Goal: Task Accomplishment & Management: Manage account settings

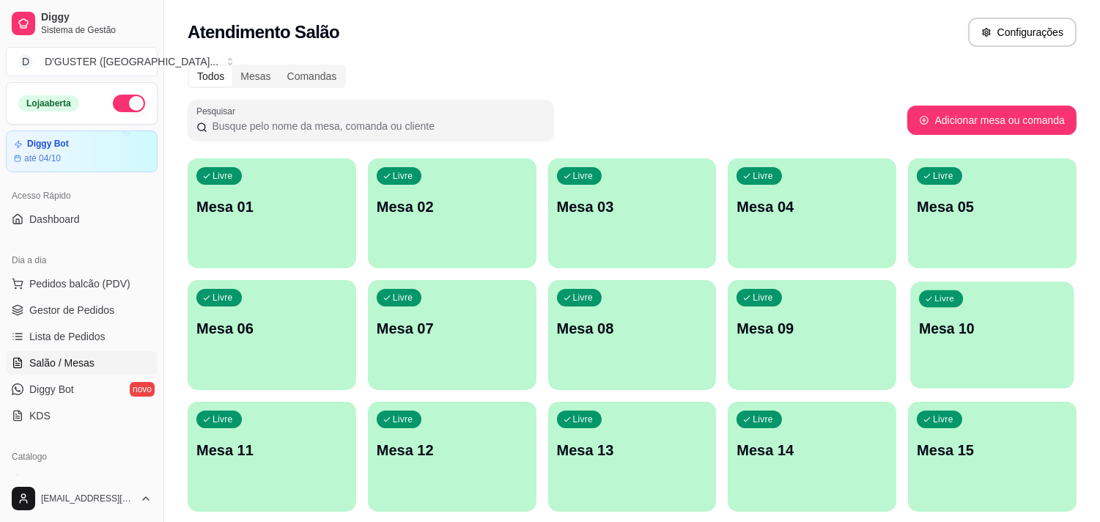
click at [999, 348] on div "Livre Mesa 10" at bounding box center [992, 325] width 163 height 89
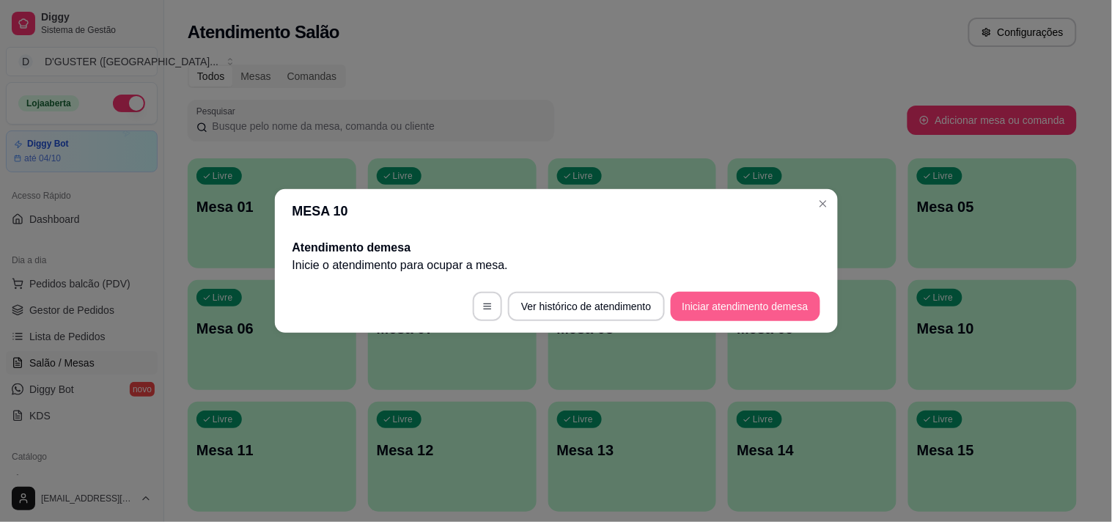
click at [794, 309] on button "Iniciar atendimento de mesa" at bounding box center [744, 306] width 149 height 29
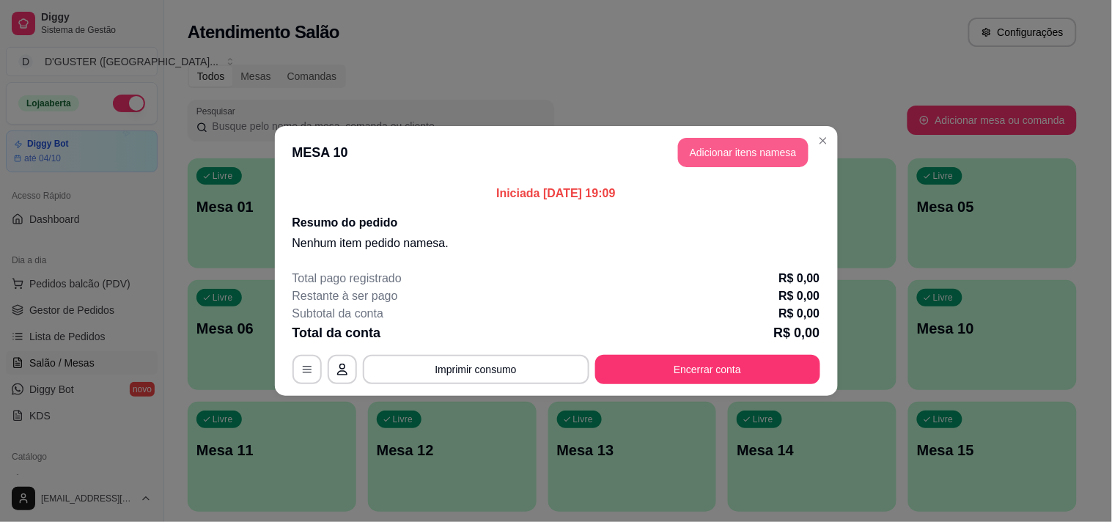
click at [766, 155] on button "Adicionar itens na mesa" at bounding box center [743, 152] width 130 height 29
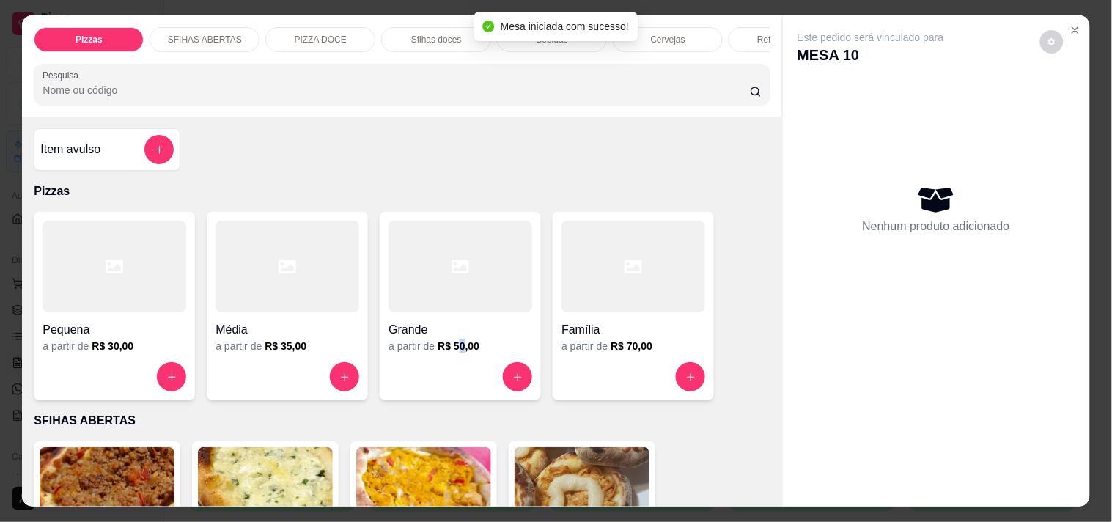
click at [456, 348] on h6 "R$ 50,00" at bounding box center [458, 346] width 42 height 15
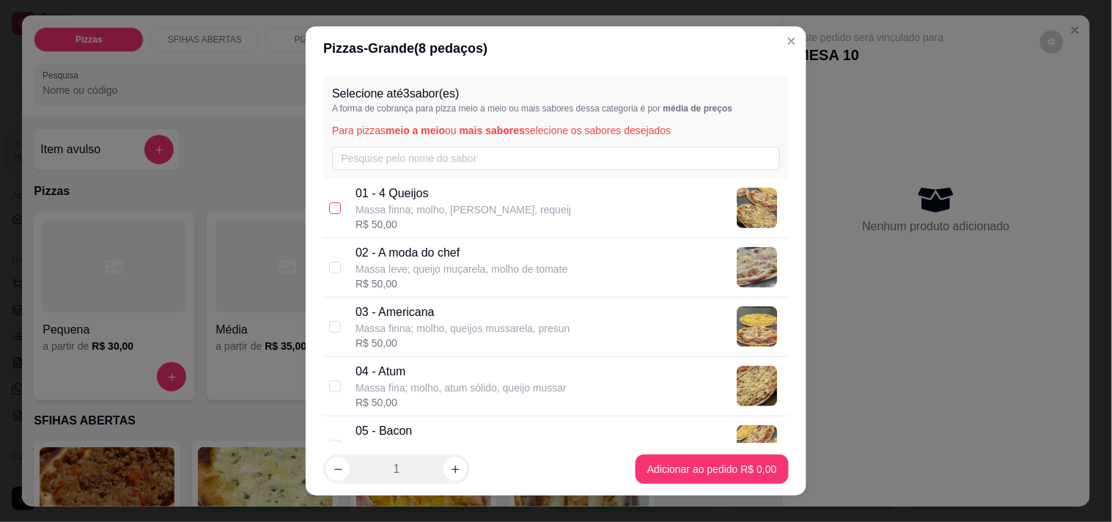
click at [329, 208] on input "checkbox" at bounding box center [335, 208] width 12 height 12
checkbox input "true"
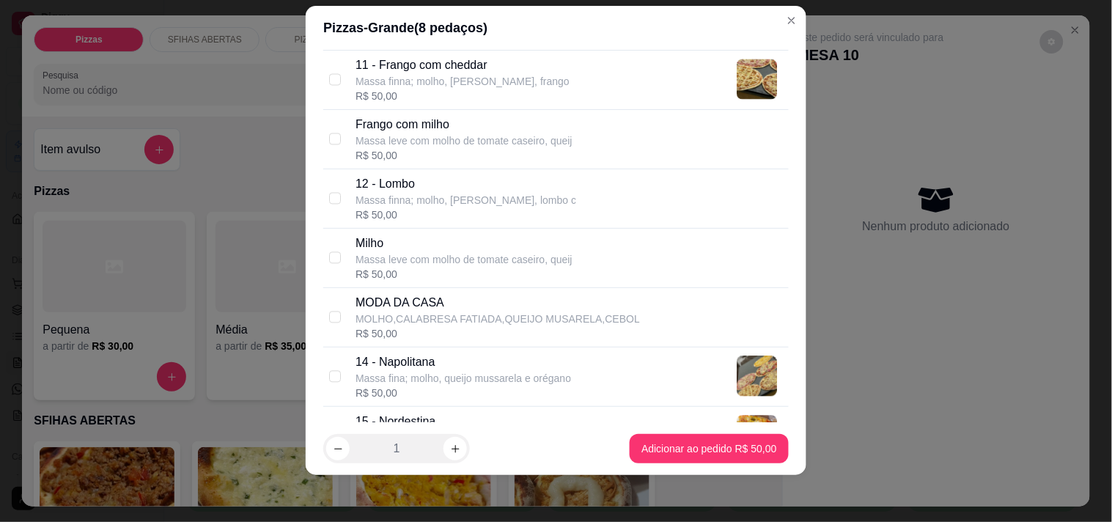
scroll to position [814, 0]
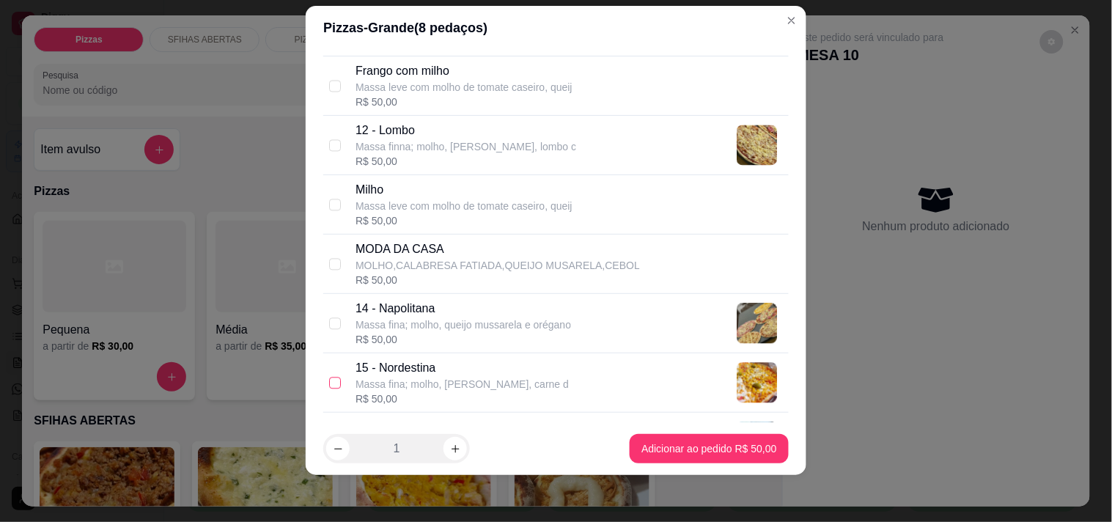
click at [329, 383] on input "checkbox" at bounding box center [335, 383] width 12 height 12
checkbox input "true"
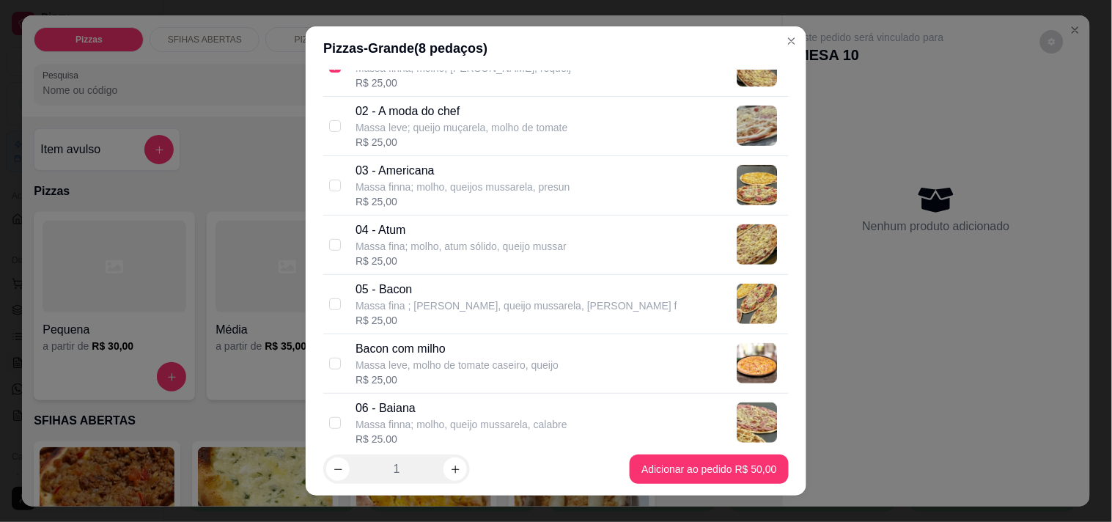
scroll to position [0, 0]
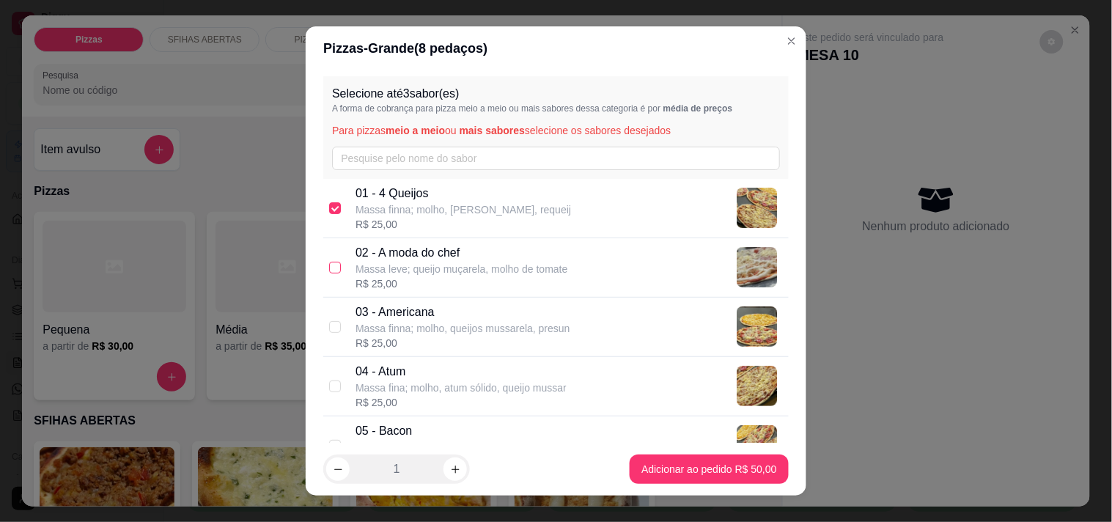
click at [329, 271] on input "checkbox" at bounding box center [335, 268] width 12 height 12
checkbox input "true"
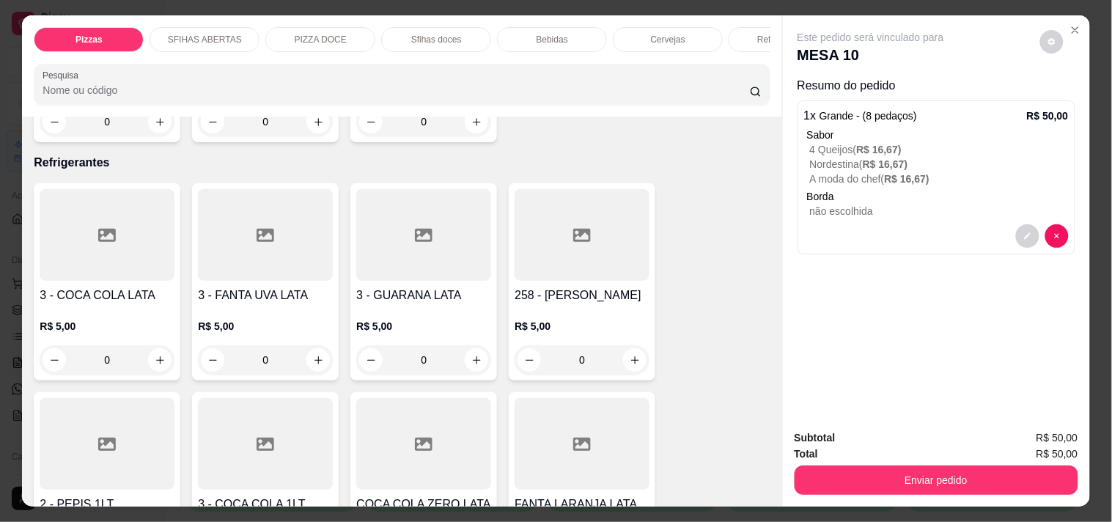
scroll to position [4152, 0]
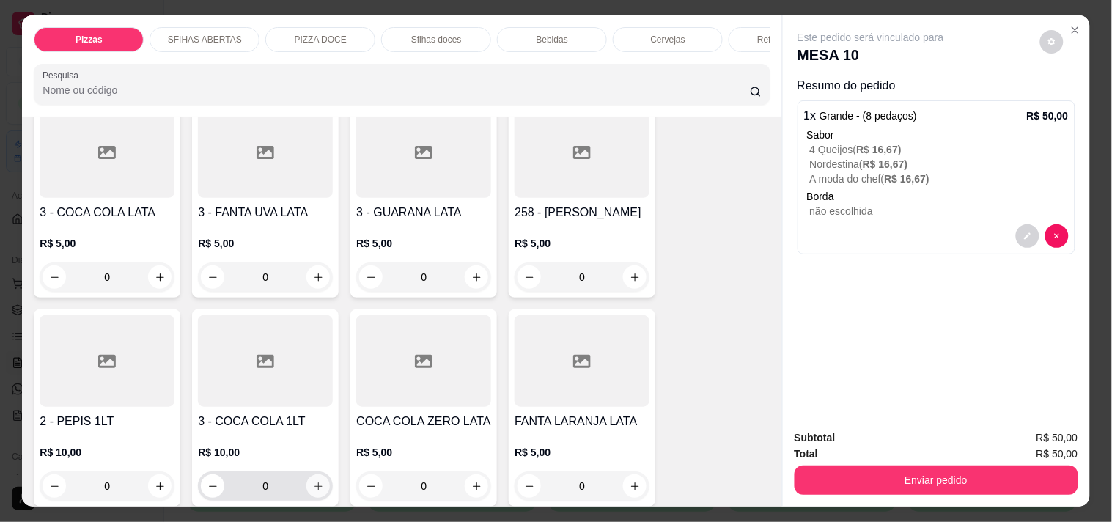
click at [319, 474] on button "increase-product-quantity" at bounding box center [317, 485] width 23 height 23
type input "1"
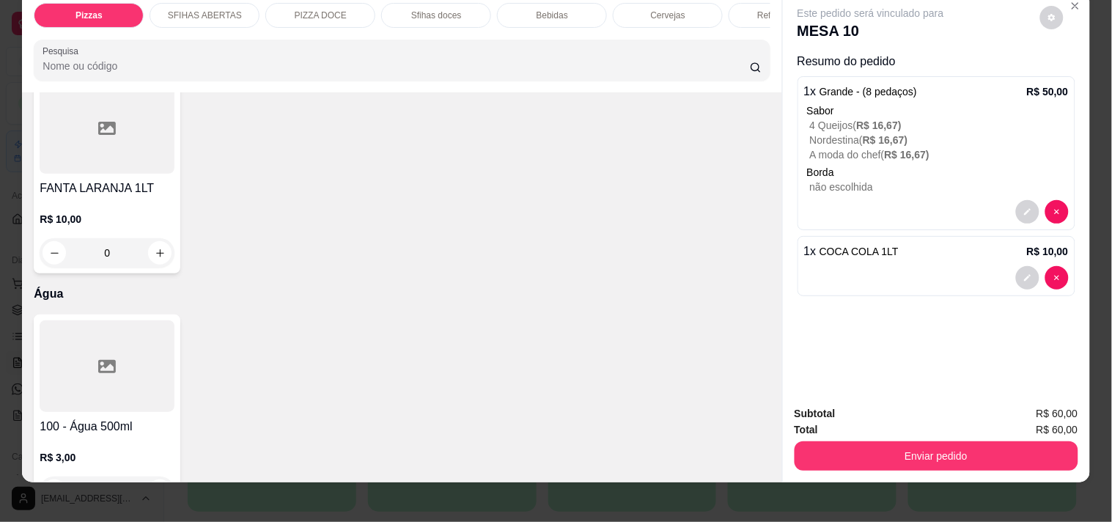
scroll to position [37, 0]
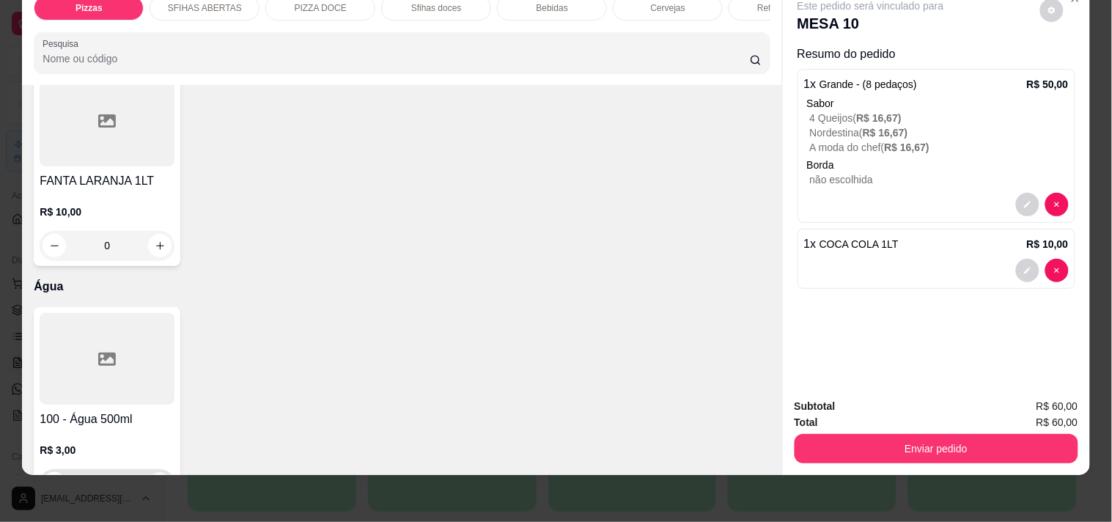
click at [156, 480] on icon "increase-product-quantity" at bounding box center [159, 483] width 7 height 7
type input "1"
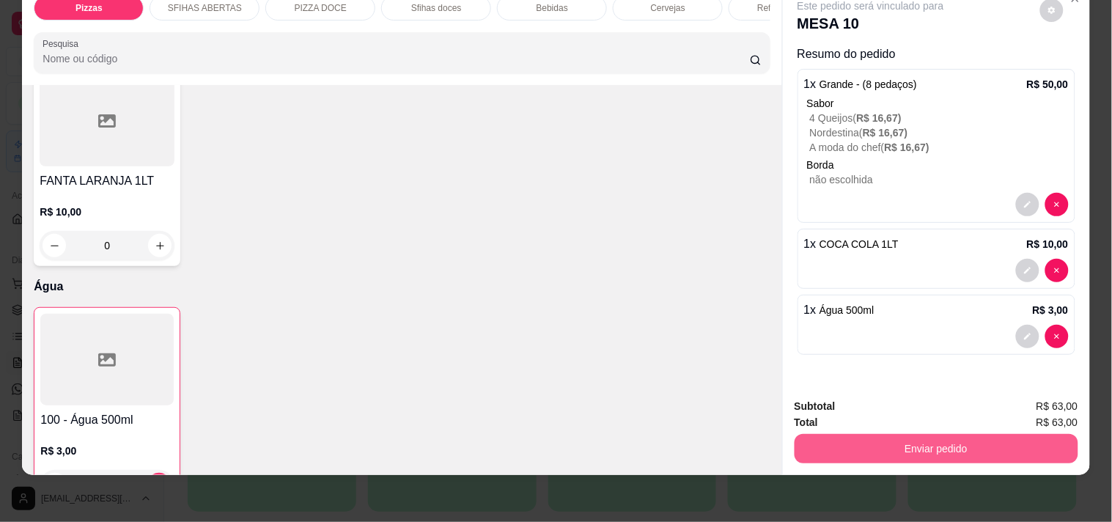
click at [978, 434] on button "Enviar pedido" at bounding box center [936, 448] width 284 height 29
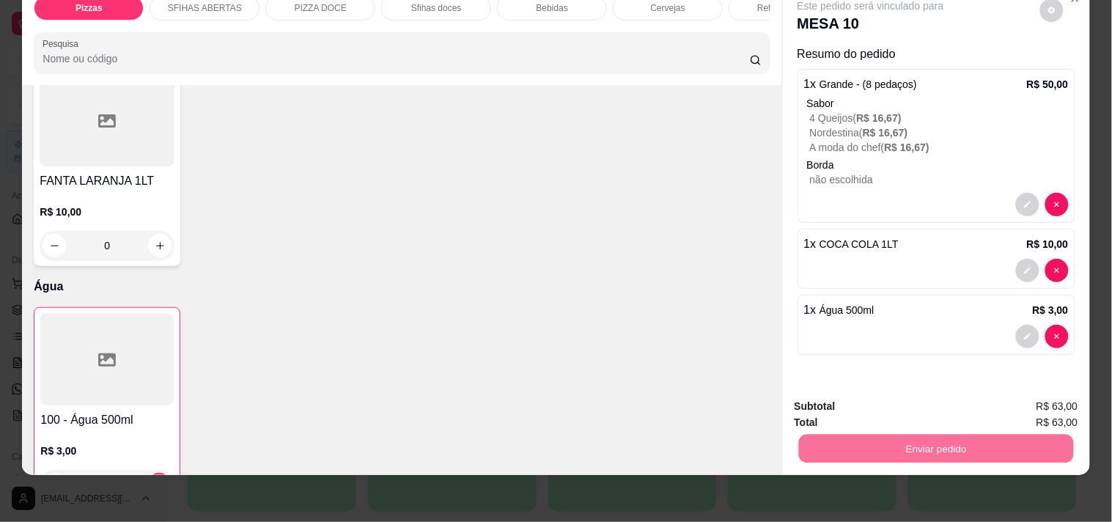
click at [899, 396] on button "Não registrar e enviar pedido" at bounding box center [887, 399] width 148 height 27
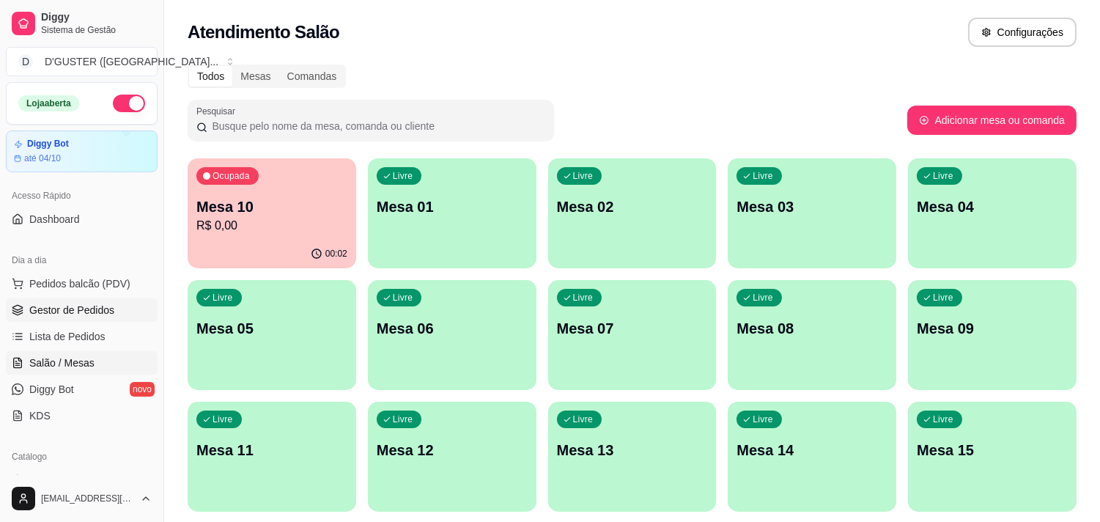
click at [97, 316] on span "Gestor de Pedidos" at bounding box center [71, 310] width 85 height 15
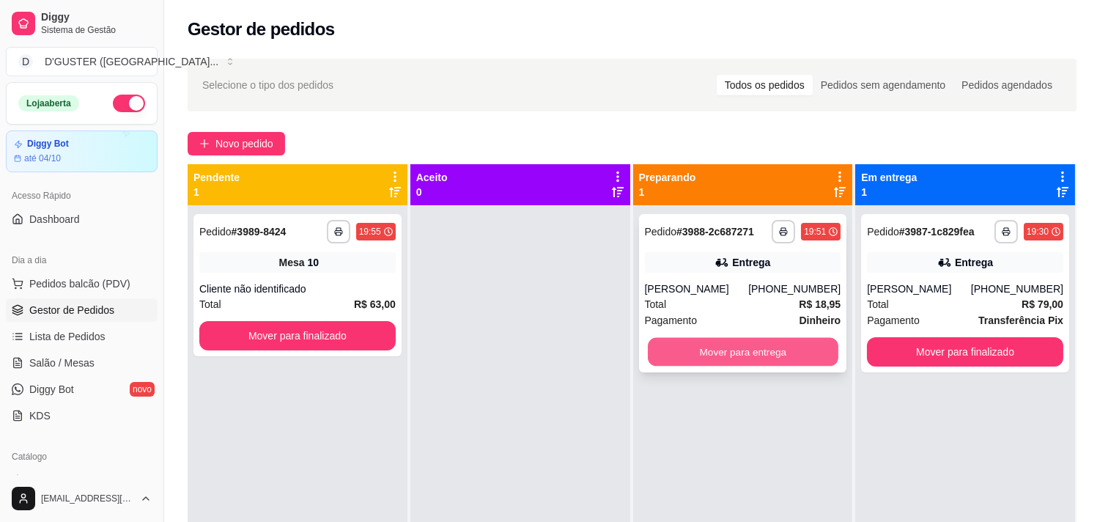
click at [759, 350] on button "Mover para entrega" at bounding box center [743, 352] width 191 height 29
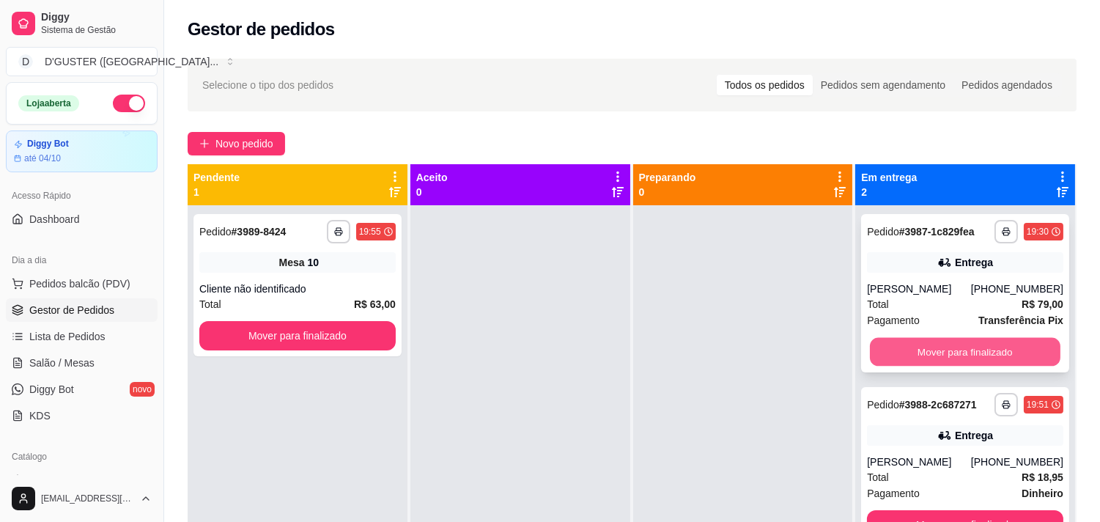
click at [975, 340] on button "Mover para finalizado" at bounding box center [965, 352] width 191 height 29
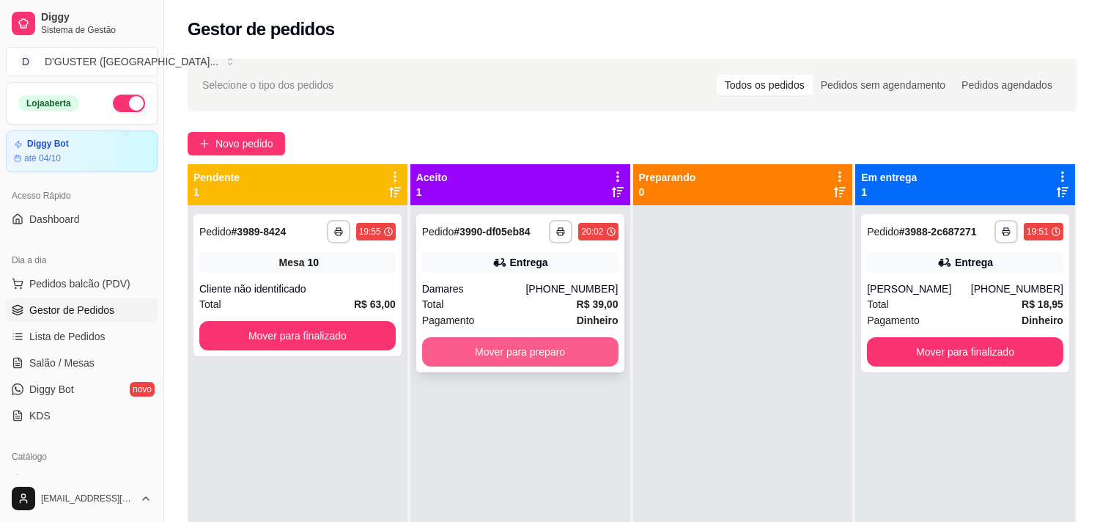
click at [561, 355] on button "Mover para preparo" at bounding box center [520, 351] width 196 height 29
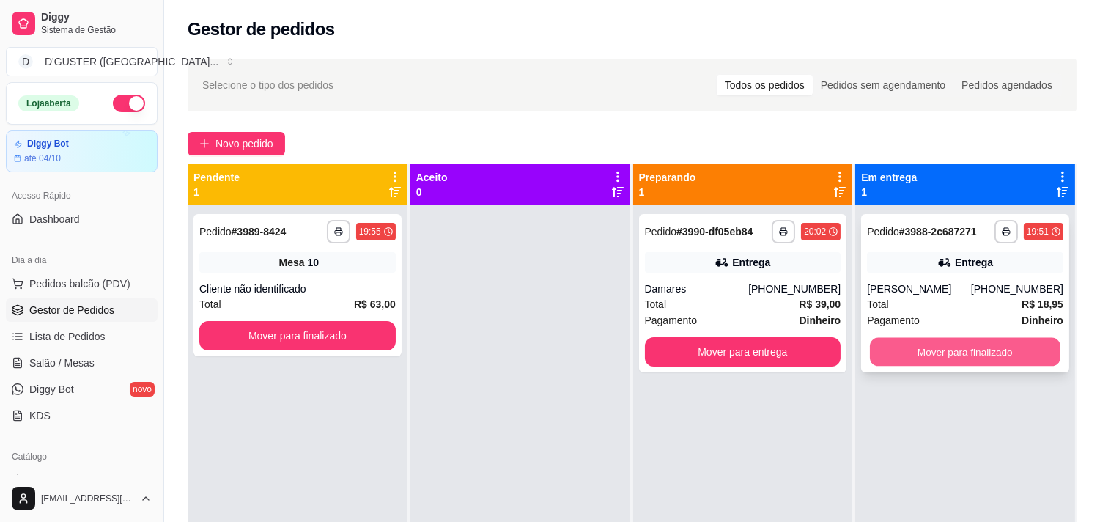
click at [988, 345] on button "Mover para finalizado" at bounding box center [965, 352] width 191 height 29
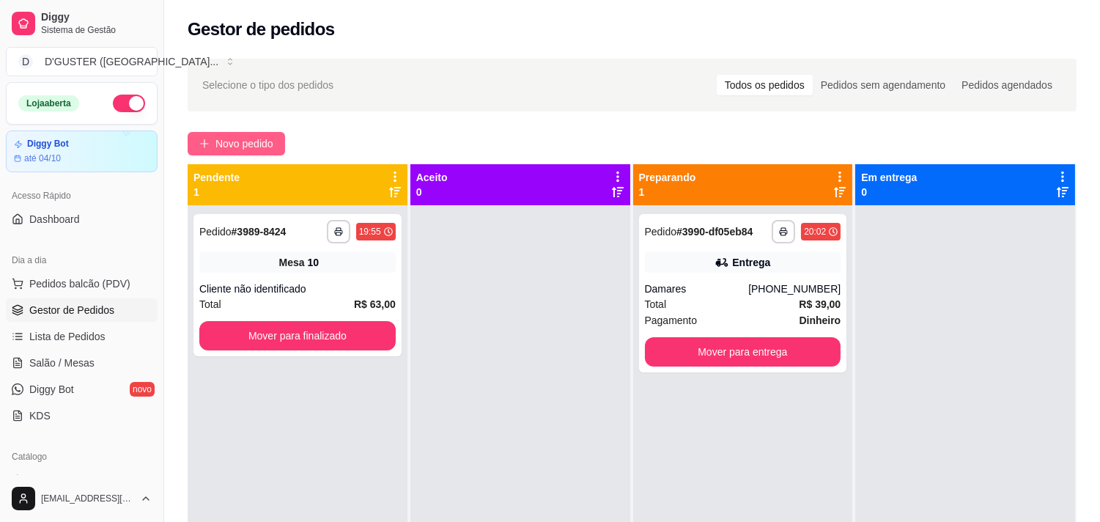
click at [256, 144] on span "Novo pedido" at bounding box center [244, 144] width 58 height 16
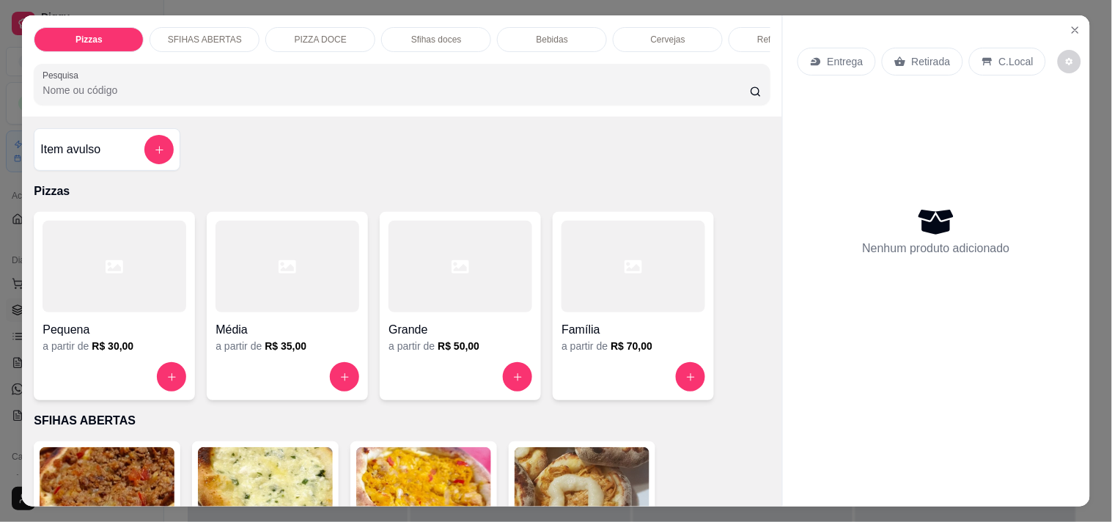
click at [912, 62] on p "Retirada" at bounding box center [931, 61] width 39 height 15
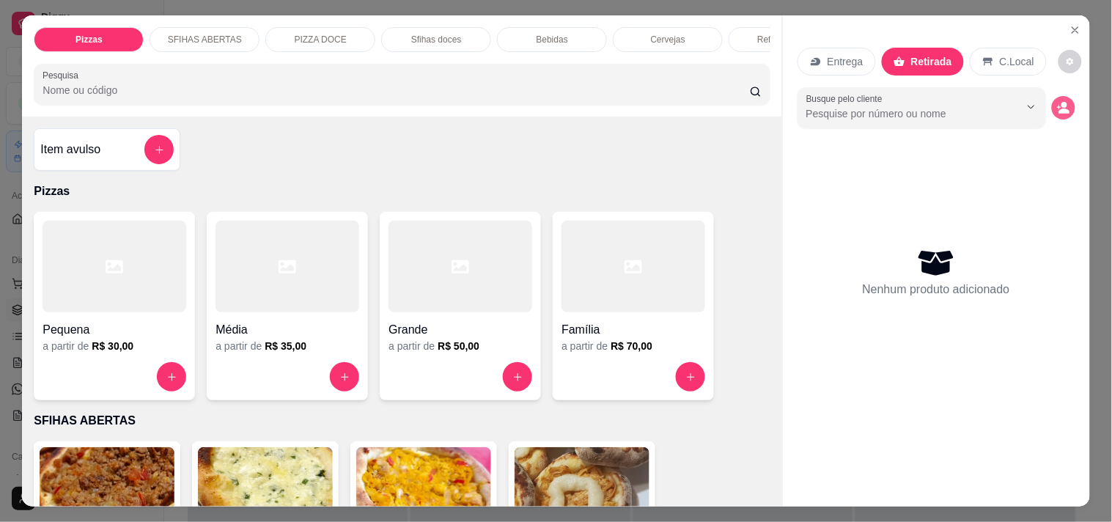
click at [1057, 106] on icon "decrease-product-quantity" at bounding box center [1059, 108] width 4 height 4
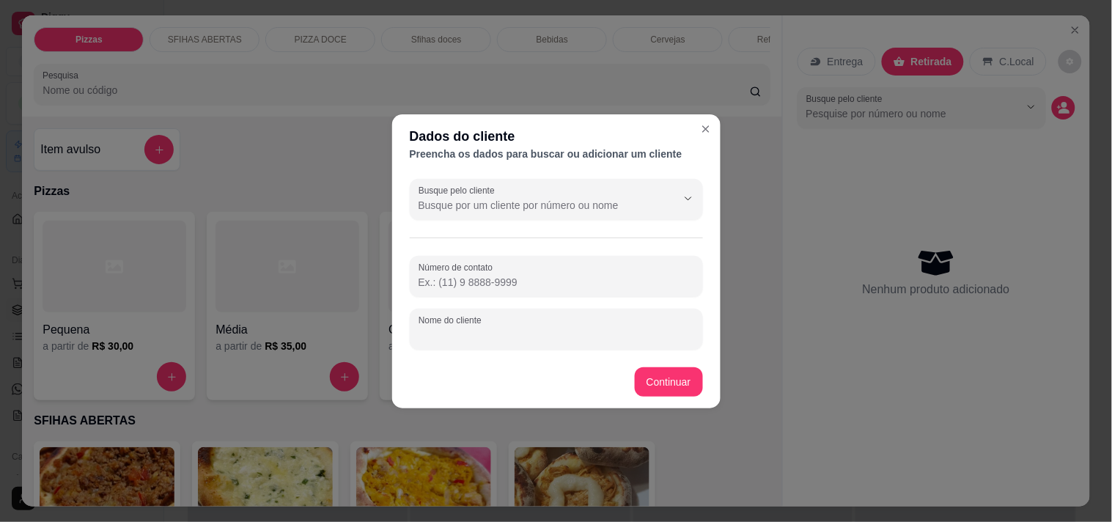
click at [529, 330] on input "Nome do cliente" at bounding box center [556, 335] width 276 height 15
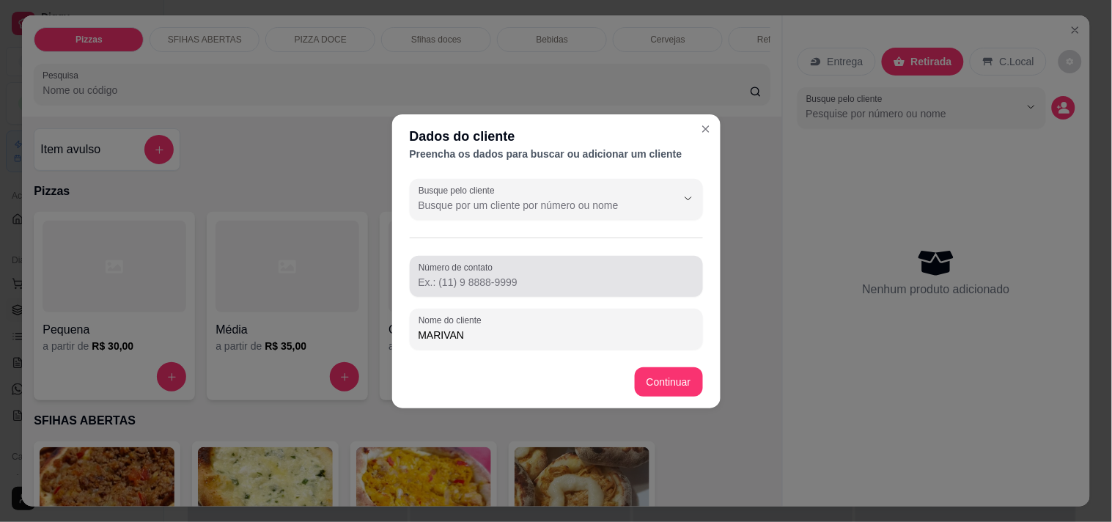
type input "MARIVAN"
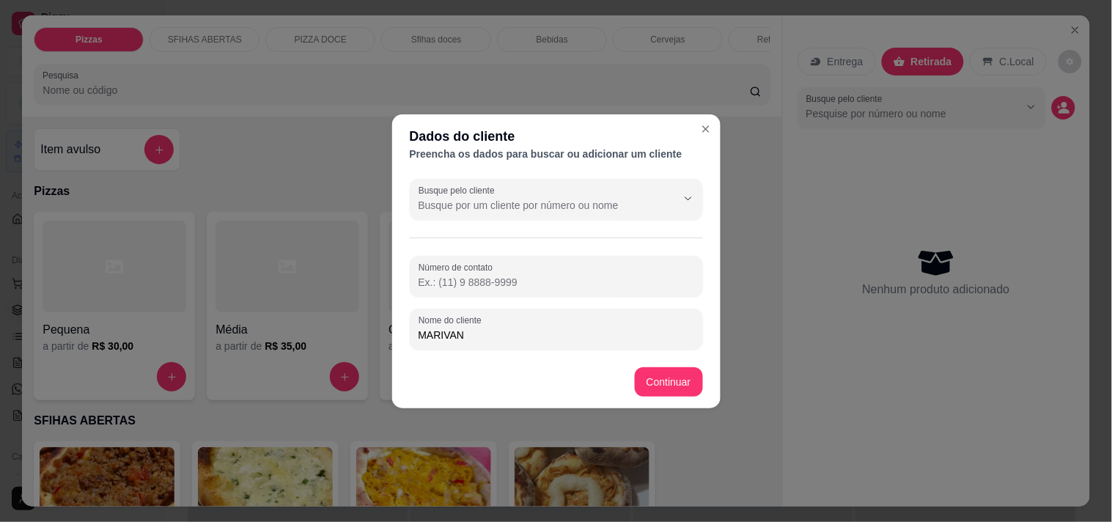
click at [460, 275] on input "Número de contato" at bounding box center [556, 282] width 276 height 15
type input "[PHONE_NUMBER]"
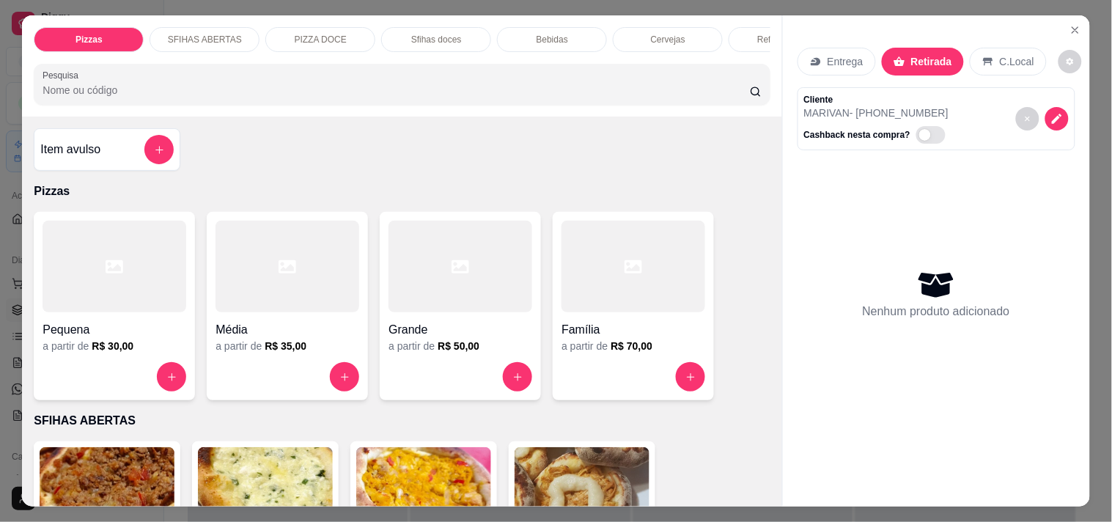
click at [287, 324] on div "Média" at bounding box center [287, 325] width 144 height 26
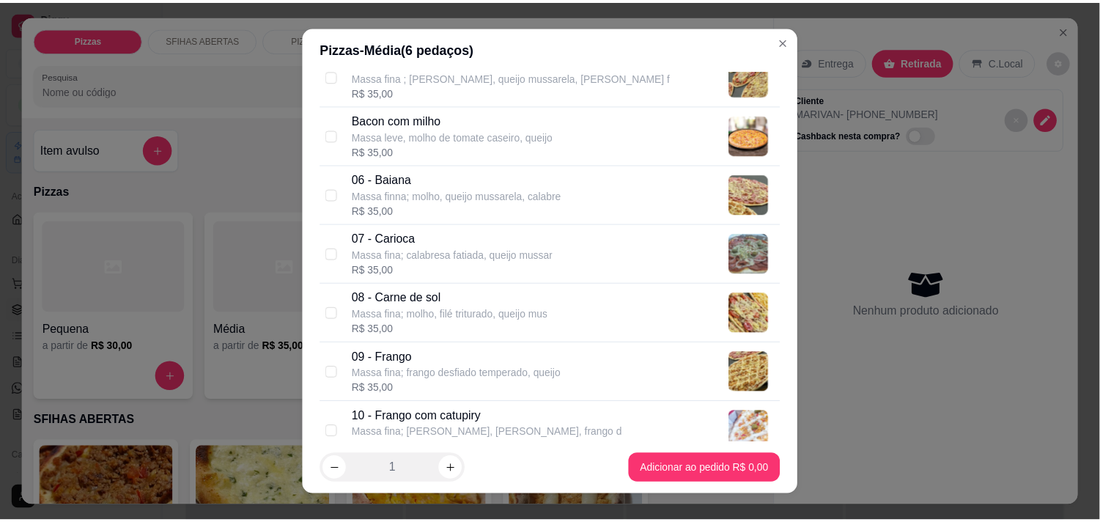
scroll to position [407, 0]
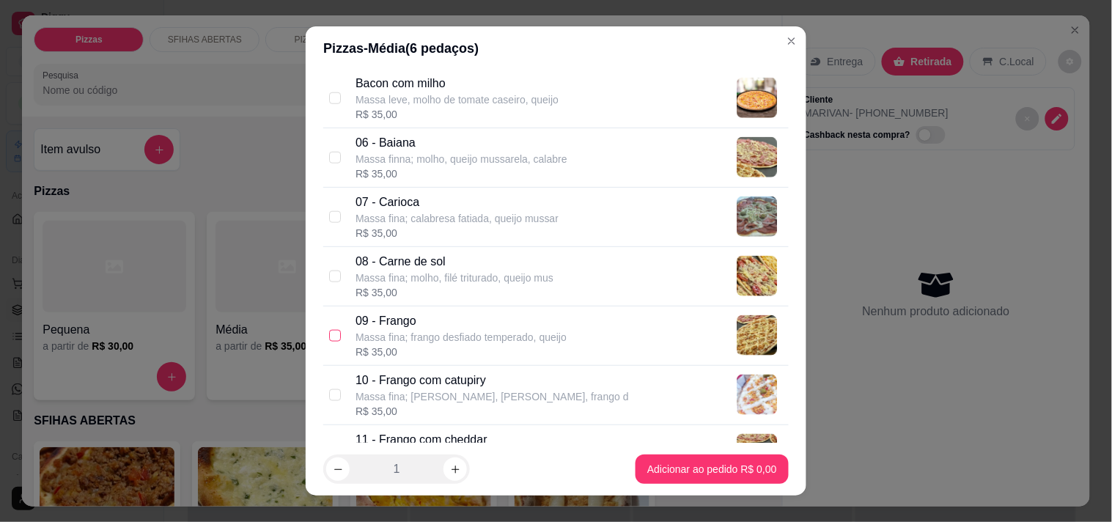
click at [329, 331] on input "checkbox" at bounding box center [335, 336] width 12 height 12
checkbox input "true"
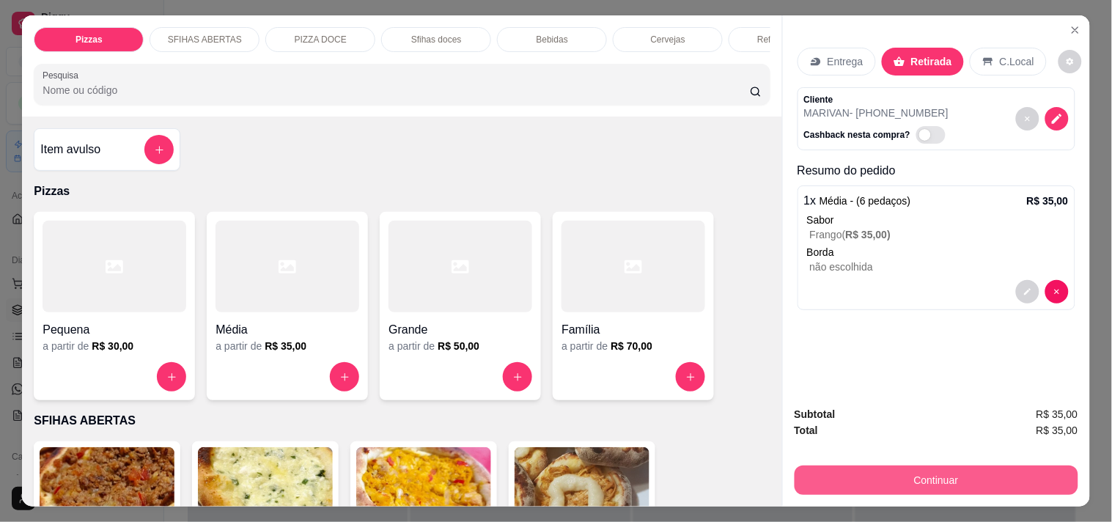
click at [856, 467] on button "Continuar" at bounding box center [936, 479] width 284 height 29
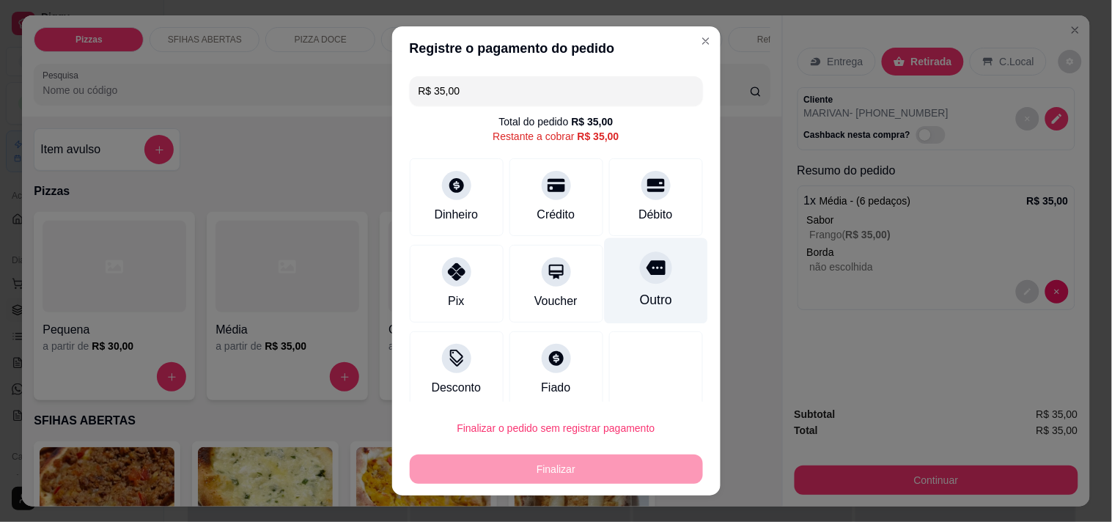
click at [643, 299] on div "Outro" at bounding box center [655, 299] width 32 height 19
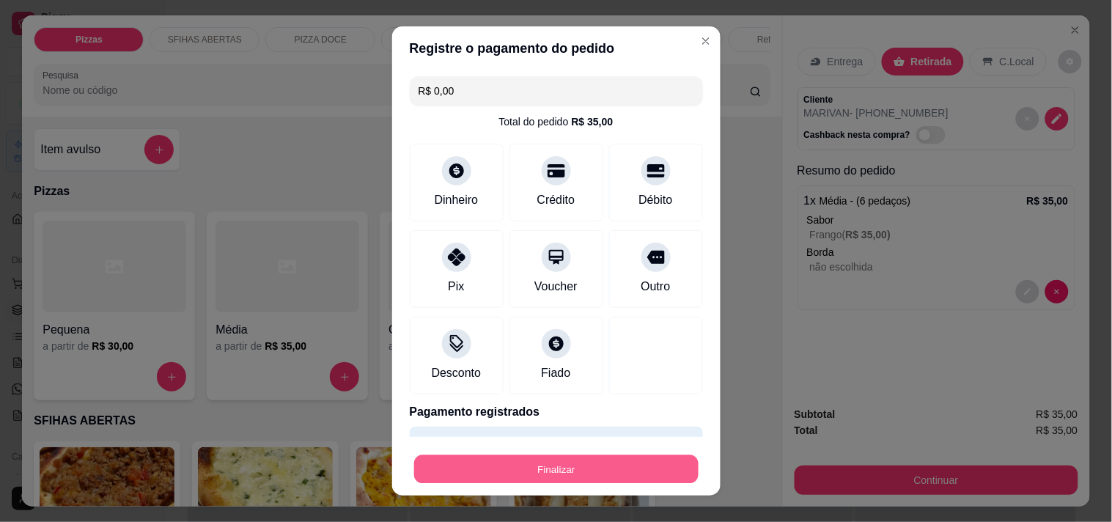
click at [635, 470] on button "Finalizar" at bounding box center [556, 469] width 284 height 29
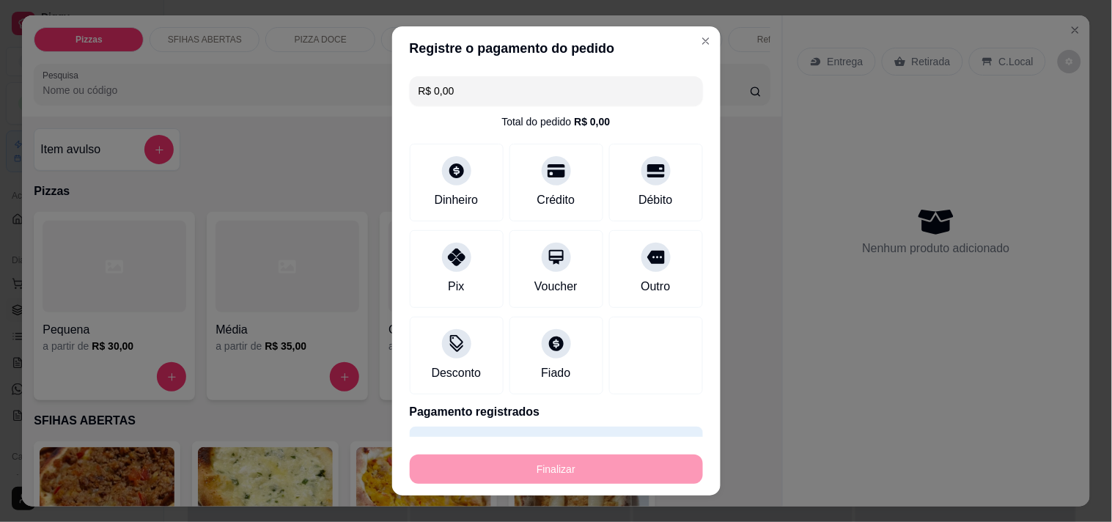
type input "-R$ 35,00"
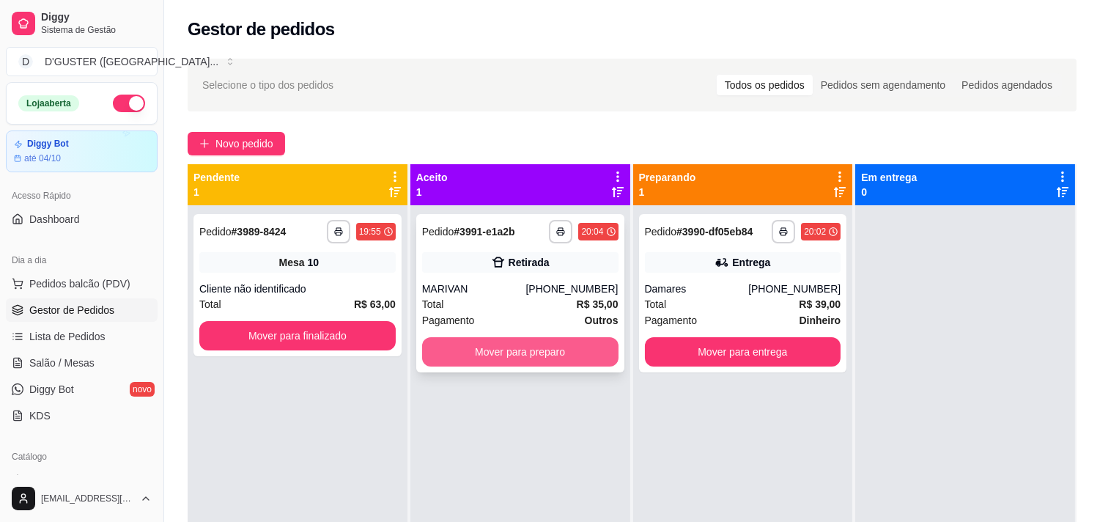
click at [539, 354] on button "Mover para preparo" at bounding box center [520, 351] width 196 height 29
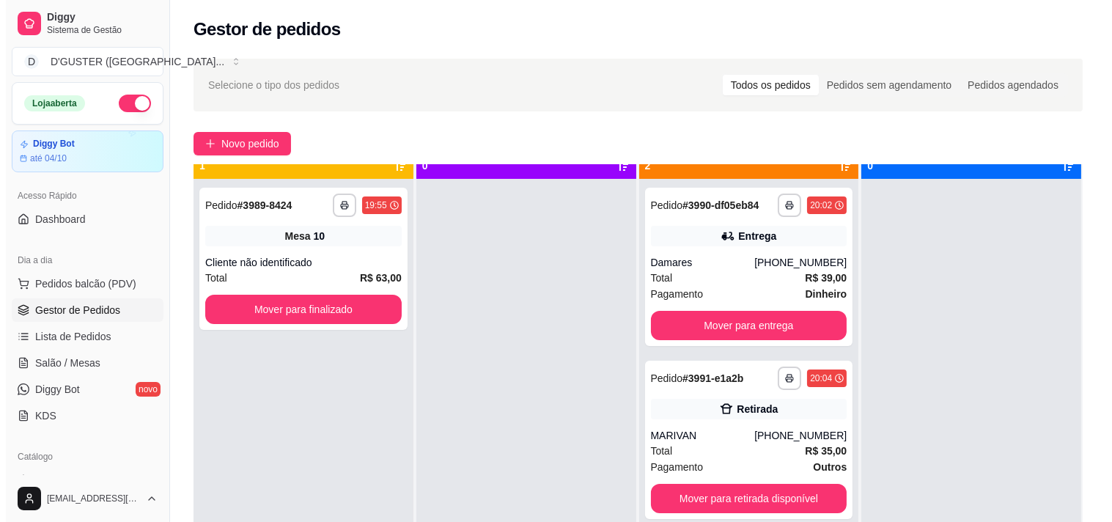
scroll to position [40, 0]
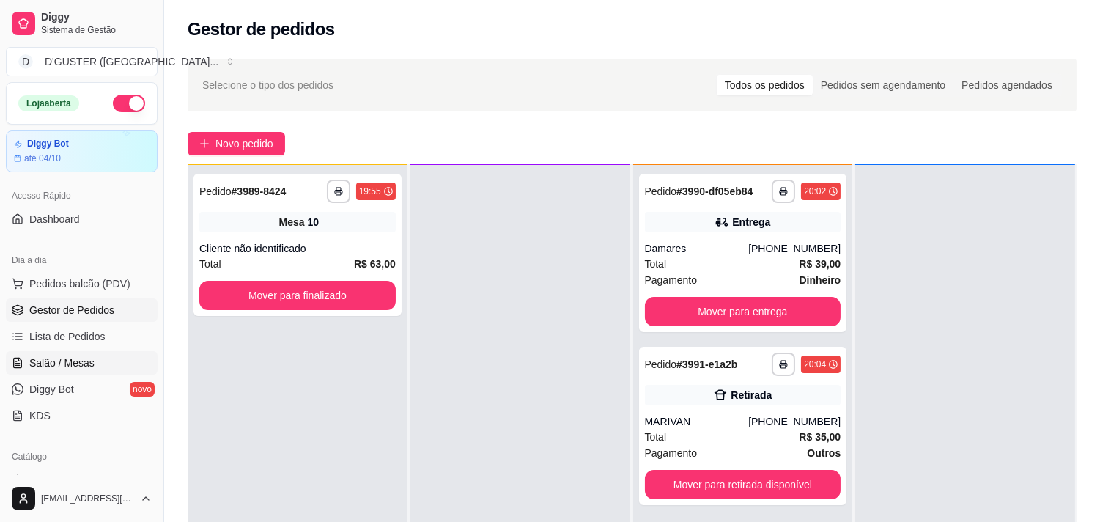
click at [73, 353] on link "Salão / Mesas" at bounding box center [82, 362] width 152 height 23
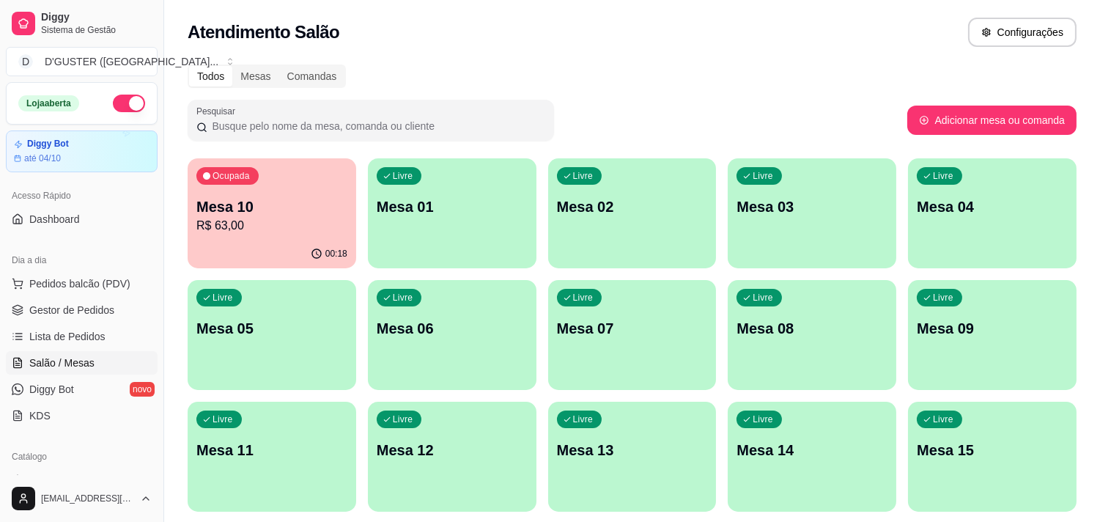
click at [455, 232] on div "Livre Mesa 01" at bounding box center [452, 204] width 169 height 92
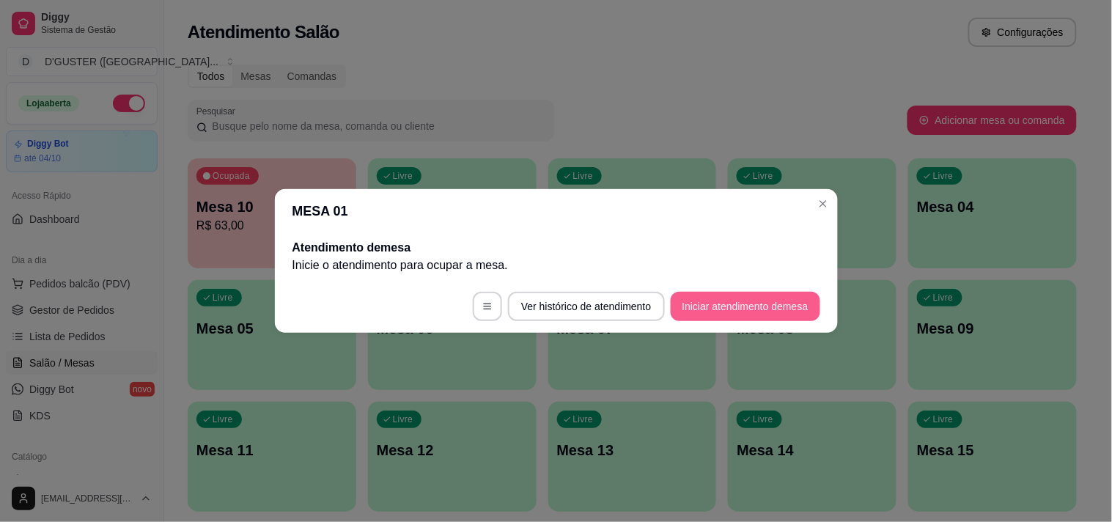
click at [772, 303] on button "Iniciar atendimento de mesa" at bounding box center [744, 306] width 149 height 29
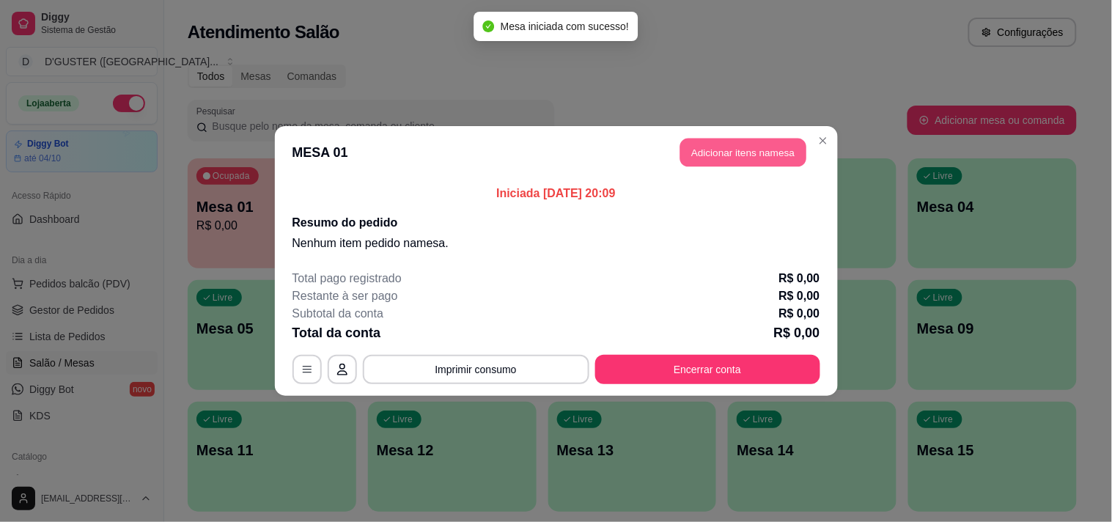
click at [739, 147] on button "Adicionar itens na mesa" at bounding box center [743, 152] width 126 height 29
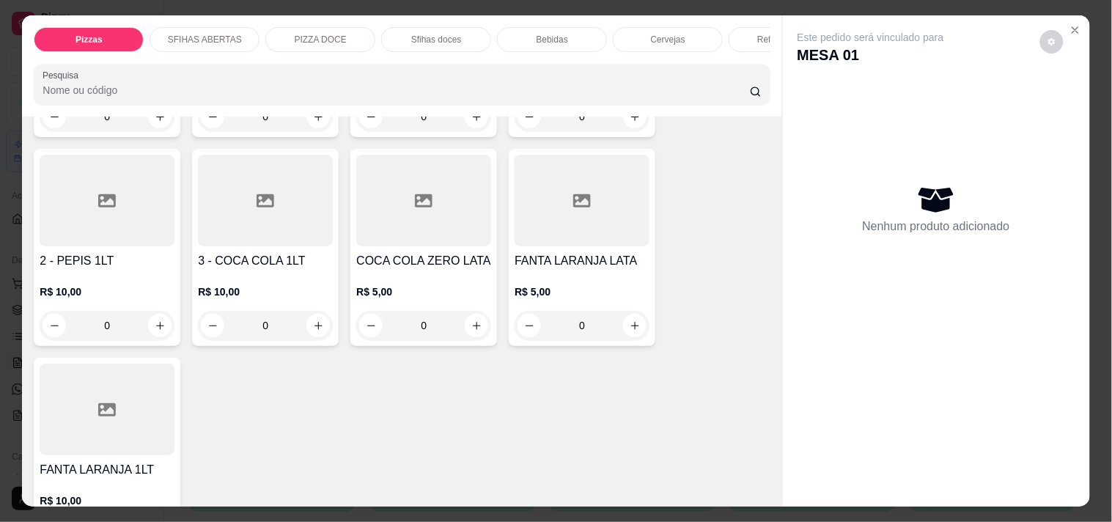
scroll to position [4152, 0]
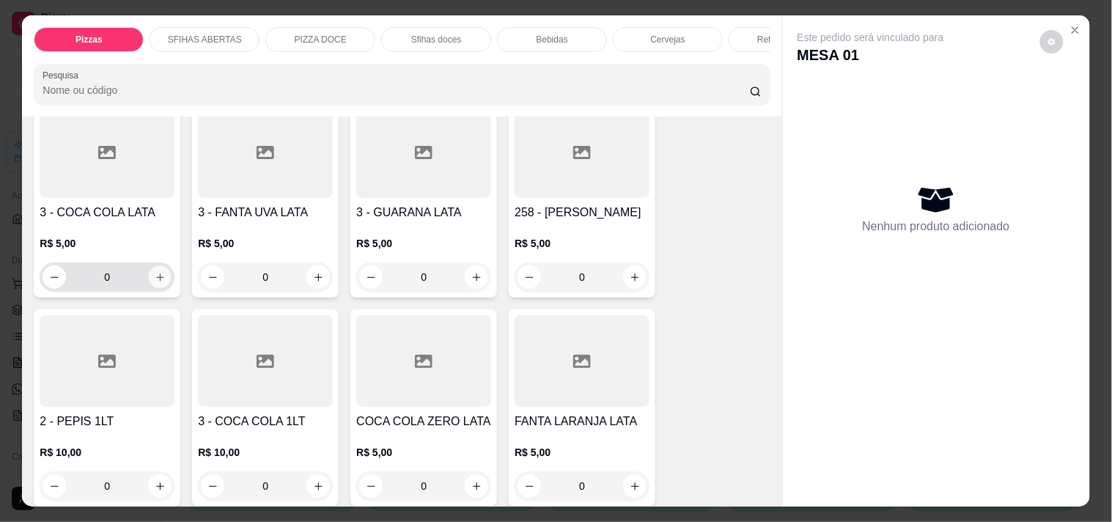
click at [155, 266] on button "increase-product-quantity" at bounding box center [160, 277] width 23 height 23
type input "1"
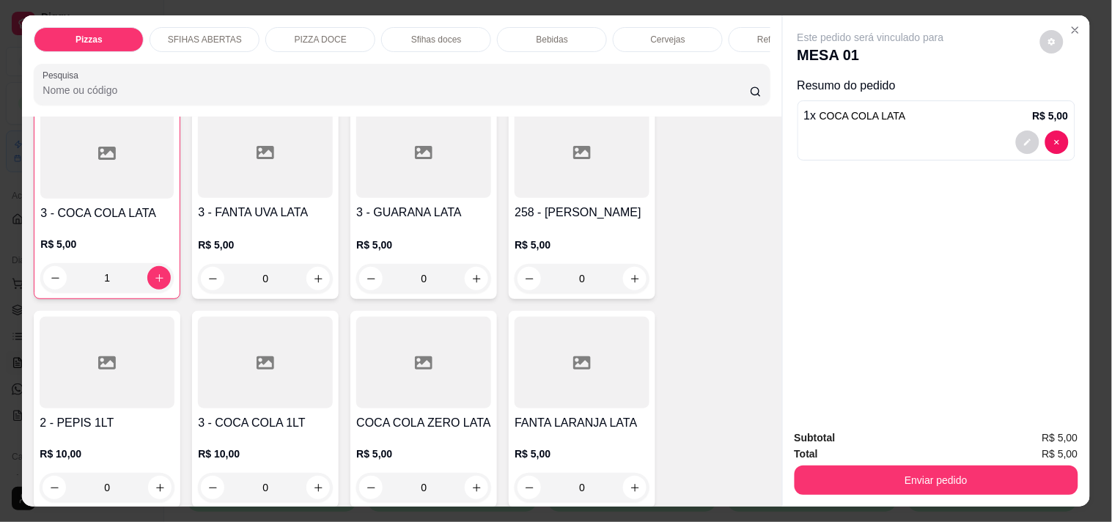
scroll to position [4153, 0]
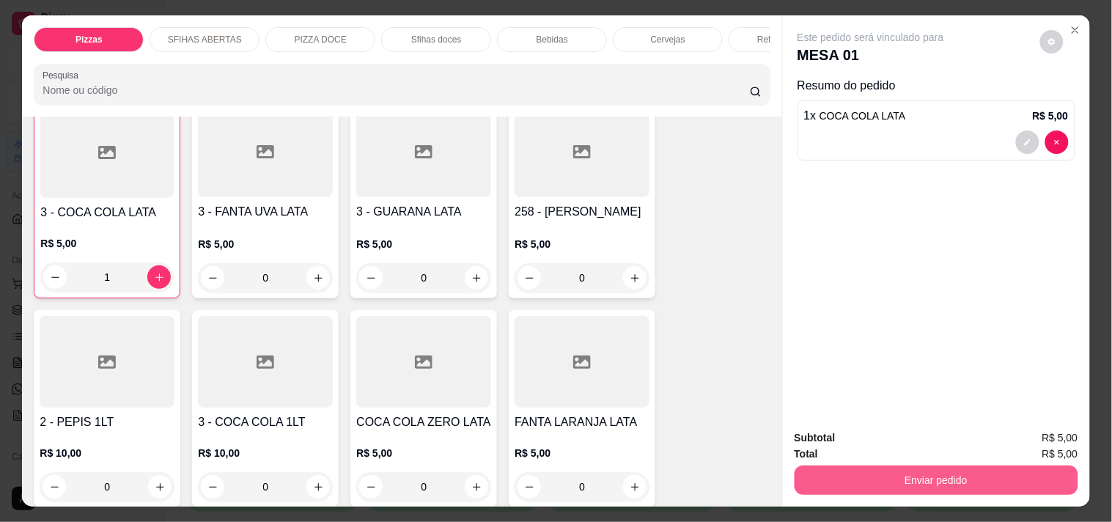
click at [983, 465] on button "Enviar pedido" at bounding box center [936, 479] width 284 height 29
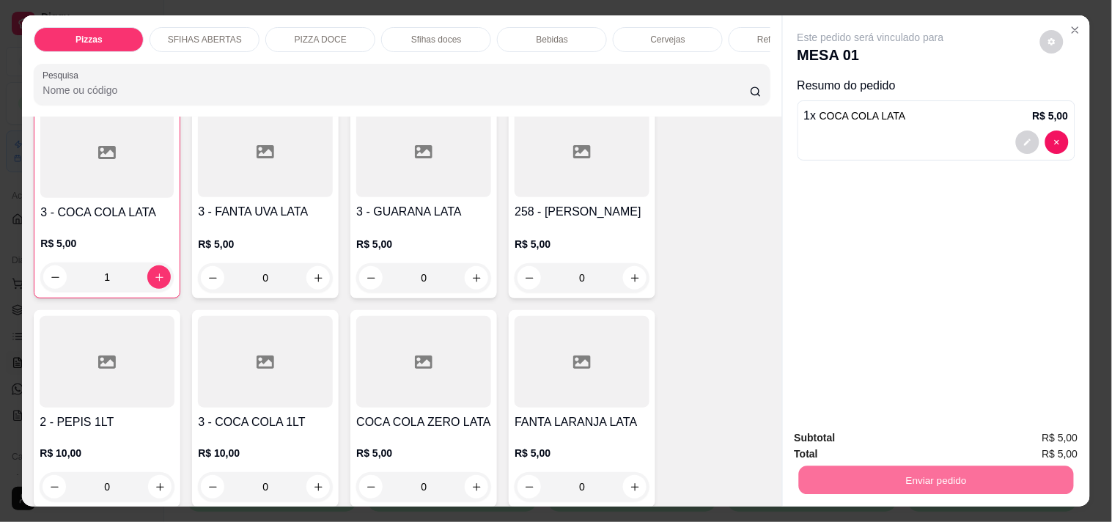
click at [904, 435] on button "Não registrar e enviar pedido" at bounding box center [887, 437] width 148 height 27
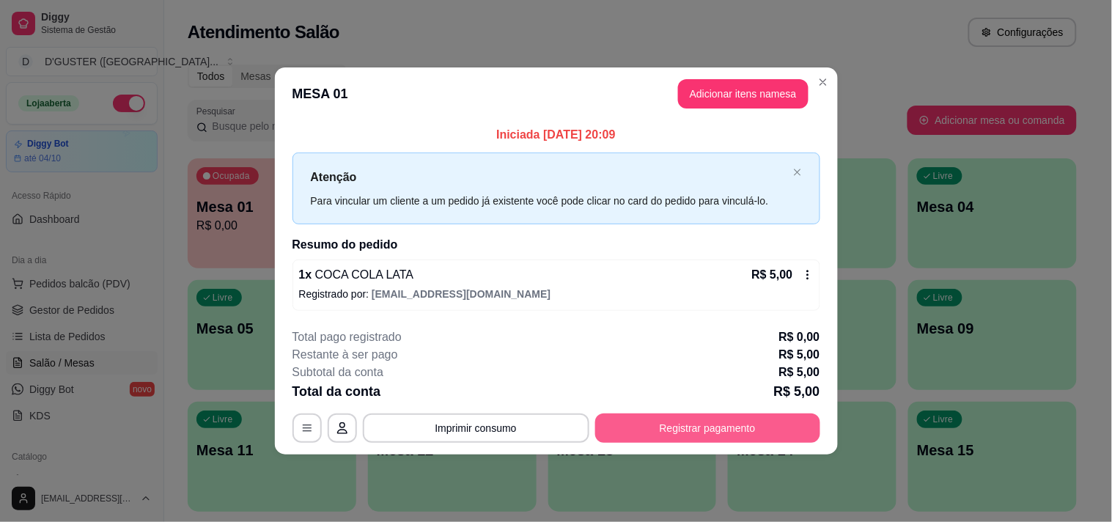
click at [715, 429] on button "Registrar pagamento" at bounding box center [707, 427] width 225 height 29
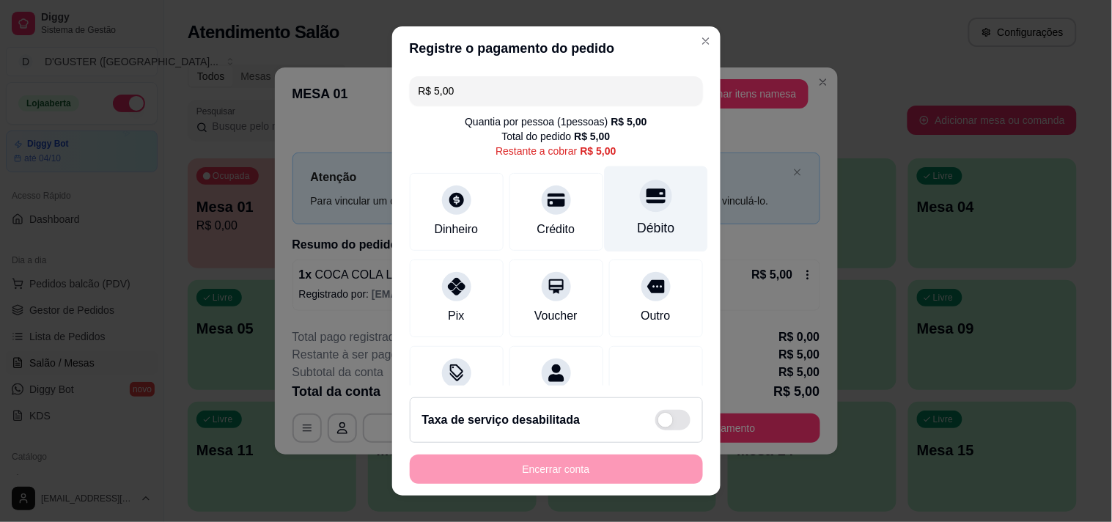
click at [637, 228] on div "Débito" at bounding box center [655, 227] width 37 height 19
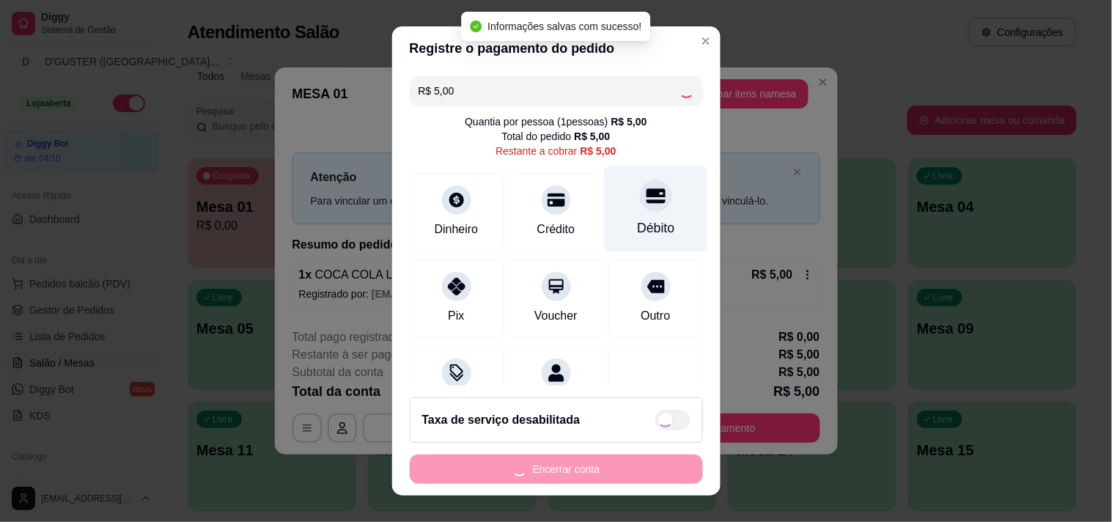
type input "R$ 0,00"
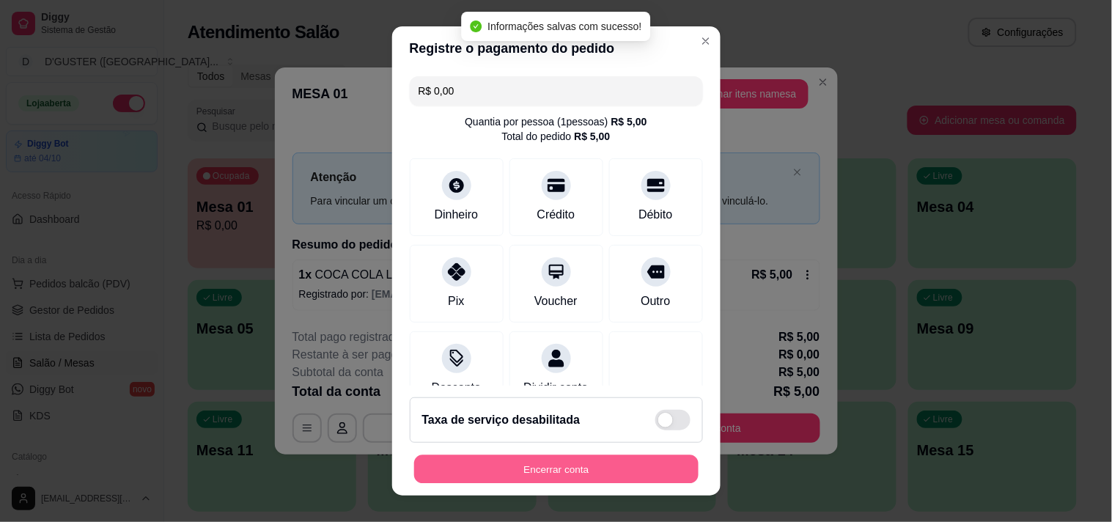
click at [621, 465] on button "Encerrar conta" at bounding box center [556, 469] width 284 height 29
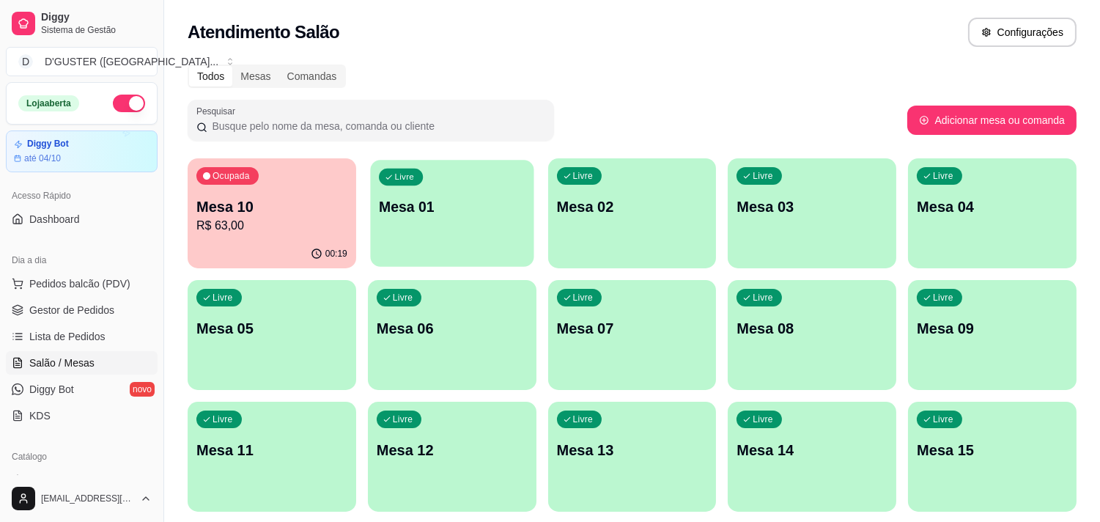
click at [450, 193] on div "Livre Mesa 01" at bounding box center [451, 204] width 163 height 89
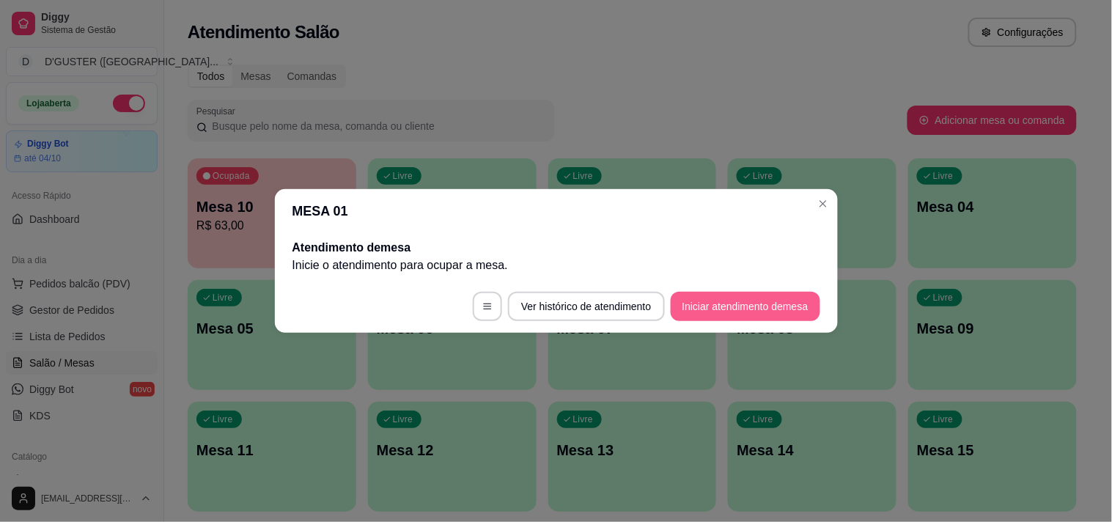
click at [767, 295] on button "Iniciar atendimento de mesa" at bounding box center [744, 306] width 149 height 29
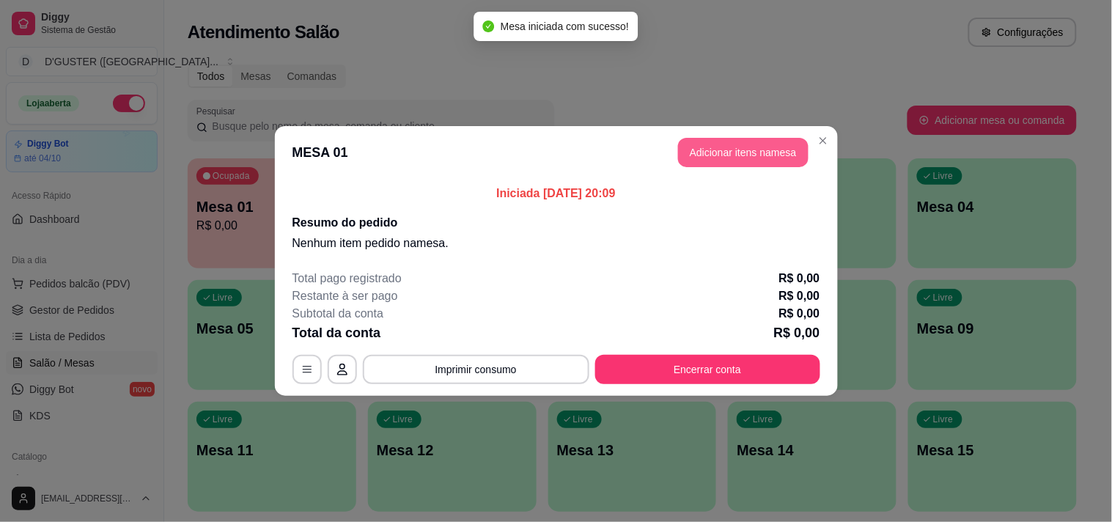
click at [770, 156] on button "Adicionar itens na mesa" at bounding box center [743, 152] width 130 height 29
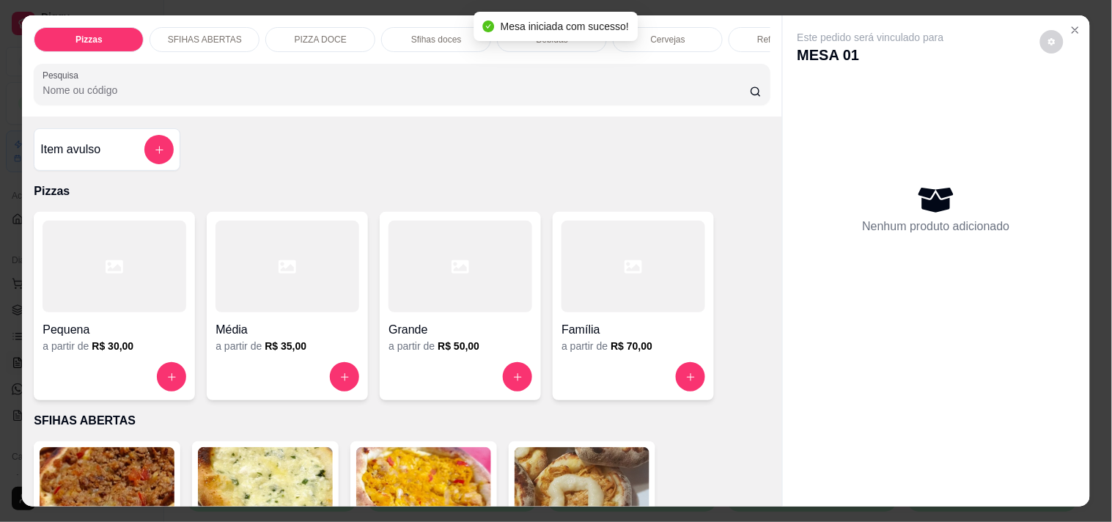
click at [654, 319] on div "Família" at bounding box center [633, 325] width 144 height 26
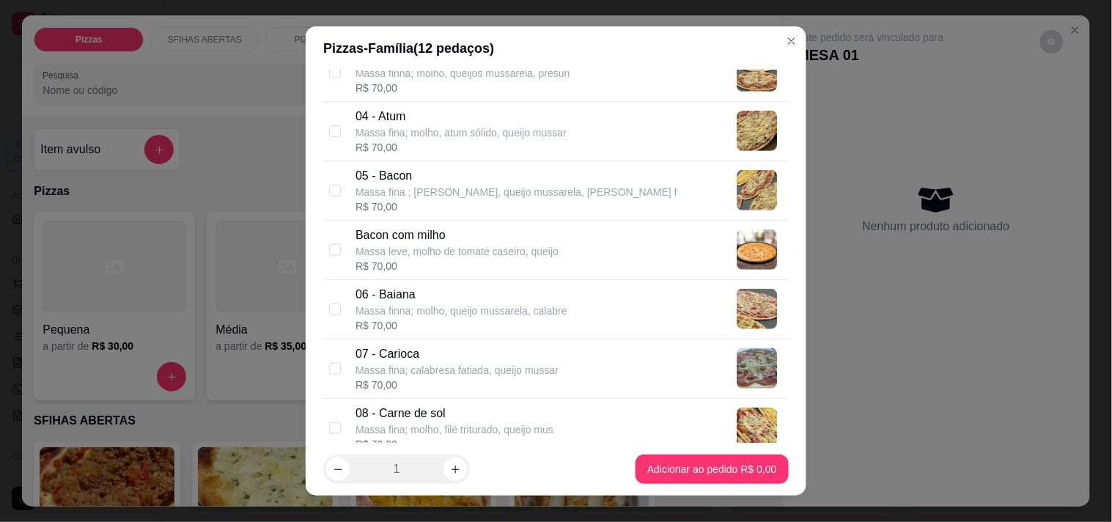
scroll to position [325, 0]
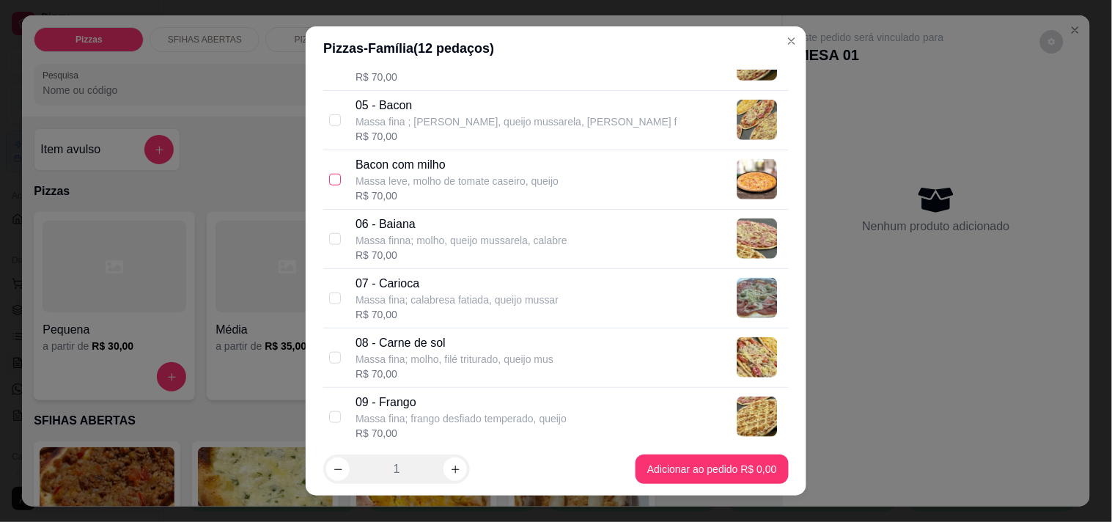
click at [330, 180] on input "checkbox" at bounding box center [335, 180] width 12 height 12
checkbox input "true"
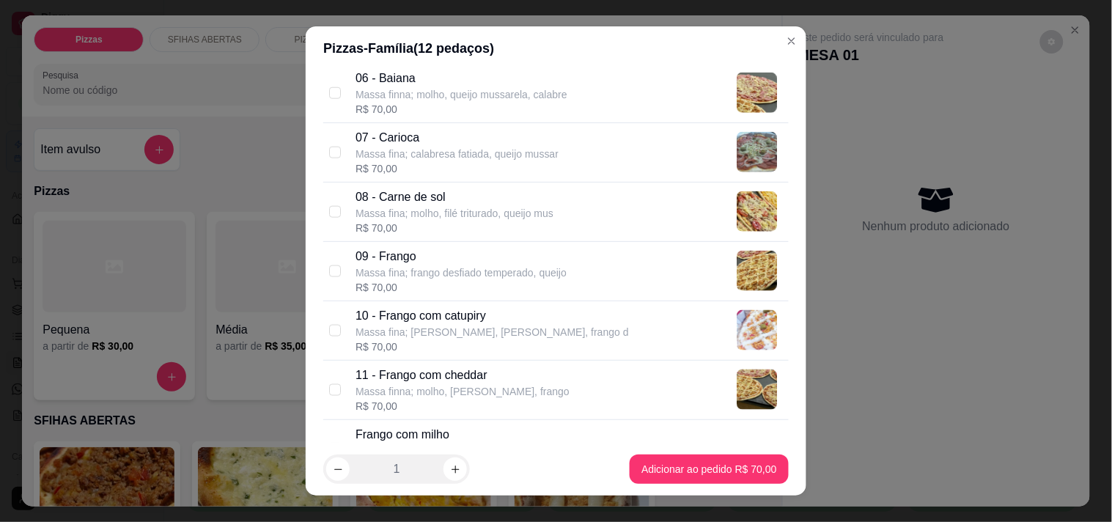
scroll to position [488, 0]
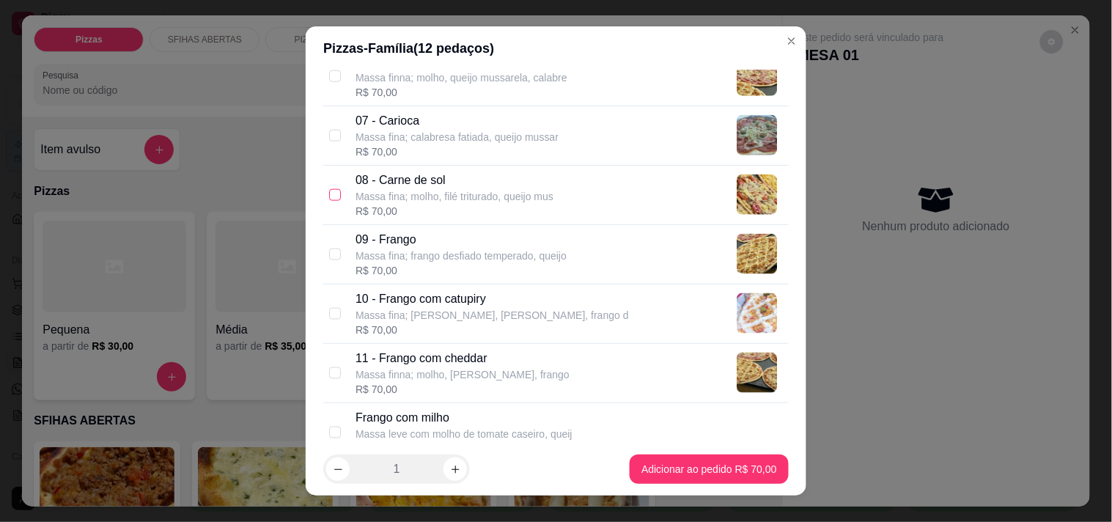
click at [329, 196] on input "checkbox" at bounding box center [335, 195] width 12 height 12
checkbox input "true"
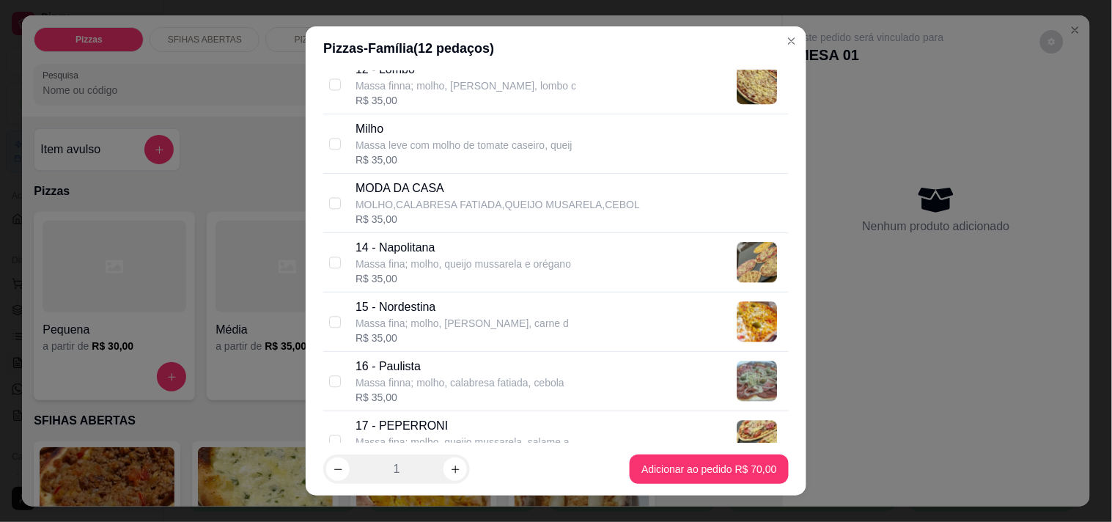
scroll to position [733, 0]
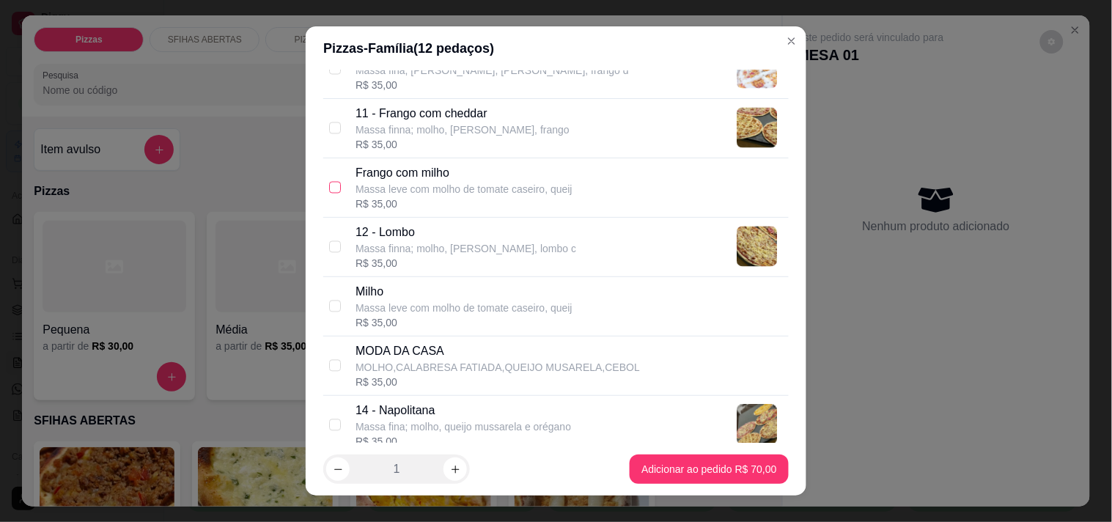
click at [330, 191] on input "checkbox" at bounding box center [335, 188] width 12 height 12
checkbox input "true"
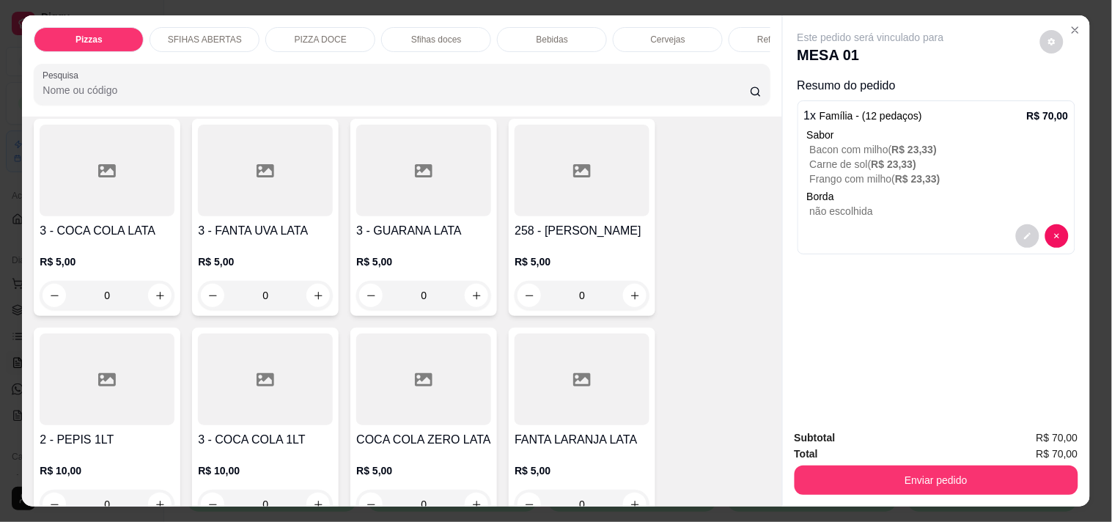
scroll to position [4152, 0]
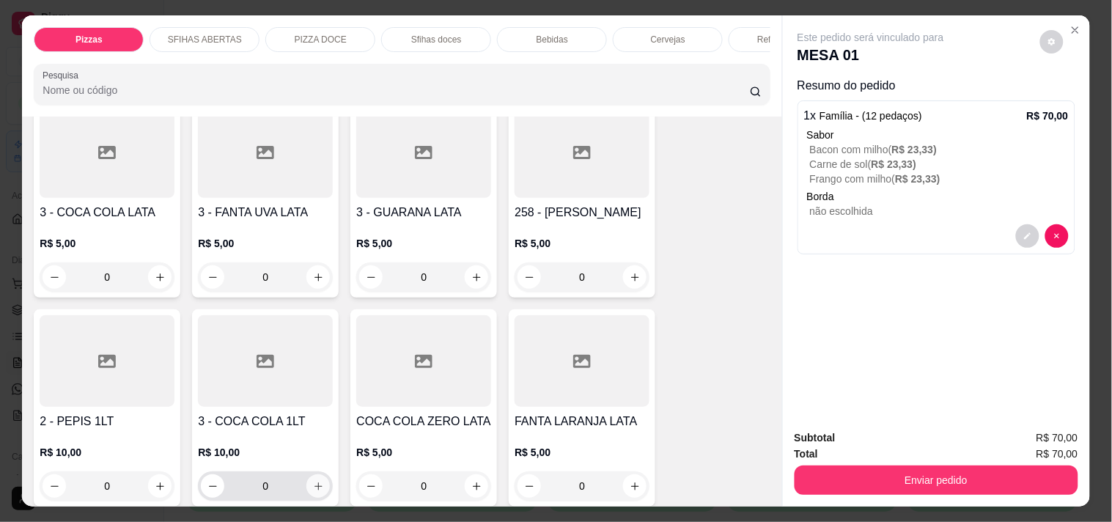
click at [315, 481] on icon "increase-product-quantity" at bounding box center [318, 486] width 11 height 11
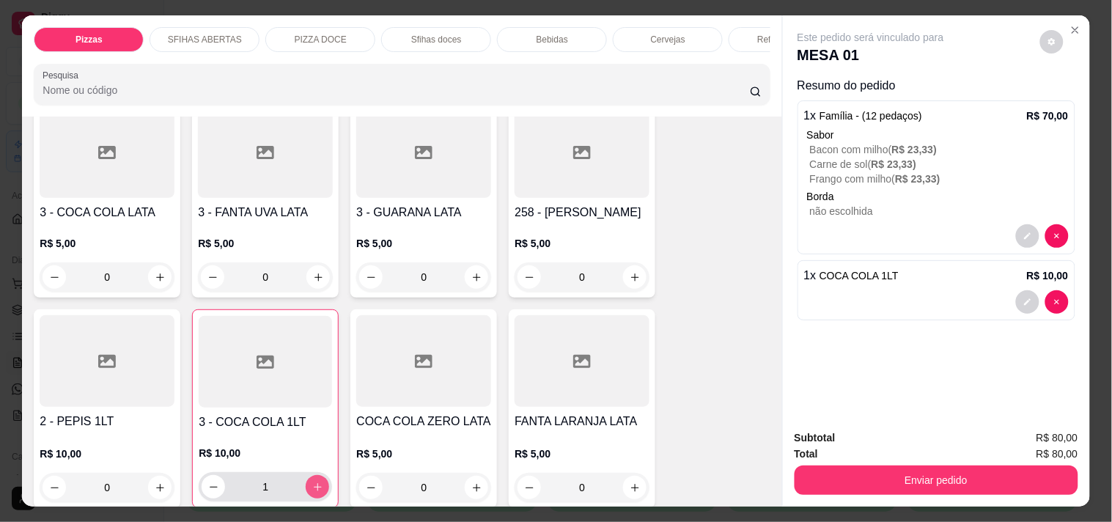
type input "1"
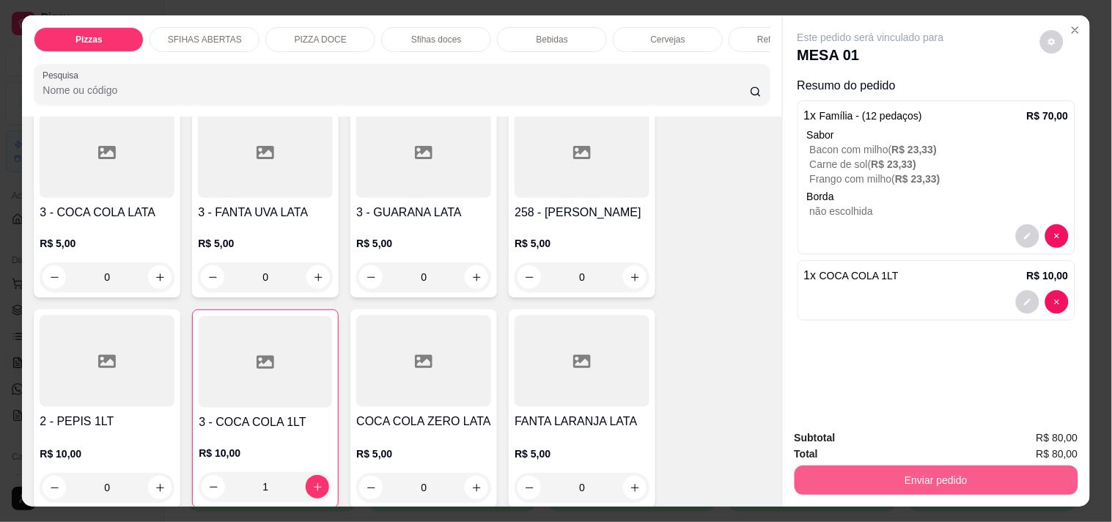
click at [918, 472] on button "Enviar pedido" at bounding box center [936, 479] width 284 height 29
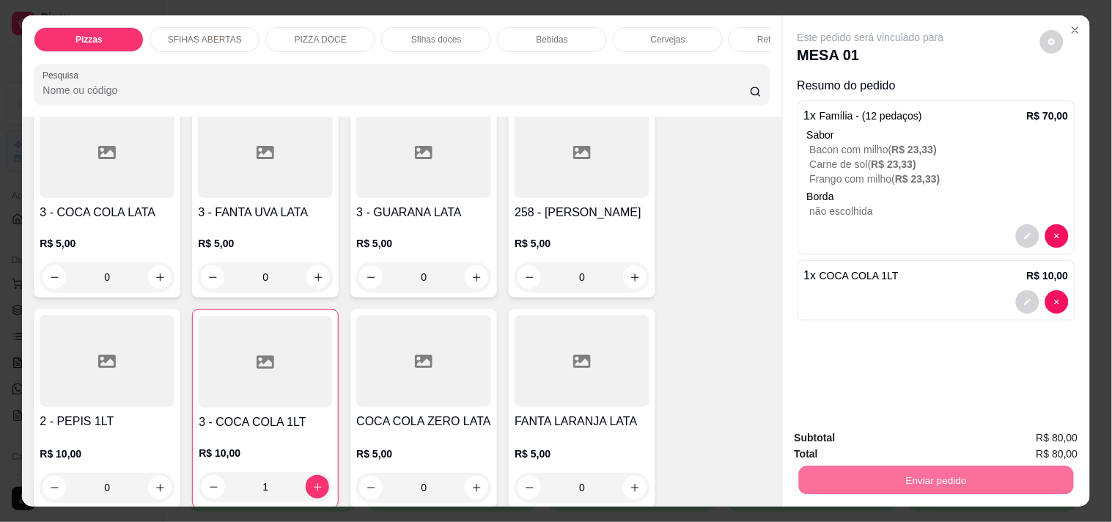
click at [874, 441] on button "Não registrar e enviar pedido" at bounding box center [887, 437] width 148 height 27
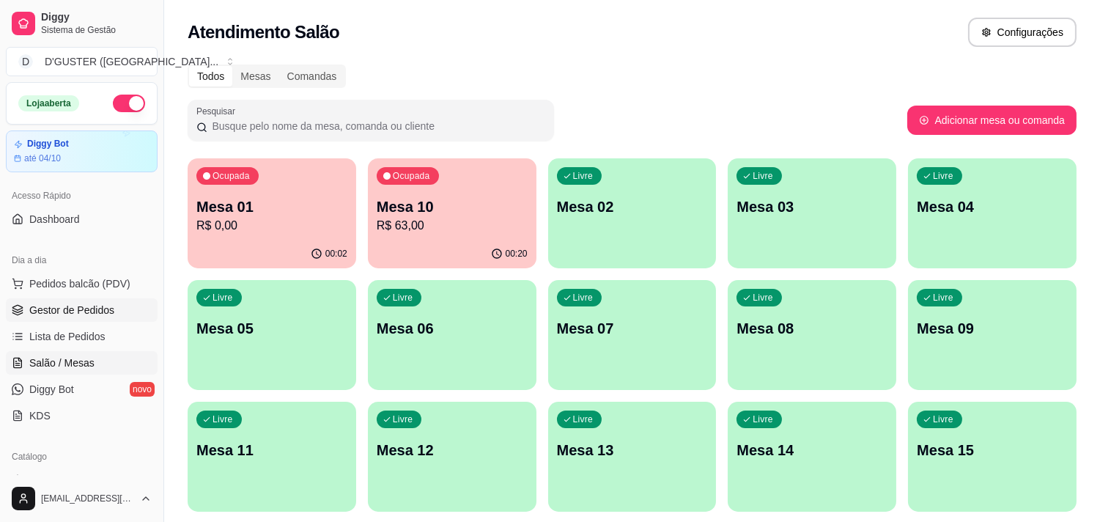
click at [99, 303] on span "Gestor de Pedidos" at bounding box center [71, 310] width 85 height 15
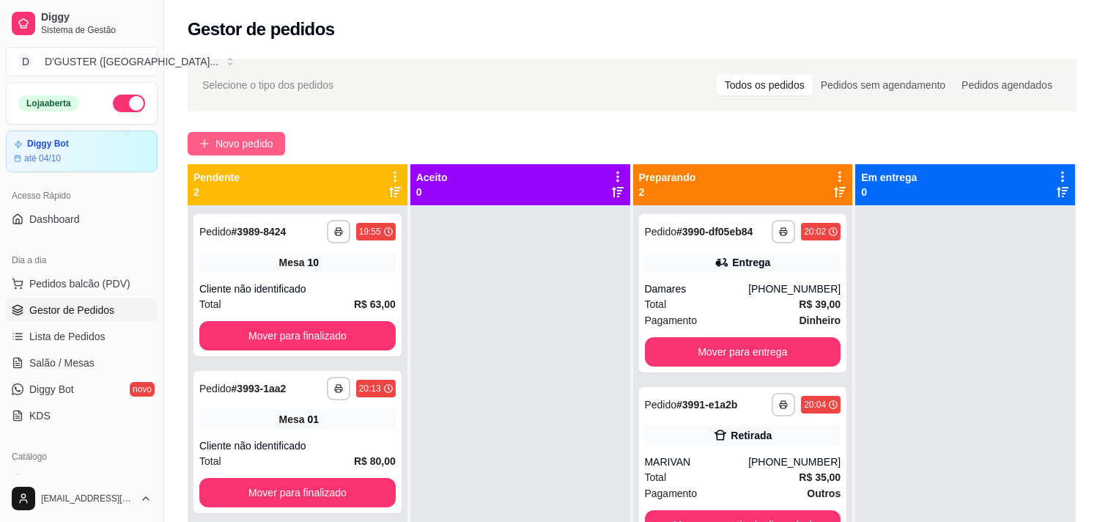
click at [231, 136] on span "Novo pedido" at bounding box center [244, 144] width 58 height 16
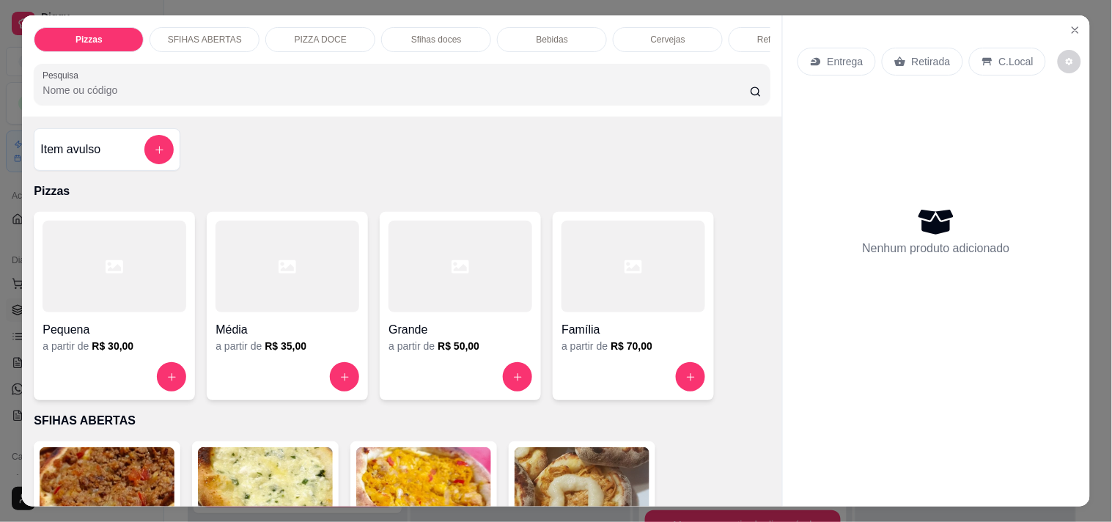
click at [833, 59] on p "Entrega" at bounding box center [845, 61] width 36 height 15
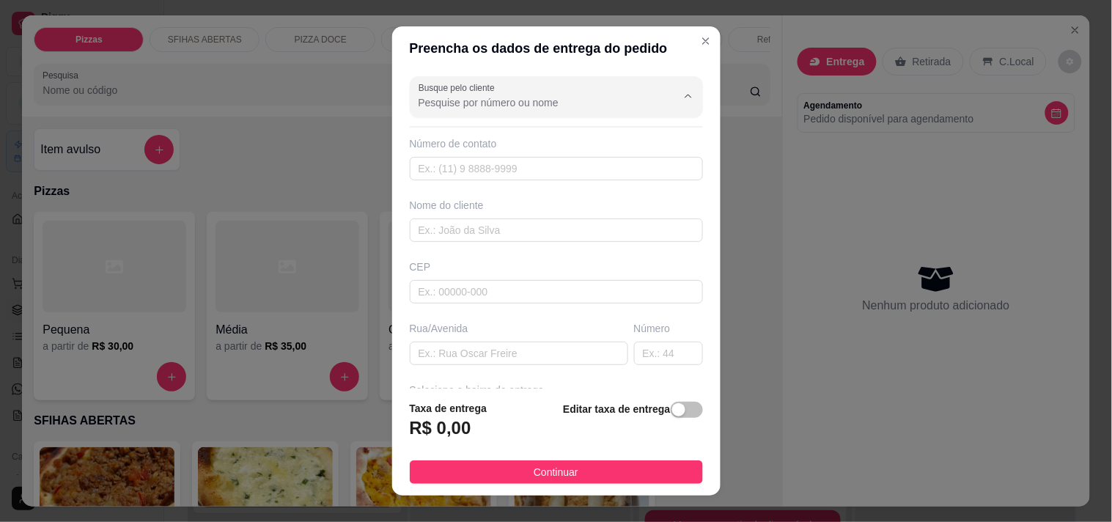
click at [478, 108] on input "Busque pelo cliente" at bounding box center [535, 102] width 234 height 15
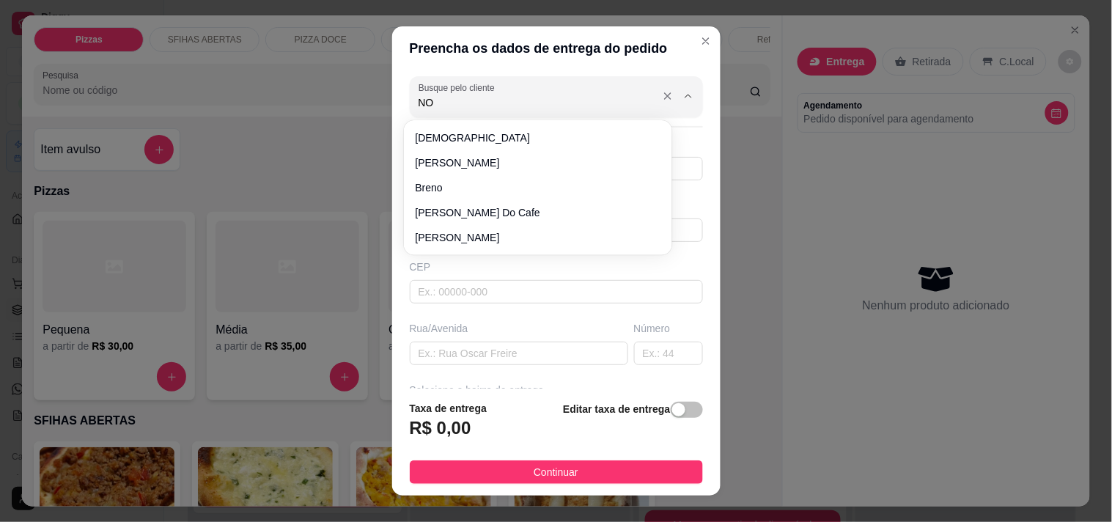
type input "N"
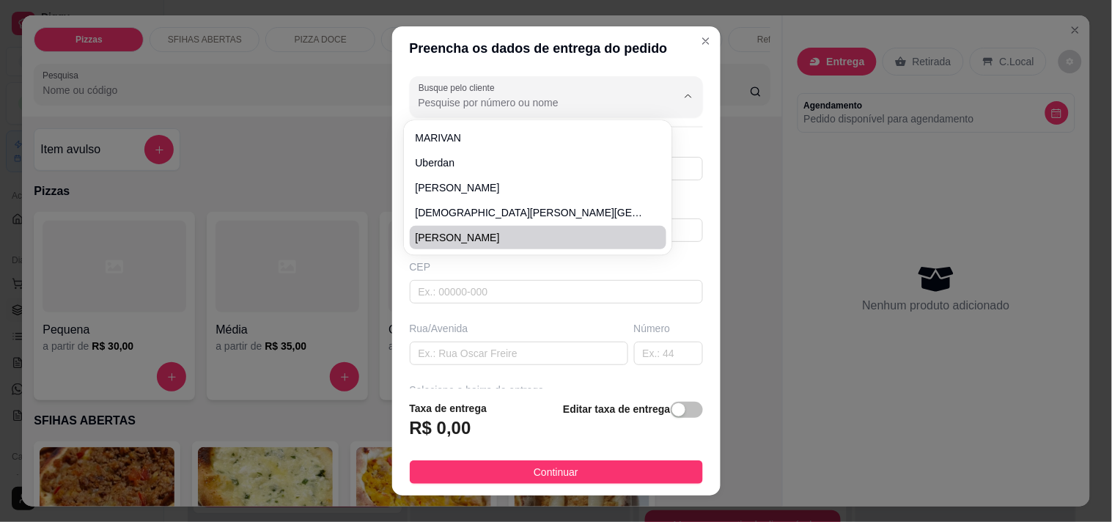
click at [742, 363] on div "Preencha os dados de entrega do pedido Busque pelo cliente Número de contato No…" at bounding box center [556, 261] width 1112 height 522
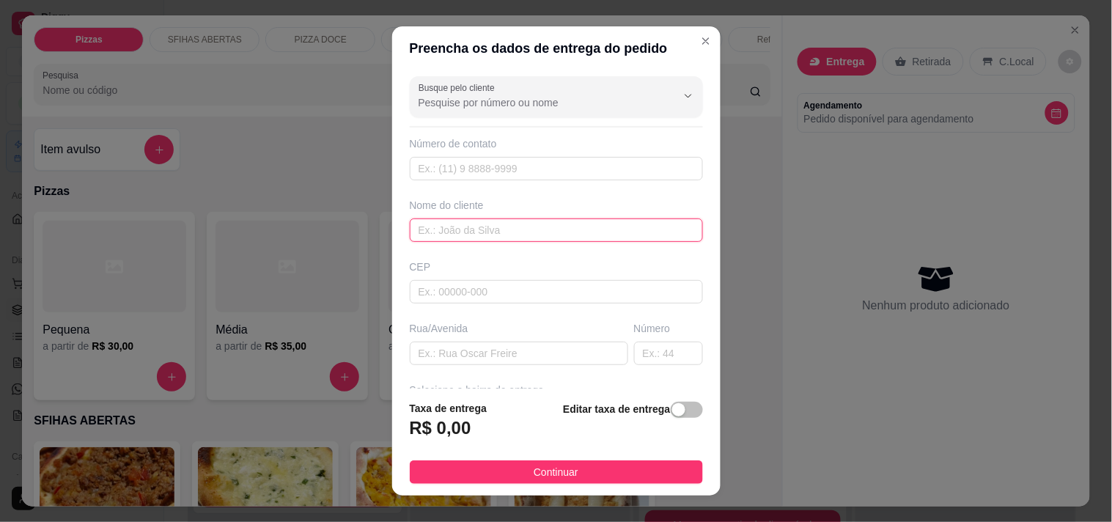
click at [548, 239] on input "text" at bounding box center [556, 229] width 293 height 23
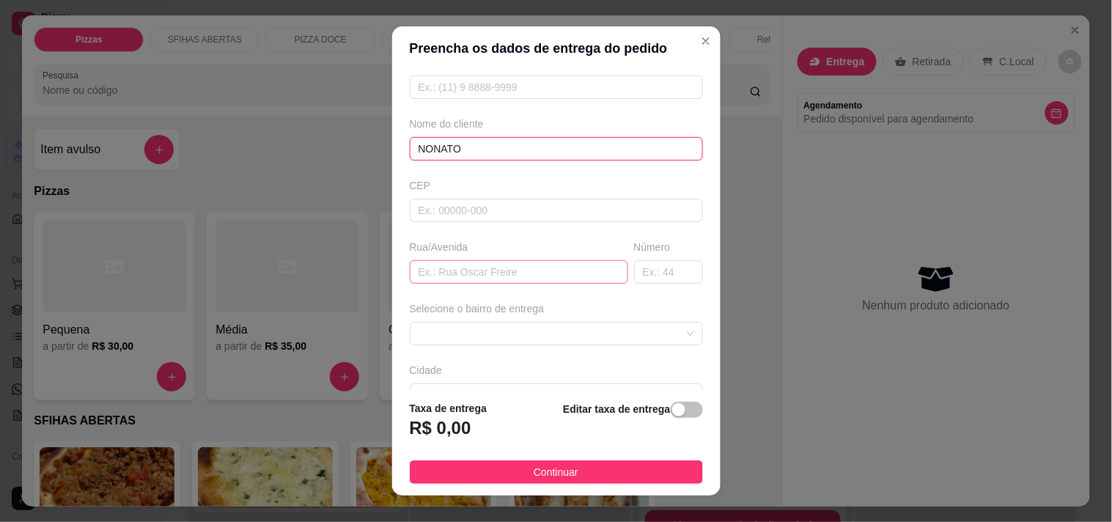
type input "NONATO"
click at [486, 279] on input "text" at bounding box center [519, 271] width 218 height 23
type input "[GEOGRAPHIC_DATA]"
click at [647, 266] on input "text" at bounding box center [668, 271] width 69 height 23
click at [509, 333] on span at bounding box center [556, 333] width 276 height 22
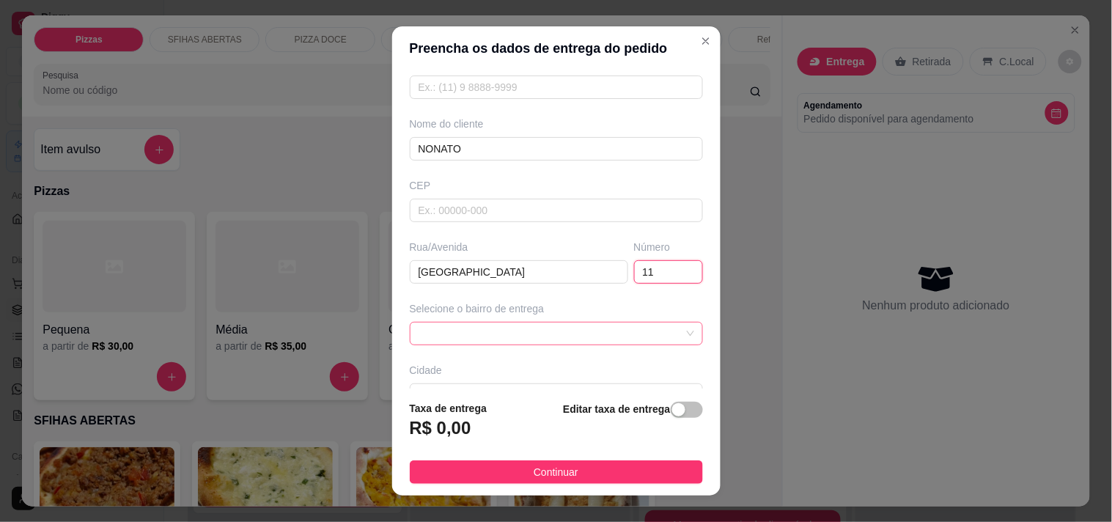
type input "11"
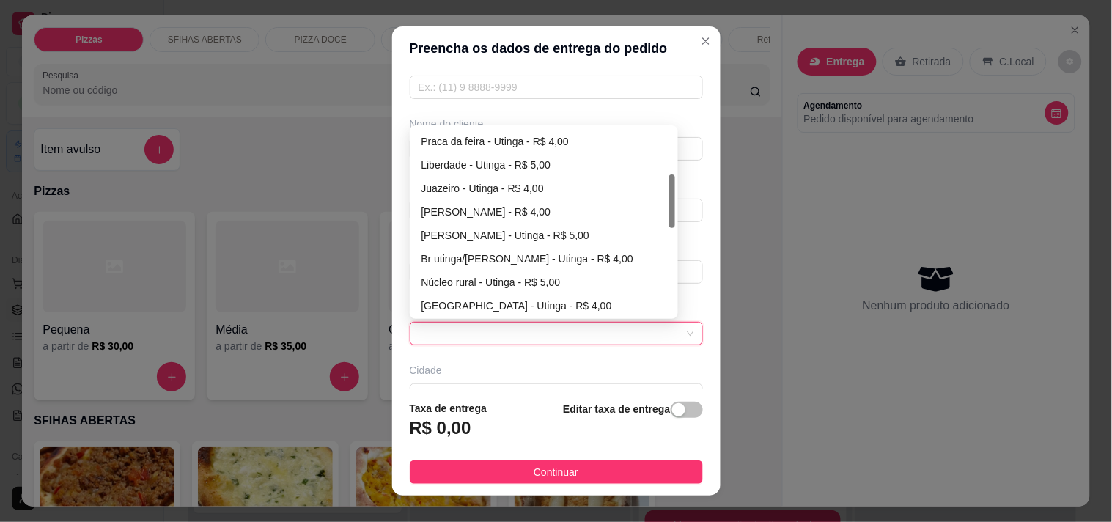
scroll to position [244, 0]
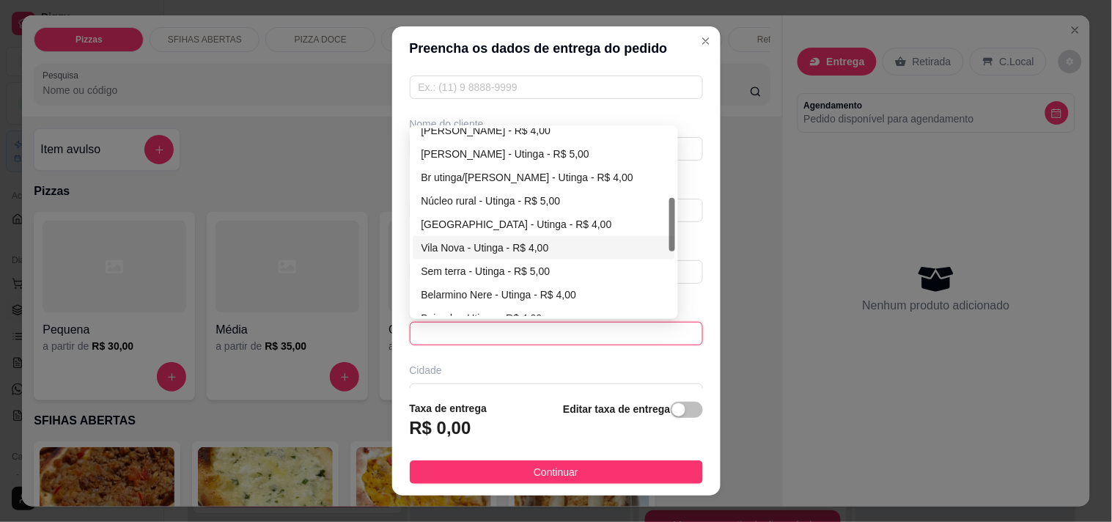
click at [488, 244] on div "Vila Nova - Utinga - R$ 4,00" at bounding box center [543, 248] width 245 height 16
type input "Utinga"
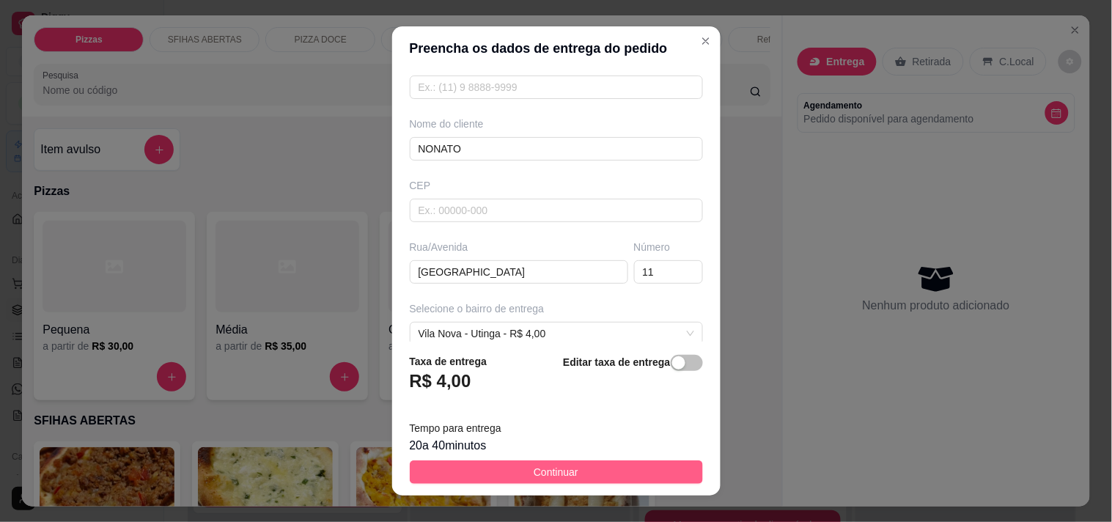
click at [560, 469] on span "Continuar" at bounding box center [555, 472] width 45 height 16
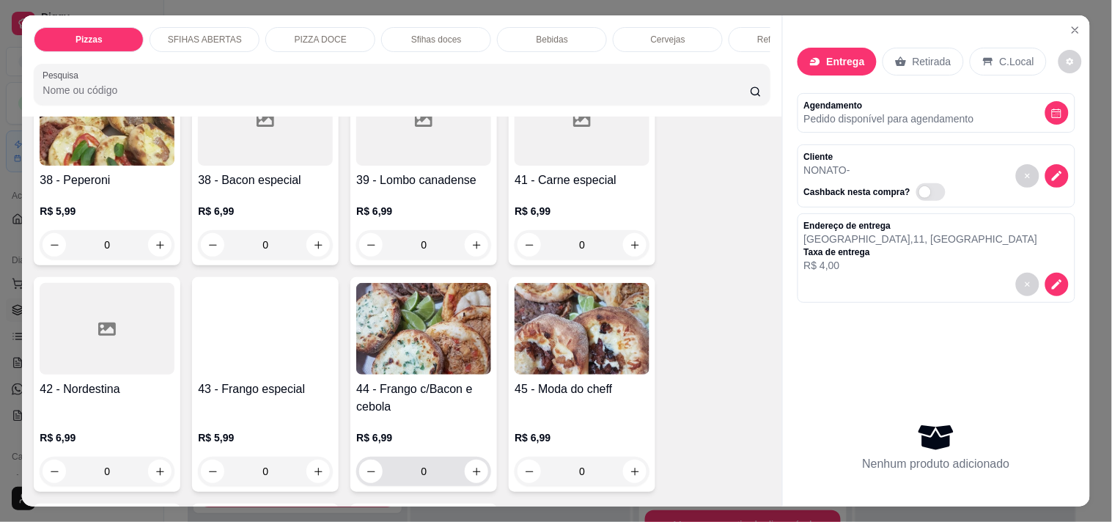
scroll to position [1139, 0]
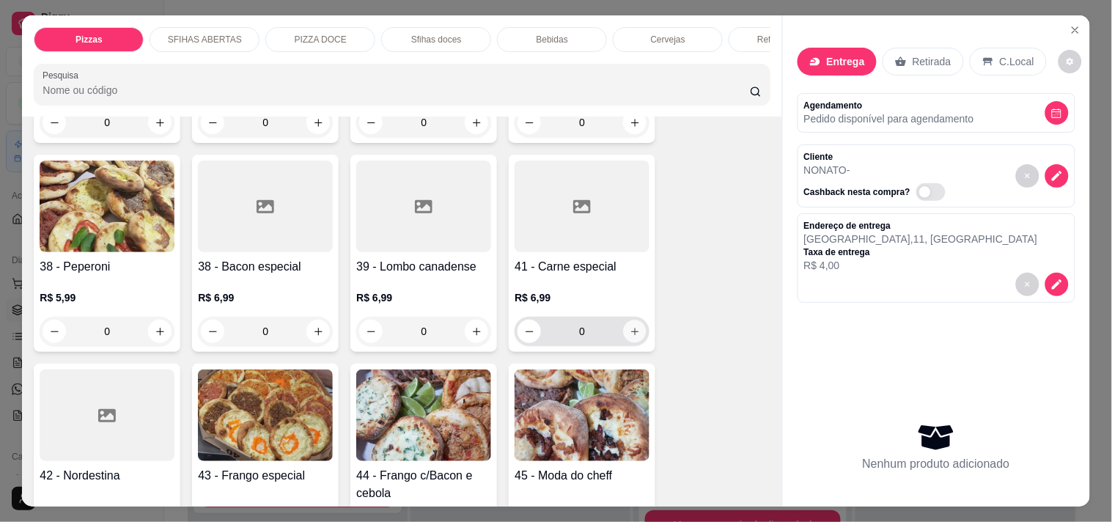
click at [632, 320] on button "increase-product-quantity" at bounding box center [635, 331] width 23 height 23
type input "1"
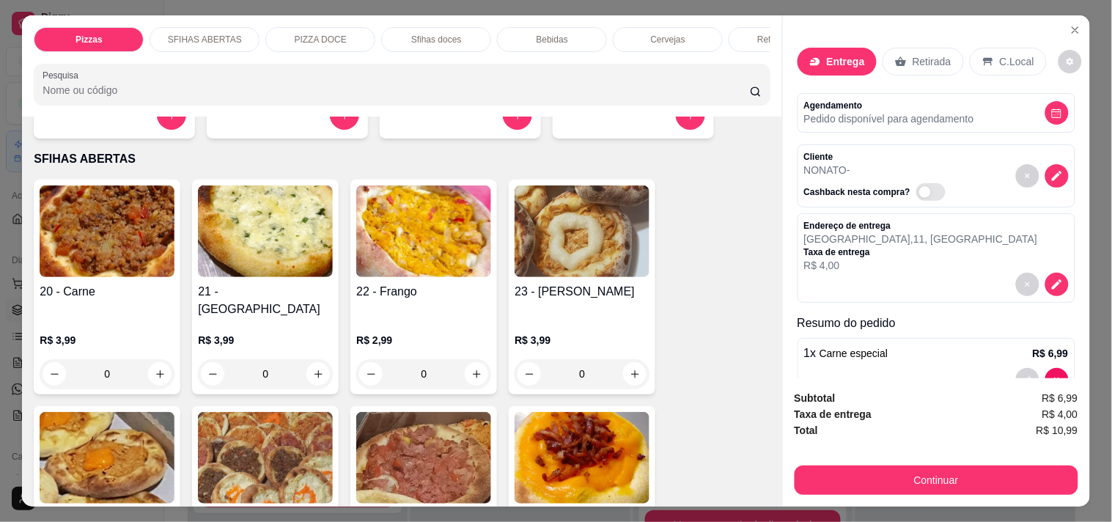
scroll to position [244, 0]
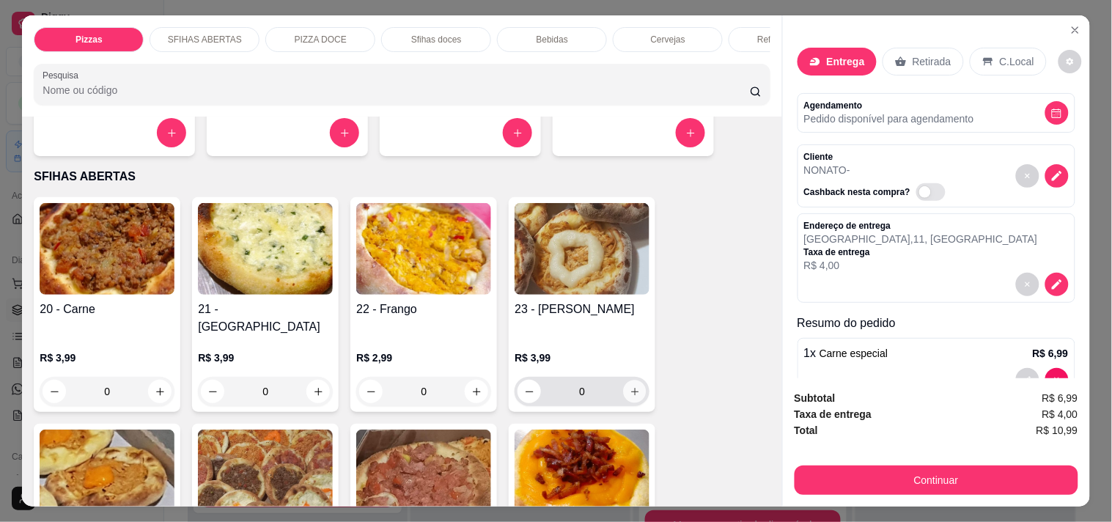
click at [631, 388] on icon "increase-product-quantity" at bounding box center [634, 391] width 7 height 7
type input "1"
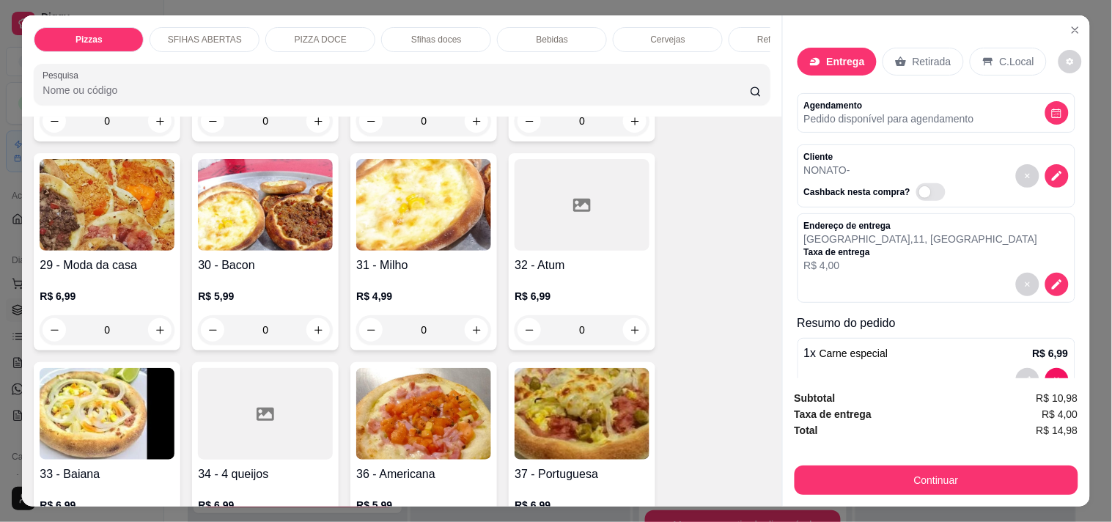
scroll to position [733, 0]
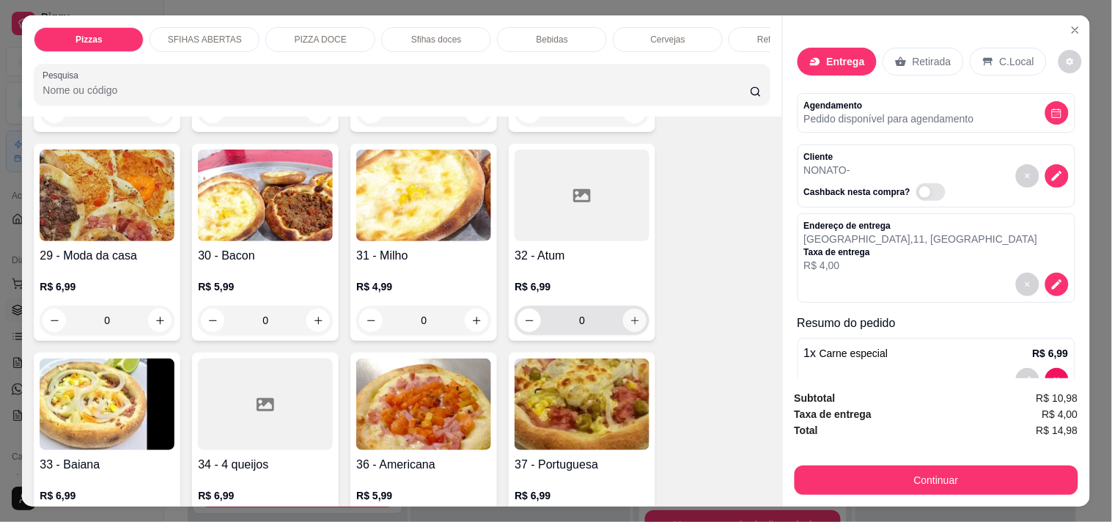
click at [632, 315] on icon "increase-product-quantity" at bounding box center [634, 320] width 11 height 11
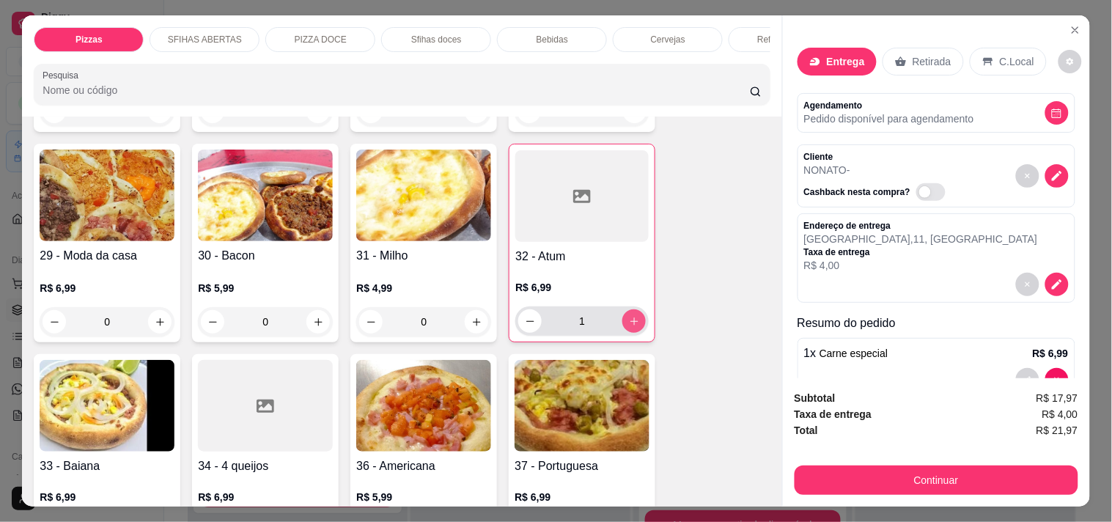
type input "1"
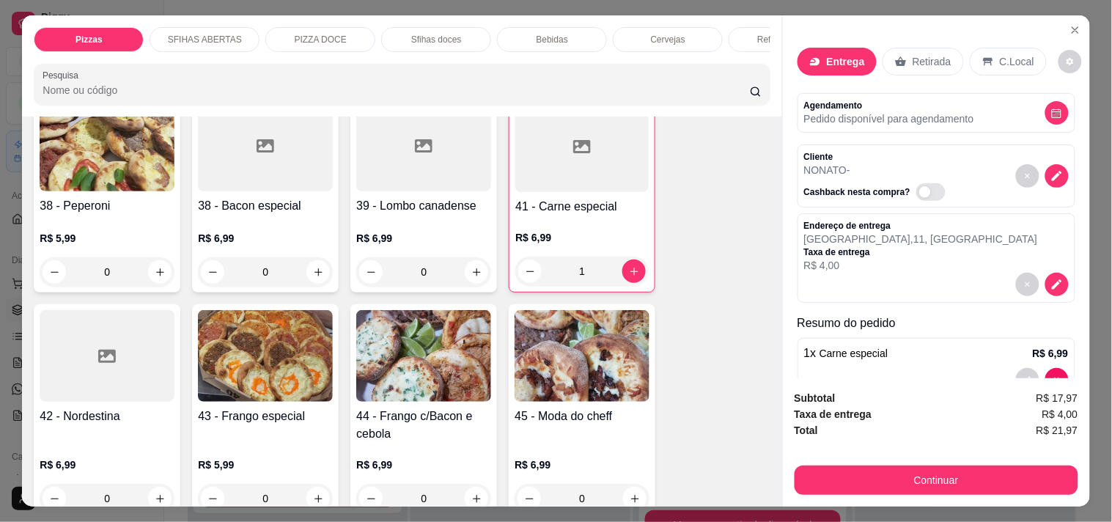
scroll to position [1139, 0]
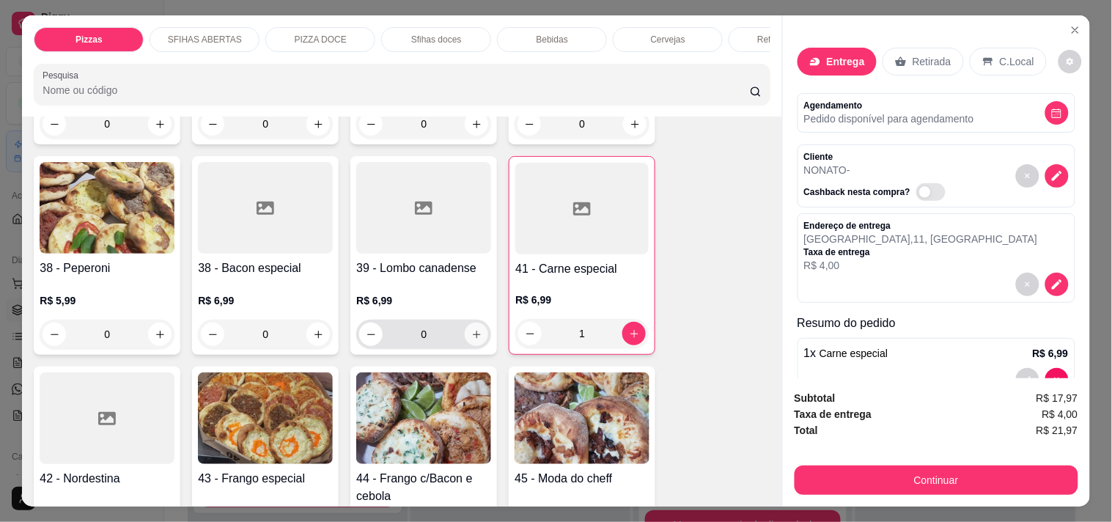
click at [471, 329] on icon "increase-product-quantity" at bounding box center [476, 334] width 11 height 11
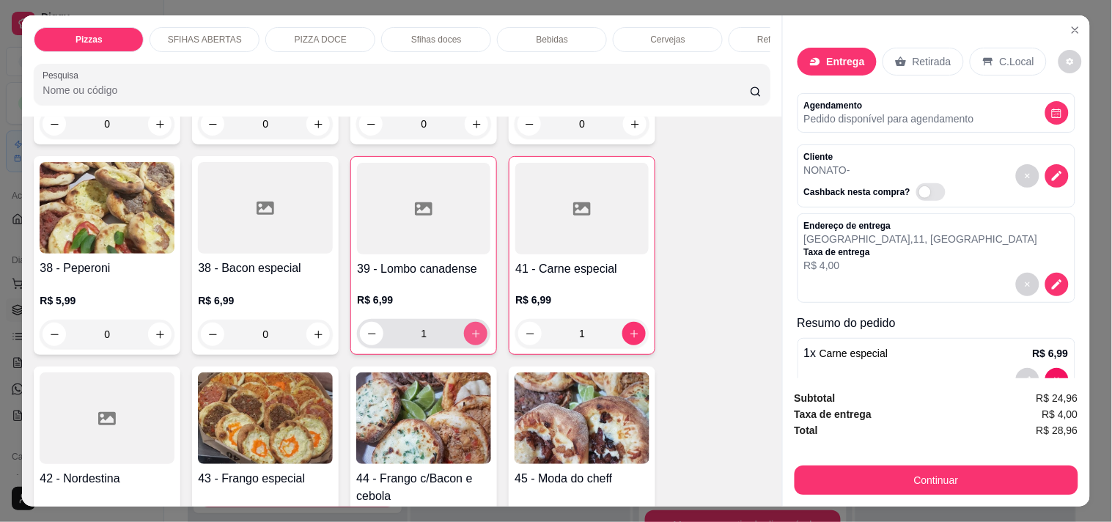
type input "1"
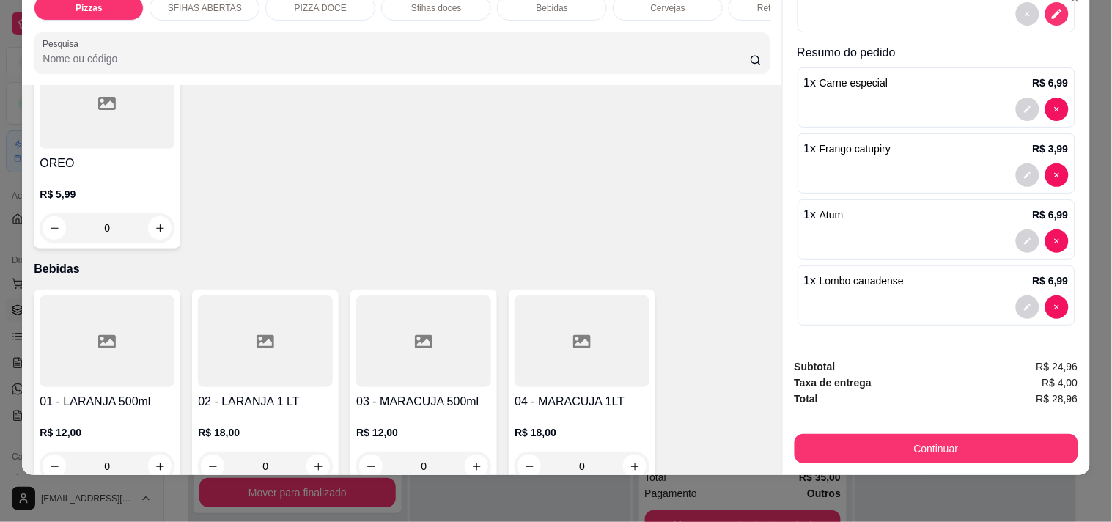
scroll to position [2442, 0]
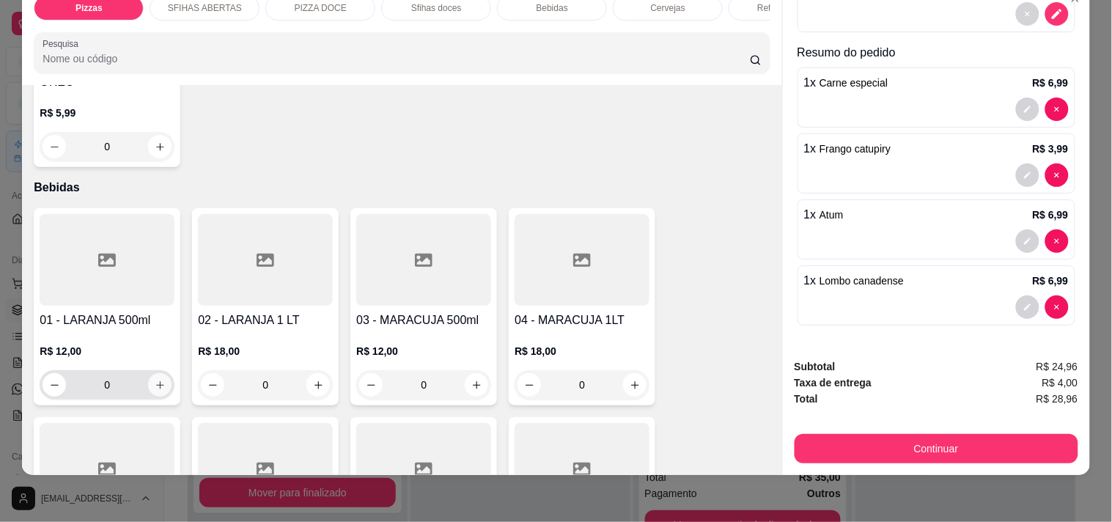
click at [155, 380] on icon "increase-product-quantity" at bounding box center [160, 385] width 11 height 11
type input "1"
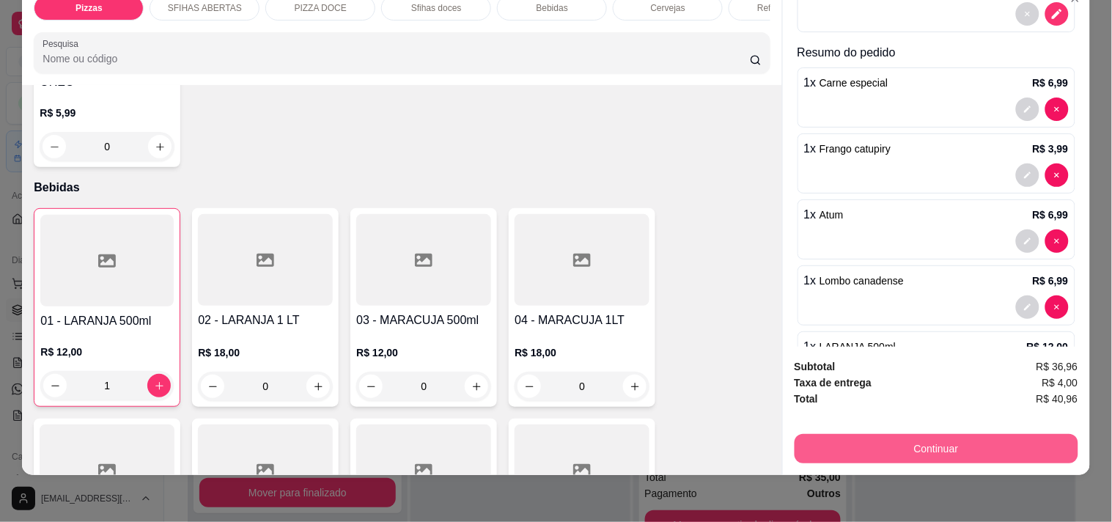
click at [950, 436] on button "Continuar" at bounding box center [936, 448] width 284 height 29
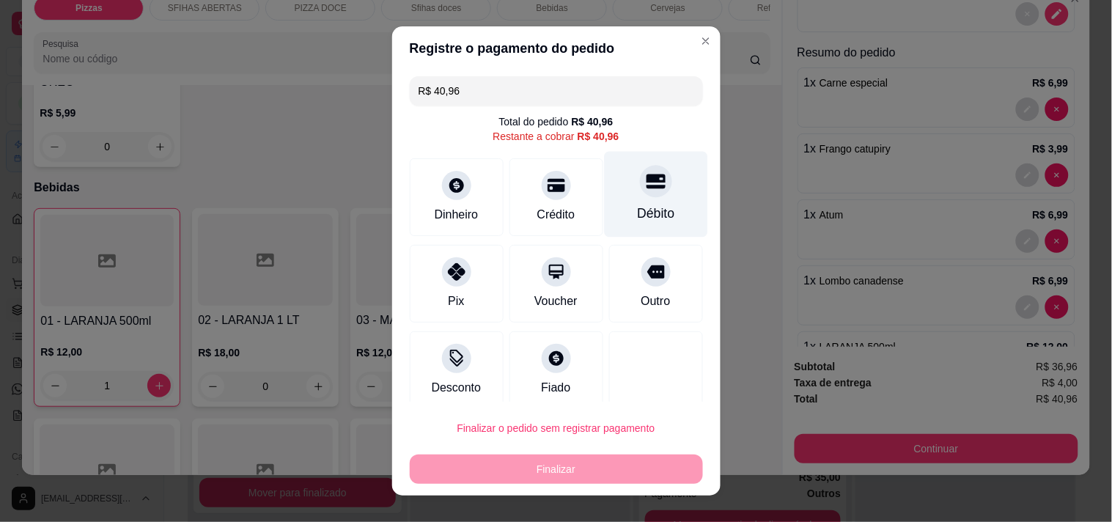
click at [637, 204] on div "Débito" at bounding box center [655, 213] width 37 height 19
type input "R$ 0,00"
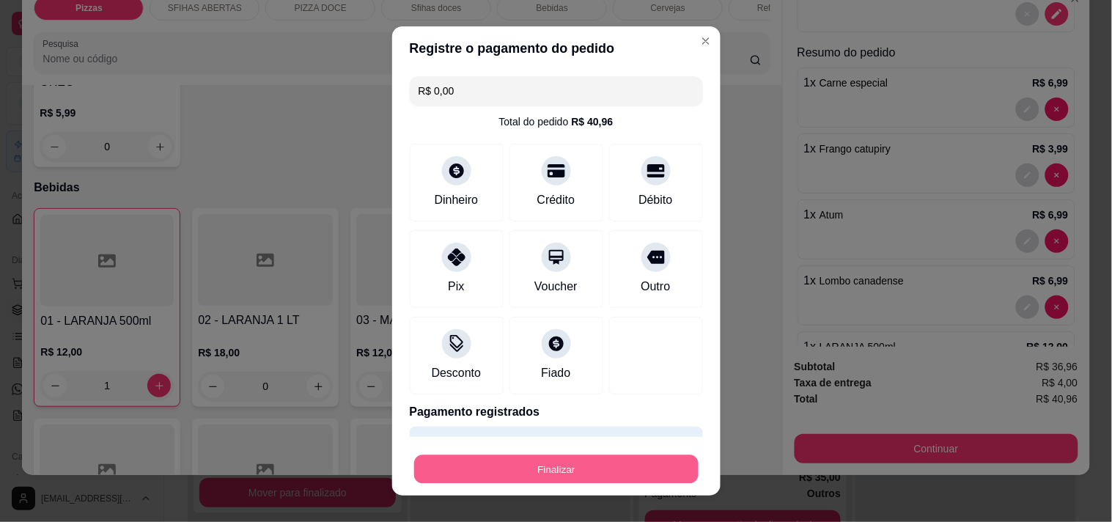
click at [602, 476] on button "Finalizar" at bounding box center [556, 469] width 284 height 29
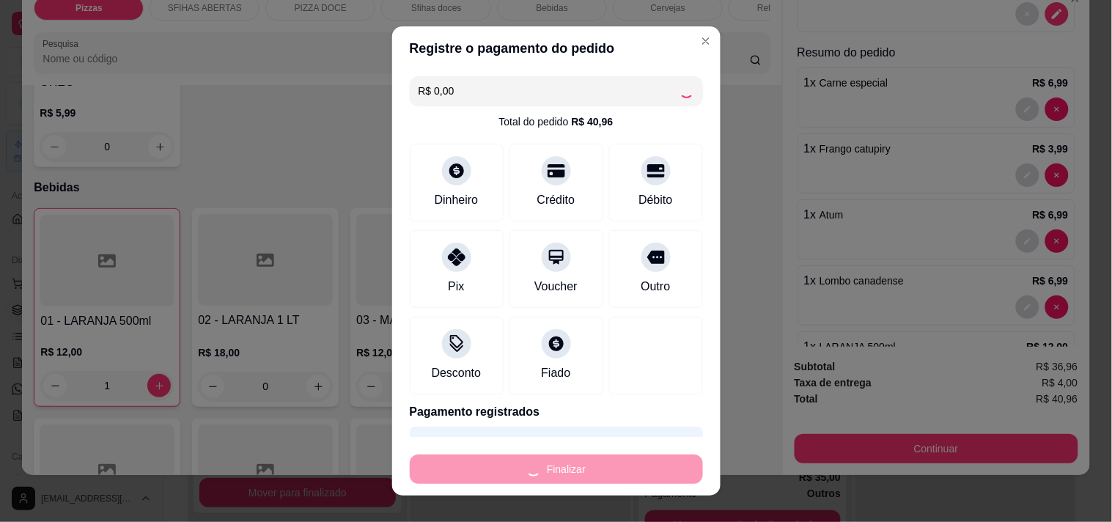
type input "0"
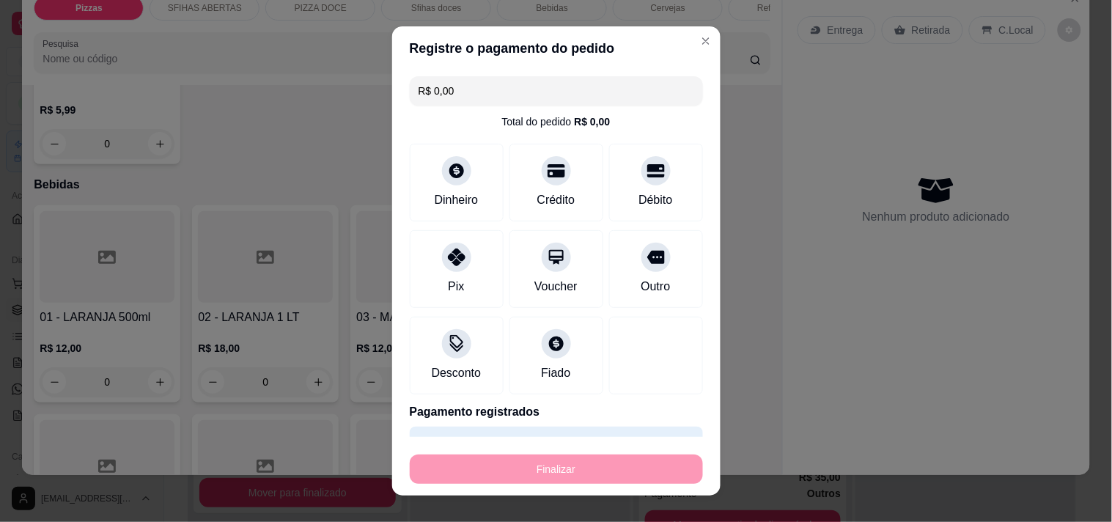
type input "-R$ 40,96"
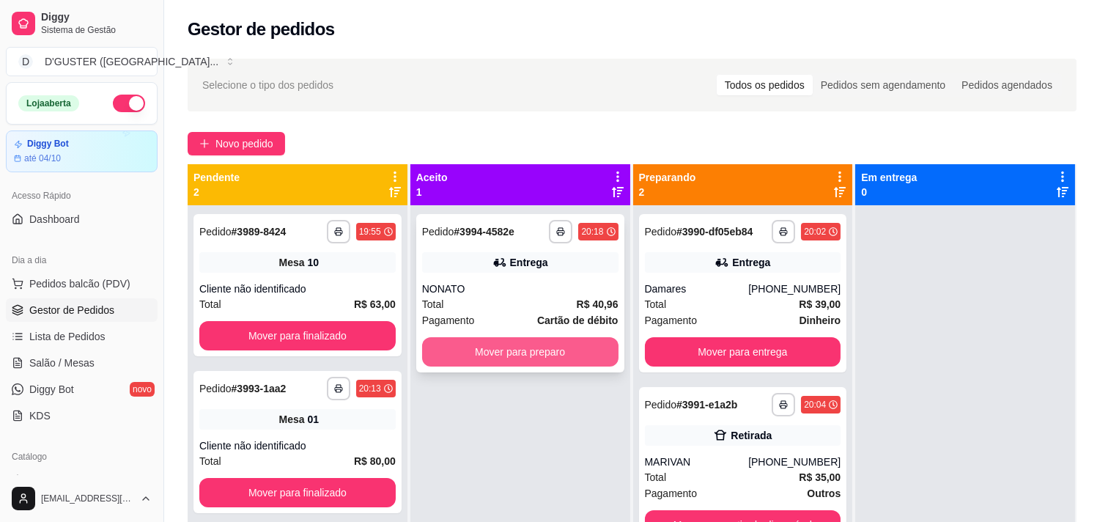
click at [511, 342] on button "Mover para preparo" at bounding box center [520, 351] width 196 height 29
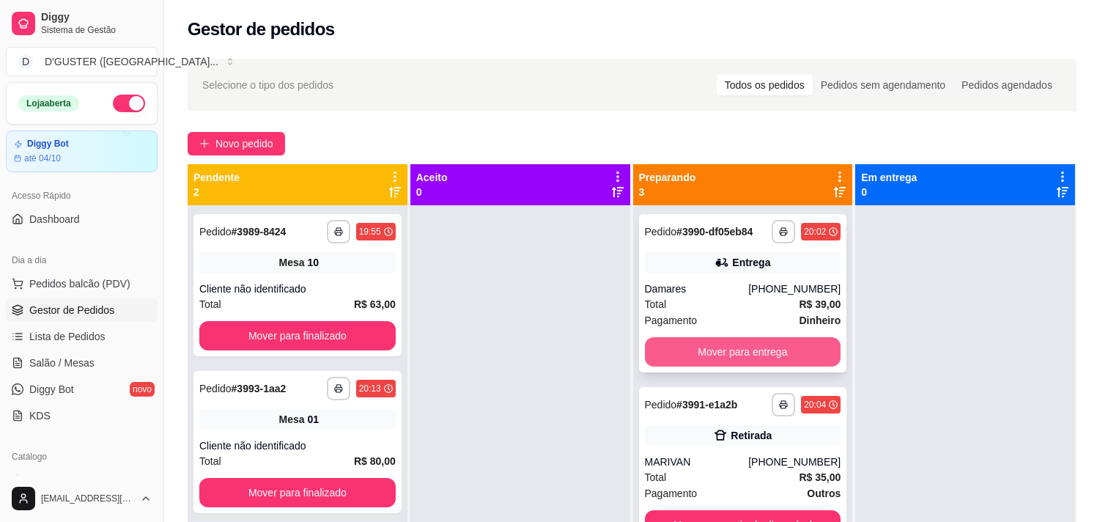
click at [730, 350] on button "Mover para entrega" at bounding box center [743, 351] width 196 height 29
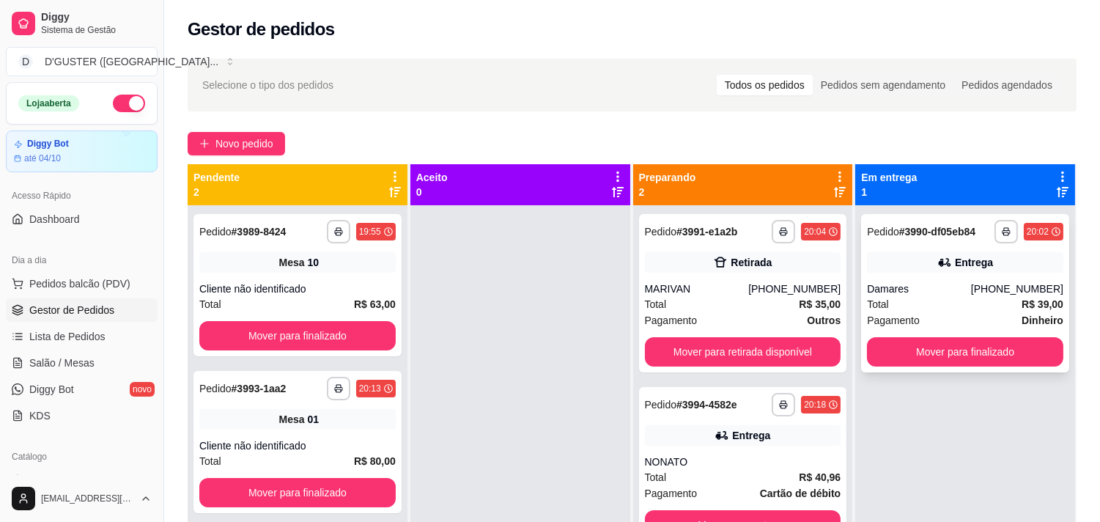
click at [999, 317] on div "Pagamento Dinheiro" at bounding box center [965, 320] width 196 height 16
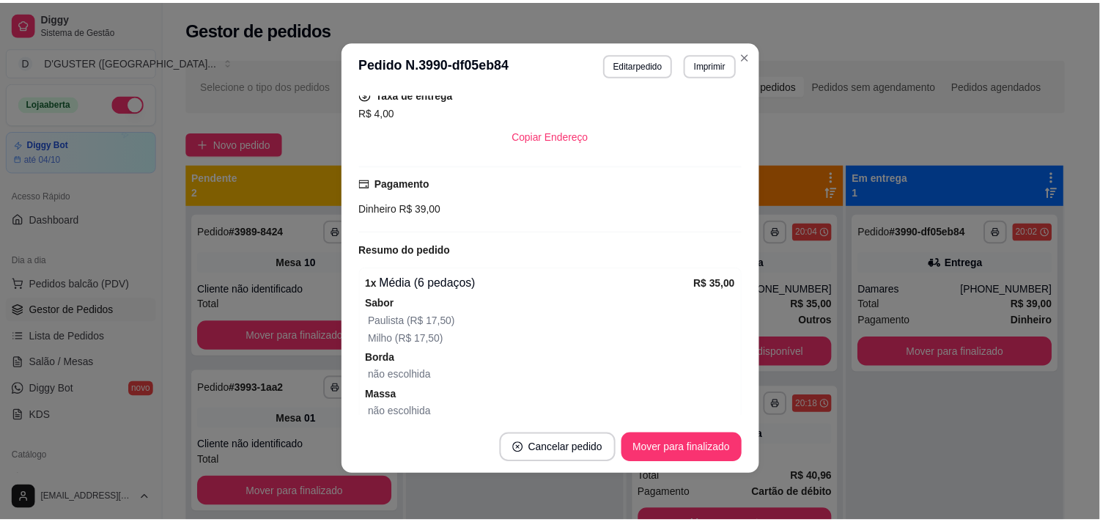
scroll to position [244, 0]
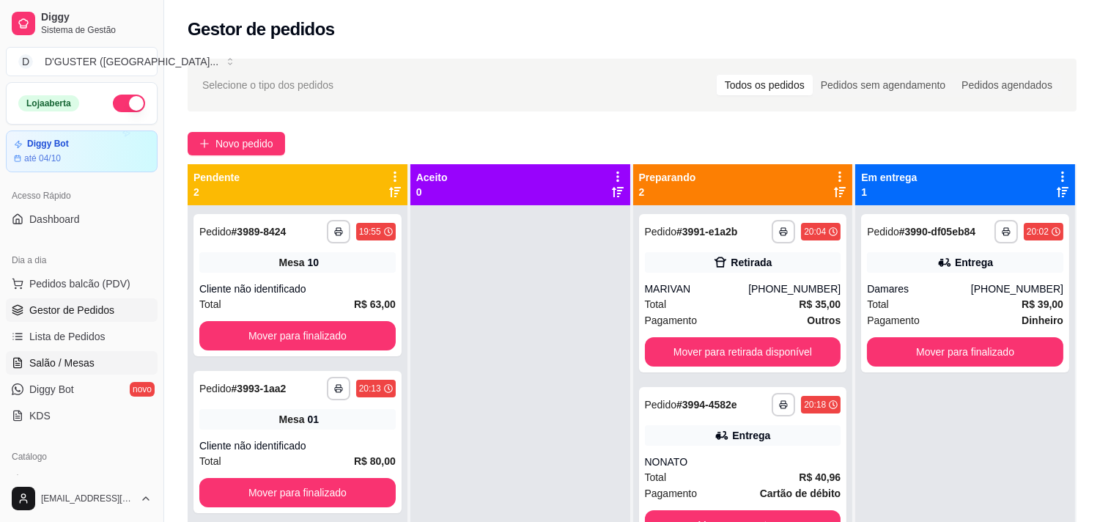
click at [52, 351] on link "Salão / Mesas" at bounding box center [82, 362] width 152 height 23
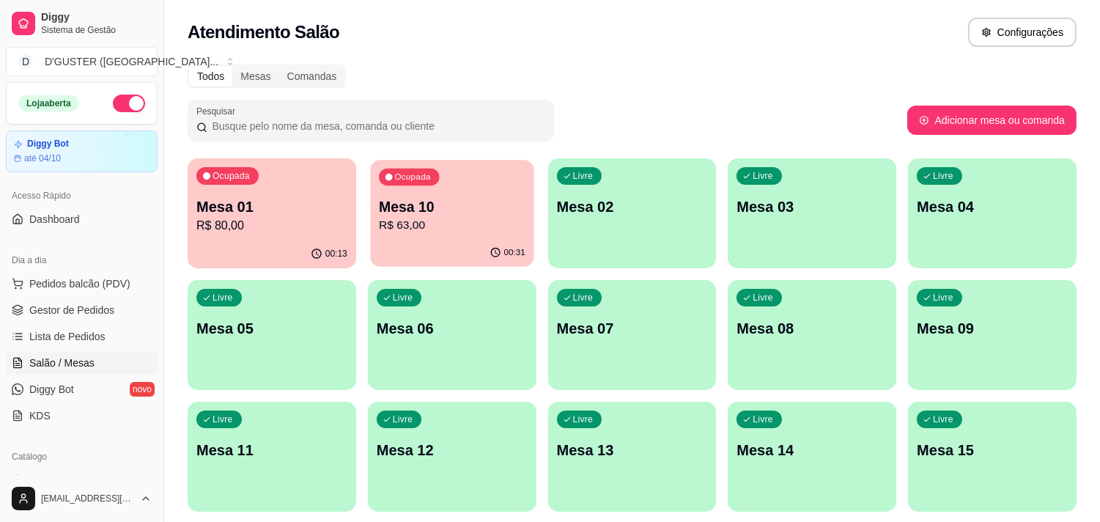
click at [451, 222] on p "R$ 63,00" at bounding box center [452, 225] width 147 height 17
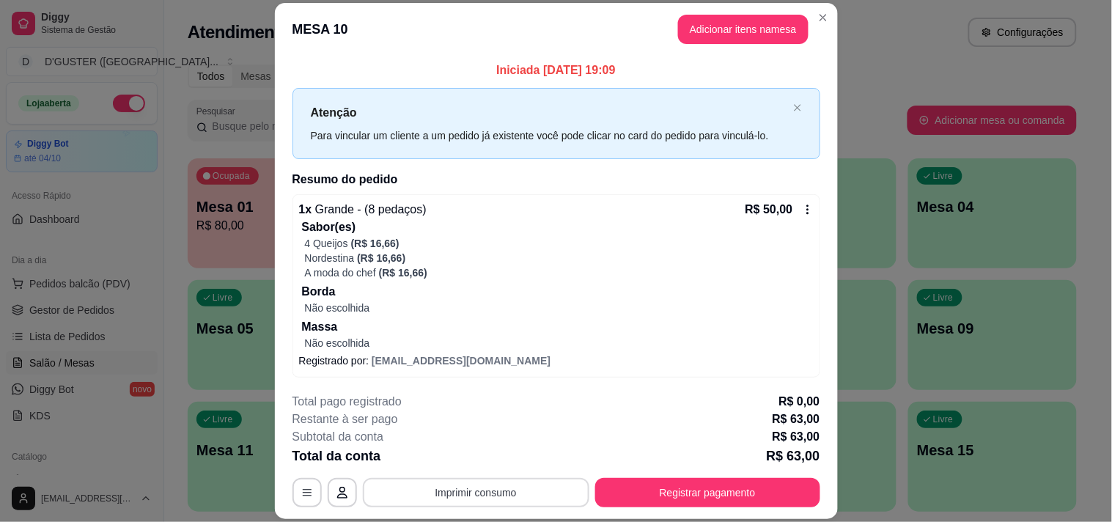
click at [475, 496] on button "Imprimir consumo" at bounding box center [476, 492] width 226 height 29
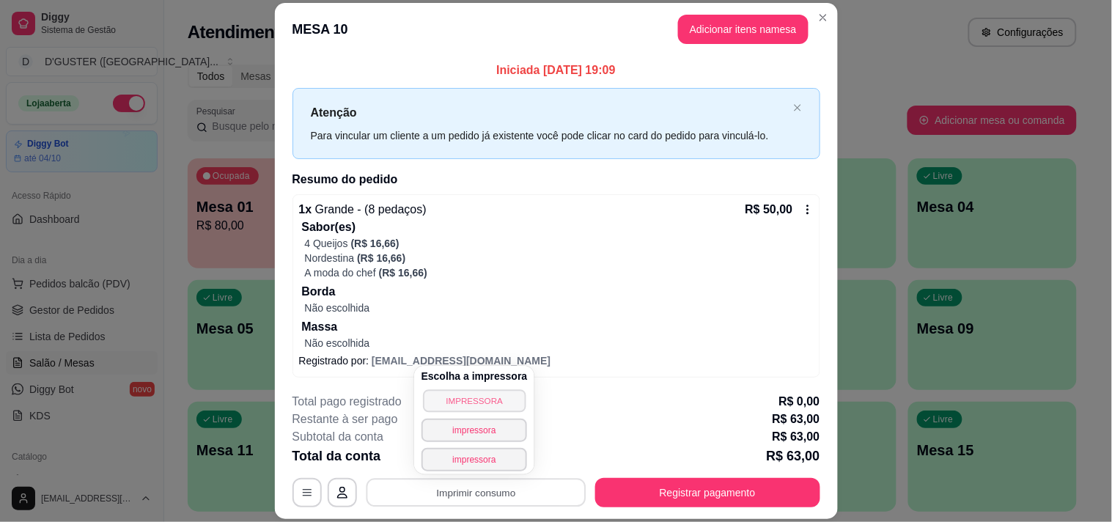
click at [495, 404] on button "IMPRESSORA" at bounding box center [474, 400] width 103 height 23
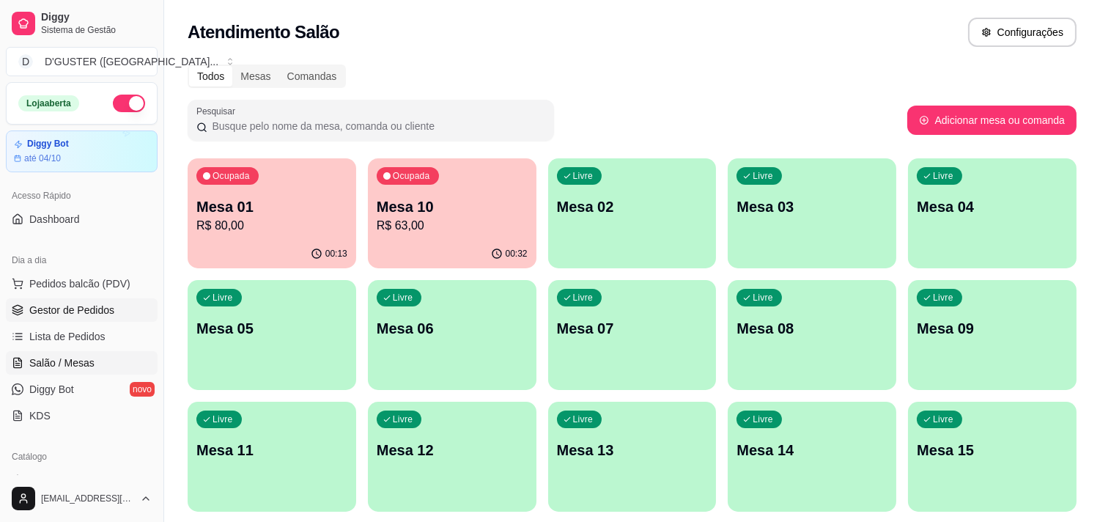
click at [106, 303] on span "Gestor de Pedidos" at bounding box center [71, 310] width 85 height 15
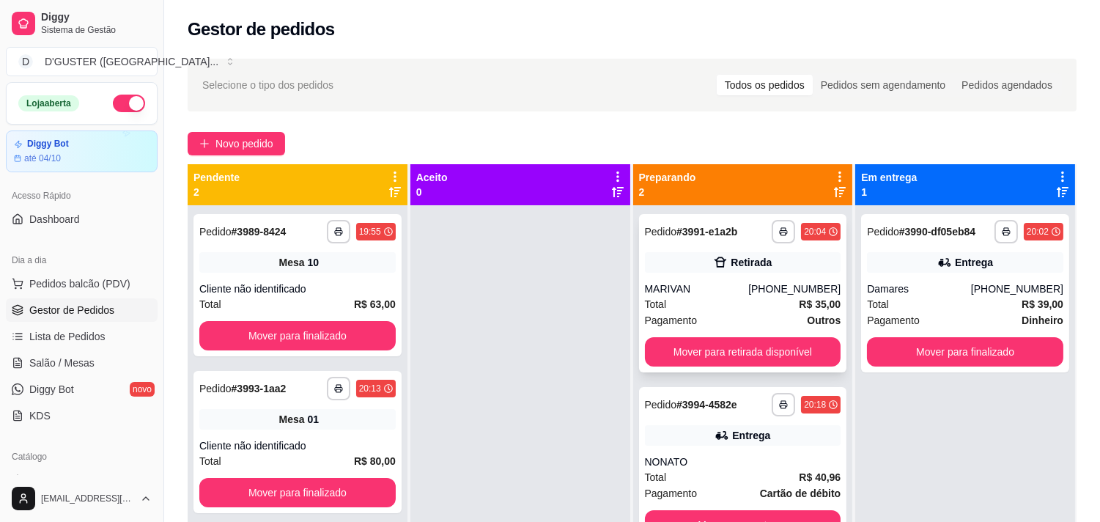
click at [781, 262] on div "Retirada" at bounding box center [743, 262] width 196 height 21
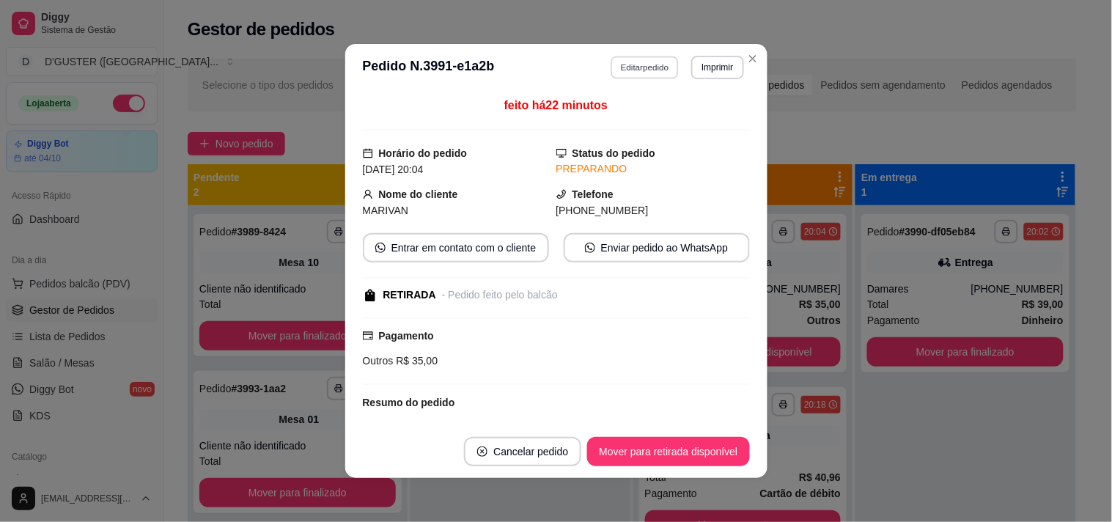
click at [634, 64] on button "Editar pedido" at bounding box center [644, 67] width 68 height 23
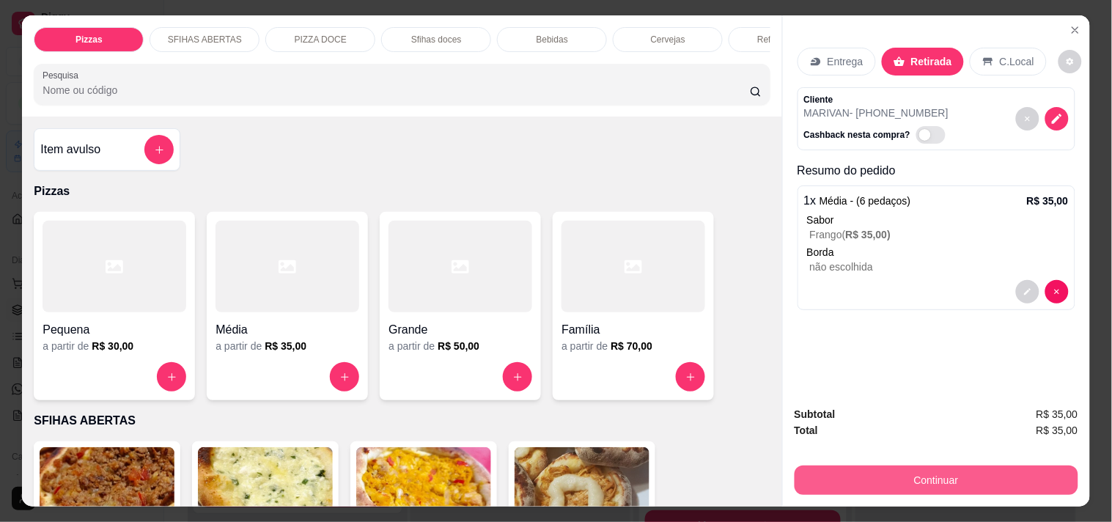
click at [923, 471] on button "Continuar" at bounding box center [936, 479] width 284 height 29
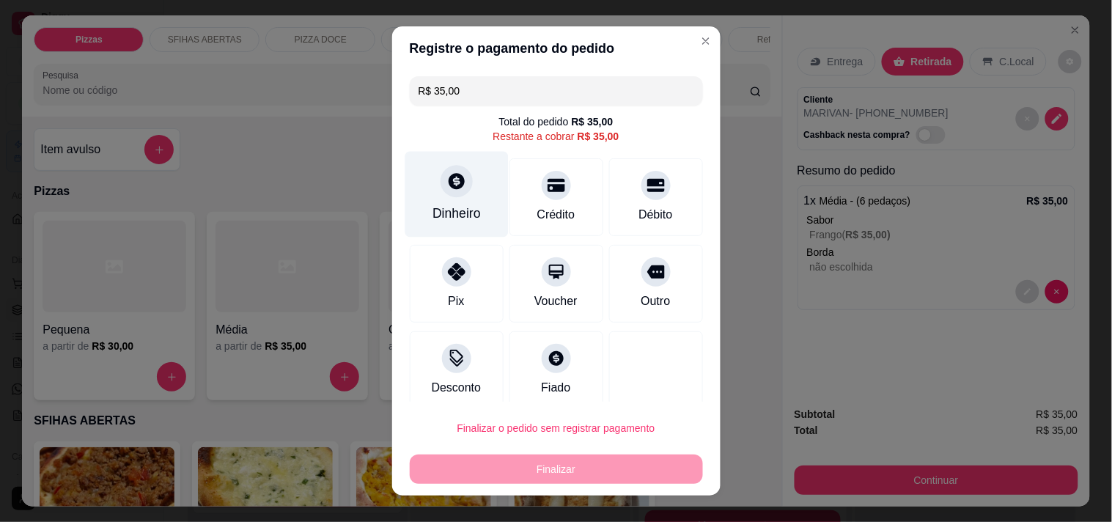
click at [450, 194] on div at bounding box center [456, 181] width 32 height 32
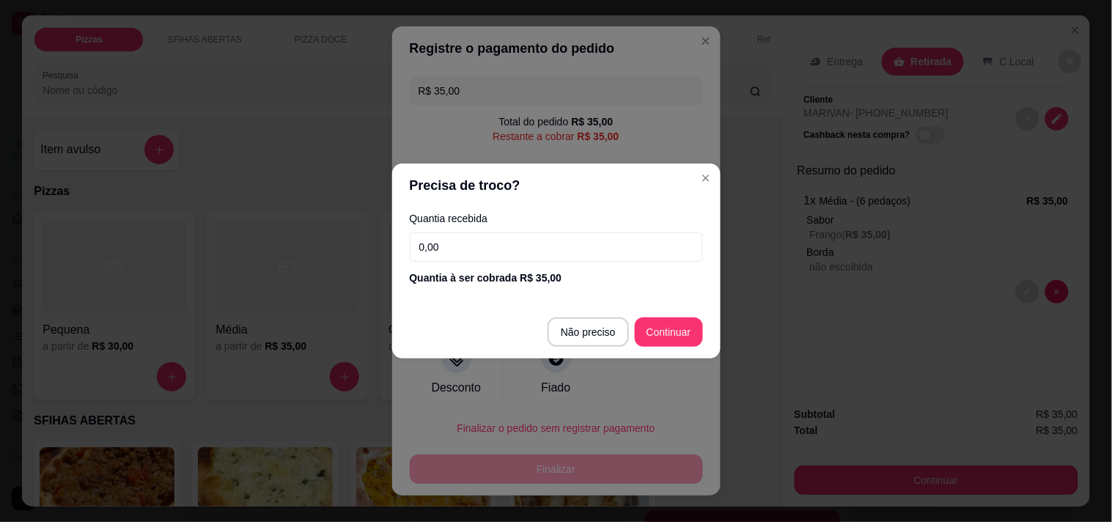
click at [591, 240] on input "0,00" at bounding box center [556, 246] width 293 height 29
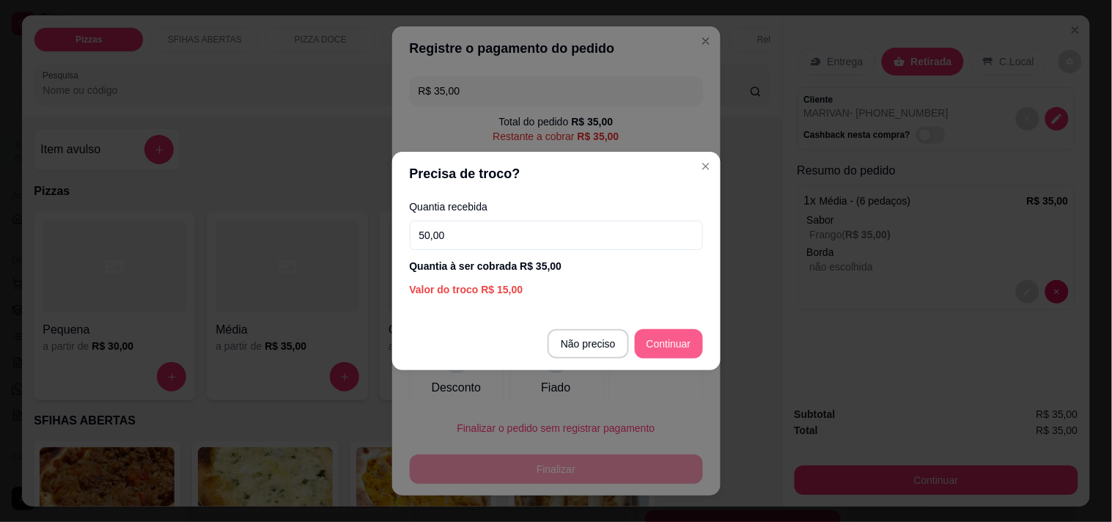
type input "50,00"
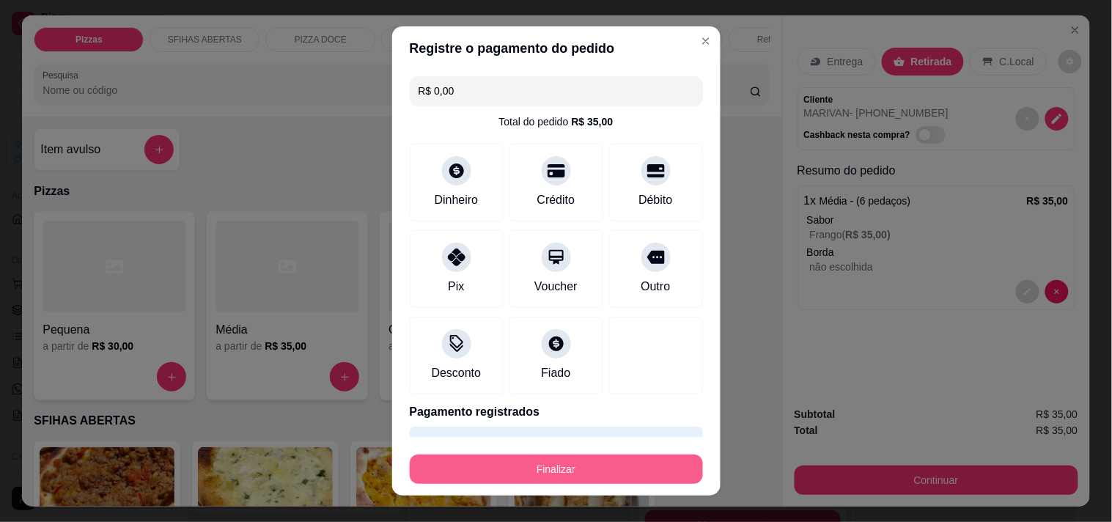
click at [606, 470] on button "Finalizar" at bounding box center [556, 468] width 293 height 29
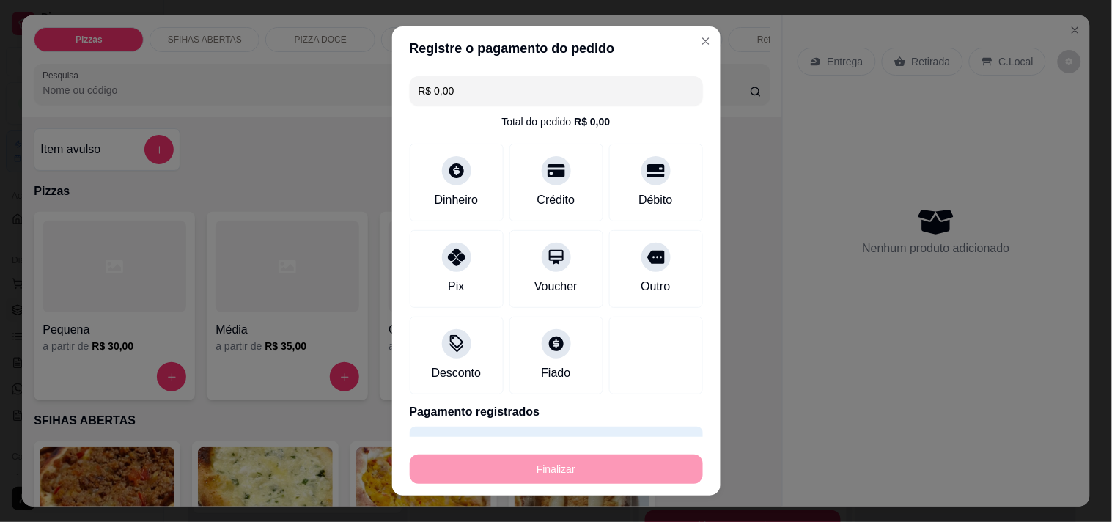
type input "-R$ 35,00"
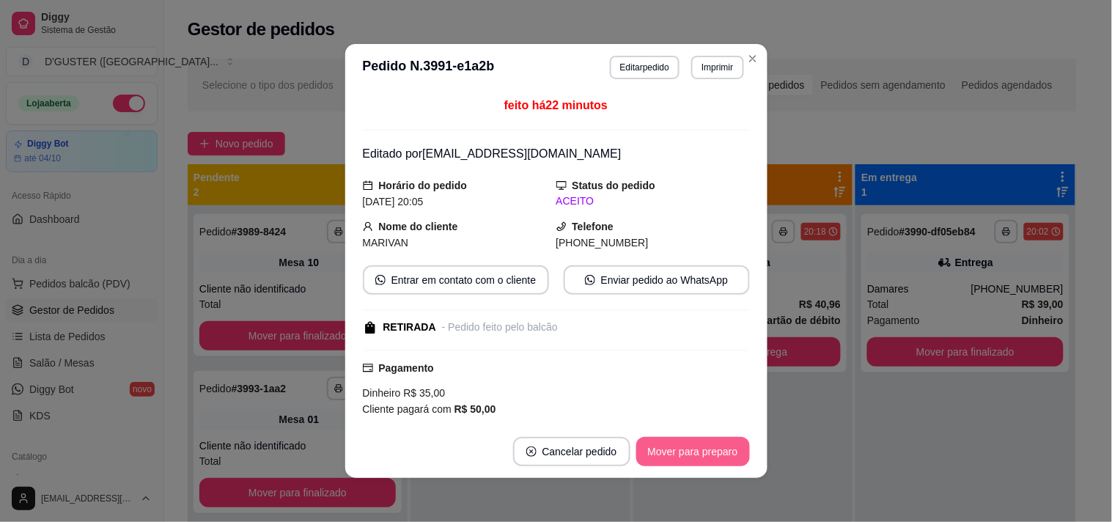
click at [689, 457] on button "Mover para preparo" at bounding box center [693, 451] width 114 height 29
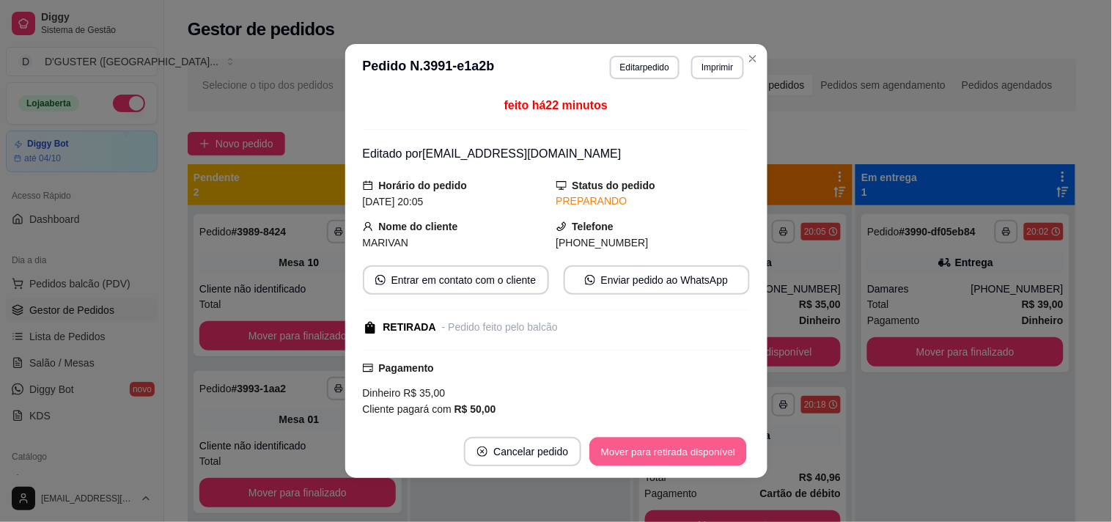
click at [690, 457] on button "Mover para retirada disponível" at bounding box center [668, 451] width 157 height 29
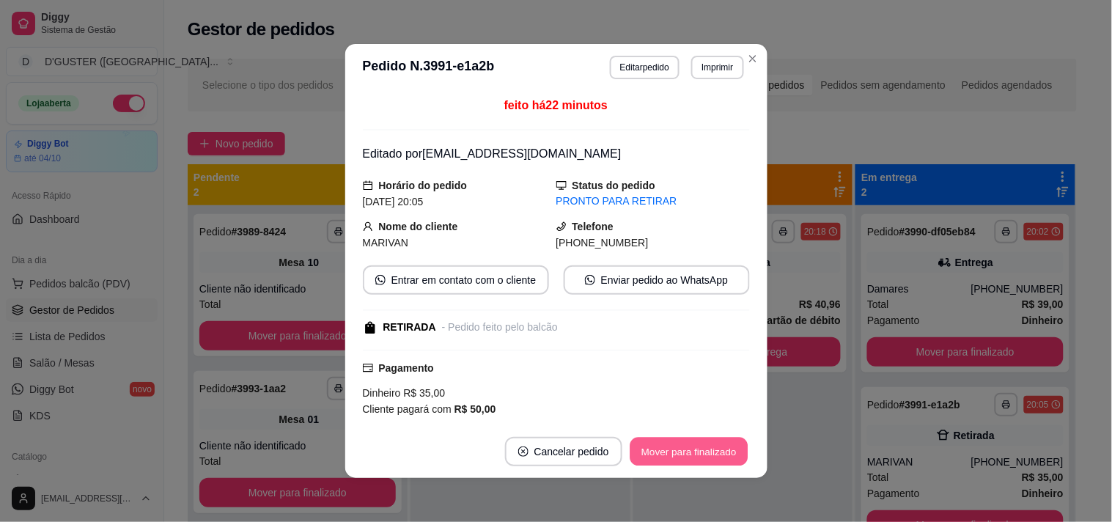
click at [690, 457] on button "Mover para finalizado" at bounding box center [688, 451] width 118 height 29
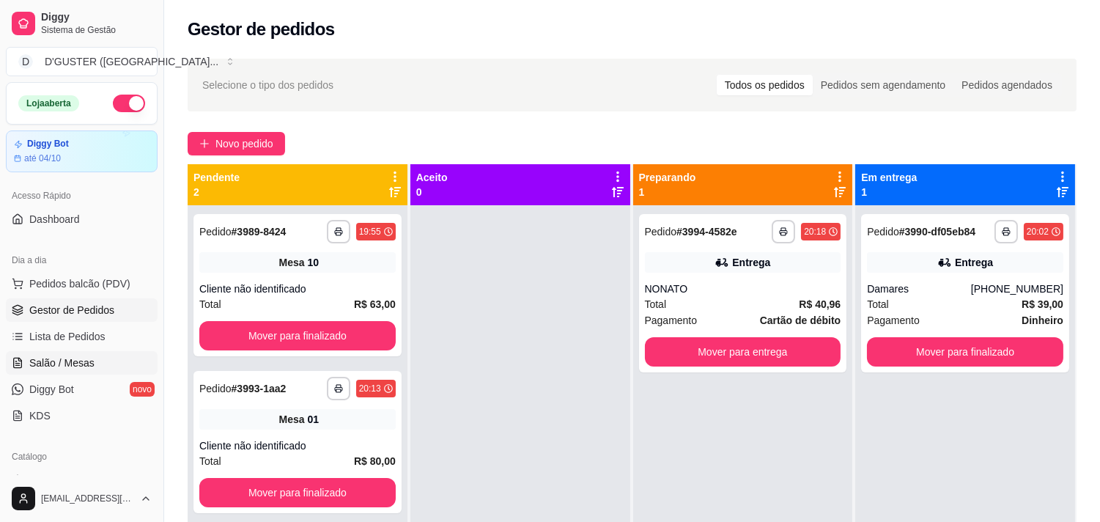
click at [71, 352] on link "Salão / Mesas" at bounding box center [82, 362] width 152 height 23
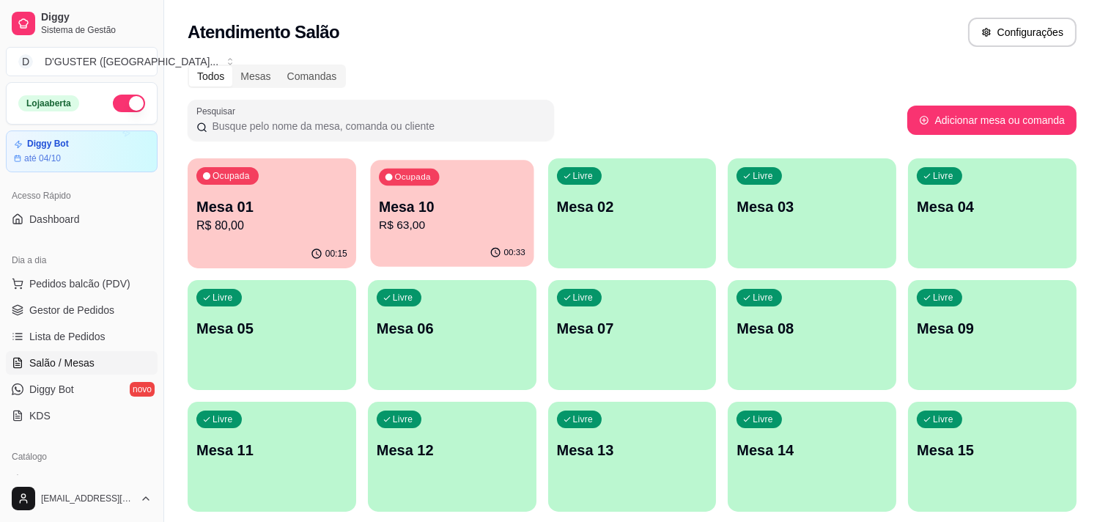
click at [422, 231] on p "R$ 63,00" at bounding box center [452, 225] width 147 height 17
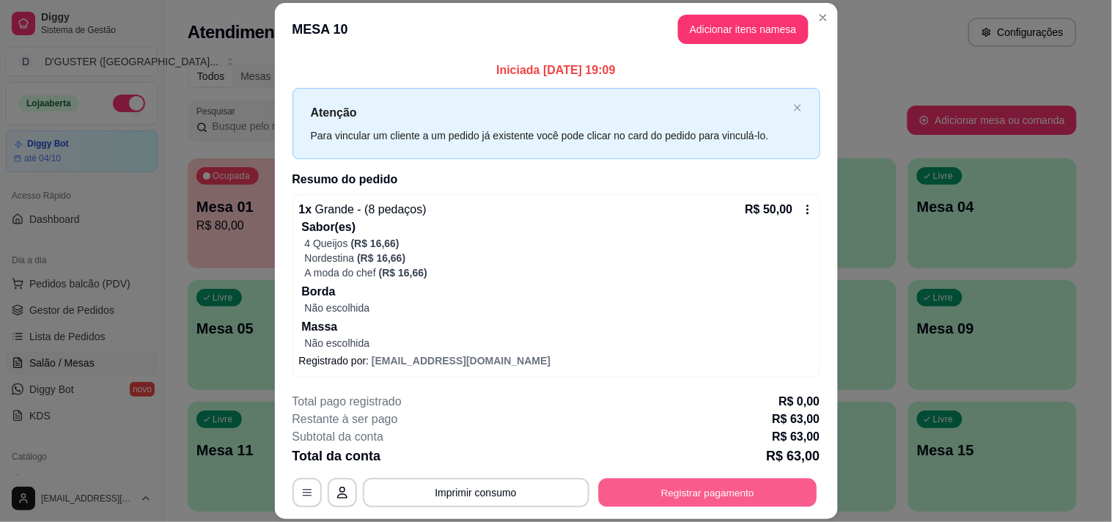
click at [723, 478] on button "Registrar pagamento" at bounding box center [707, 492] width 218 height 29
click at [736, 484] on button "Registrar pagamento" at bounding box center [707, 492] width 218 height 29
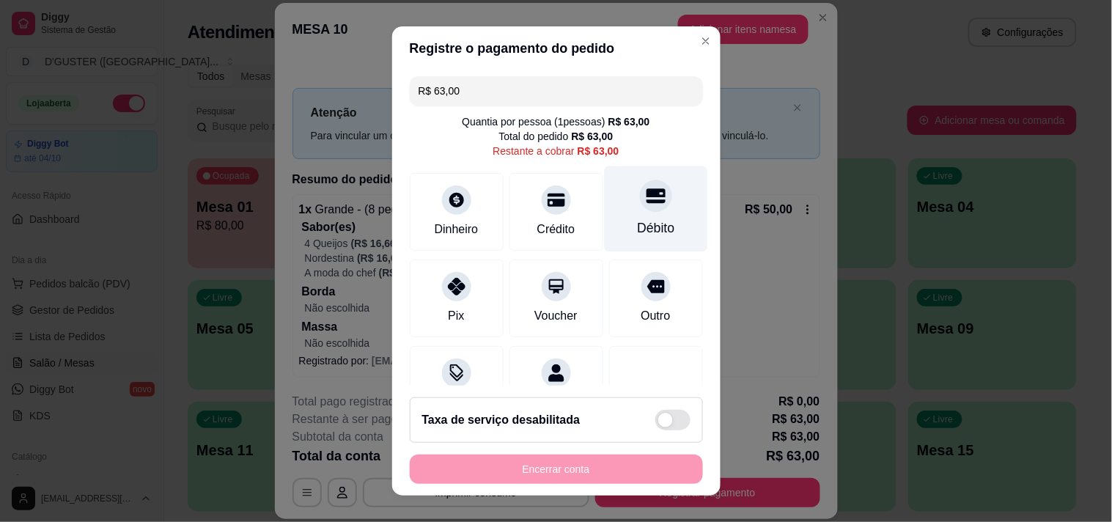
click at [631, 211] on div "Débito" at bounding box center [655, 209] width 103 height 86
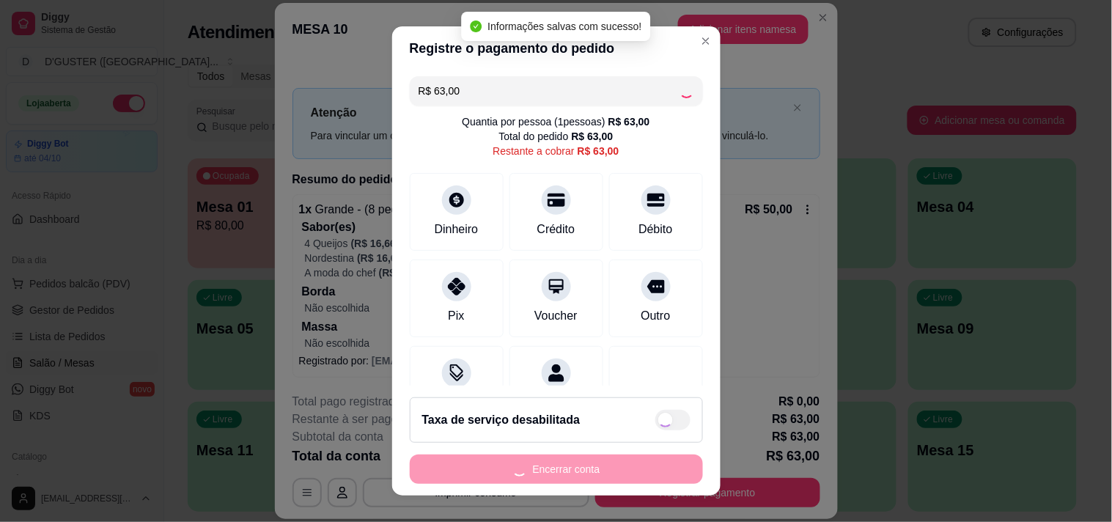
type input "R$ 0,00"
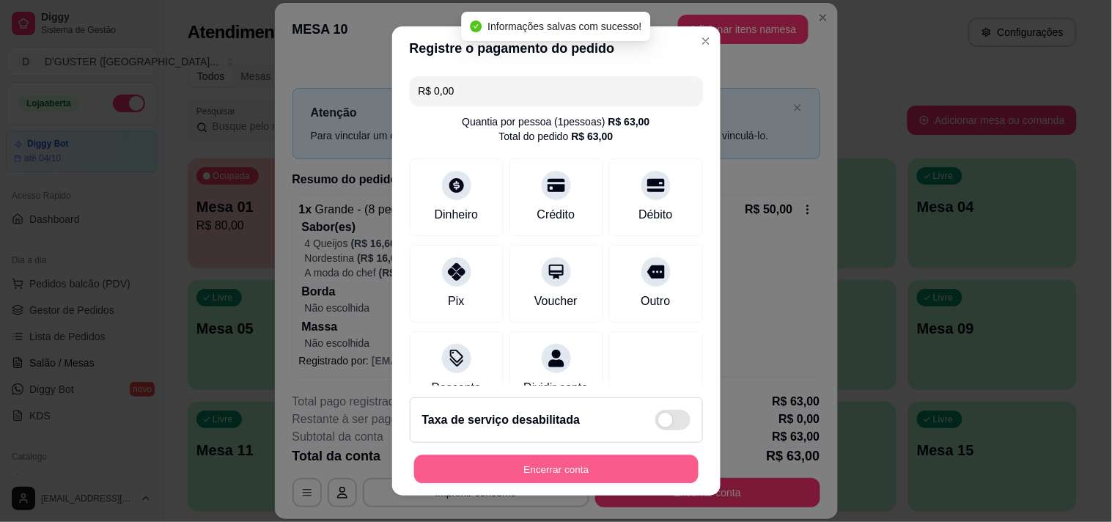
click at [613, 462] on button "Encerrar conta" at bounding box center [556, 469] width 284 height 29
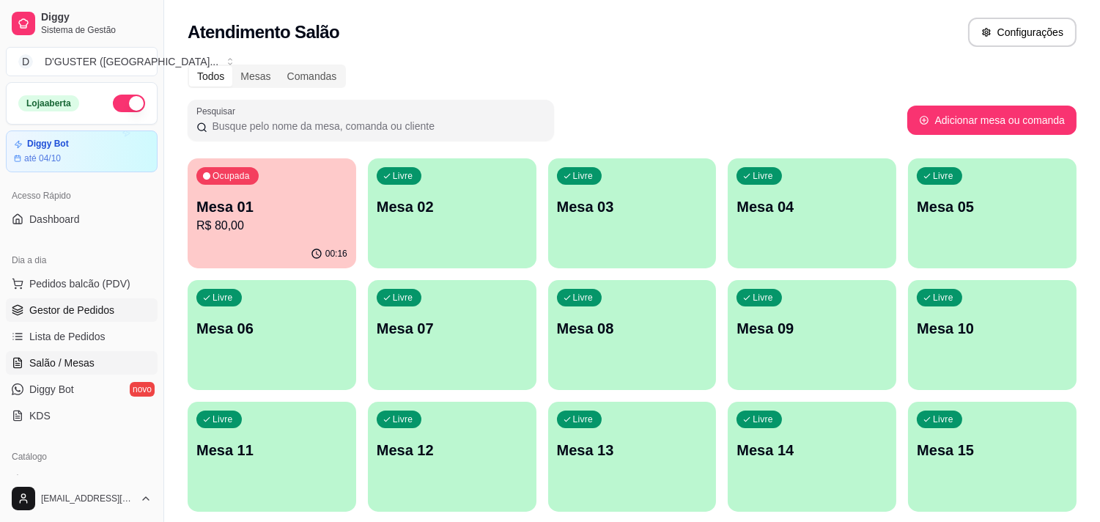
click at [125, 303] on link "Gestor de Pedidos" at bounding box center [82, 309] width 152 height 23
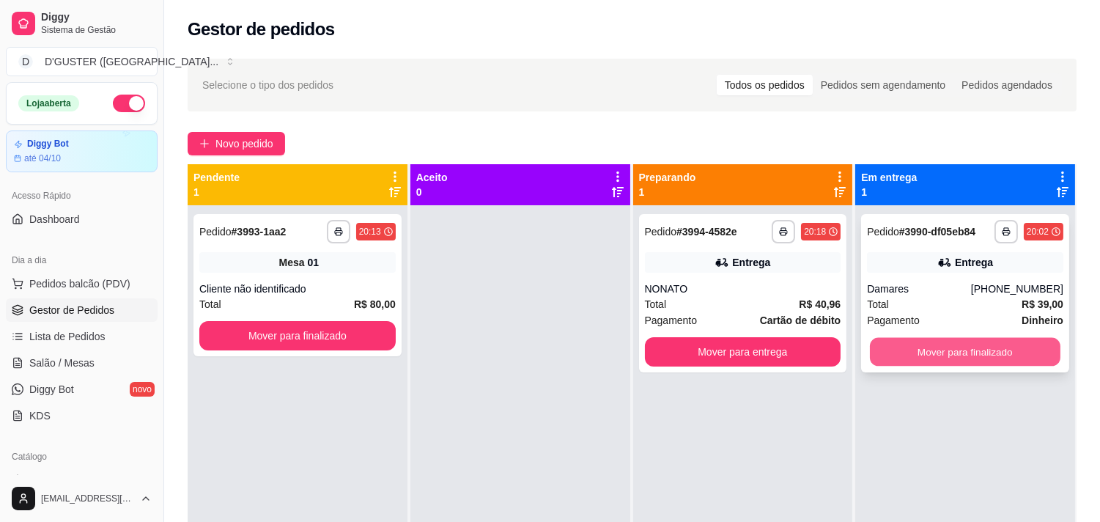
click at [1000, 357] on button "Mover para finalizado" at bounding box center [965, 352] width 191 height 29
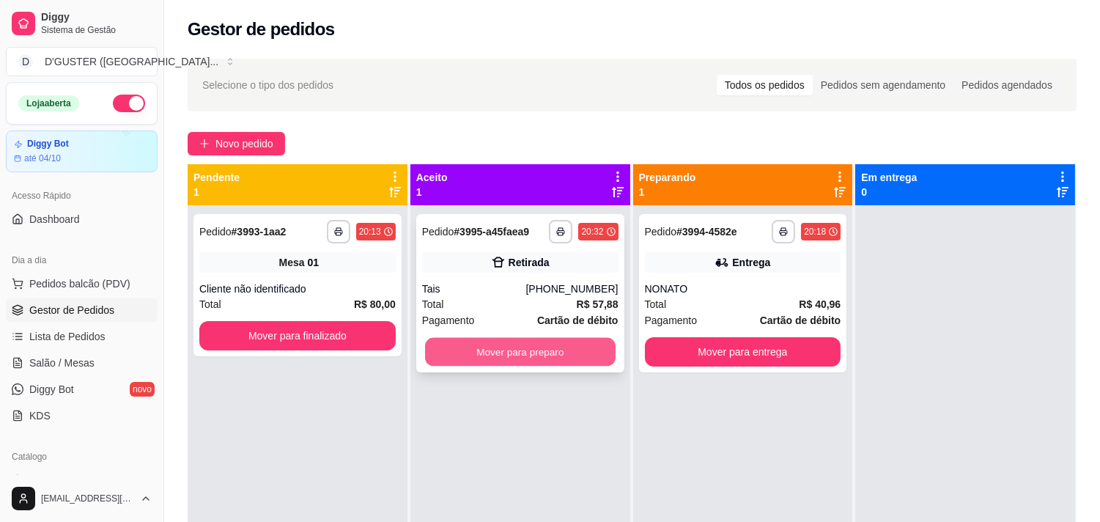
click at [558, 352] on button "Mover para preparo" at bounding box center [520, 352] width 191 height 29
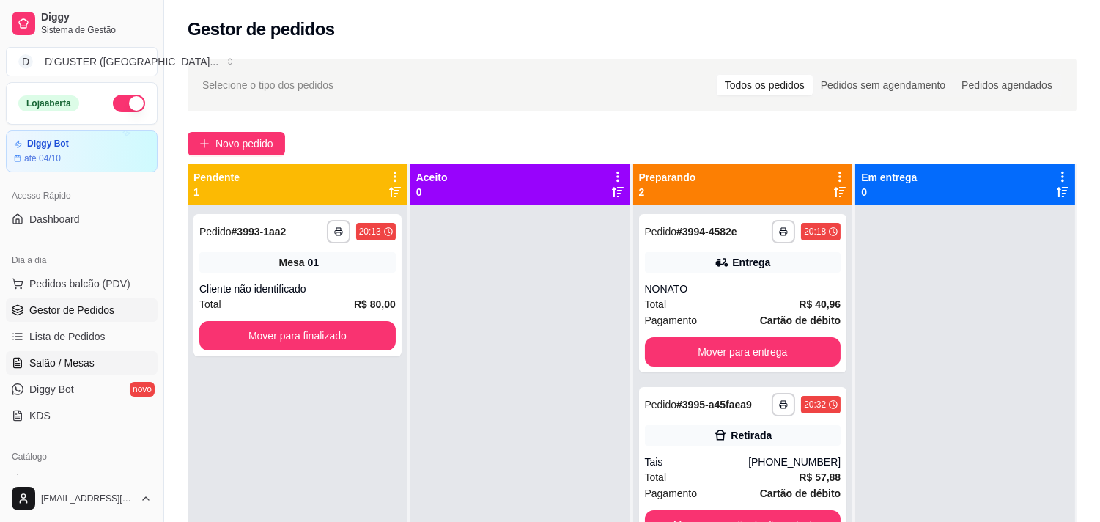
click at [42, 364] on span "Salão / Mesas" at bounding box center [61, 362] width 65 height 15
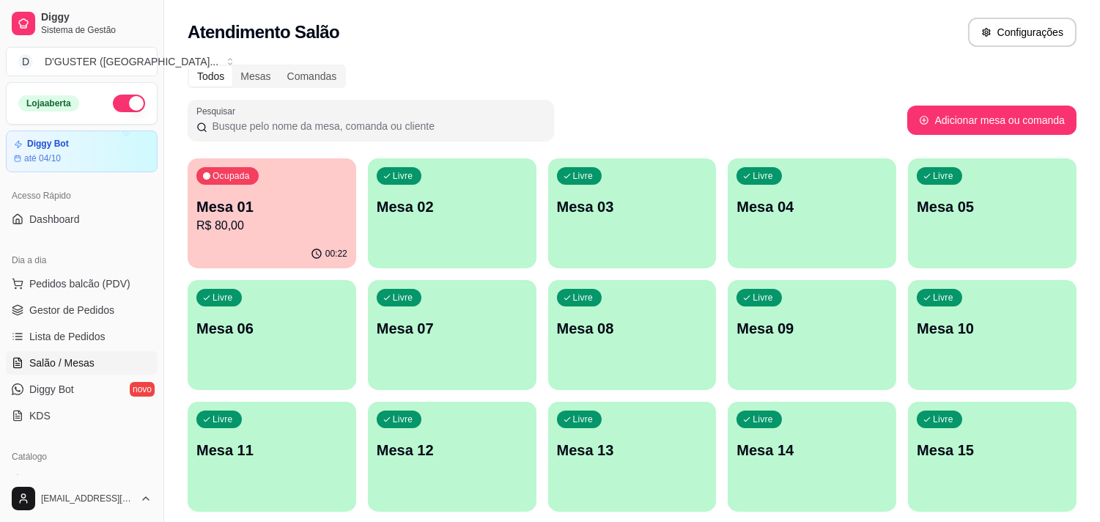
click at [300, 217] on p "R$ 80,00" at bounding box center [271, 226] width 151 height 18
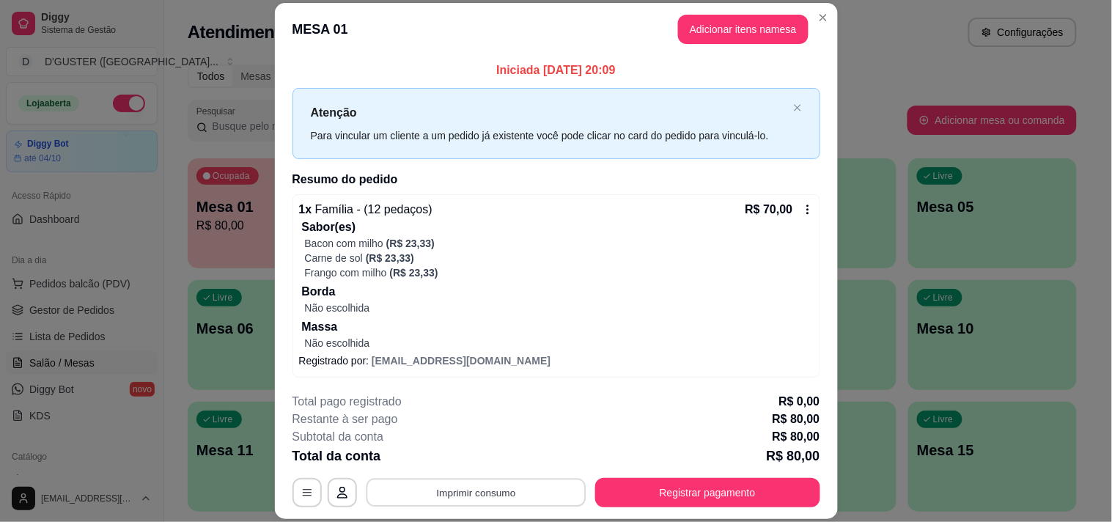
click at [459, 486] on button "Imprimir consumo" at bounding box center [476, 492] width 220 height 29
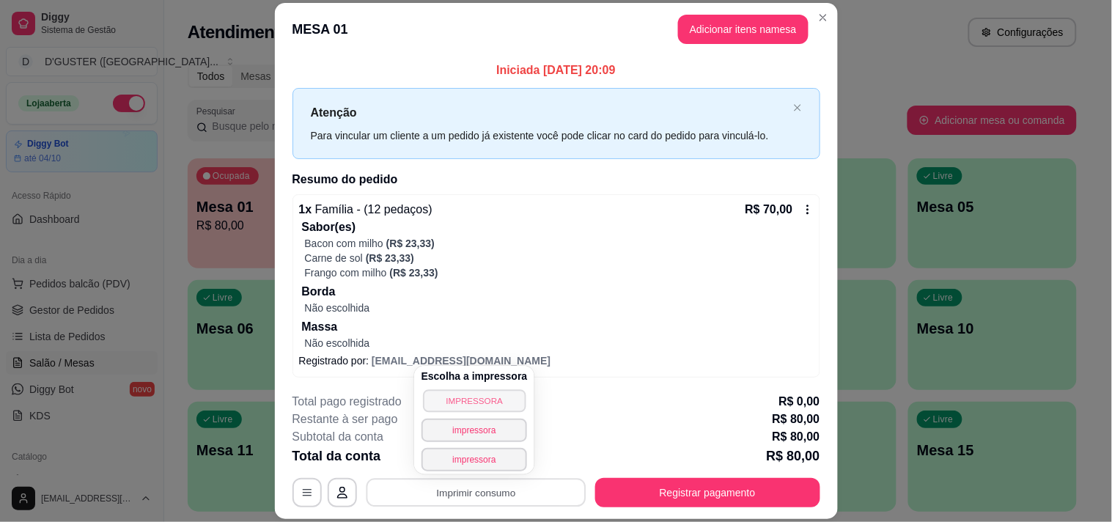
click at [462, 399] on button "IMPRESSORA" at bounding box center [474, 400] width 103 height 23
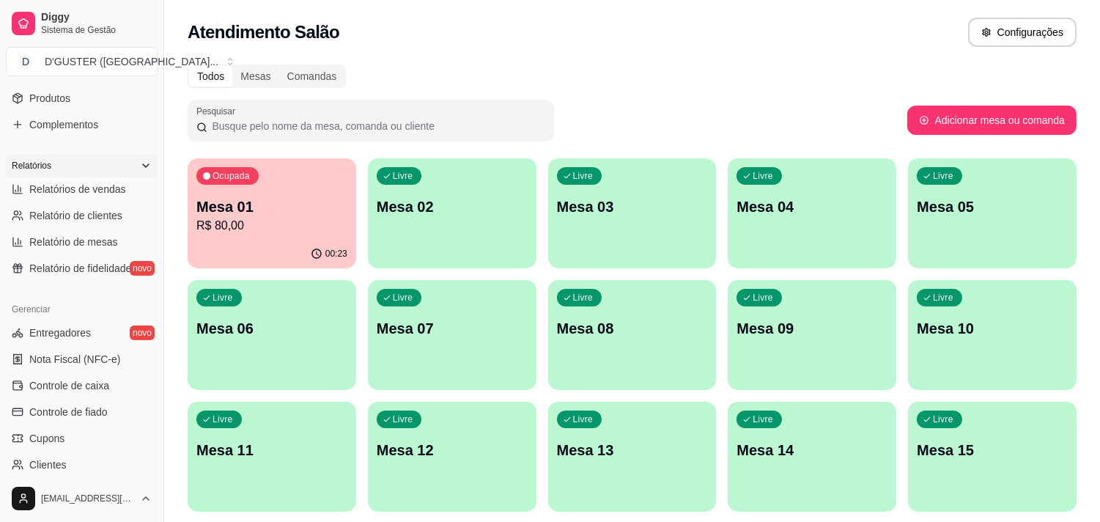
scroll to position [407, 0]
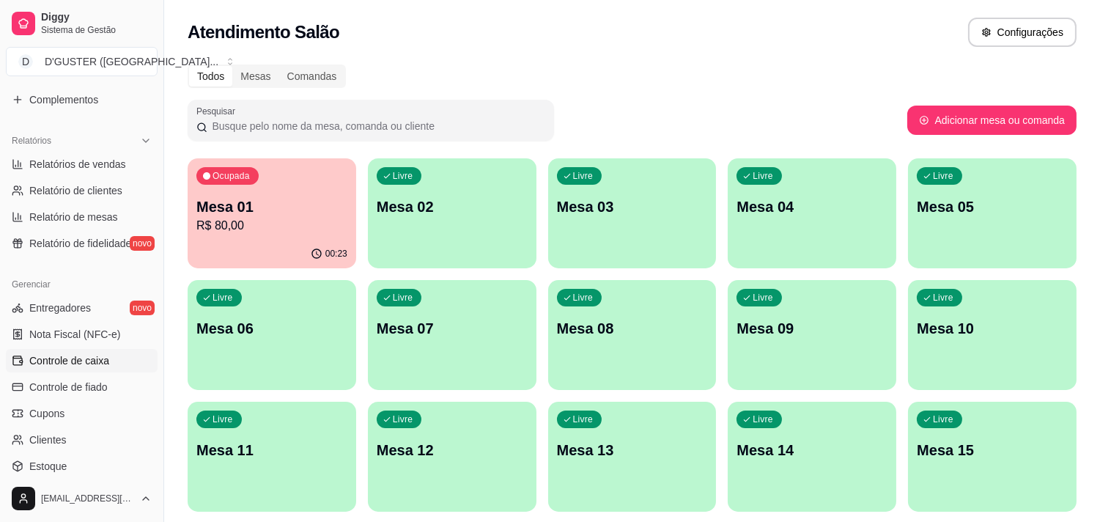
click at [98, 363] on span "Controle de caixa" at bounding box center [69, 360] width 80 height 15
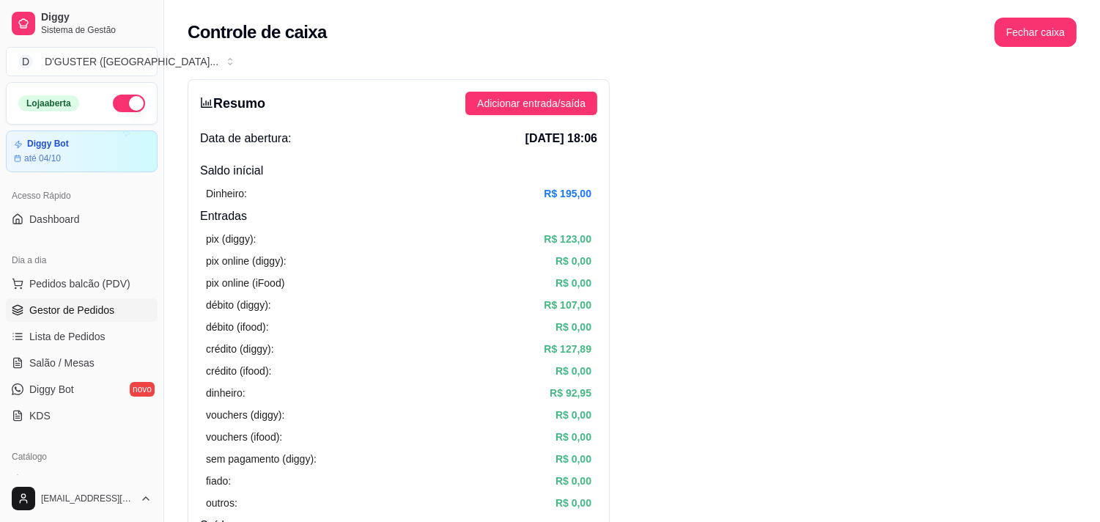
click at [89, 301] on link "Gestor de Pedidos" at bounding box center [82, 309] width 152 height 23
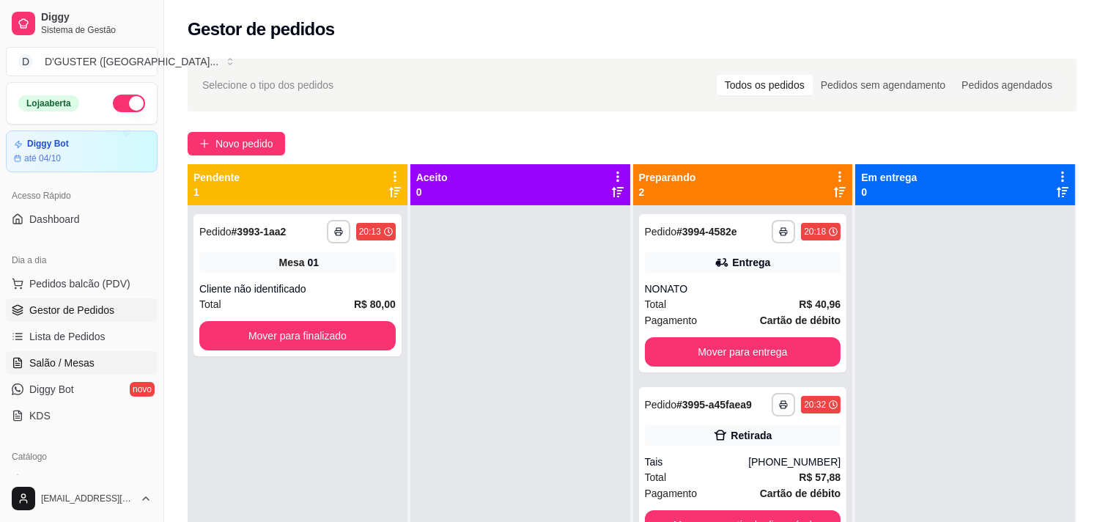
click at [106, 357] on link "Salão / Mesas" at bounding box center [82, 362] width 152 height 23
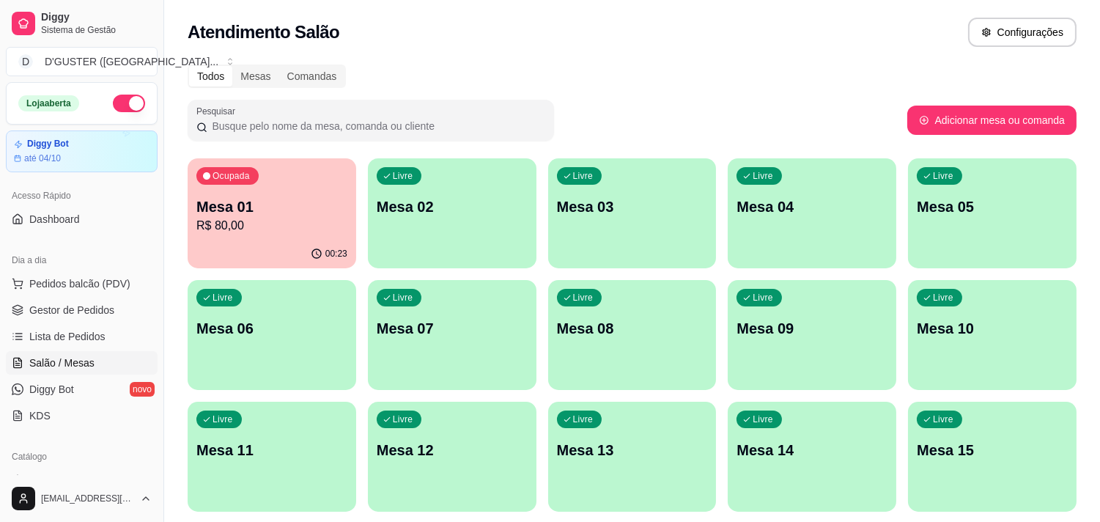
click at [290, 221] on p "R$ 80,00" at bounding box center [271, 226] width 151 height 18
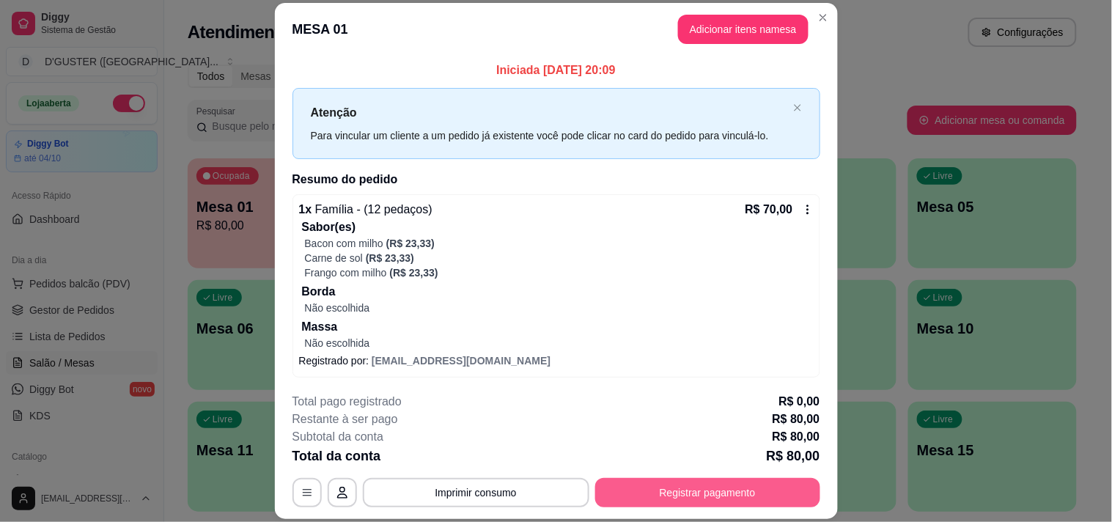
click at [661, 495] on button "Registrar pagamento" at bounding box center [707, 492] width 225 height 29
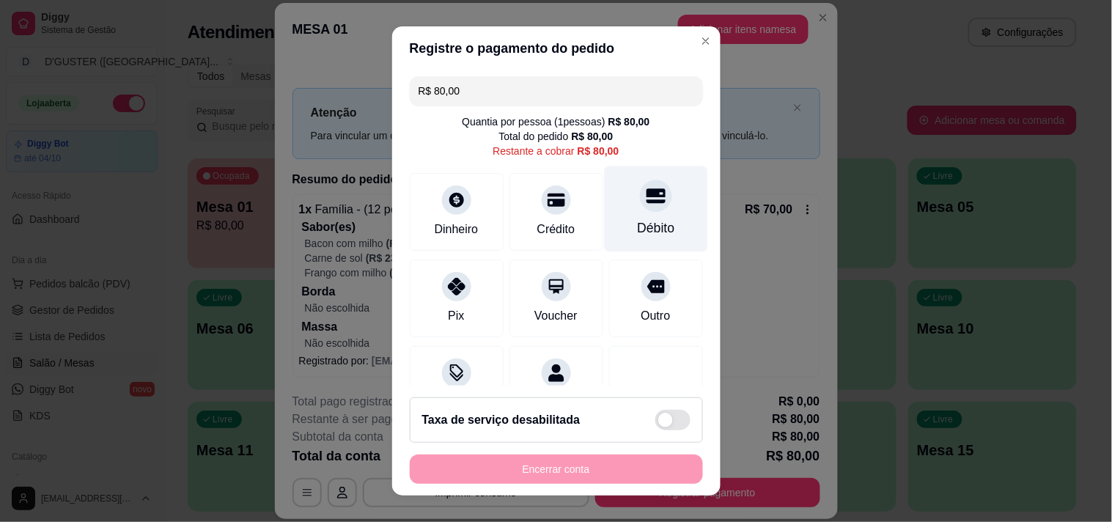
click at [640, 209] on div at bounding box center [656, 196] width 32 height 32
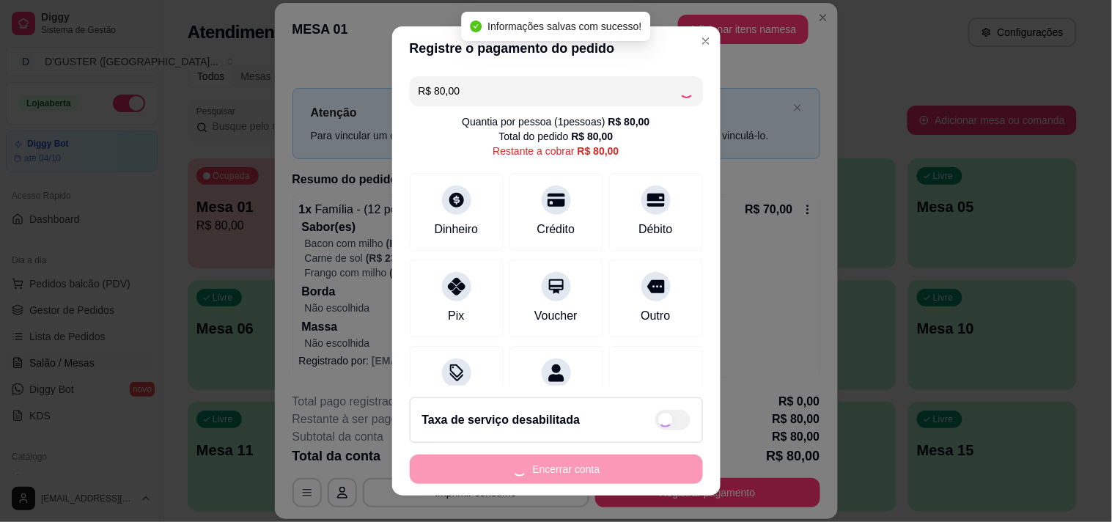
type input "R$ 0,00"
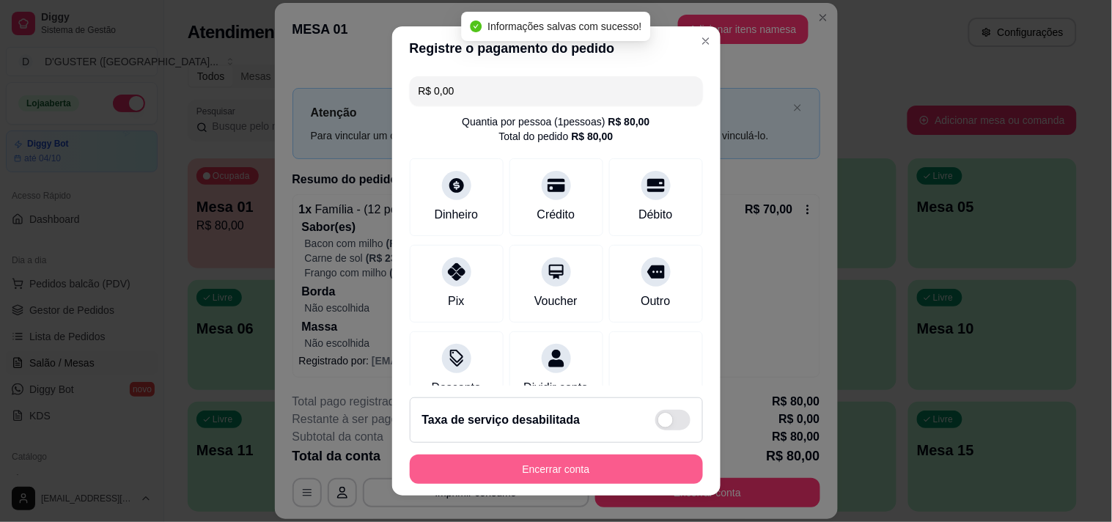
click at [587, 467] on button "Encerrar conta" at bounding box center [556, 468] width 293 height 29
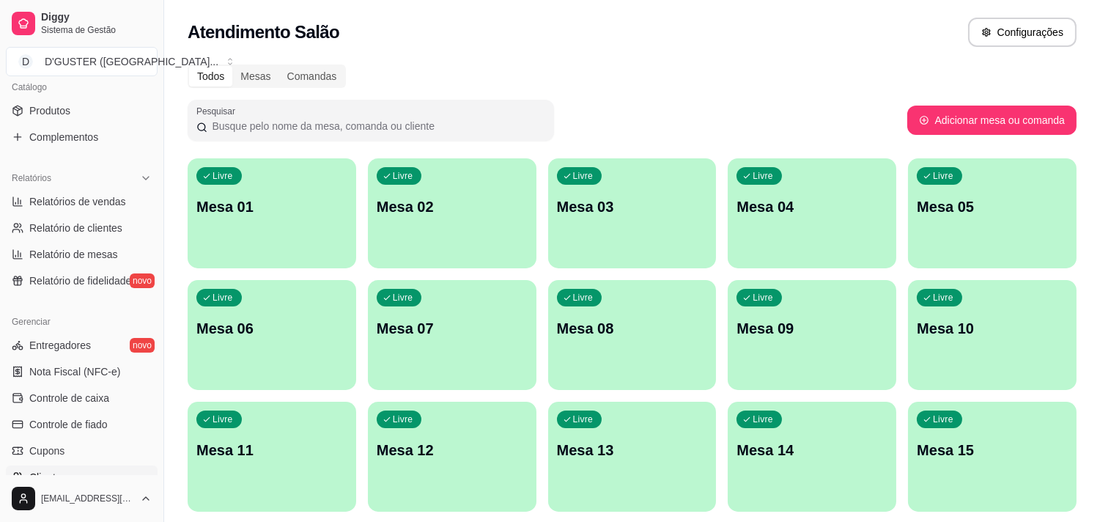
scroll to position [407, 0]
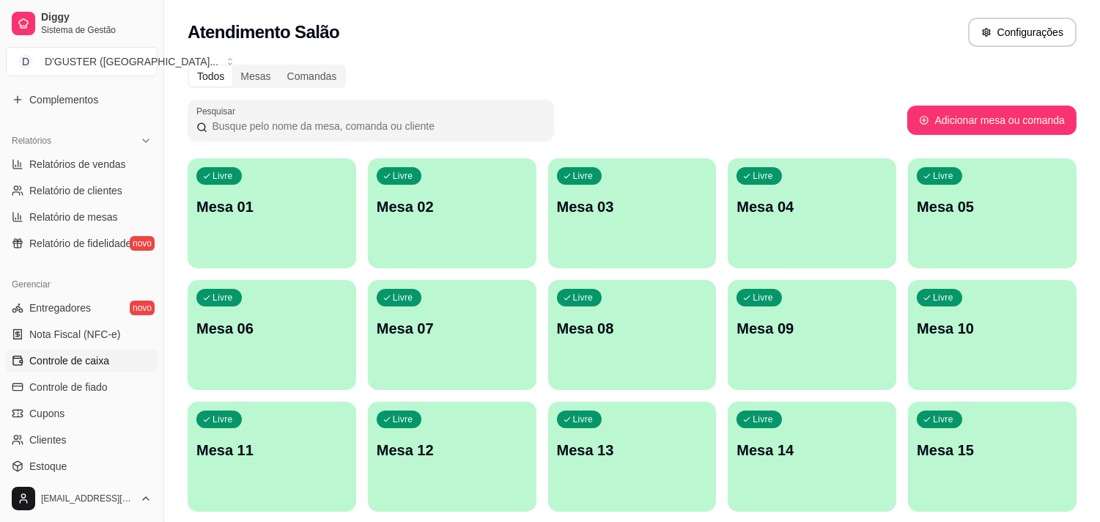
click at [52, 352] on link "Controle de caixa" at bounding box center [82, 360] width 152 height 23
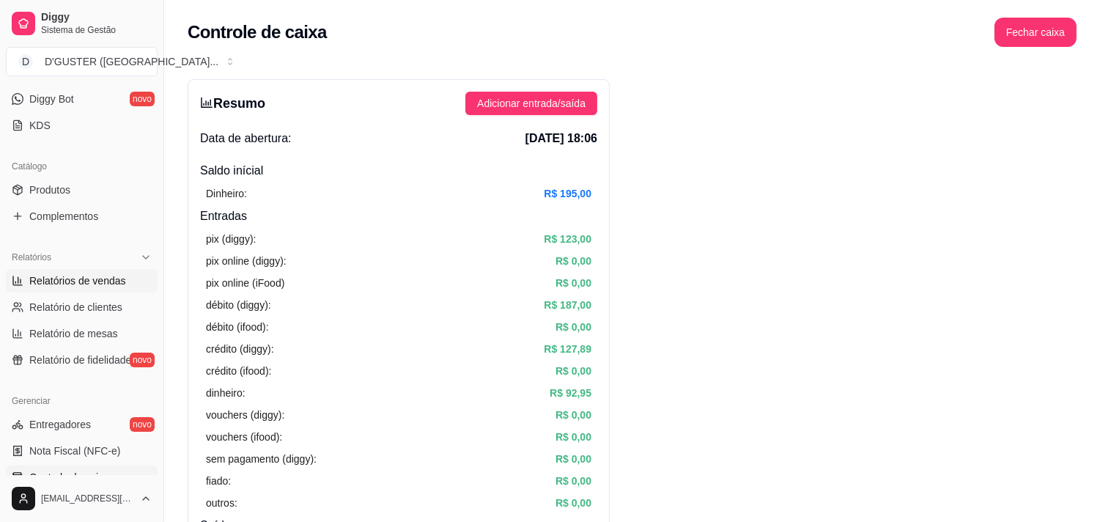
scroll to position [81, 0]
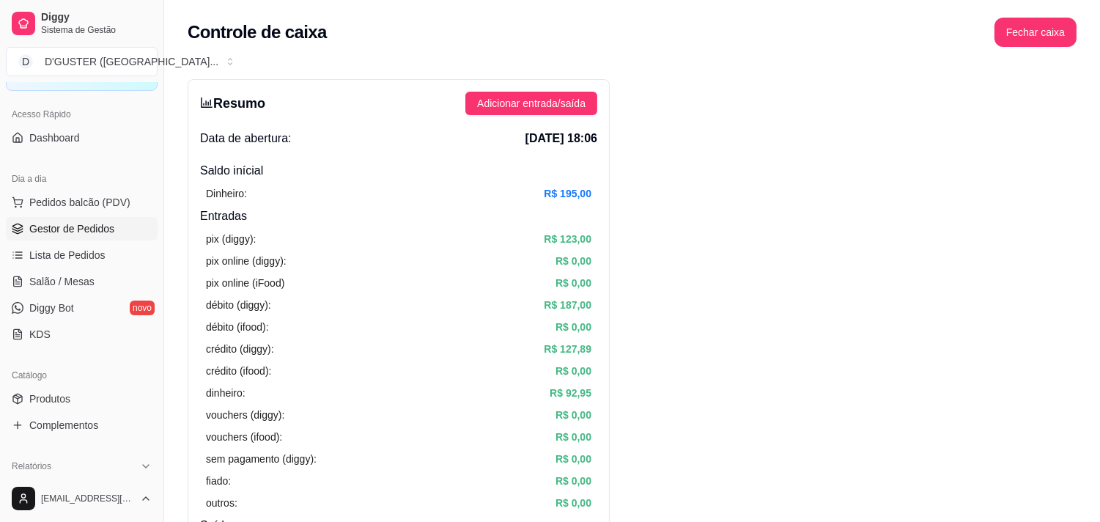
click at [89, 231] on span "Gestor de Pedidos" at bounding box center [71, 228] width 85 height 15
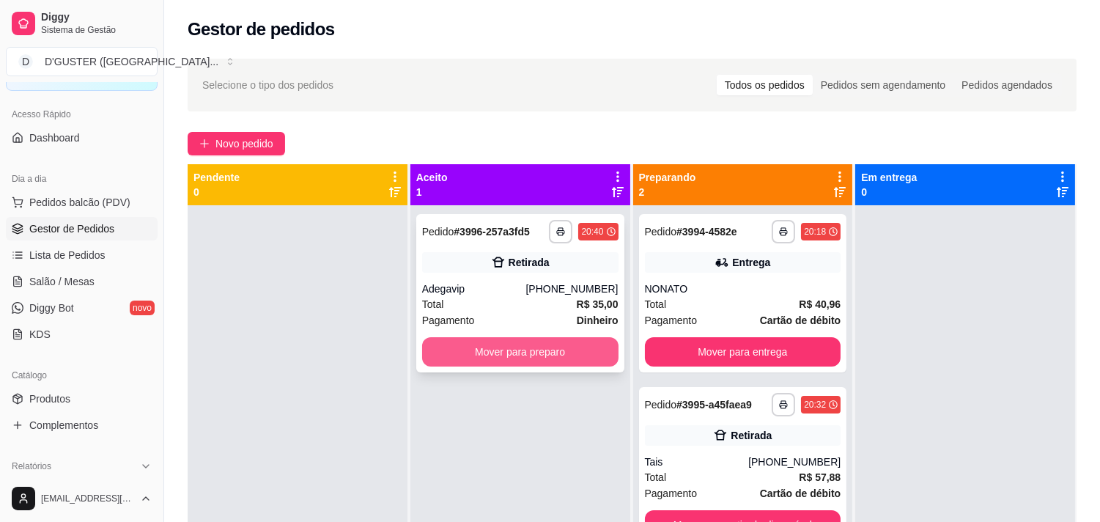
click at [535, 358] on button "Mover para preparo" at bounding box center [520, 351] width 196 height 29
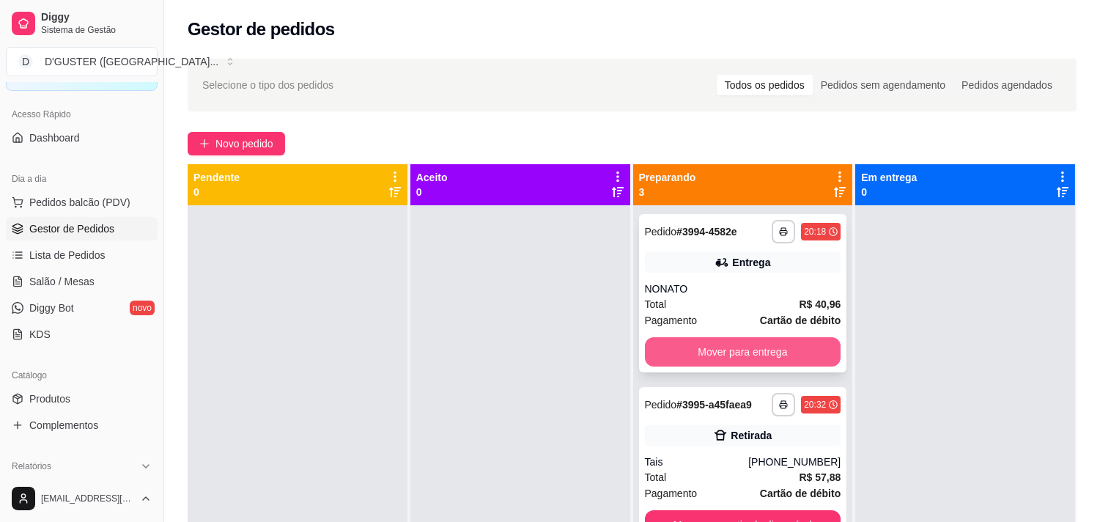
click at [731, 342] on button "Mover para entrega" at bounding box center [743, 351] width 196 height 29
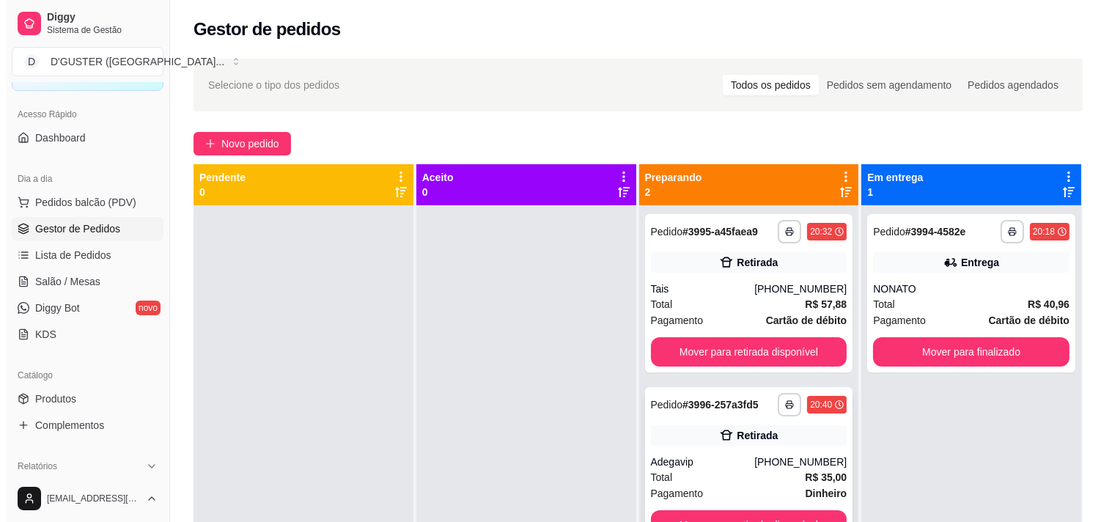
scroll to position [40, 0]
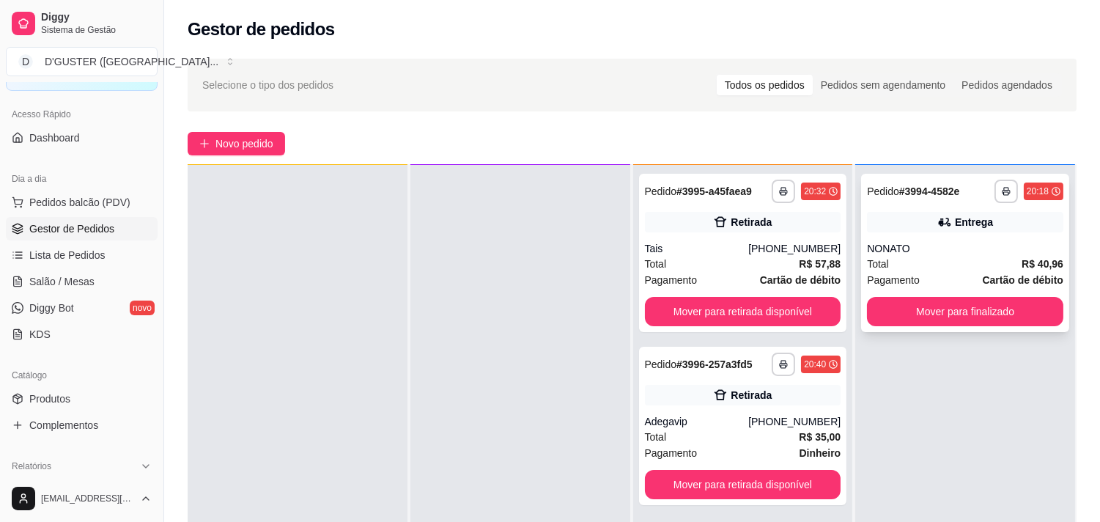
click at [956, 243] on div "NONATO" at bounding box center [965, 248] width 196 height 15
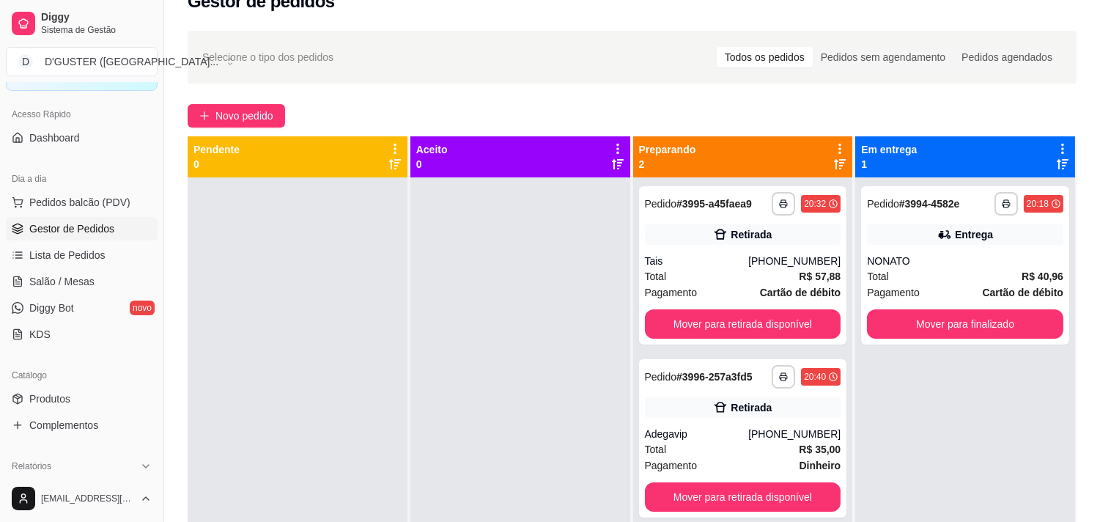
scroll to position [0, 0]
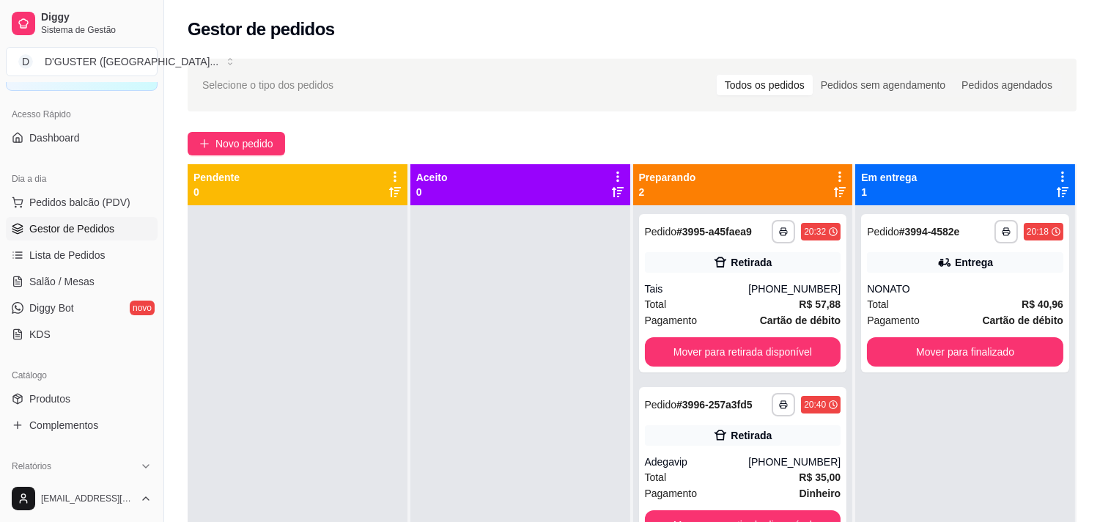
click at [485, 218] on div at bounding box center [520, 466] width 220 height 522
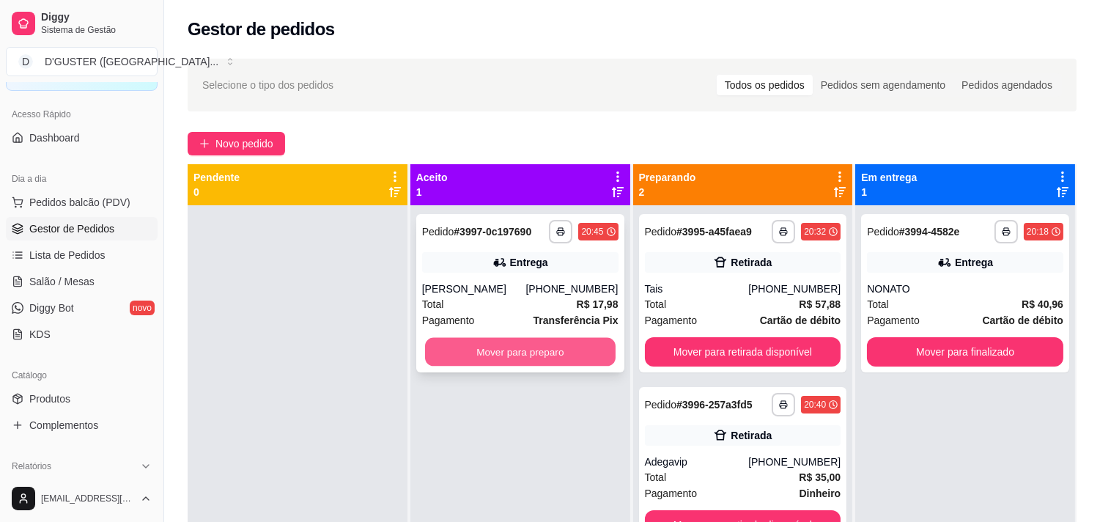
click at [531, 344] on button "Mover para preparo" at bounding box center [520, 352] width 191 height 29
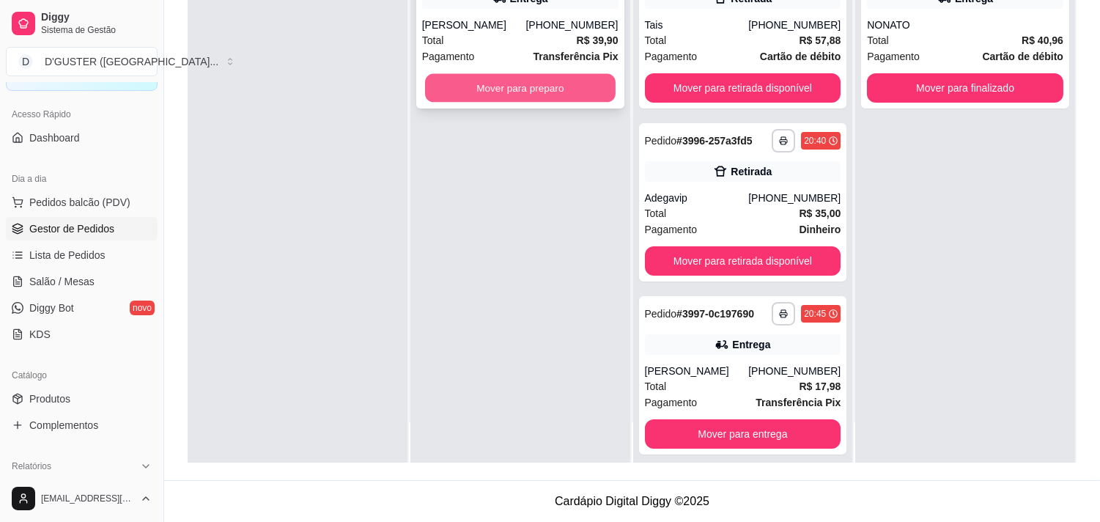
click at [576, 89] on button "Mover para preparo" at bounding box center [520, 88] width 191 height 29
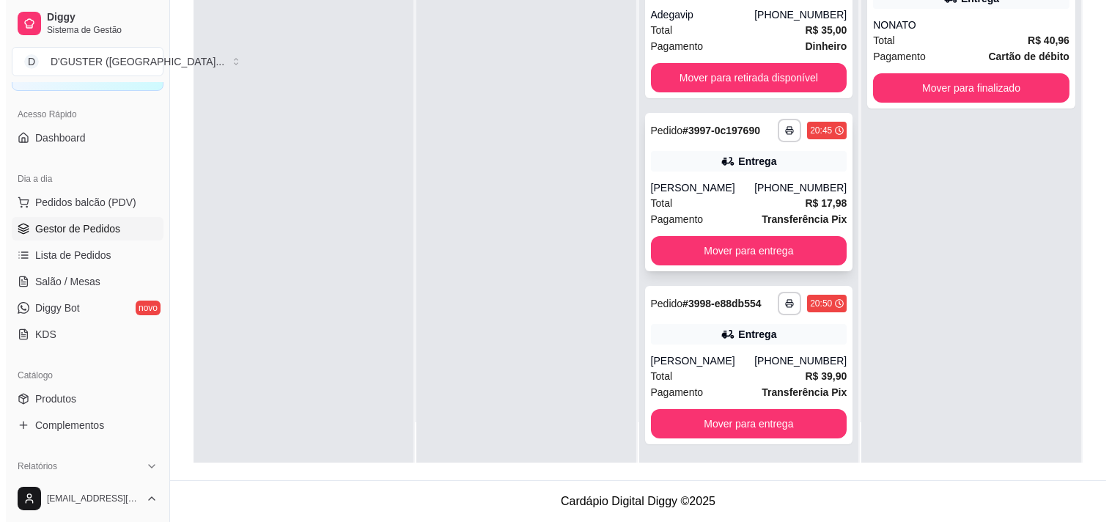
scroll to position [184, 0]
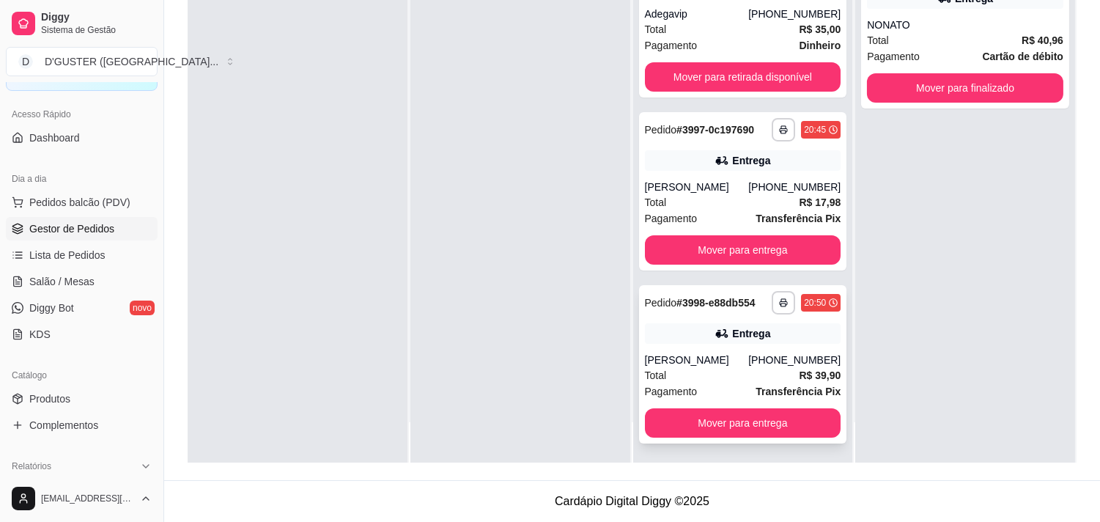
click at [746, 364] on div "[PERSON_NAME]" at bounding box center [697, 359] width 104 height 15
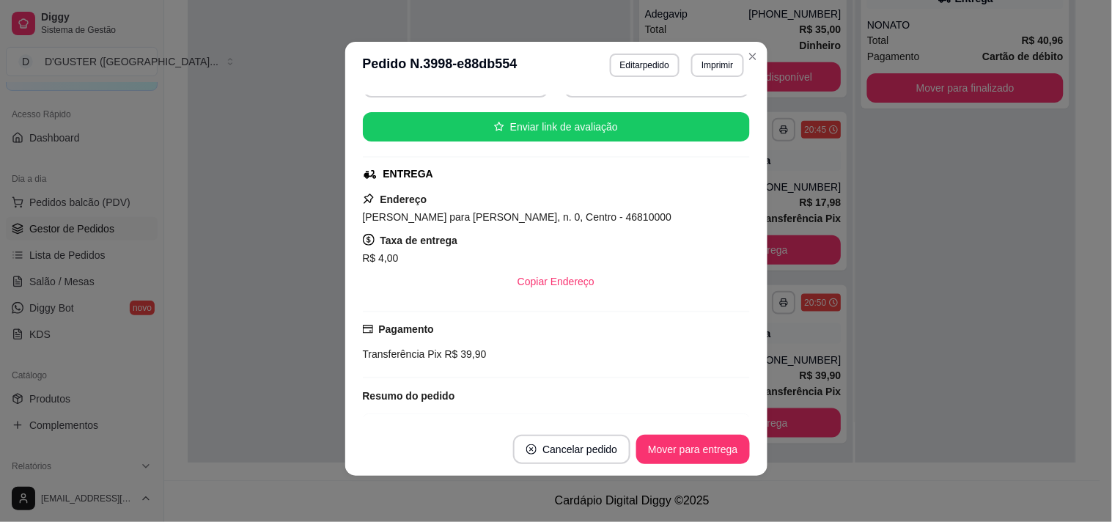
scroll to position [3, 0]
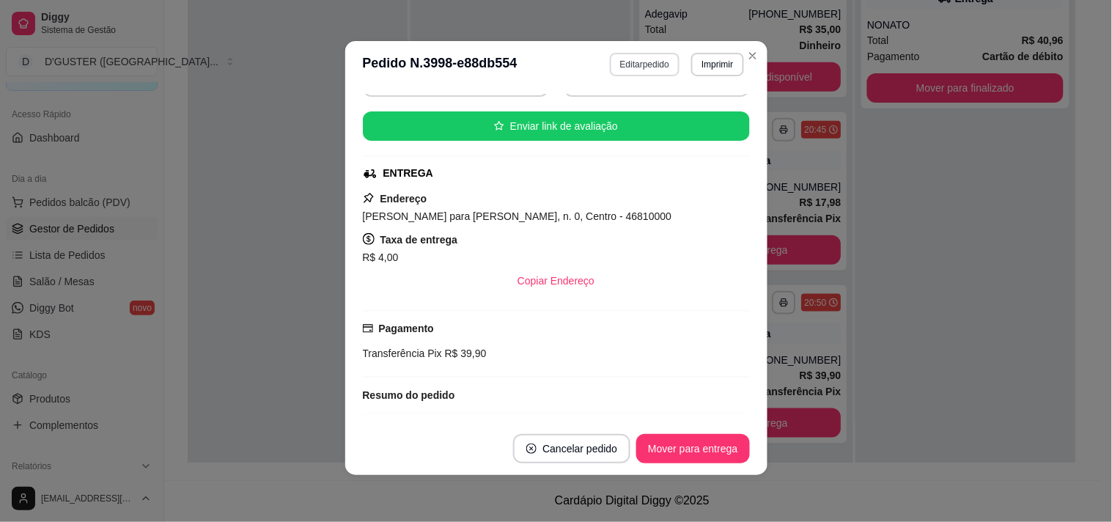
click at [647, 62] on button "Editar pedido" at bounding box center [645, 64] width 70 height 23
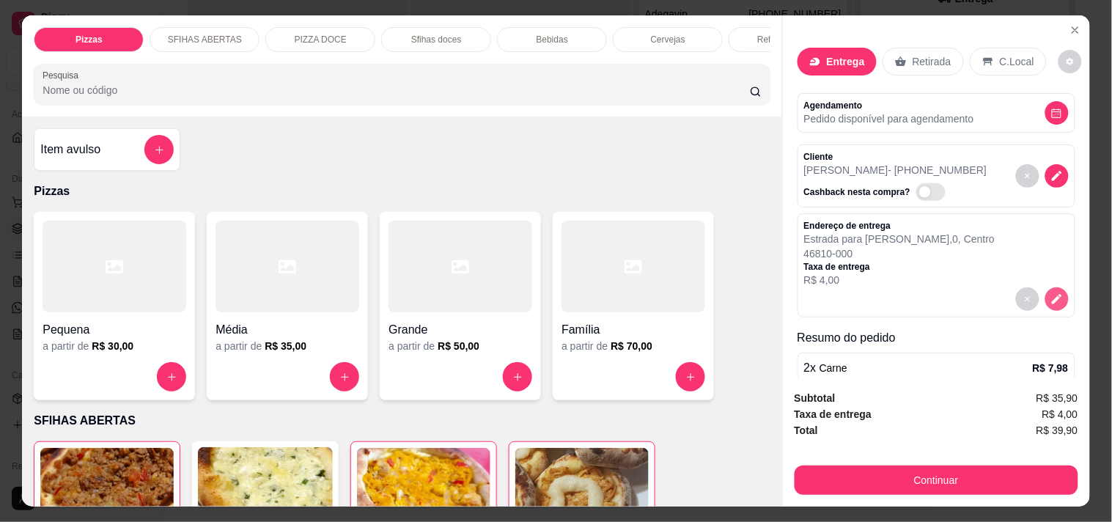
click at [1050, 292] on icon "decrease-product-quantity" at bounding box center [1056, 298] width 13 height 13
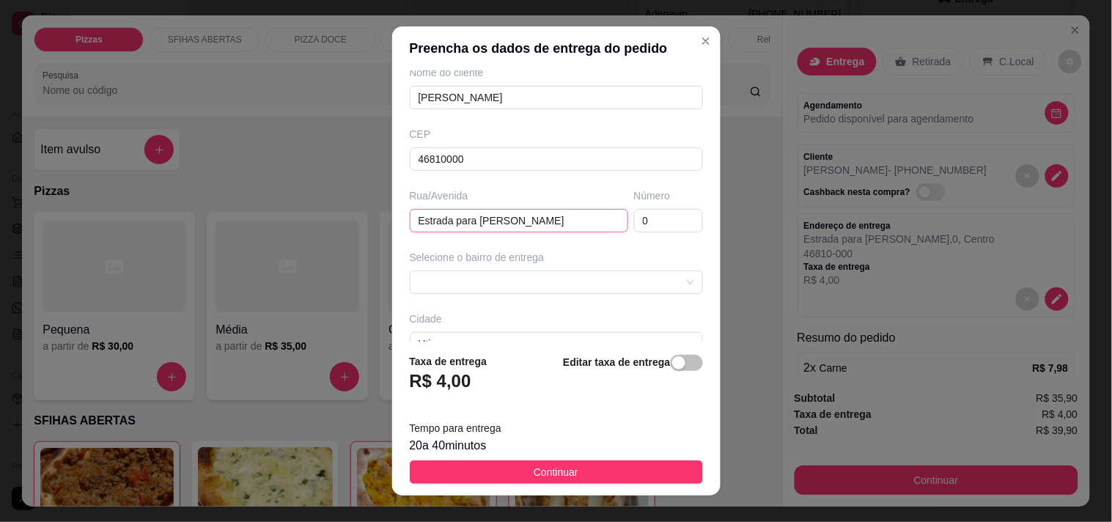
scroll to position [163, 0]
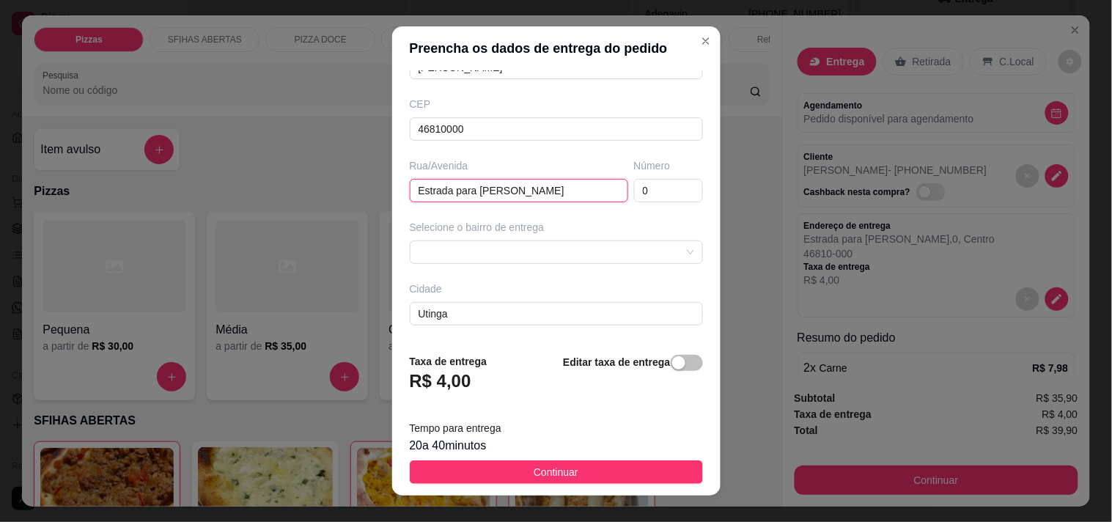
click at [580, 199] on input "Estrada para [PERSON_NAME]" at bounding box center [519, 190] width 218 height 23
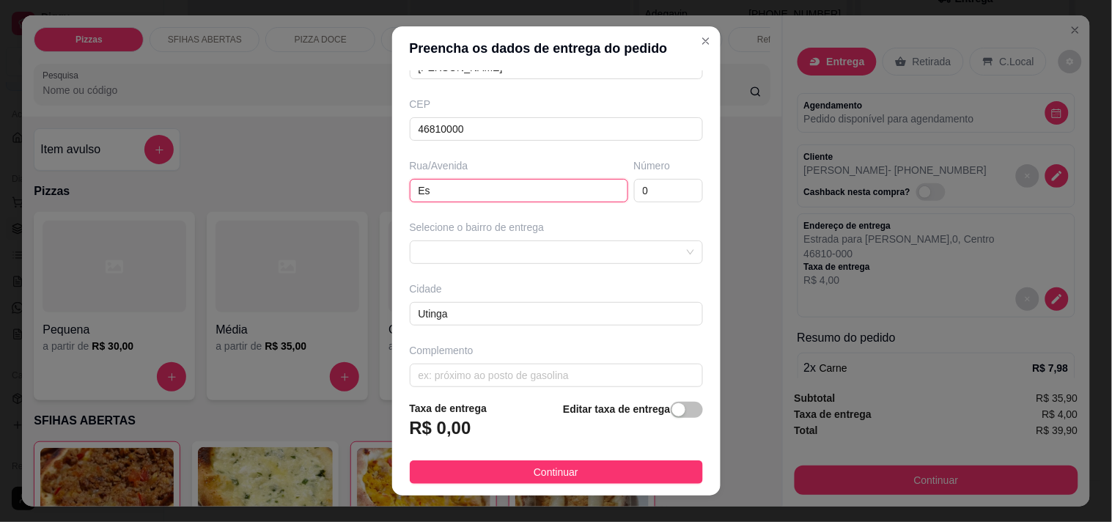
type input "E"
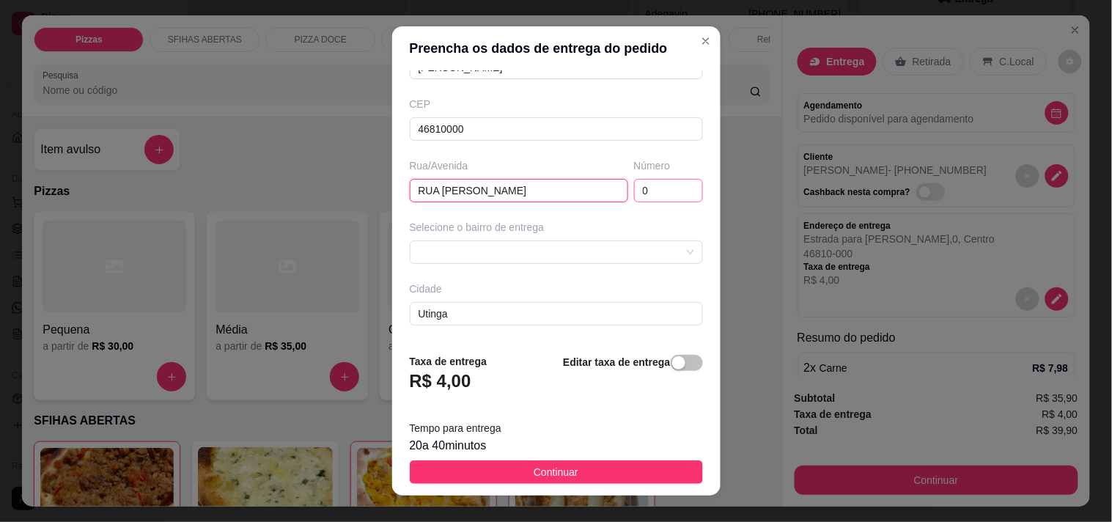
type input "RUA [PERSON_NAME]"
click at [659, 198] on input "0" at bounding box center [668, 190] width 69 height 23
click at [524, 251] on div at bounding box center [556, 251] width 293 height 23
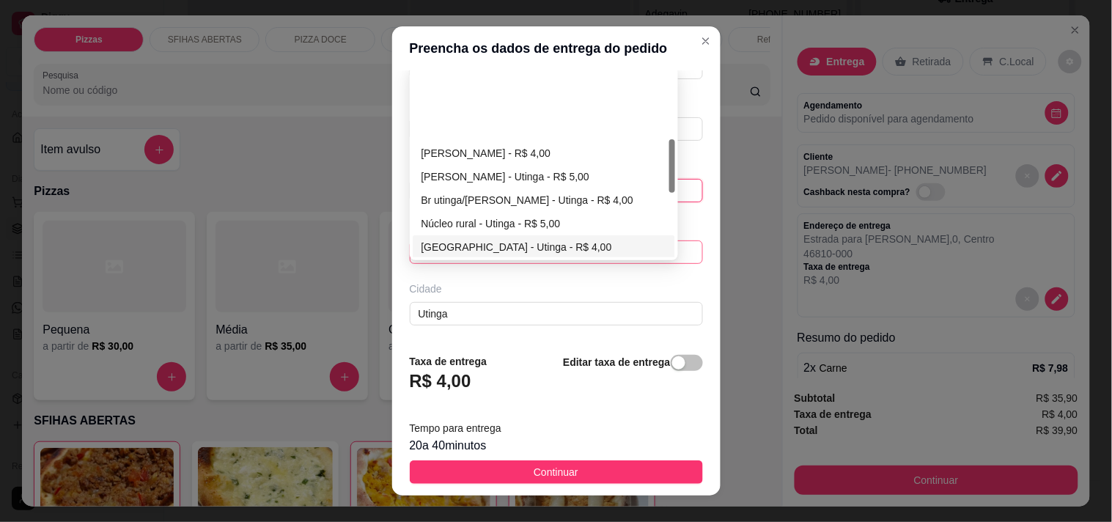
scroll to position [244, 0]
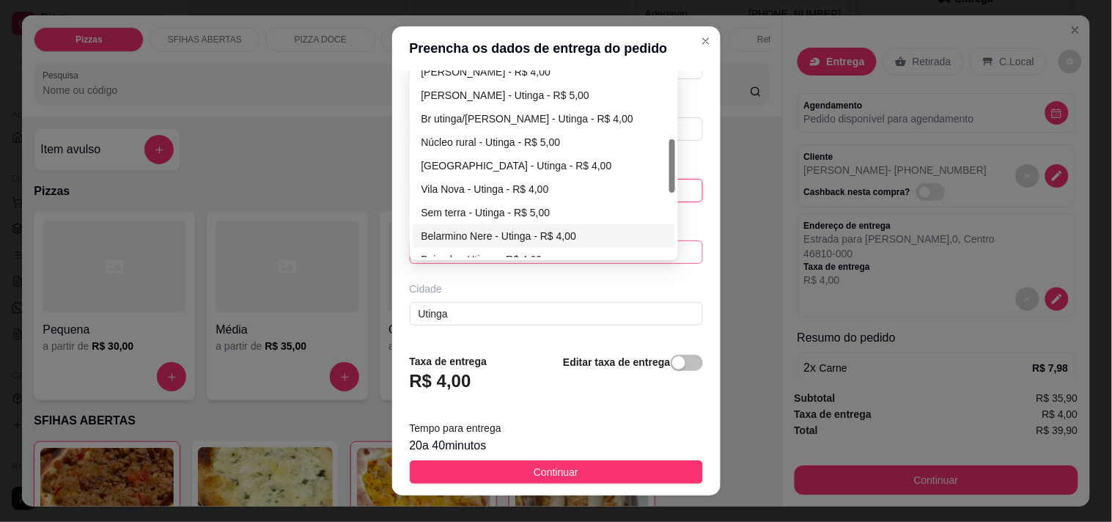
type input "15"
click at [479, 238] on div "Belarmino Nere - Utinga - R$ 4,00" at bounding box center [543, 236] width 245 height 16
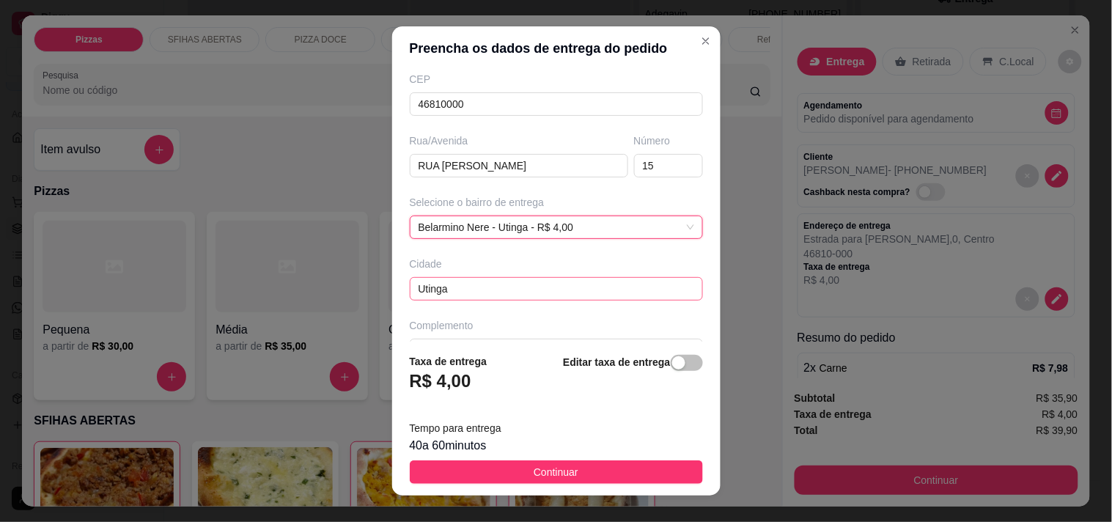
scroll to position [223, 0]
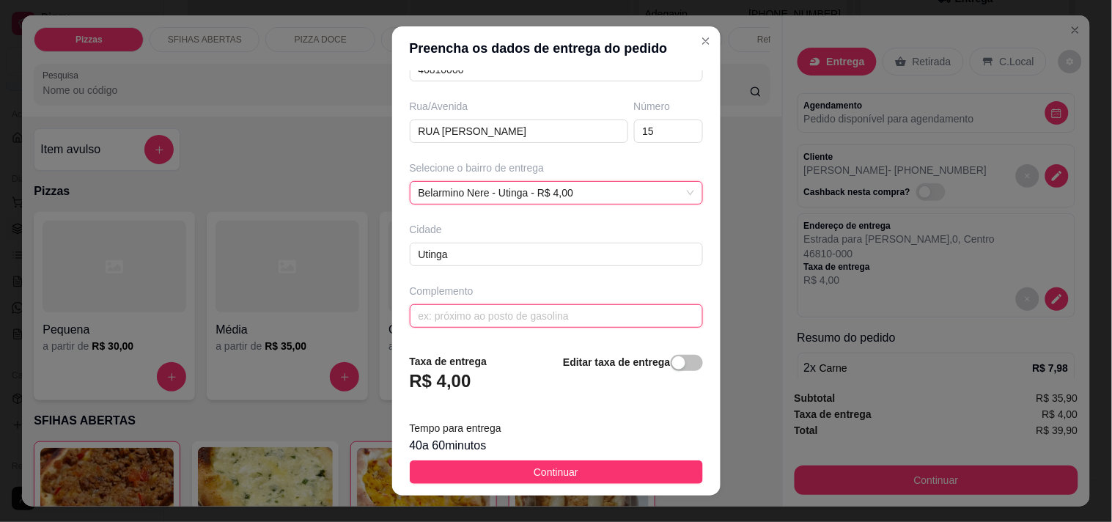
click at [545, 317] on input "text" at bounding box center [556, 315] width 293 height 23
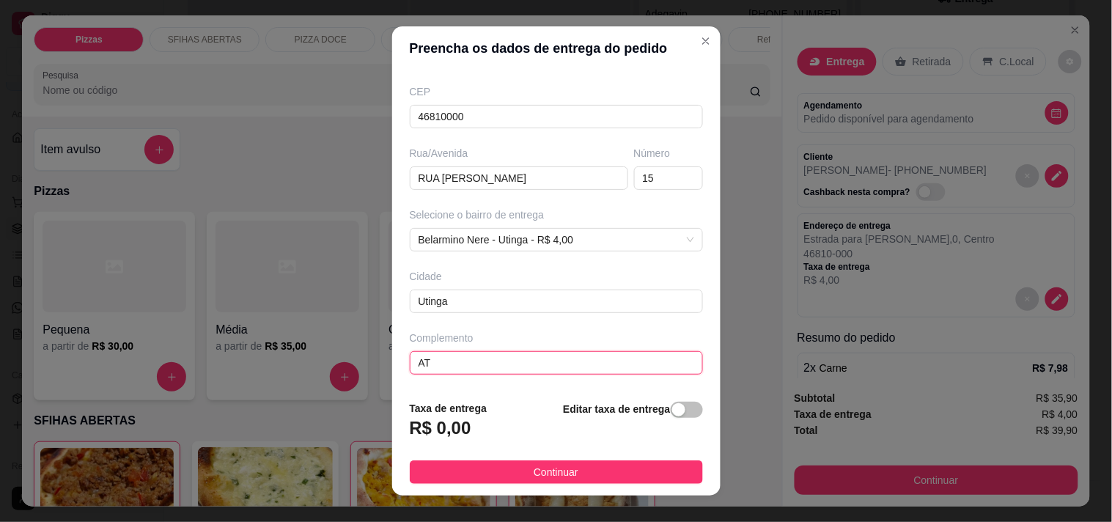
type input "A"
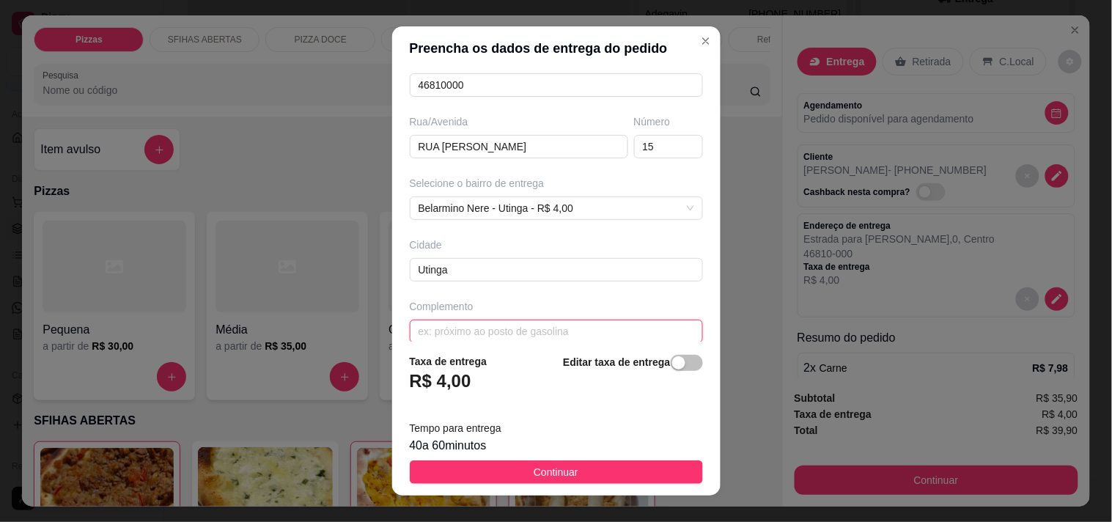
scroll to position [223, 0]
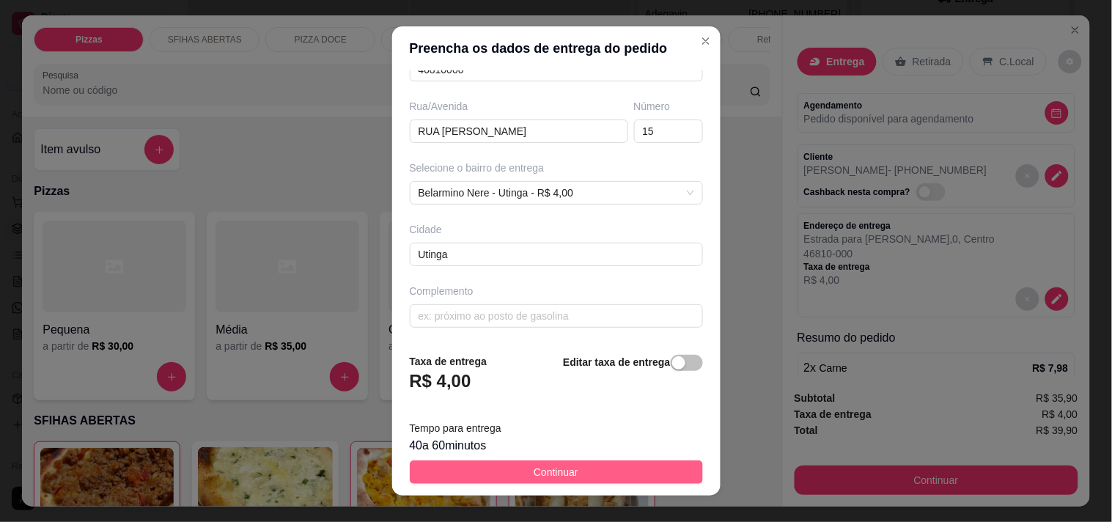
click at [616, 467] on button "Continuar" at bounding box center [556, 471] width 293 height 23
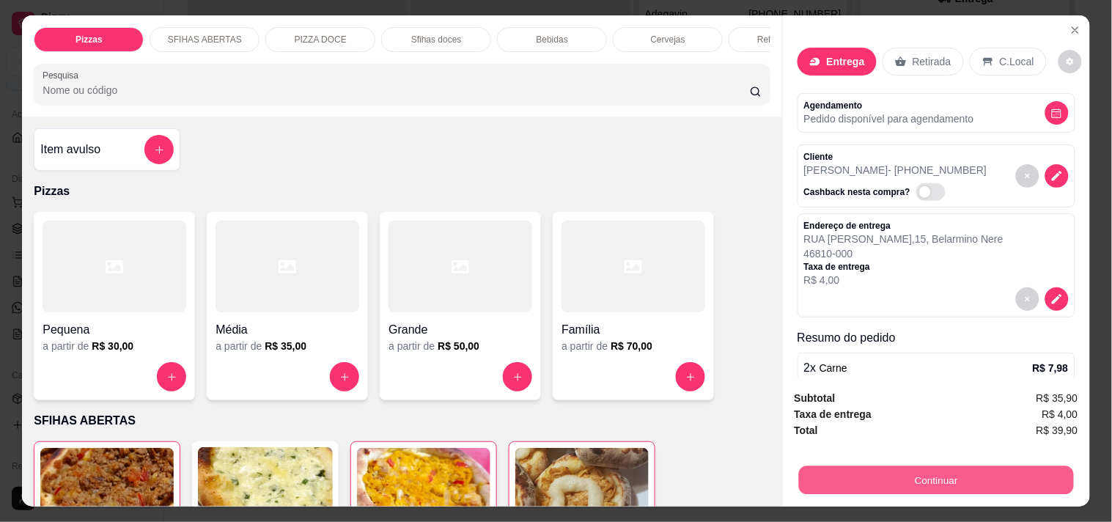
click at [904, 465] on button "Continuar" at bounding box center [935, 479] width 275 height 29
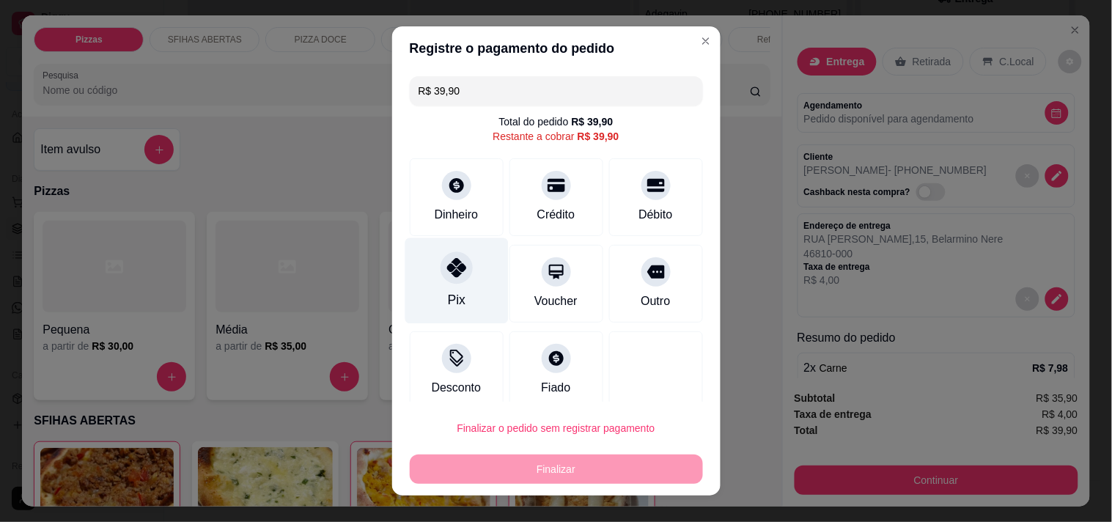
click at [465, 273] on div "Pix" at bounding box center [455, 280] width 103 height 86
type input "R$ 0,00"
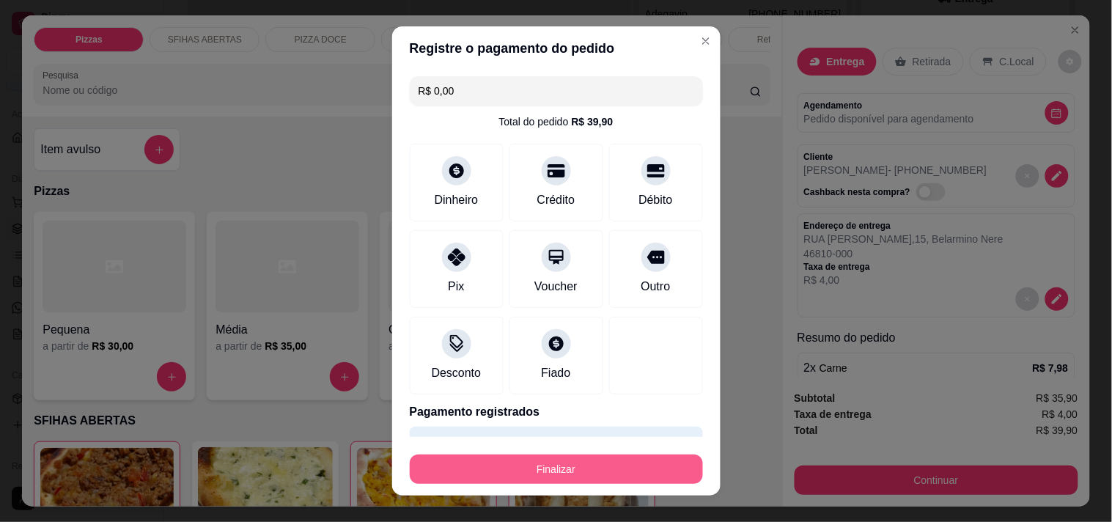
click at [565, 477] on button "Finalizar" at bounding box center [556, 468] width 293 height 29
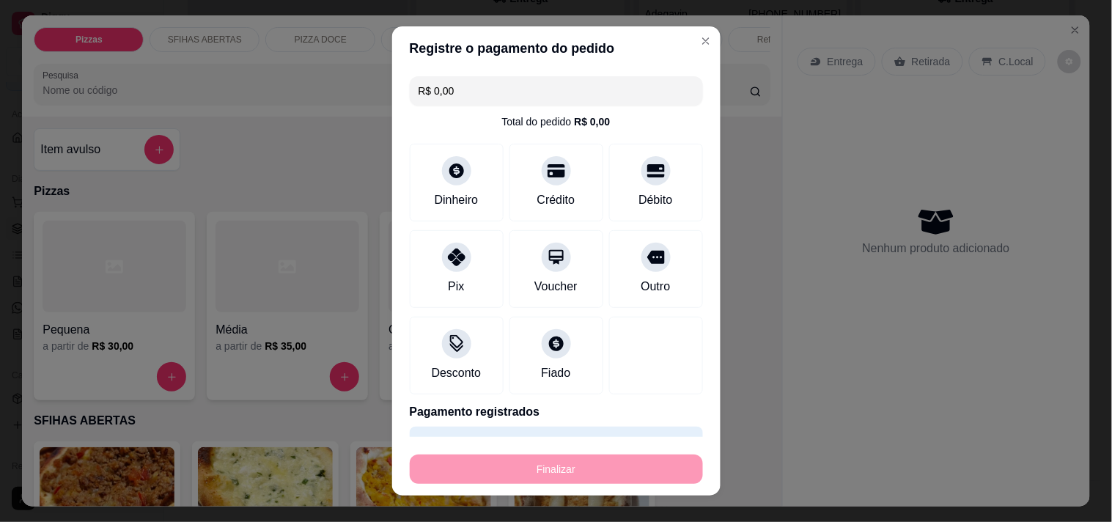
type input "0"
type input "-R$ 39,90"
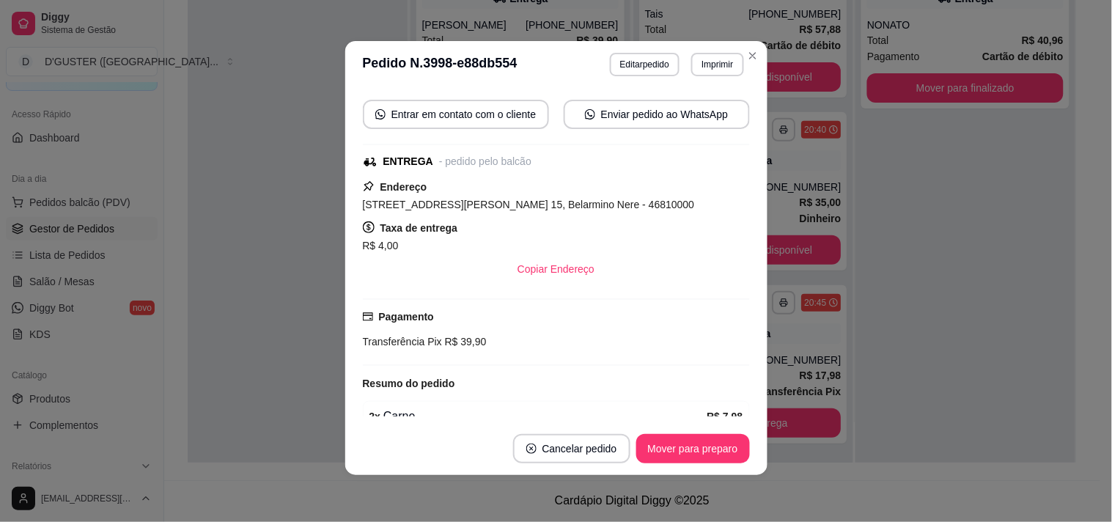
scroll to position [195, 0]
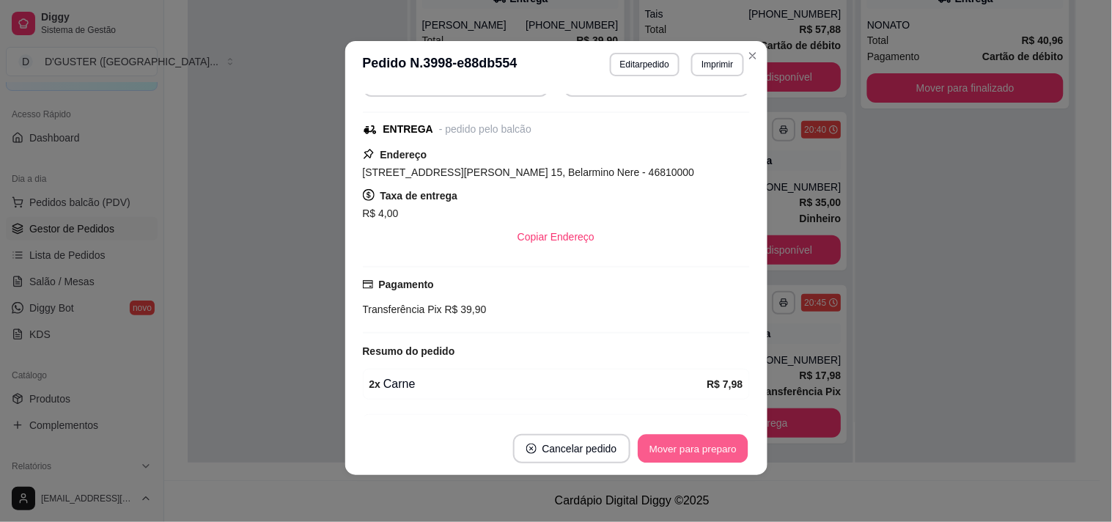
click at [716, 449] on button "Mover para preparo" at bounding box center [693, 449] width 110 height 29
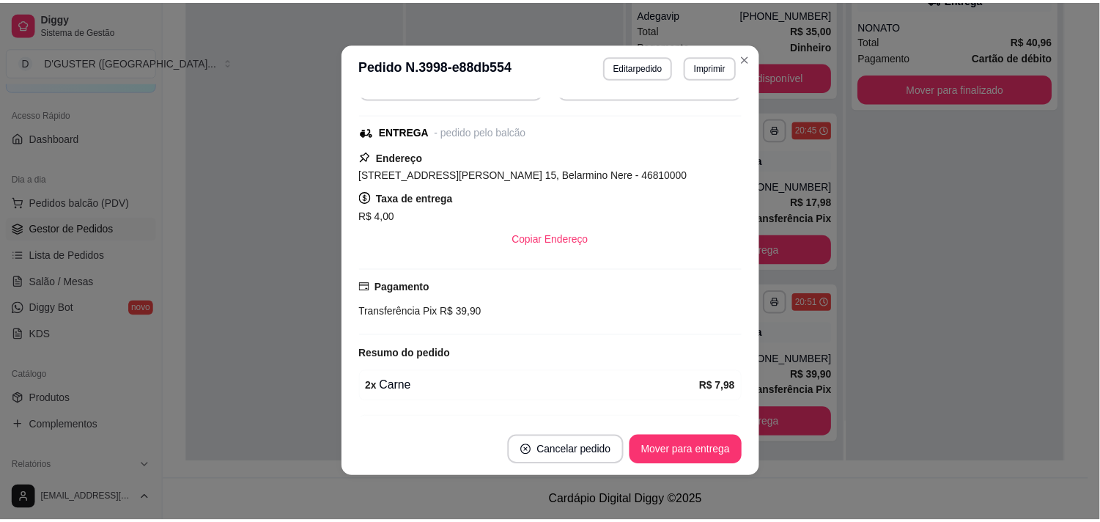
scroll to position [0, 0]
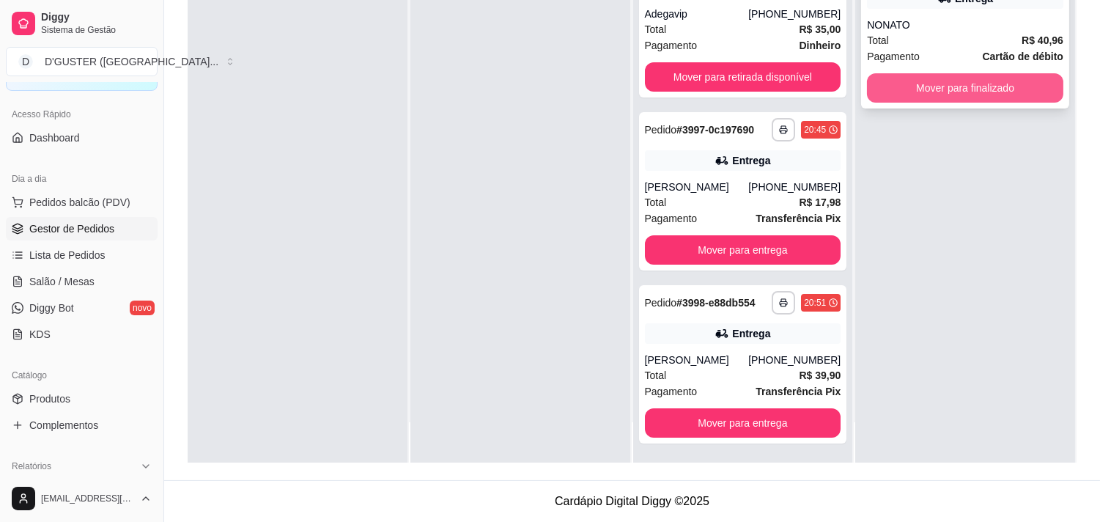
click at [1001, 84] on button "Mover para finalizado" at bounding box center [965, 87] width 196 height 29
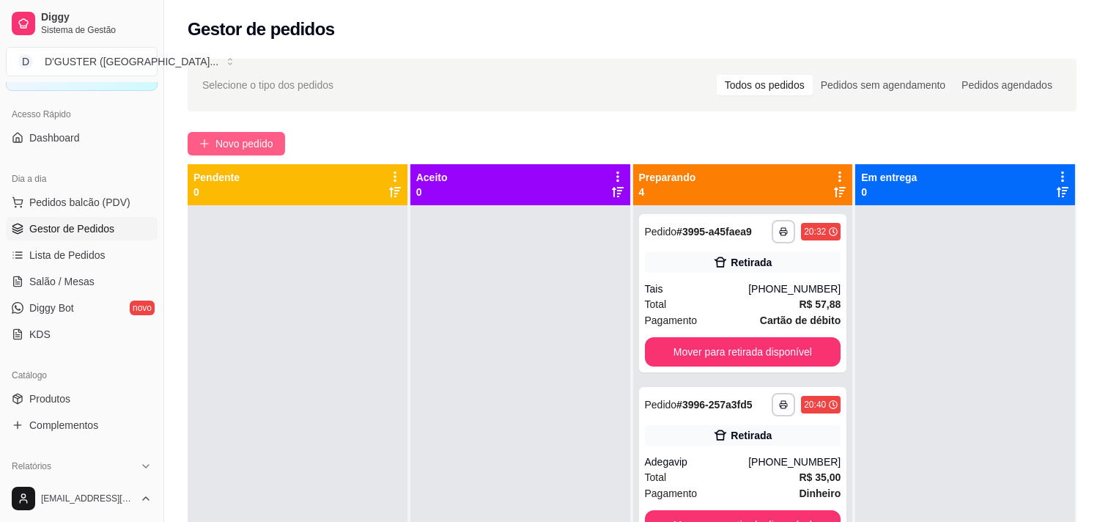
click at [273, 139] on span "Novo pedido" at bounding box center [244, 144] width 58 height 16
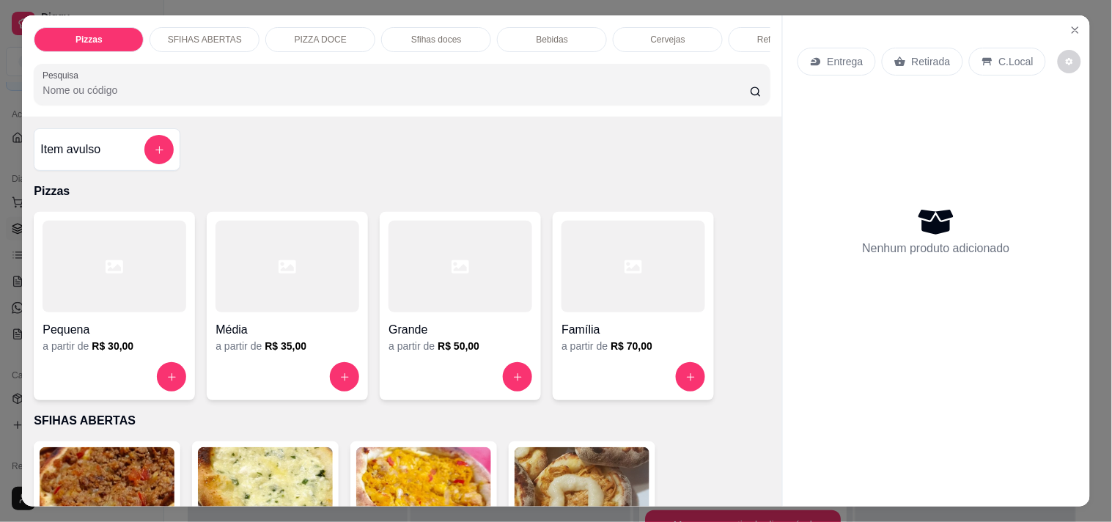
click at [849, 54] on p "Entrega" at bounding box center [845, 61] width 36 height 15
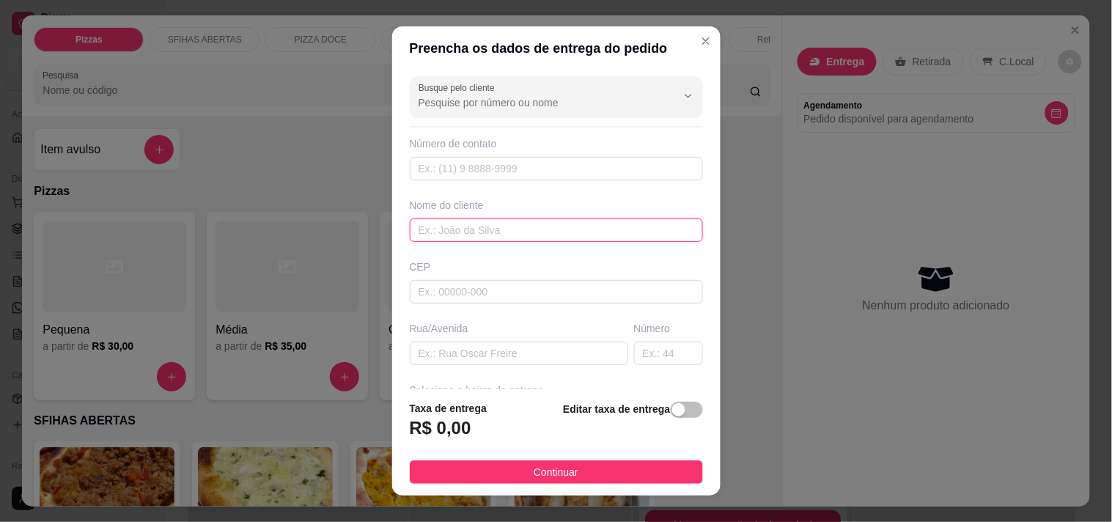
click at [536, 234] on input "text" at bounding box center [556, 229] width 293 height 23
type input "MARQUINHOS"
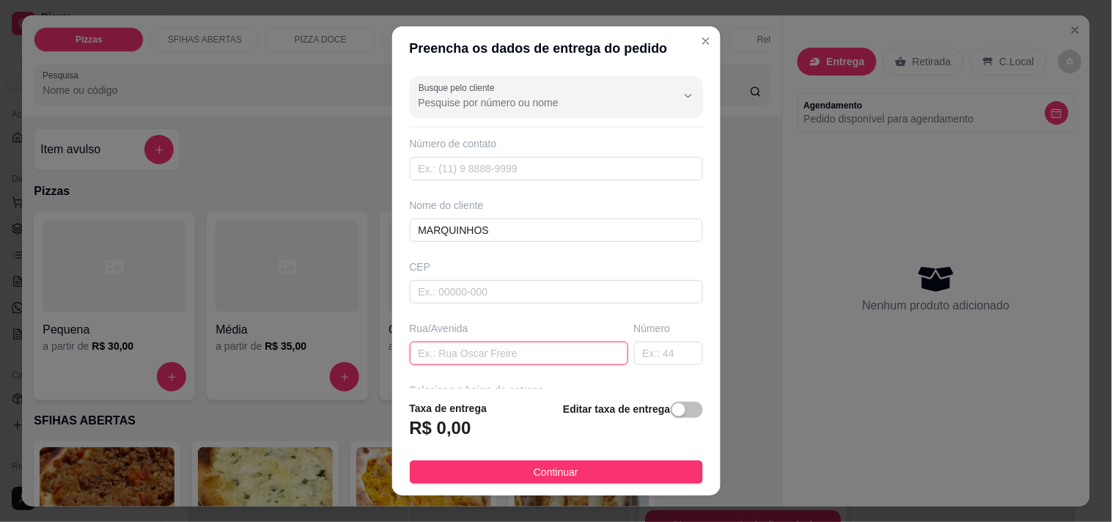
click at [509, 342] on input "text" at bounding box center [519, 352] width 218 height 23
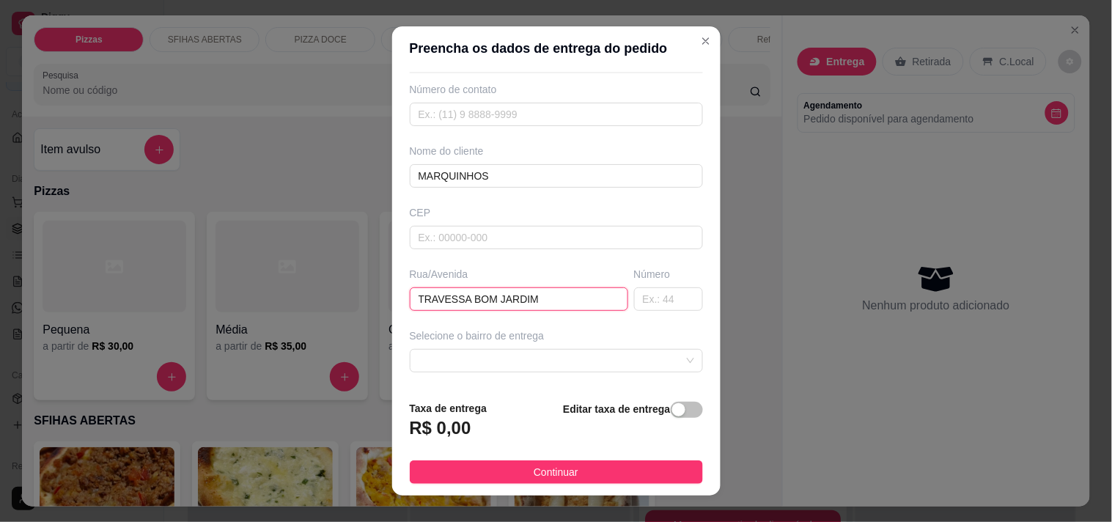
scroll to position [81, 0]
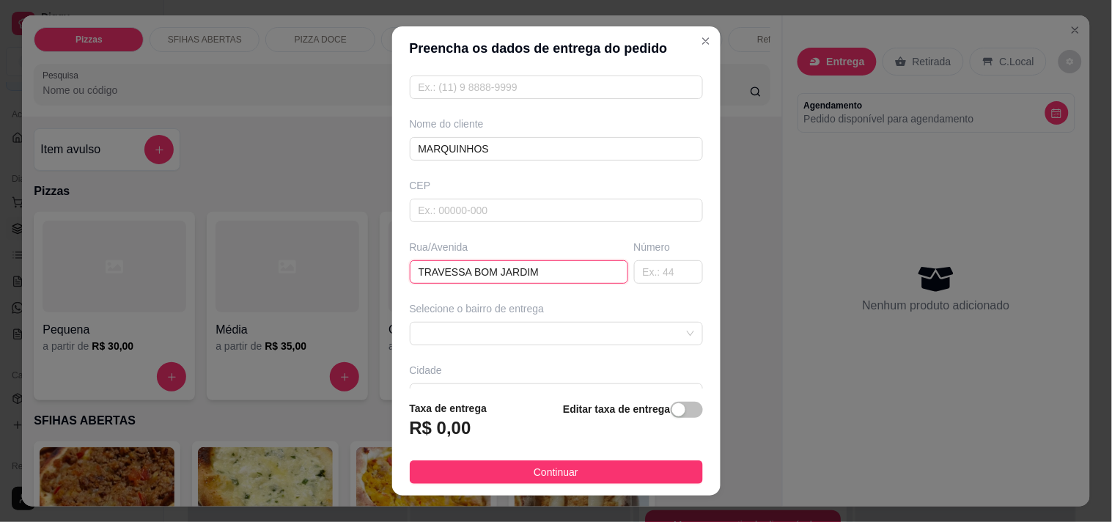
type input "TRAVESSA BOM JARDIM"
click at [509, 319] on div "Selecione o bairro de entrega" at bounding box center [556, 323] width 299 height 44
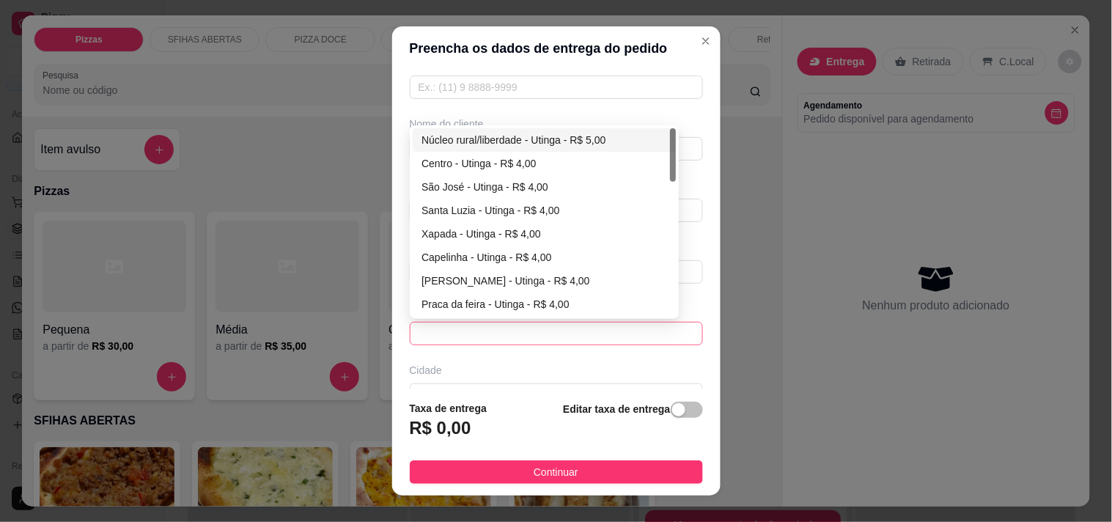
click at [498, 327] on span at bounding box center [556, 333] width 276 height 22
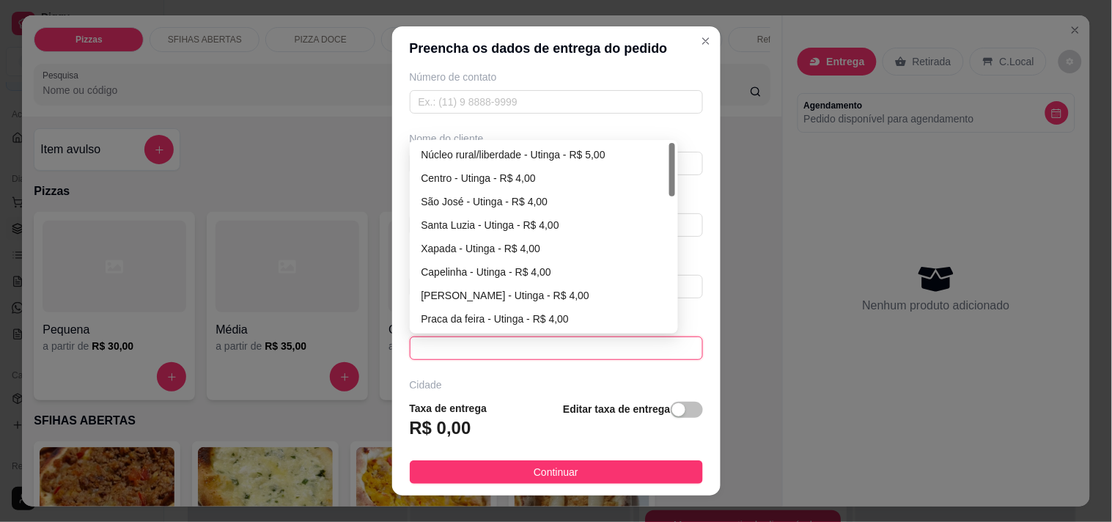
scroll to position [0, 0]
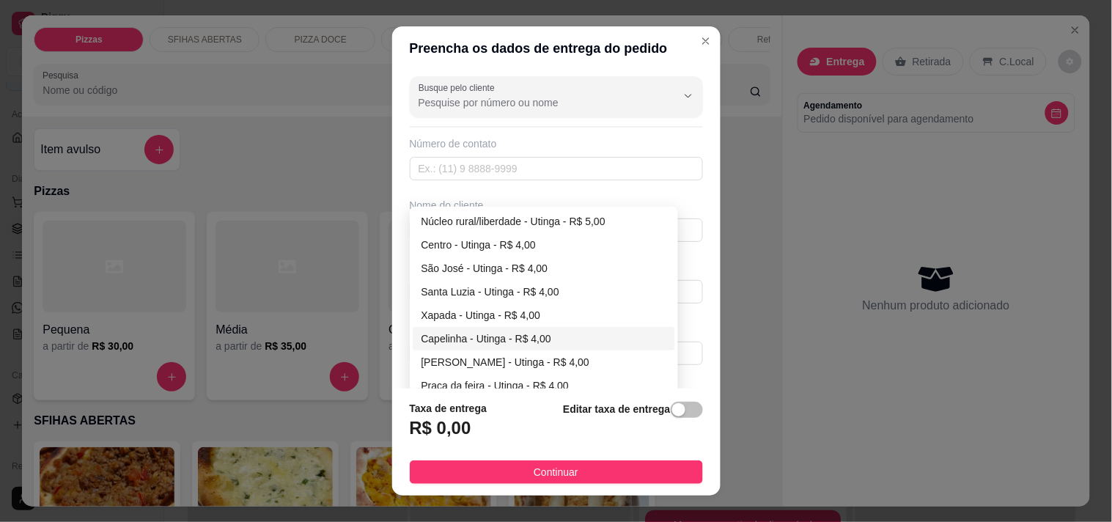
click at [507, 339] on div "Capelinha - Utinga - R$ 4,00" at bounding box center [543, 338] width 245 height 16
type input "Utinga"
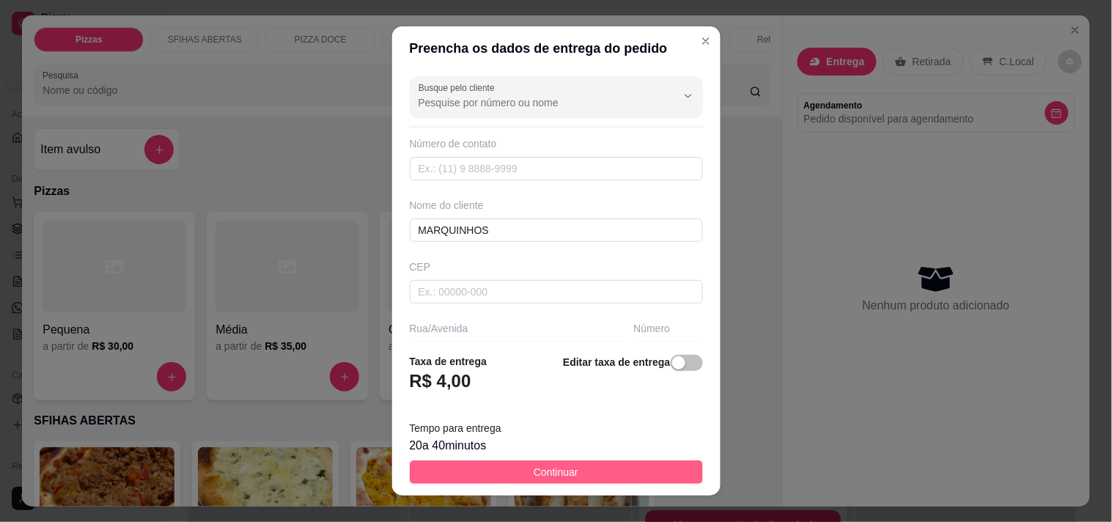
click at [597, 473] on button "Continuar" at bounding box center [556, 471] width 293 height 23
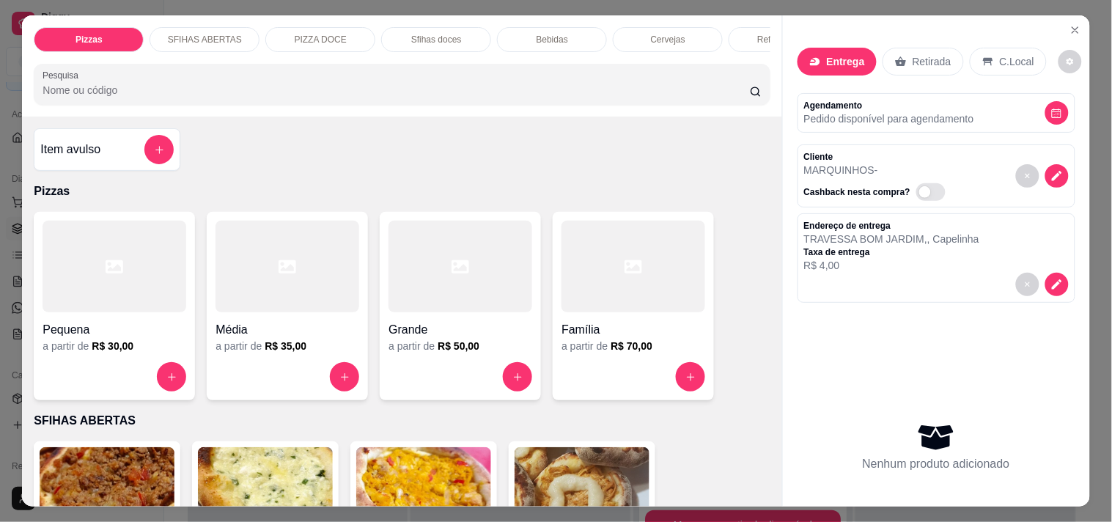
click at [76, 325] on div "Pequena" at bounding box center [115, 325] width 144 height 26
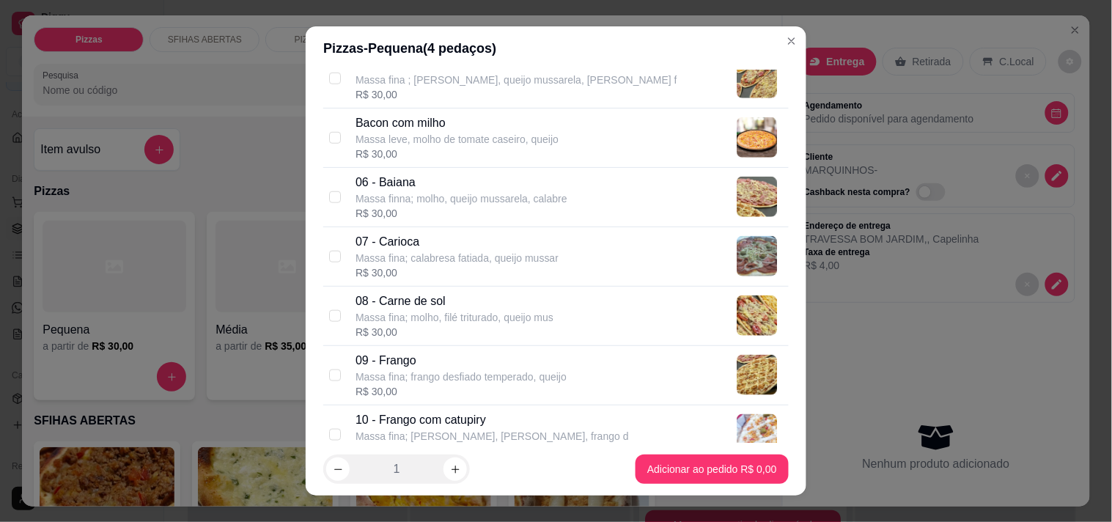
scroll to position [407, 0]
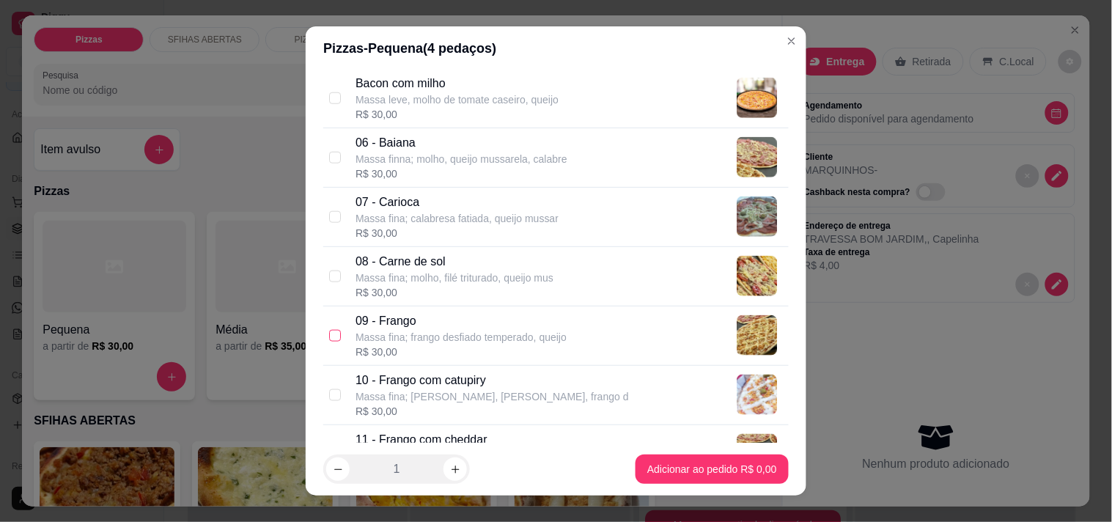
click at [331, 340] on input "checkbox" at bounding box center [335, 336] width 12 height 12
checkbox input "true"
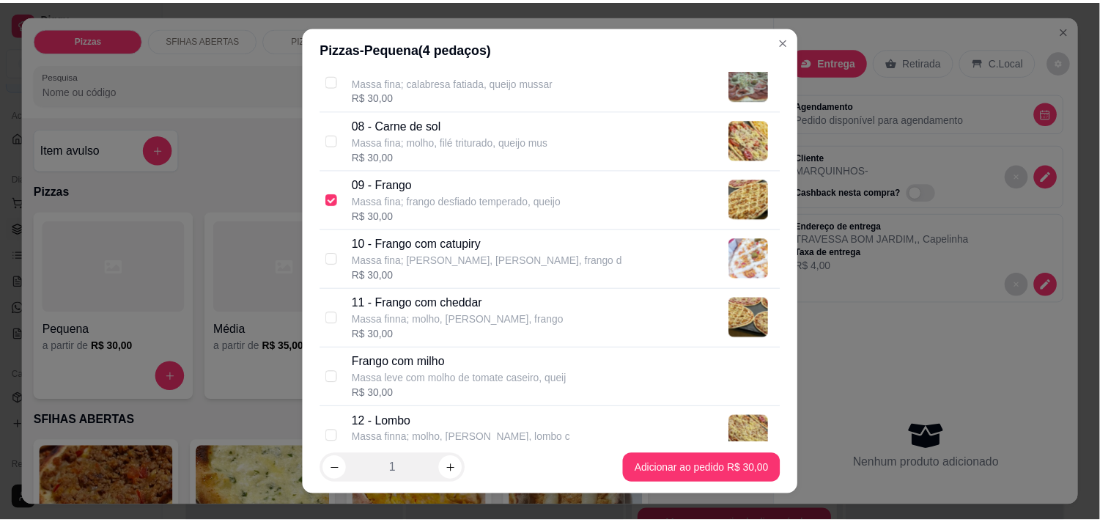
scroll to position [814, 0]
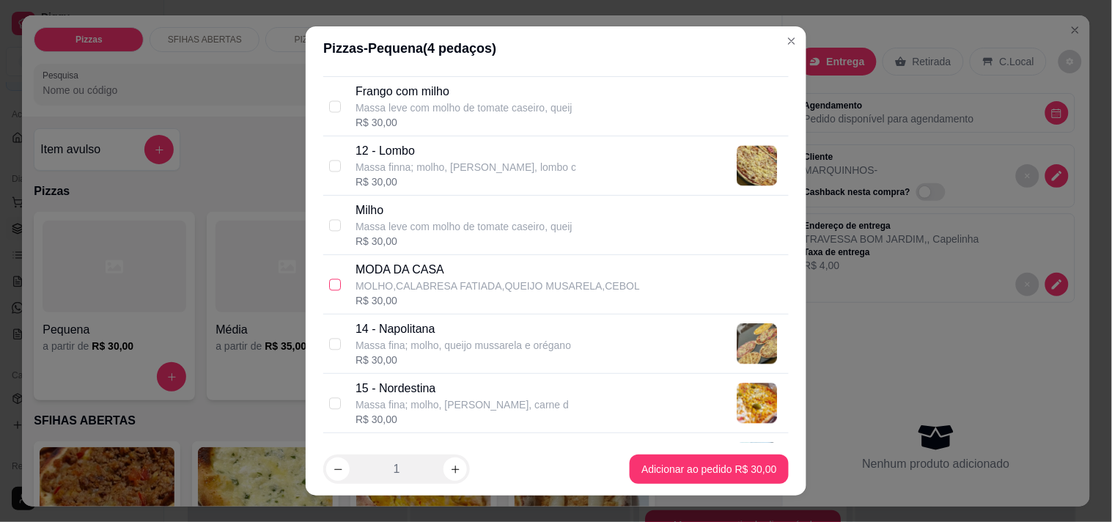
click at [330, 284] on input "checkbox" at bounding box center [335, 284] width 12 height 12
checkbox input "true"
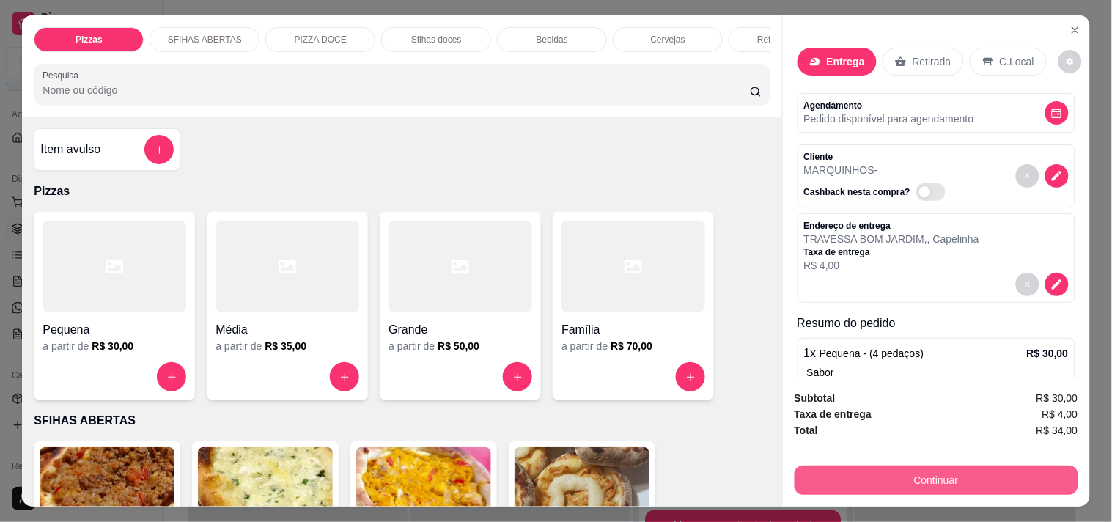
click at [945, 474] on button "Continuar" at bounding box center [936, 479] width 284 height 29
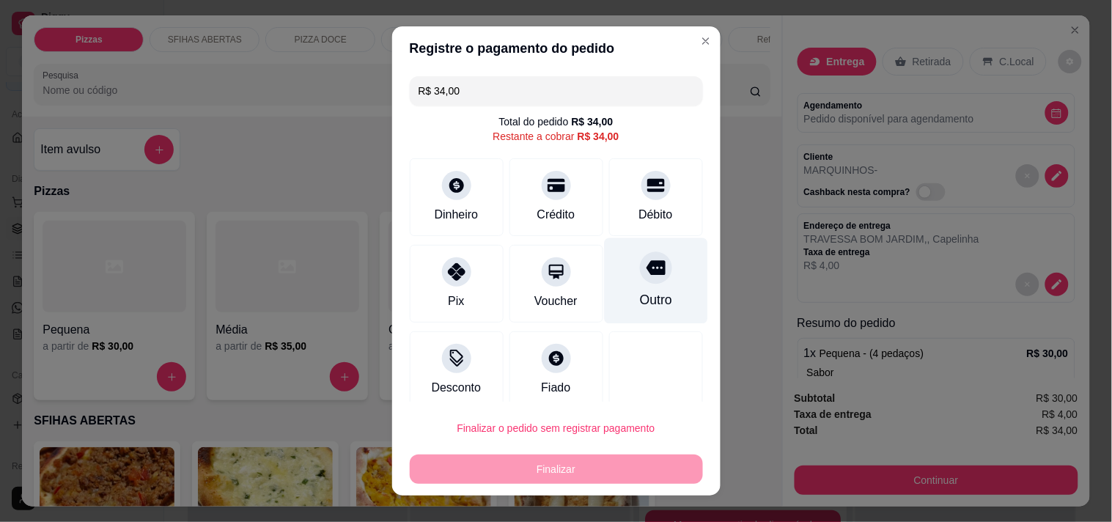
click at [612, 278] on div "Outro" at bounding box center [655, 280] width 103 height 86
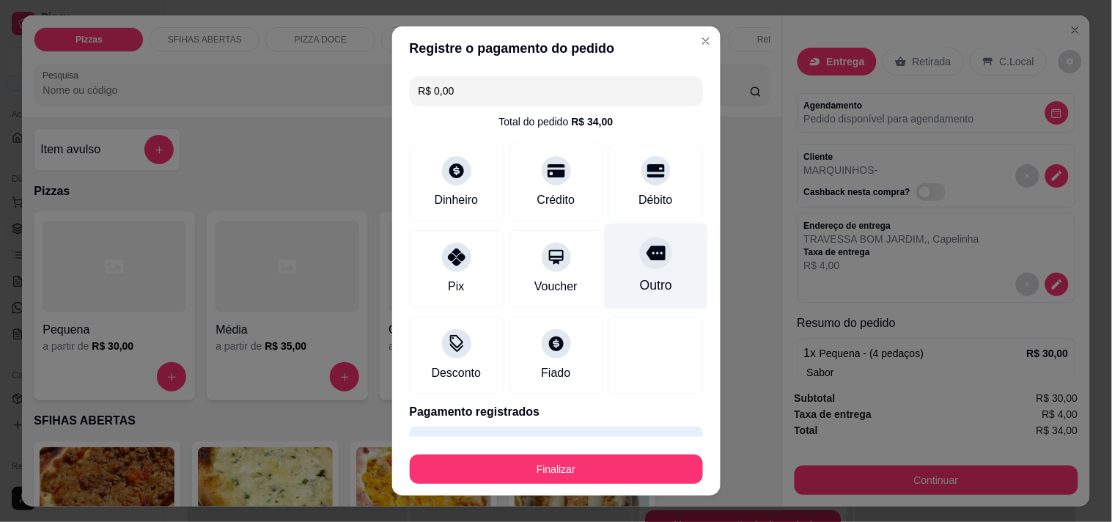
click at [639, 277] on div "Outro" at bounding box center [655, 285] width 32 height 19
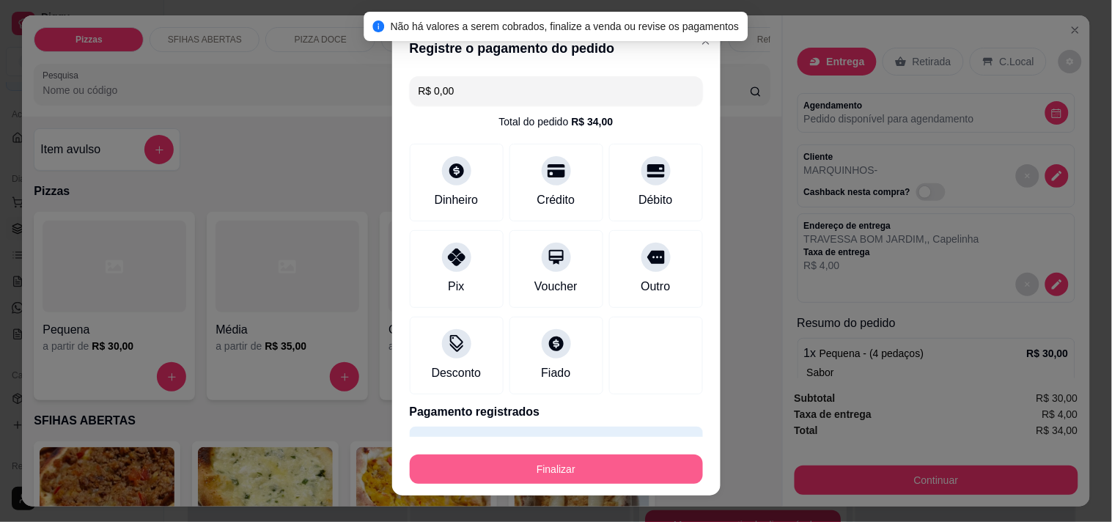
click at [609, 475] on button "Finalizar" at bounding box center [556, 468] width 293 height 29
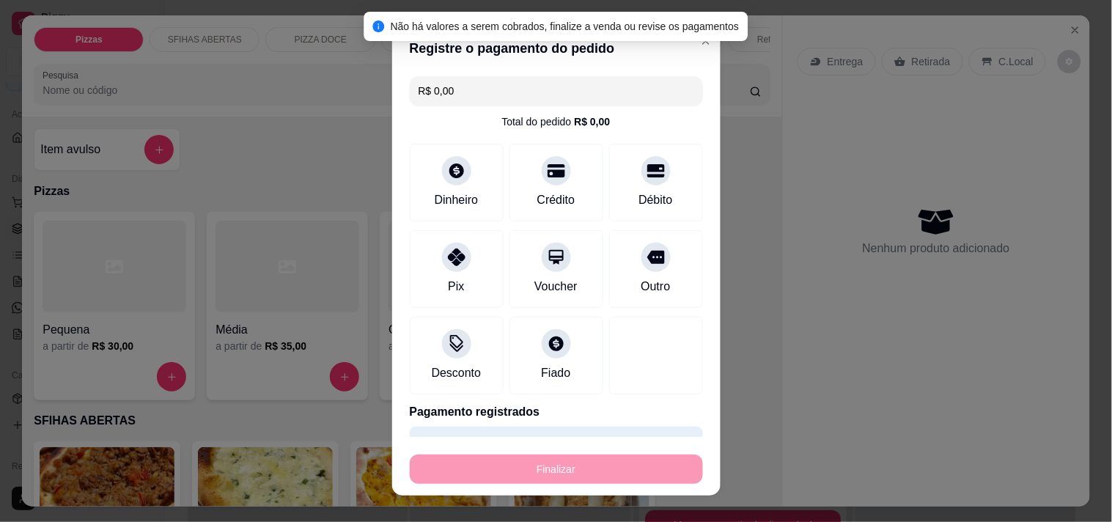
type input "-R$ 34,00"
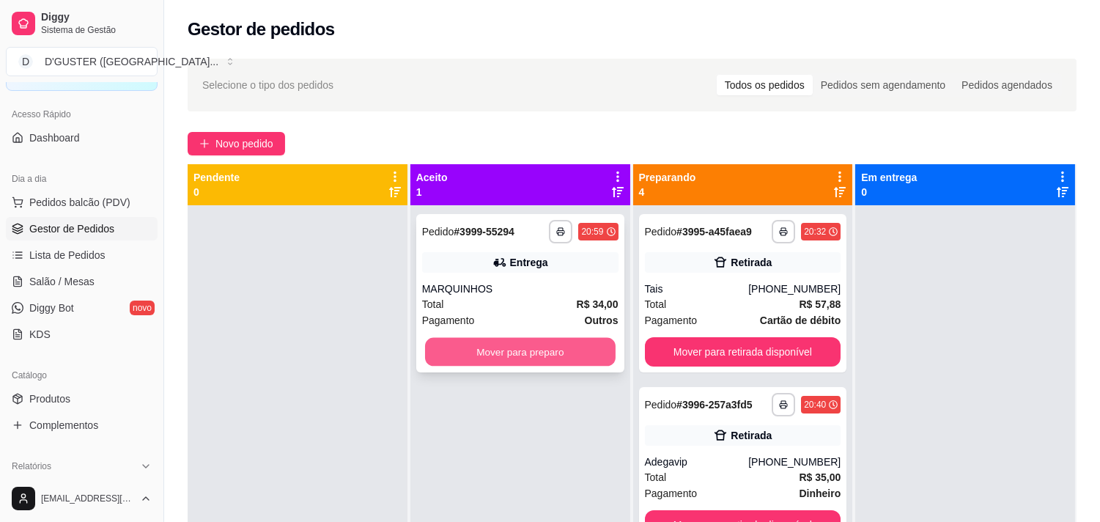
click at [577, 357] on button "Mover para preparo" at bounding box center [520, 352] width 191 height 29
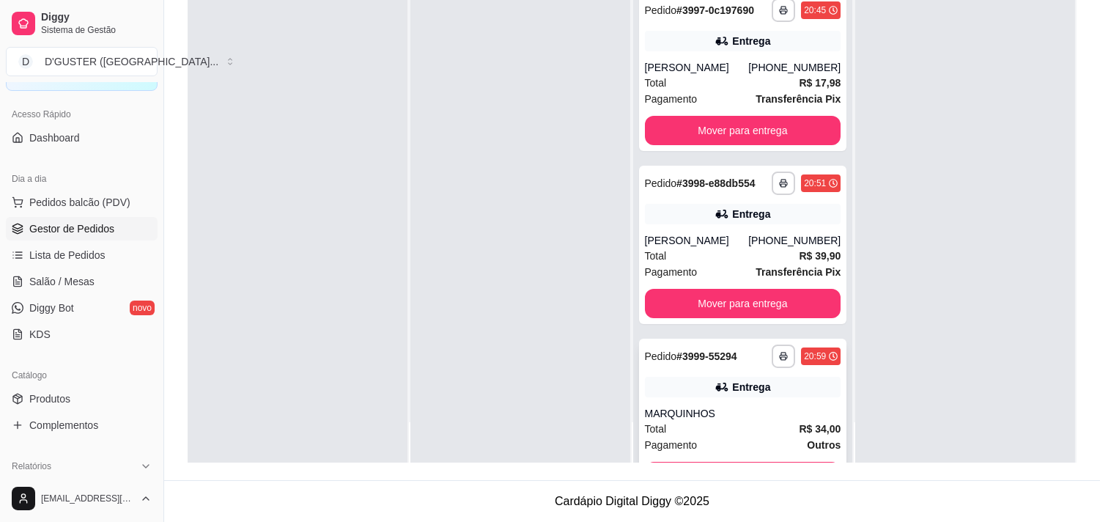
scroll to position [275, 0]
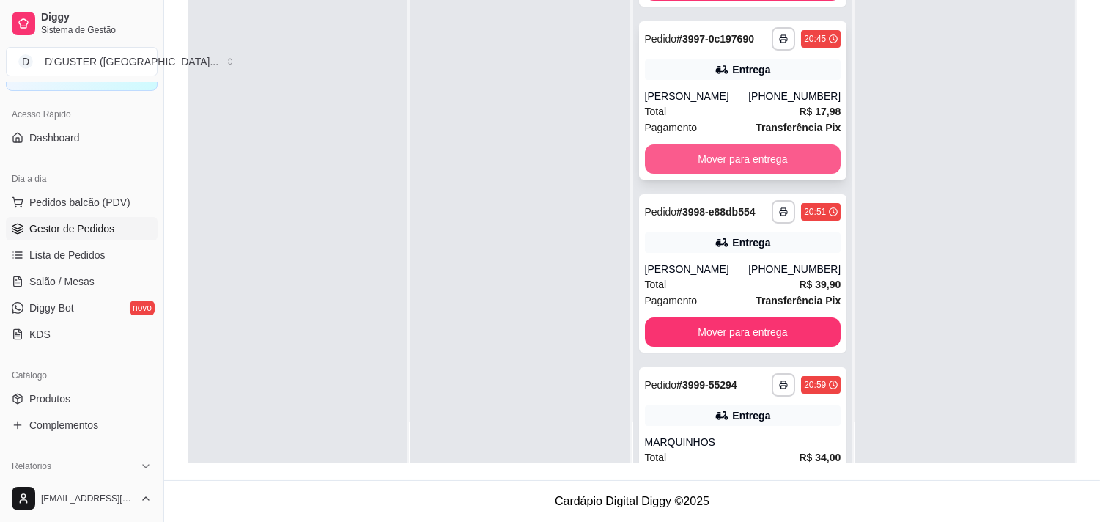
click at [794, 155] on button "Mover para entrega" at bounding box center [743, 158] width 196 height 29
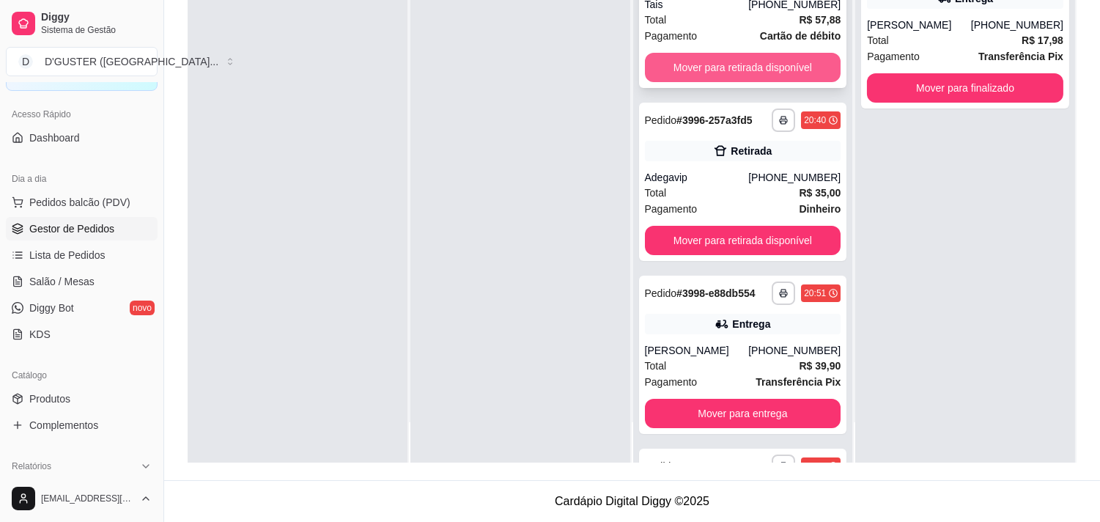
scroll to position [0, 0]
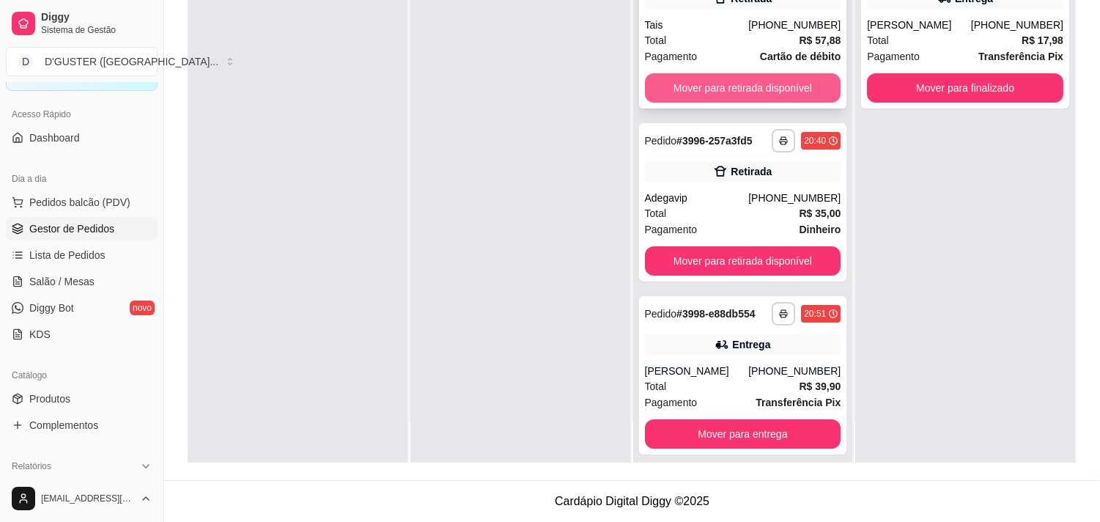
click at [748, 86] on button "Mover para retirada disponível" at bounding box center [743, 87] width 196 height 29
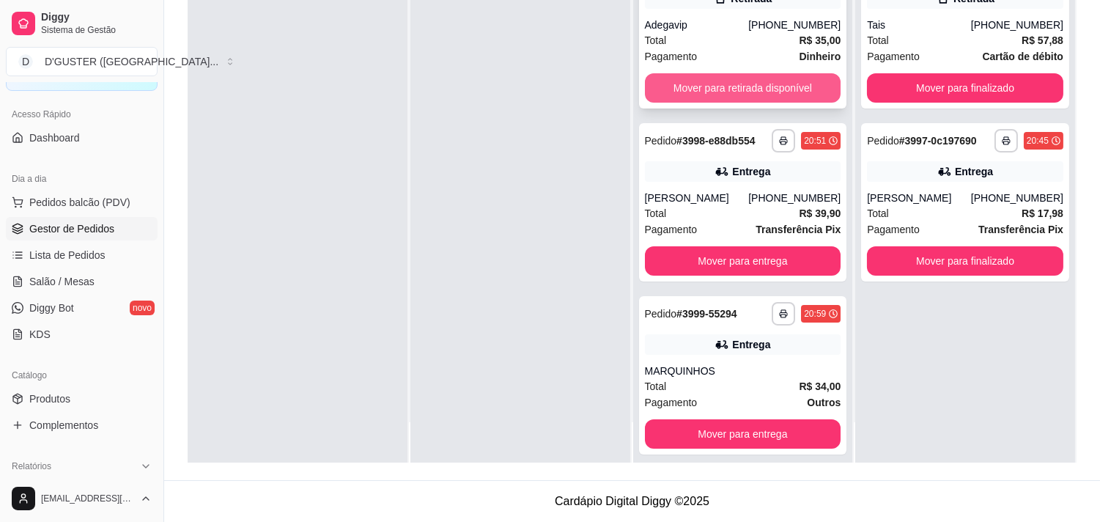
click at [738, 84] on button "Mover para retirada disponível" at bounding box center [743, 87] width 196 height 29
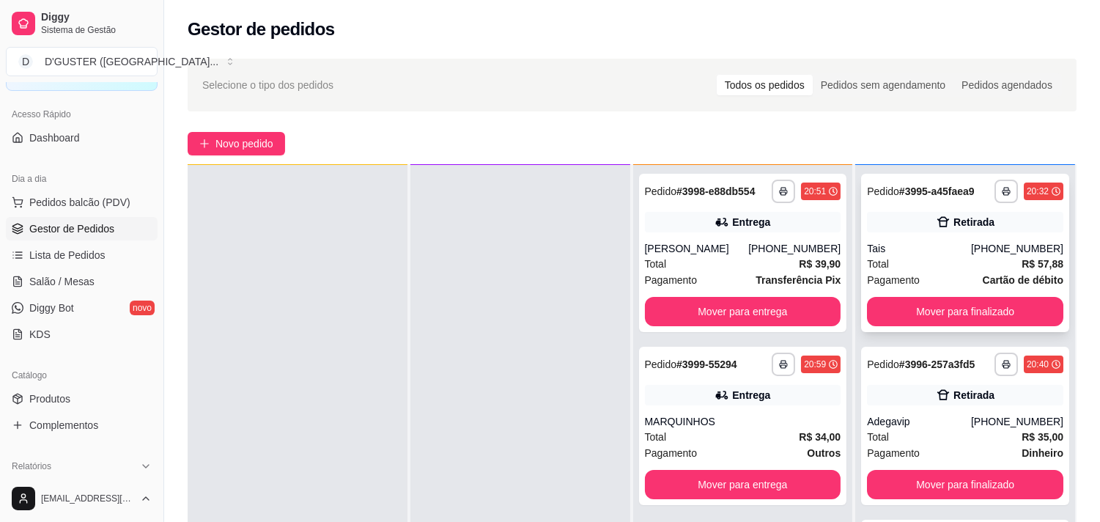
click at [922, 247] on div "Tais" at bounding box center [919, 248] width 104 height 15
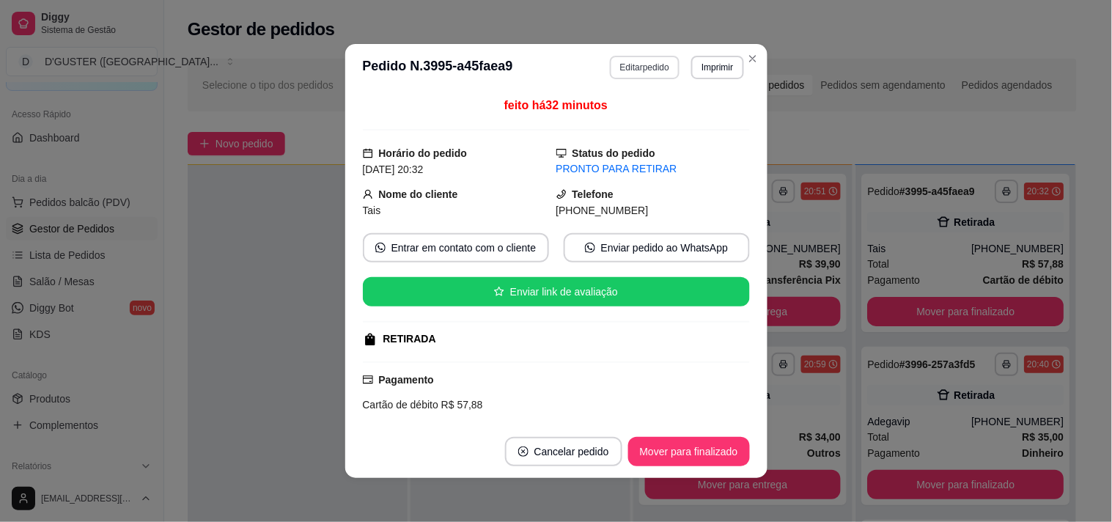
click at [648, 63] on button "Editar pedido" at bounding box center [645, 67] width 70 height 23
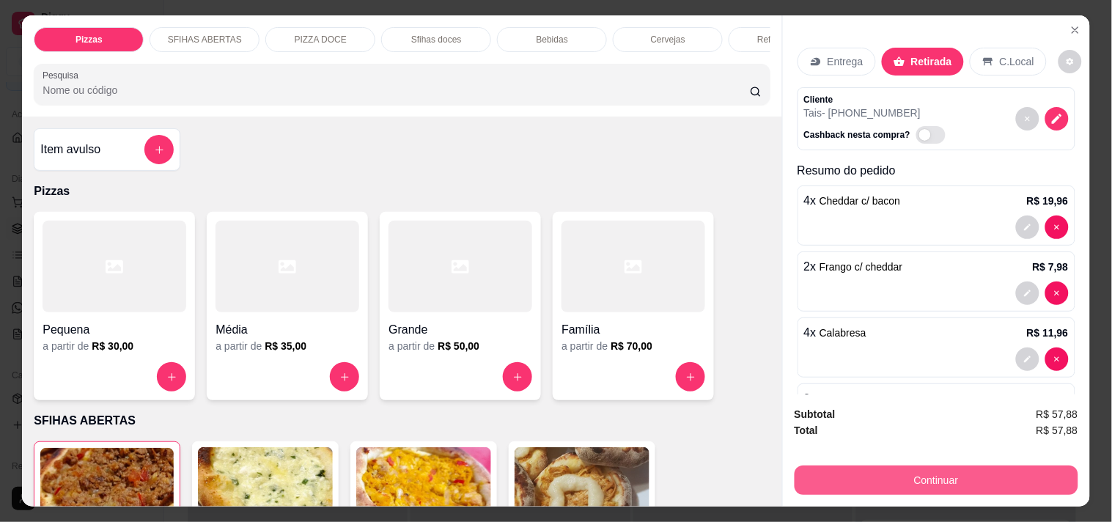
click at [909, 469] on button "Continuar" at bounding box center [936, 479] width 284 height 29
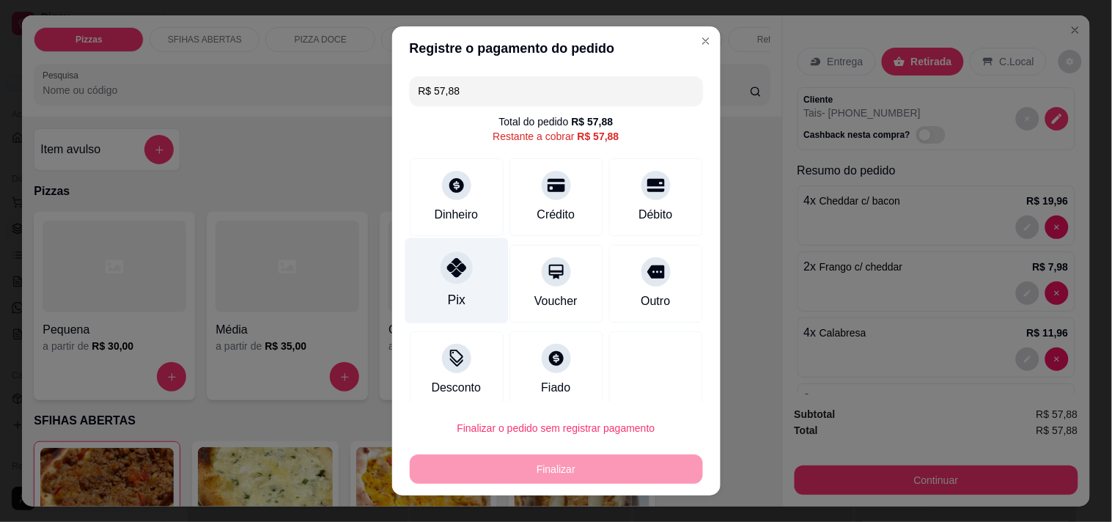
click at [459, 284] on div "Pix" at bounding box center [455, 280] width 103 height 86
type input "R$ 0,00"
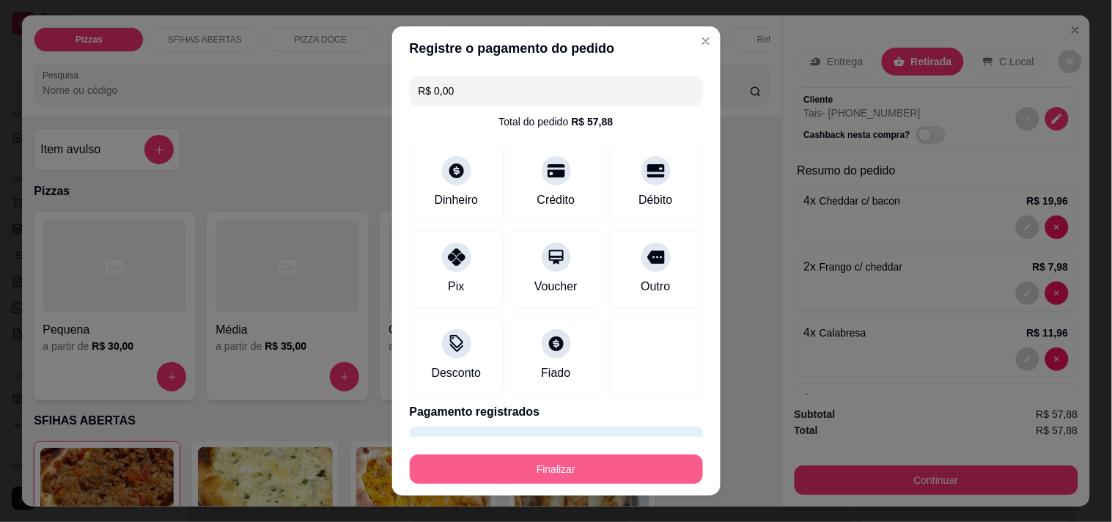
click at [599, 471] on button "Finalizar" at bounding box center [556, 468] width 293 height 29
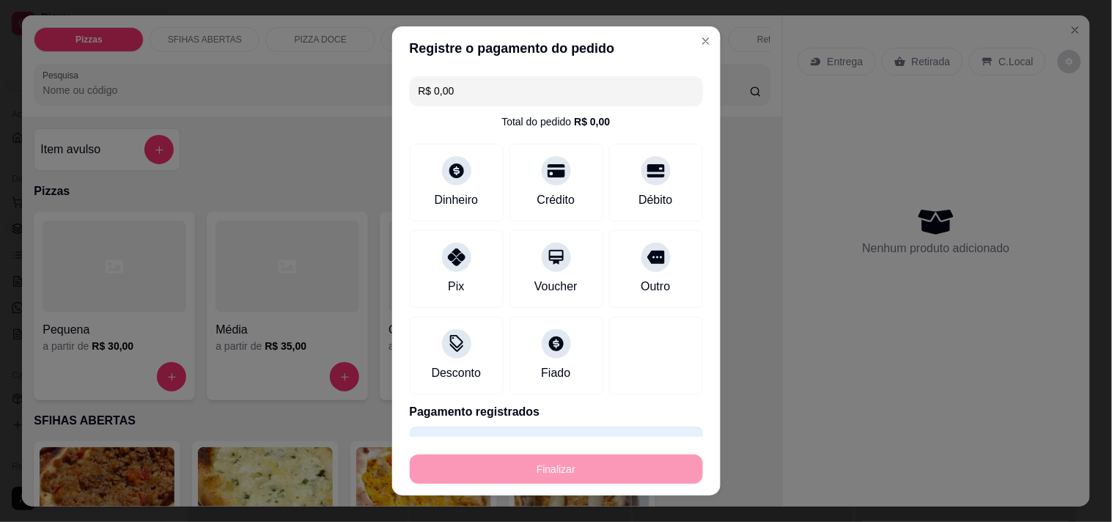
type input "0"
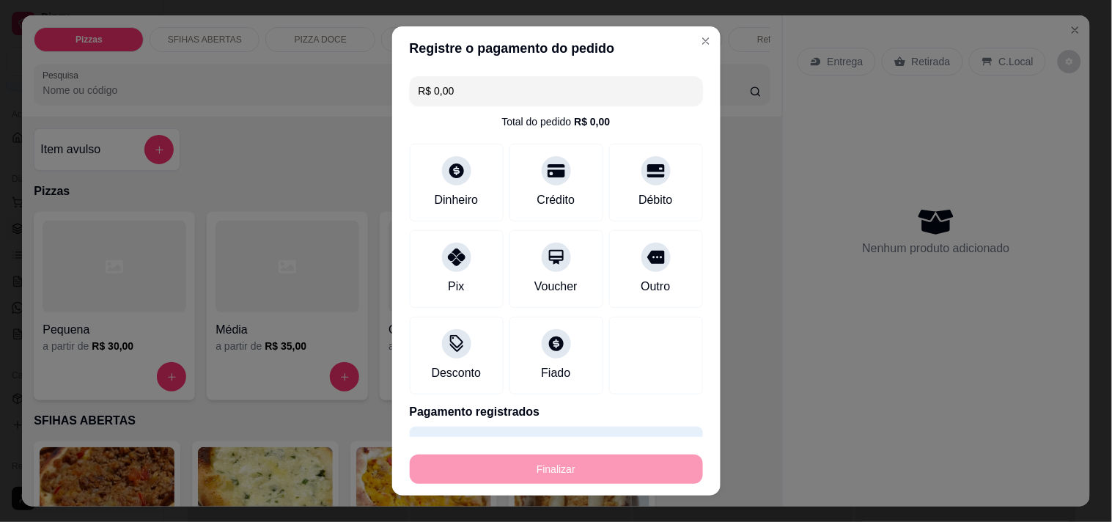
type input "-R$ 57,88"
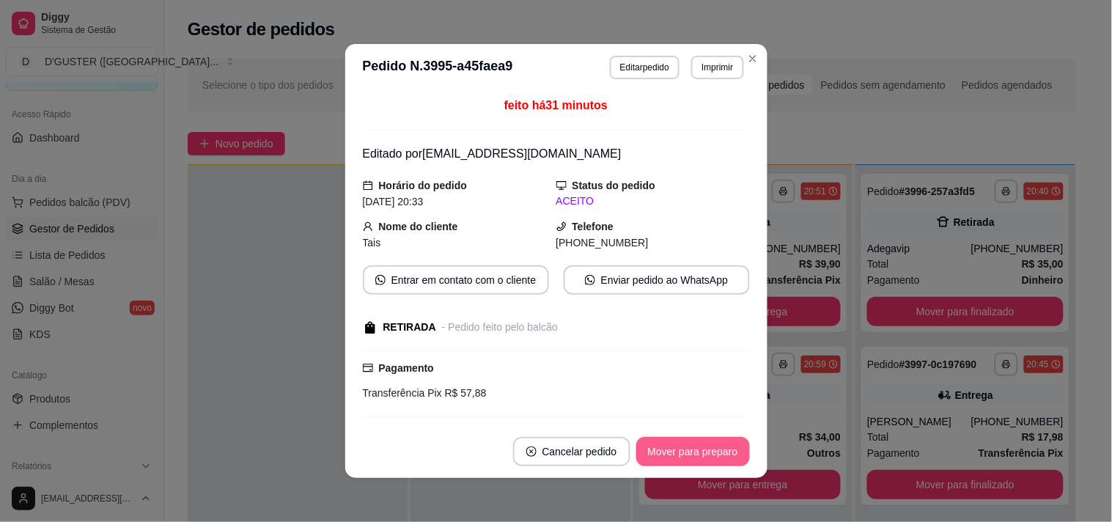
click at [703, 459] on button "Mover para preparo" at bounding box center [693, 451] width 114 height 29
click at [707, 451] on button "Mover para retirada disponível" at bounding box center [668, 451] width 162 height 29
click at [707, 451] on button "Mover para finalizado" at bounding box center [689, 451] width 122 height 29
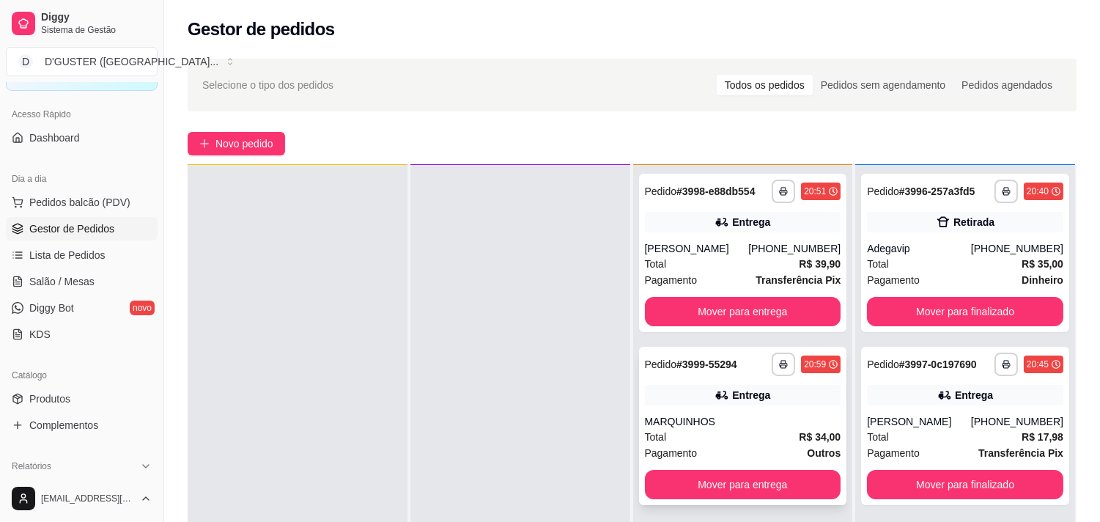
click at [772, 423] on div "MARQUINHOS" at bounding box center [743, 421] width 196 height 15
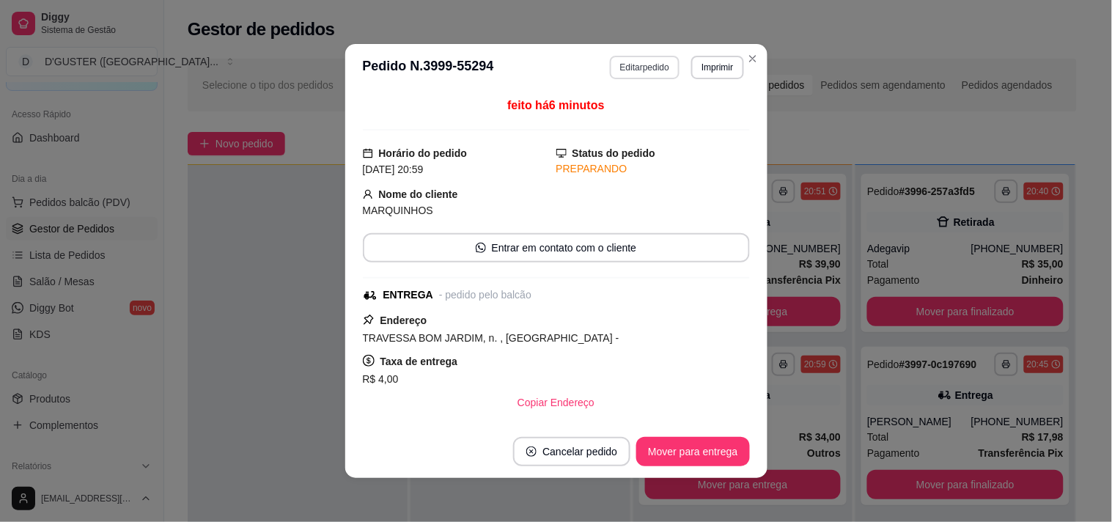
click at [652, 69] on button "Editar pedido" at bounding box center [645, 67] width 70 height 23
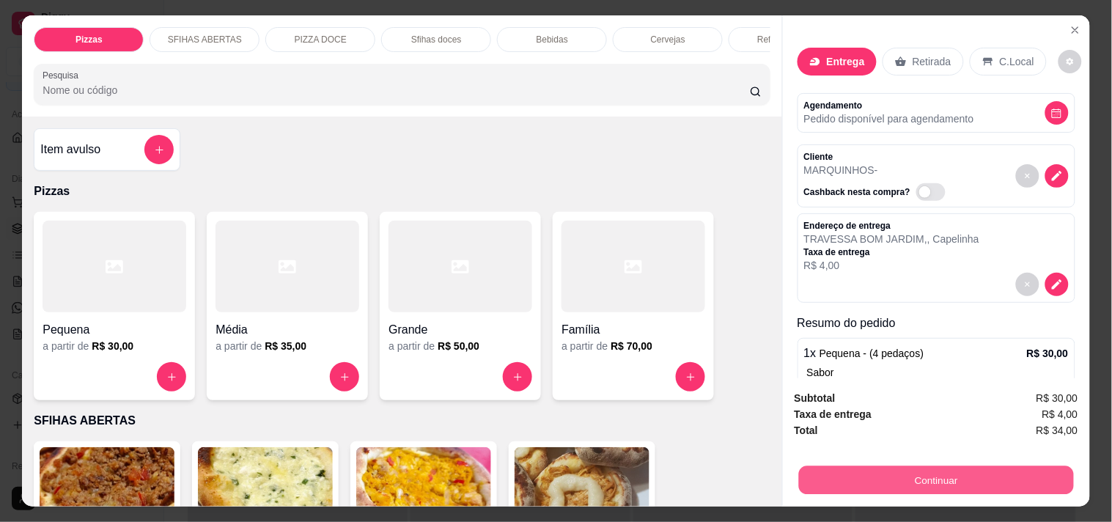
click at [925, 467] on button "Continuar" at bounding box center [935, 479] width 275 height 29
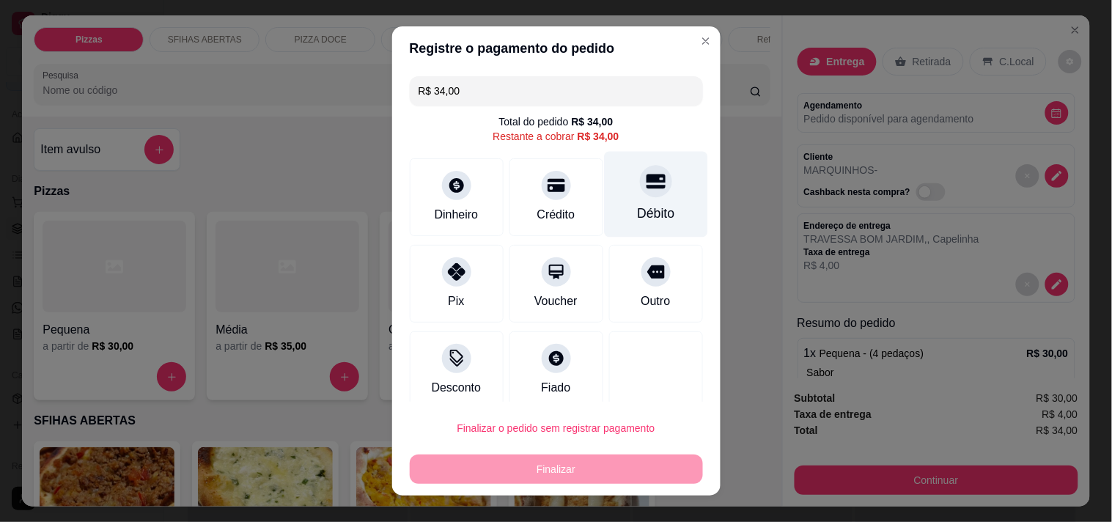
click at [636, 201] on div "Débito" at bounding box center [655, 194] width 103 height 86
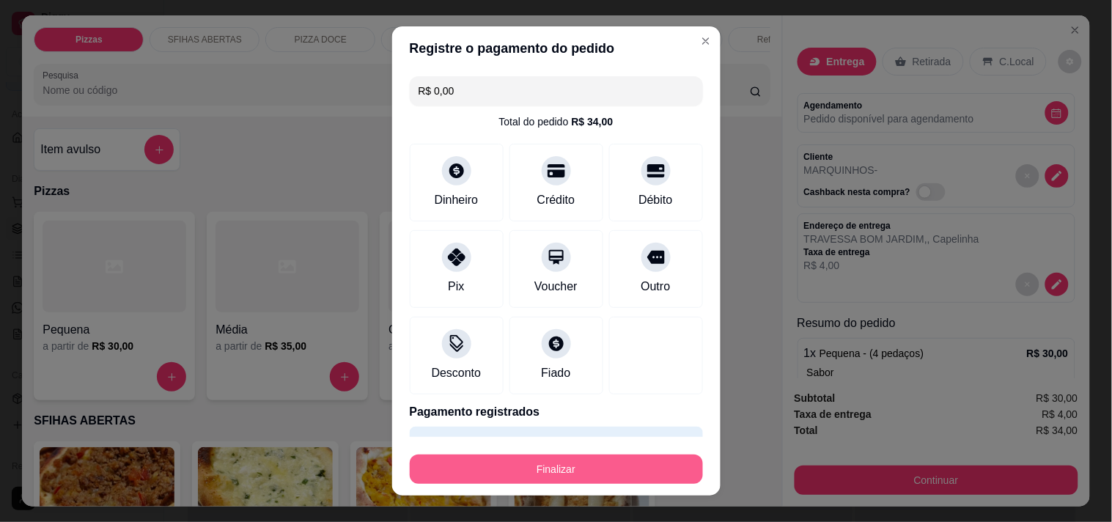
click at [587, 459] on button "Finalizar" at bounding box center [556, 468] width 293 height 29
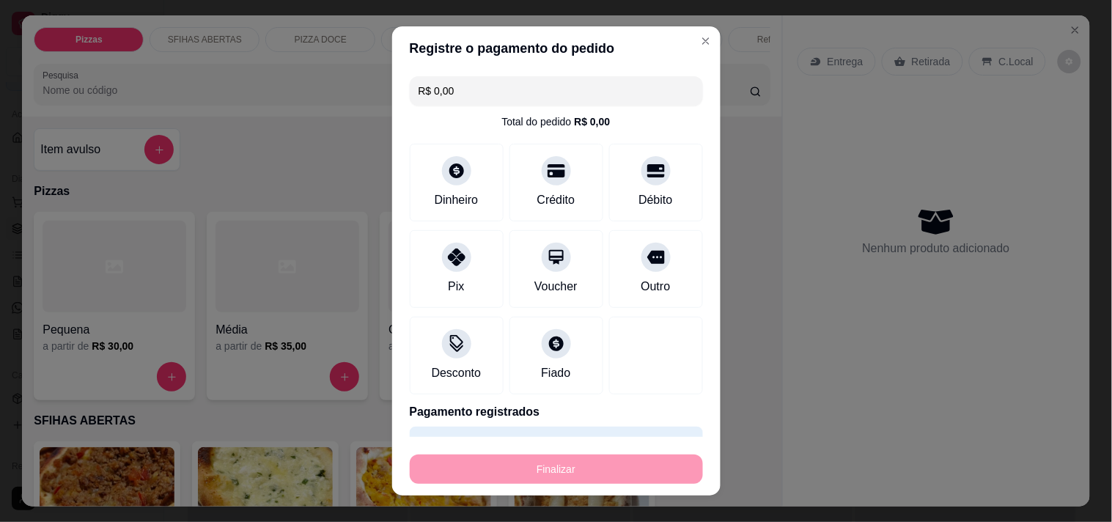
type input "-R$ 34,00"
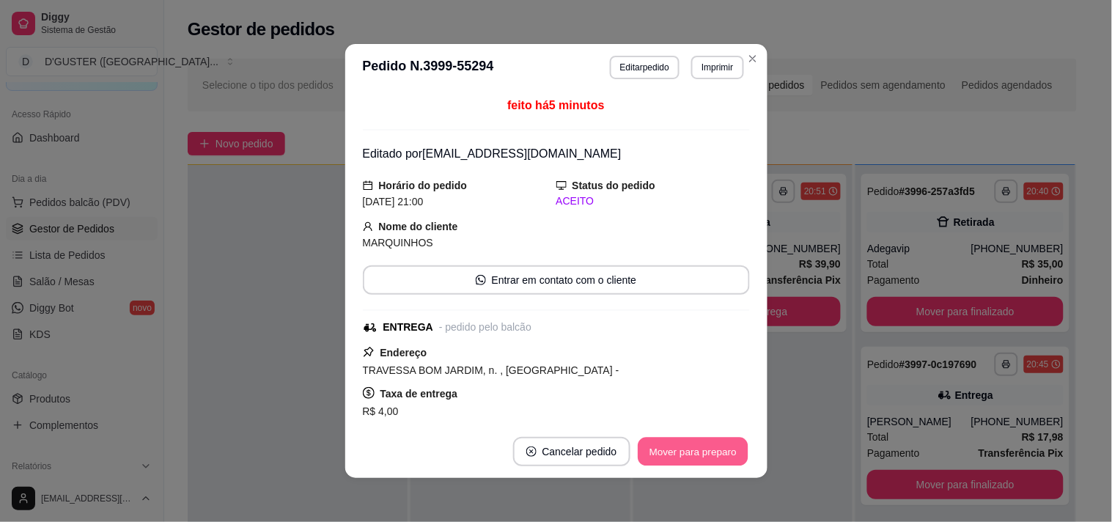
click at [655, 451] on button "Mover para preparo" at bounding box center [693, 451] width 110 height 29
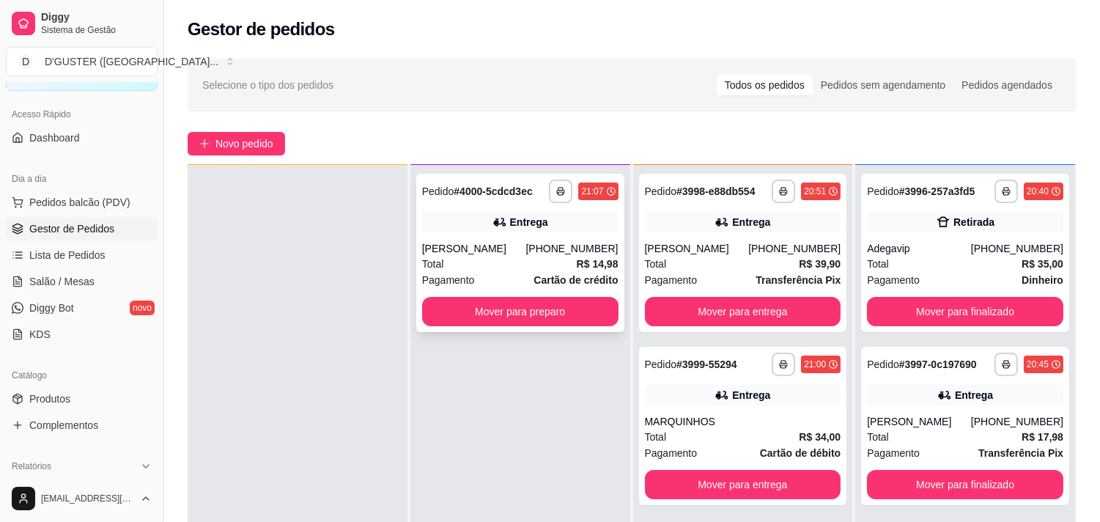
click at [531, 326] on div "**********" at bounding box center [520, 253] width 208 height 158
click at [518, 304] on button "Mover para preparo" at bounding box center [520, 311] width 196 height 29
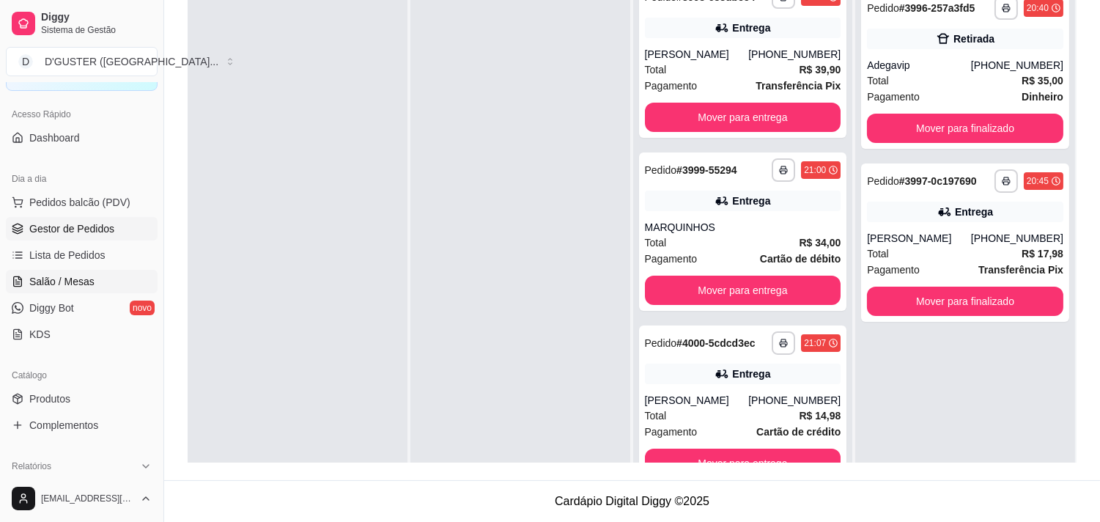
click at [81, 280] on span "Salão / Mesas" at bounding box center [61, 281] width 65 height 15
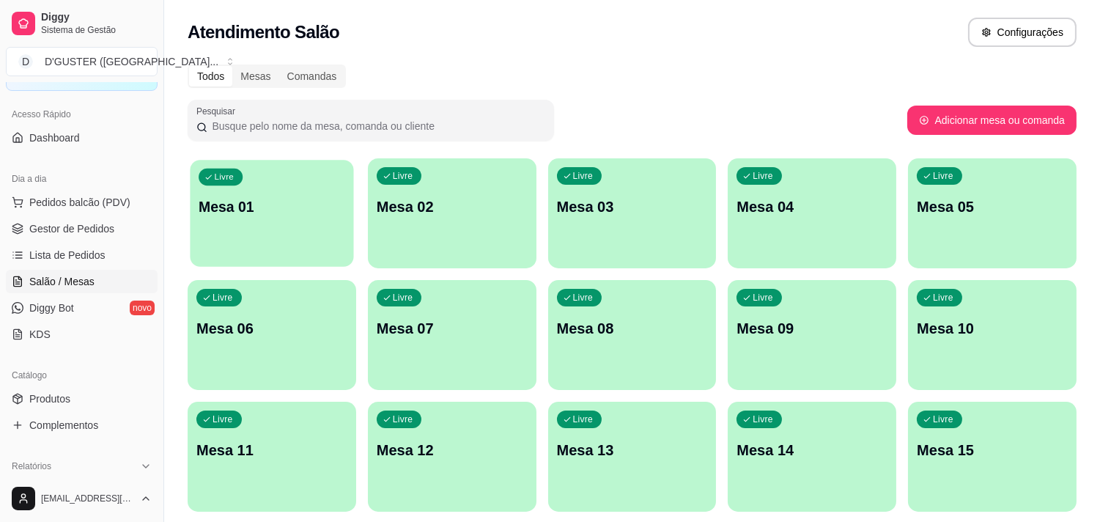
click at [333, 215] on p "Mesa 01" at bounding box center [272, 207] width 147 height 20
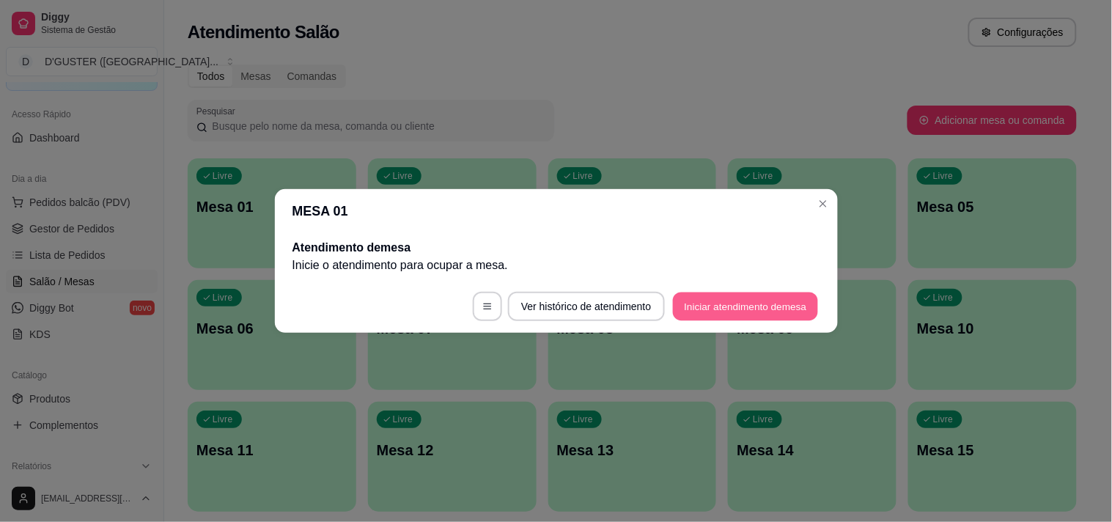
click at [760, 303] on button "Iniciar atendimento de mesa" at bounding box center [745, 306] width 145 height 29
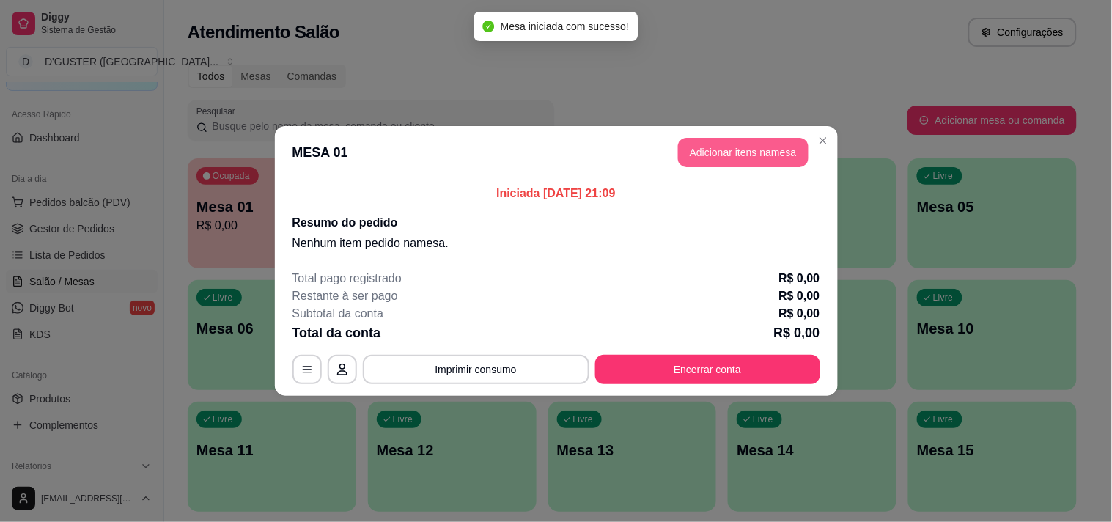
click at [727, 150] on button "Adicionar itens na mesa" at bounding box center [743, 152] width 130 height 29
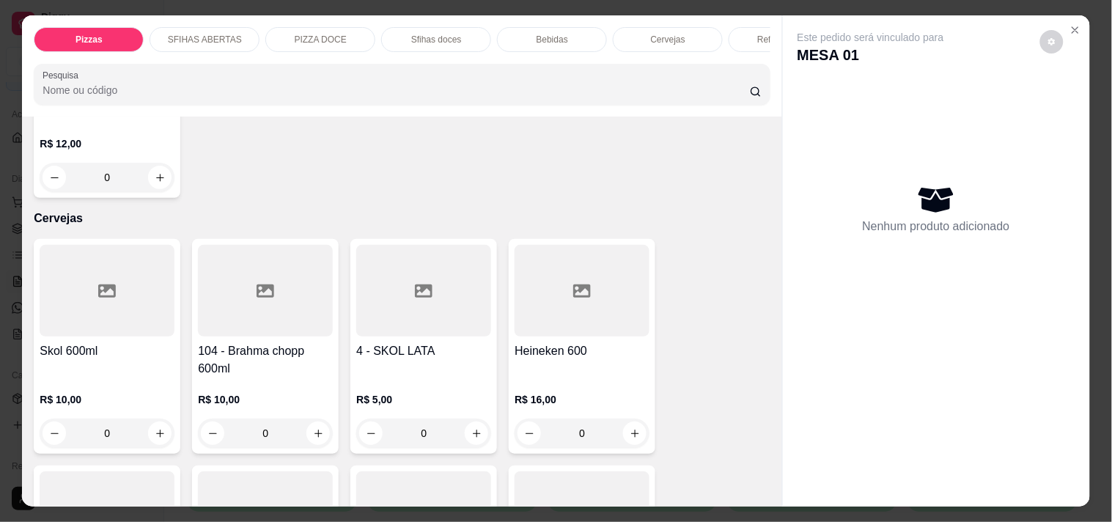
scroll to position [3338, 0]
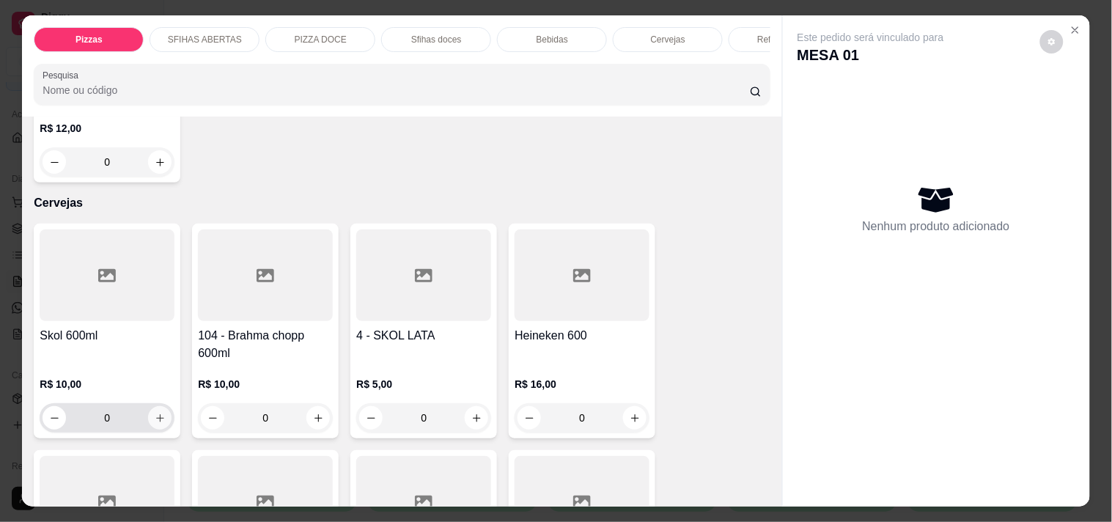
click at [155, 413] on icon "increase-product-quantity" at bounding box center [160, 418] width 11 height 11
type input "1"
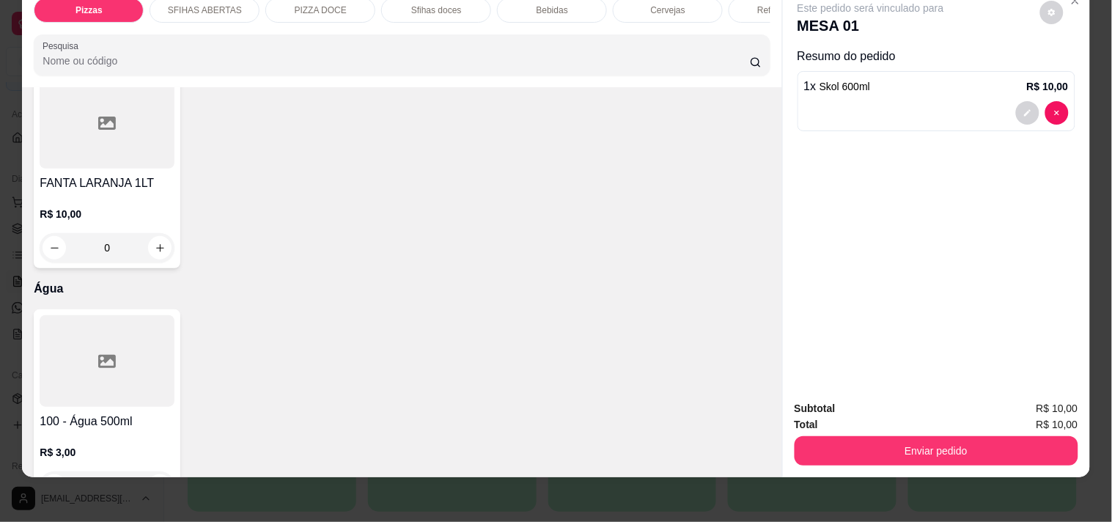
scroll to position [37, 0]
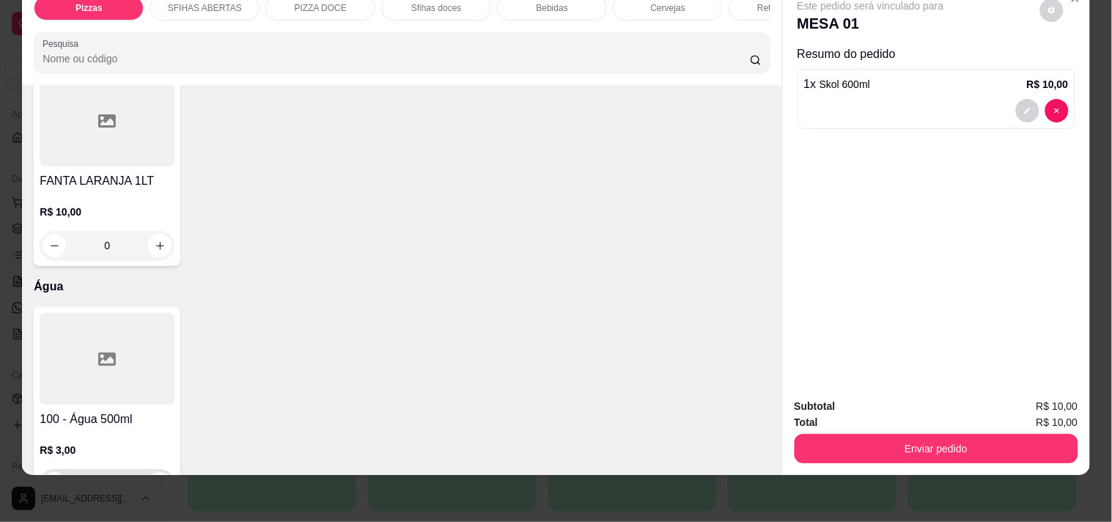
click at [158, 478] on icon "increase-product-quantity" at bounding box center [160, 483] width 11 height 11
type input "1"
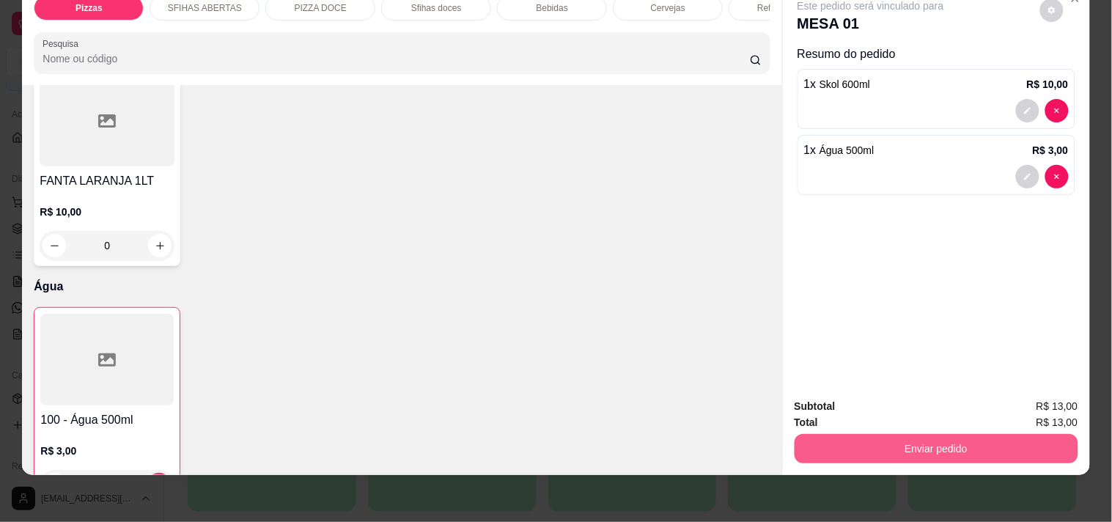
click at [817, 442] on button "Enviar pedido" at bounding box center [936, 448] width 284 height 29
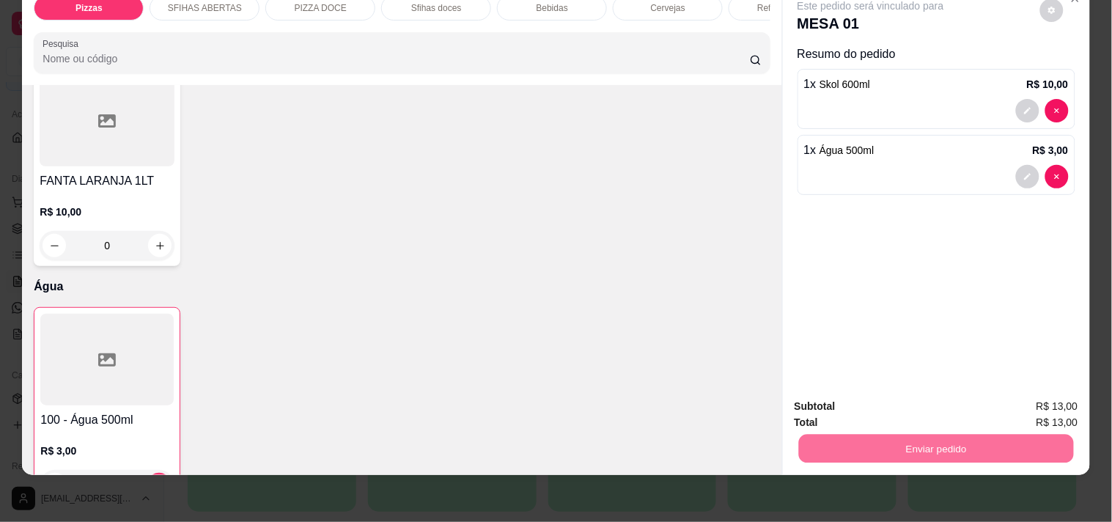
click at [895, 391] on button "Não registrar e enviar pedido" at bounding box center [887, 400] width 152 height 28
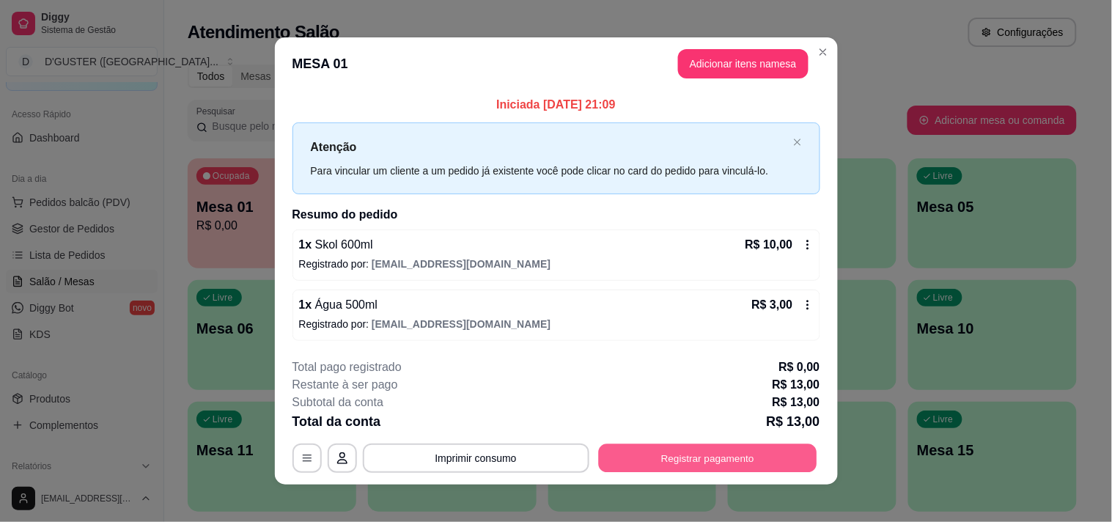
click at [720, 462] on button "Registrar pagamento" at bounding box center [707, 457] width 218 height 29
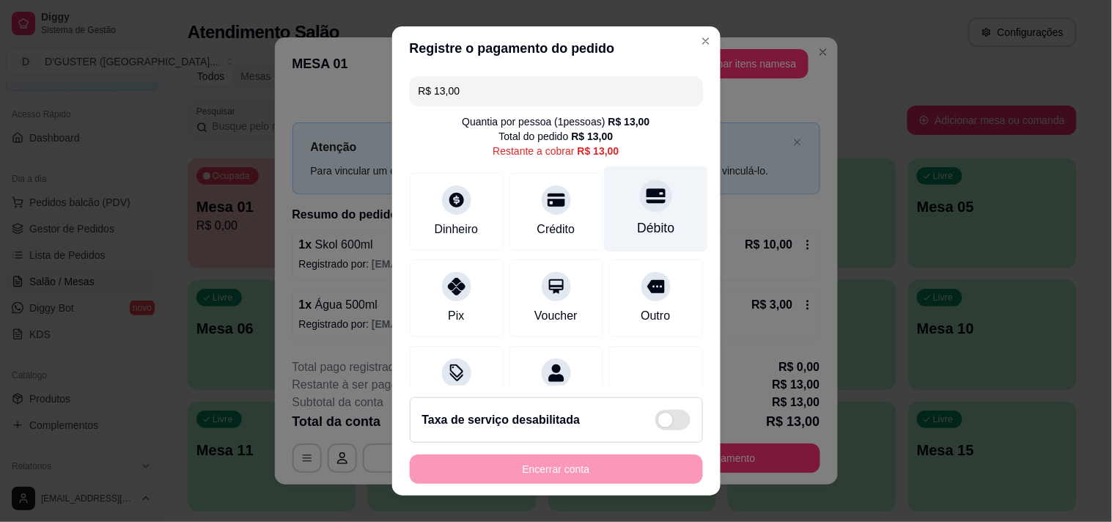
click at [646, 198] on icon at bounding box center [655, 195] width 19 height 19
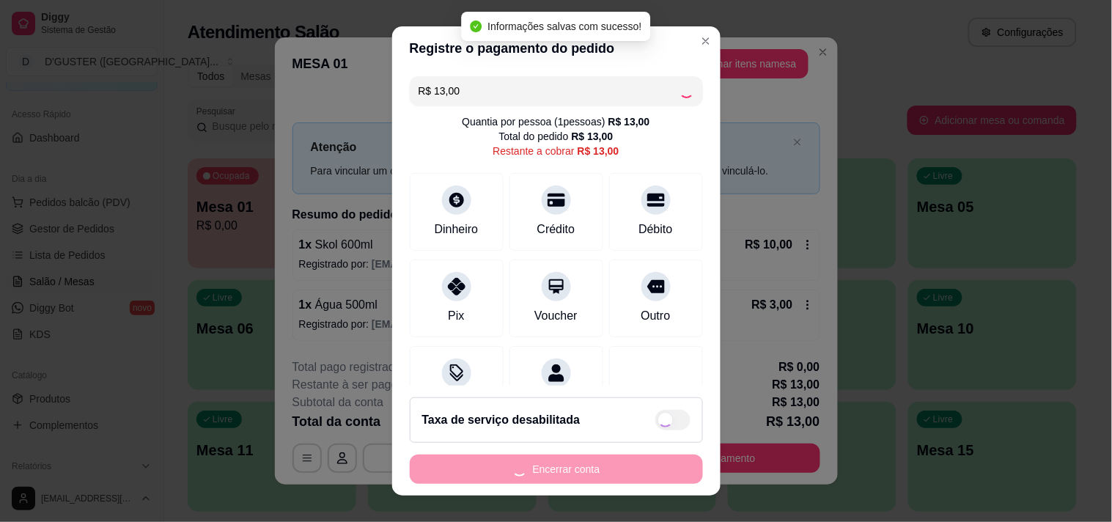
type input "R$ 0,00"
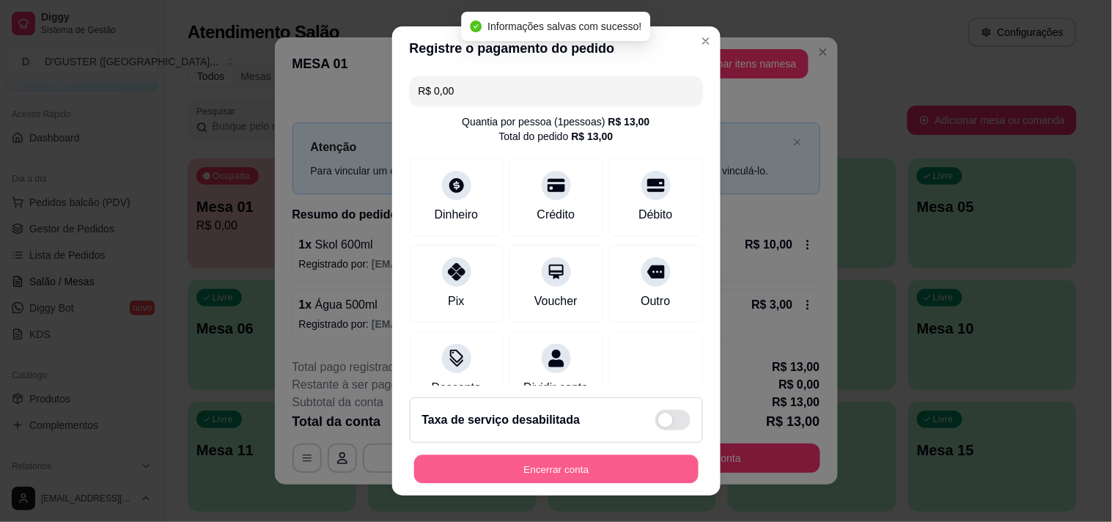
click at [626, 473] on button "Encerrar conta" at bounding box center [556, 469] width 284 height 29
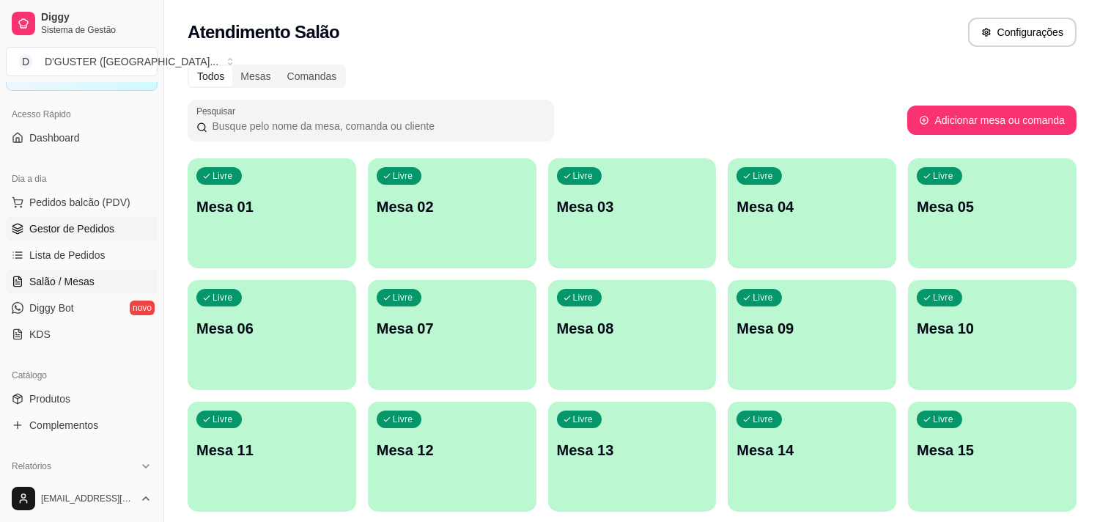
click at [72, 229] on span "Gestor de Pedidos" at bounding box center [71, 228] width 85 height 15
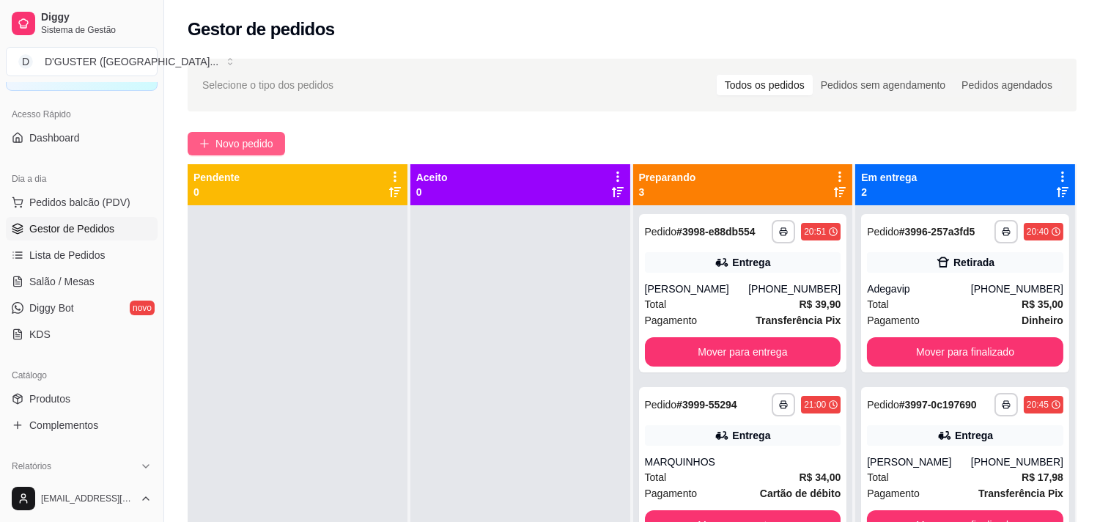
click at [203, 134] on button "Novo pedido" at bounding box center [236, 143] width 97 height 23
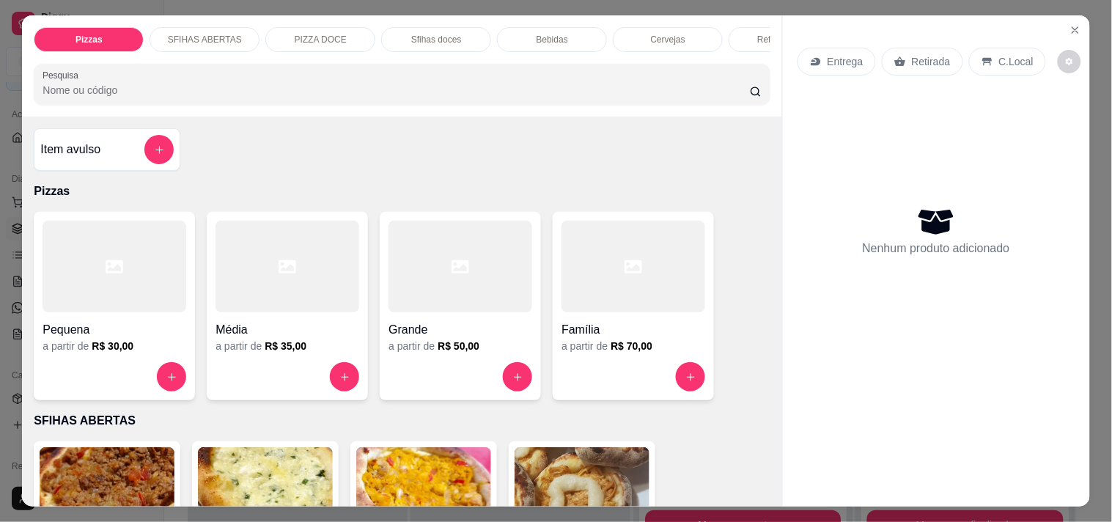
click at [903, 52] on div "Retirada" at bounding box center [922, 62] width 81 height 28
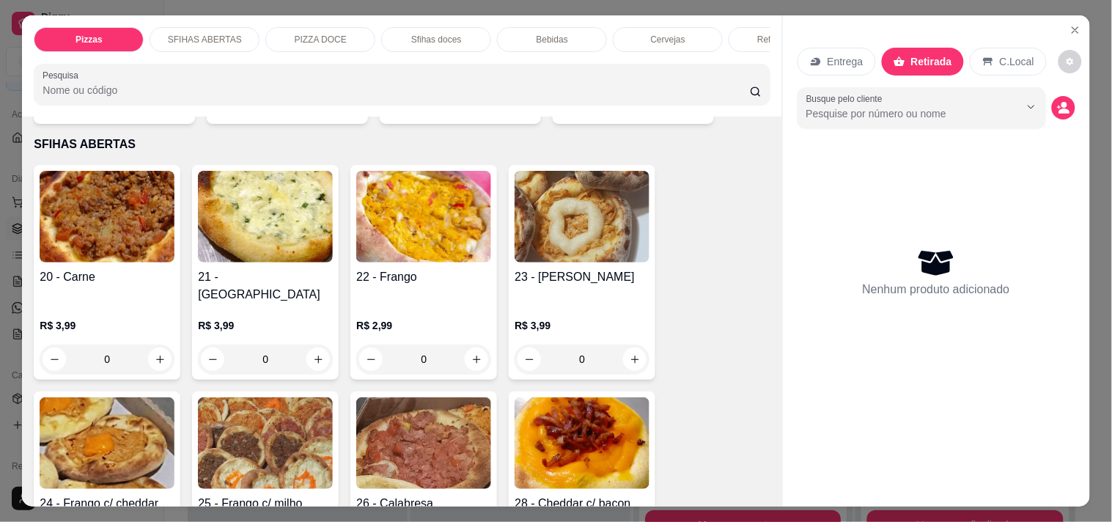
scroll to position [407, 0]
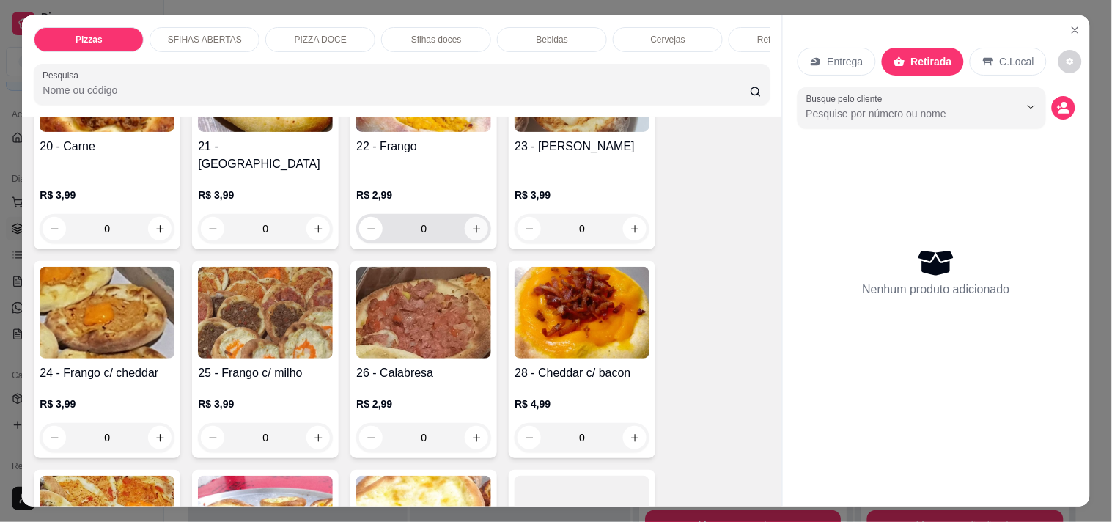
click at [475, 223] on icon "increase-product-quantity" at bounding box center [476, 228] width 11 height 11
type input "1"
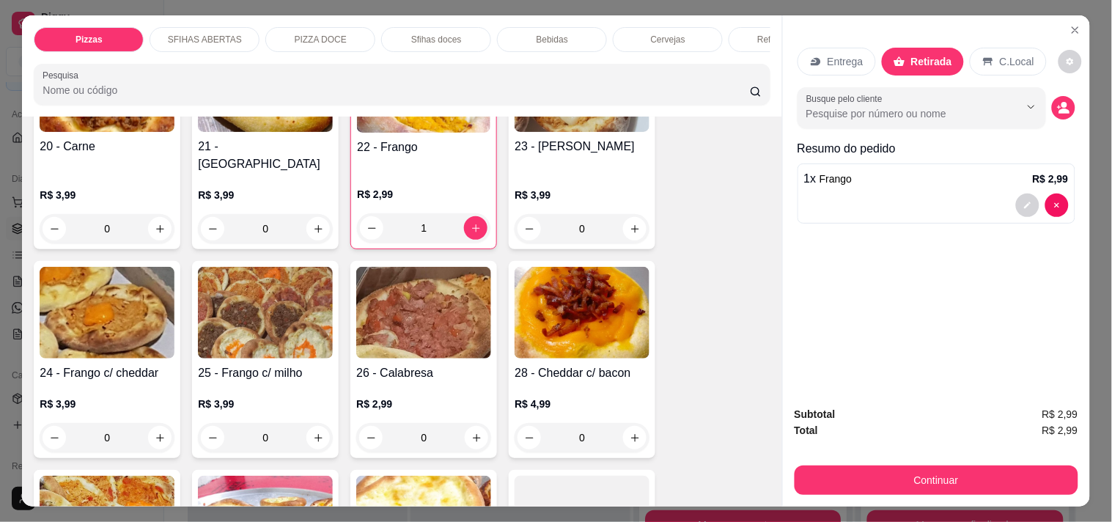
scroll to position [488, 0]
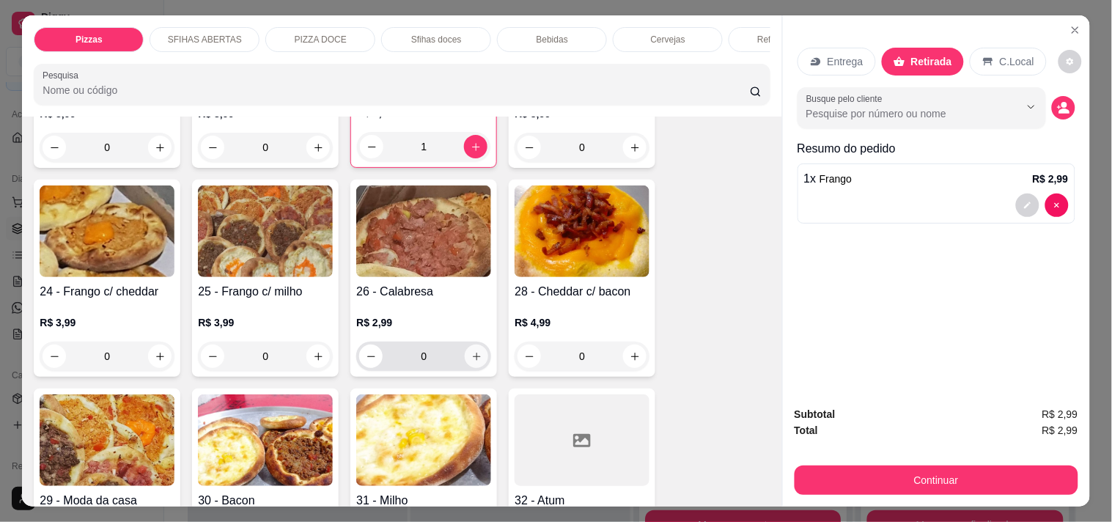
click at [473, 344] on button "increase-product-quantity" at bounding box center [476, 355] width 23 height 23
type input "1"
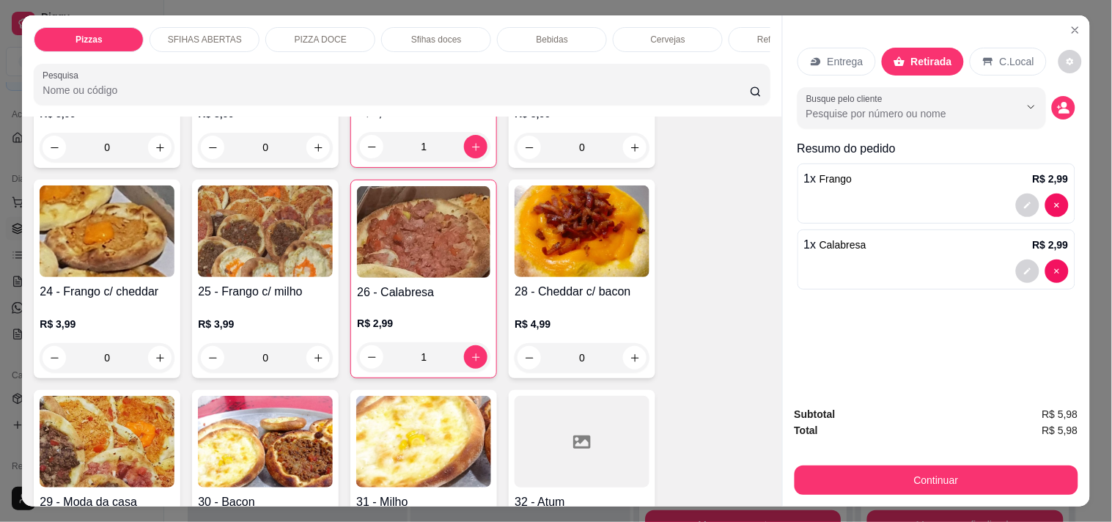
scroll to position [407, 0]
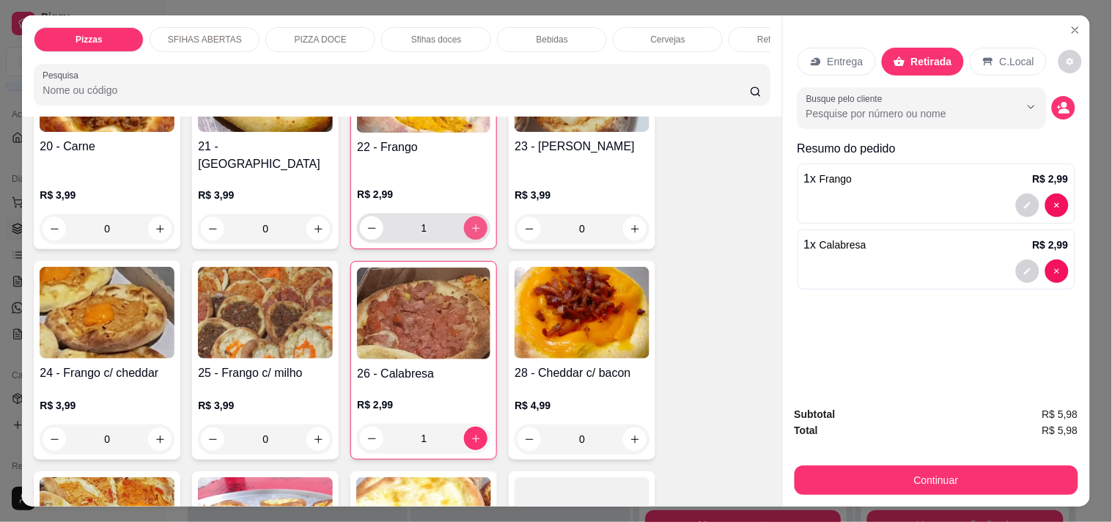
click at [464, 218] on button "increase-product-quantity" at bounding box center [475, 227] width 23 height 23
type input "2"
click at [472, 433] on icon "increase-product-quantity" at bounding box center [475, 438] width 11 height 11
click at [369, 433] on icon "decrease-product-quantity" at bounding box center [371, 438] width 11 height 11
type input "1"
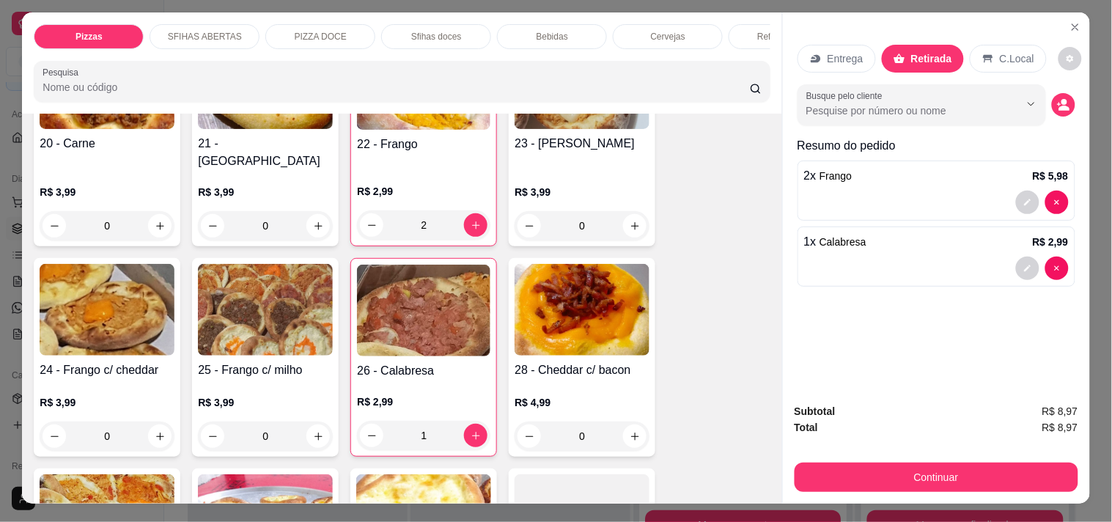
scroll to position [0, 0]
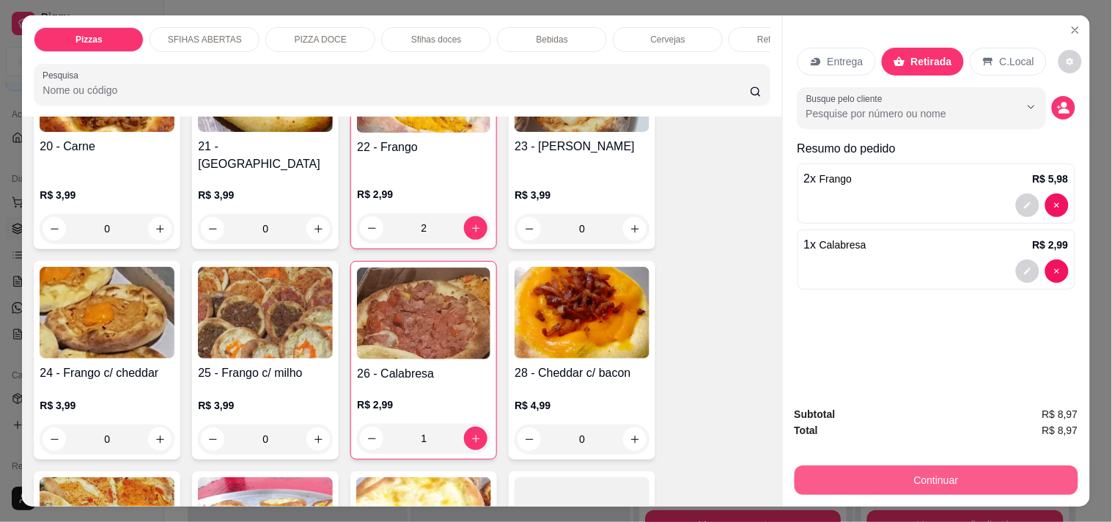
click at [894, 473] on button "Continuar" at bounding box center [936, 479] width 284 height 29
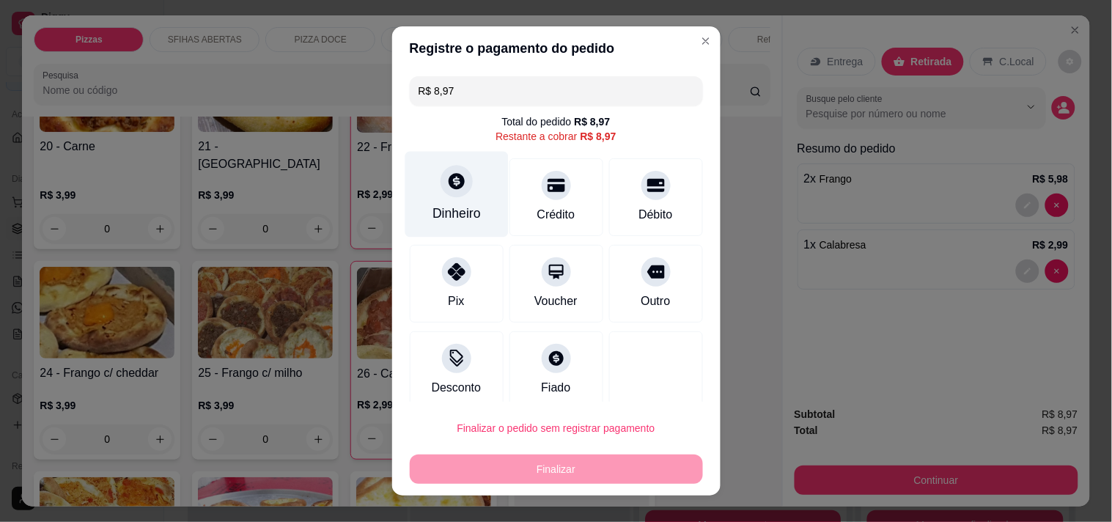
click at [443, 195] on div at bounding box center [456, 181] width 32 height 32
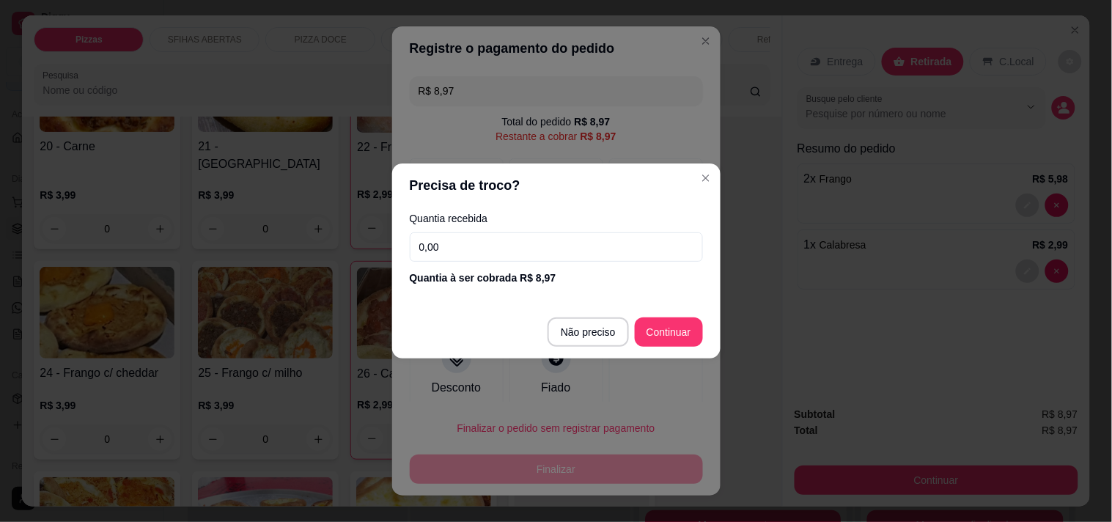
click at [519, 246] on input "0,00" at bounding box center [556, 246] width 293 height 29
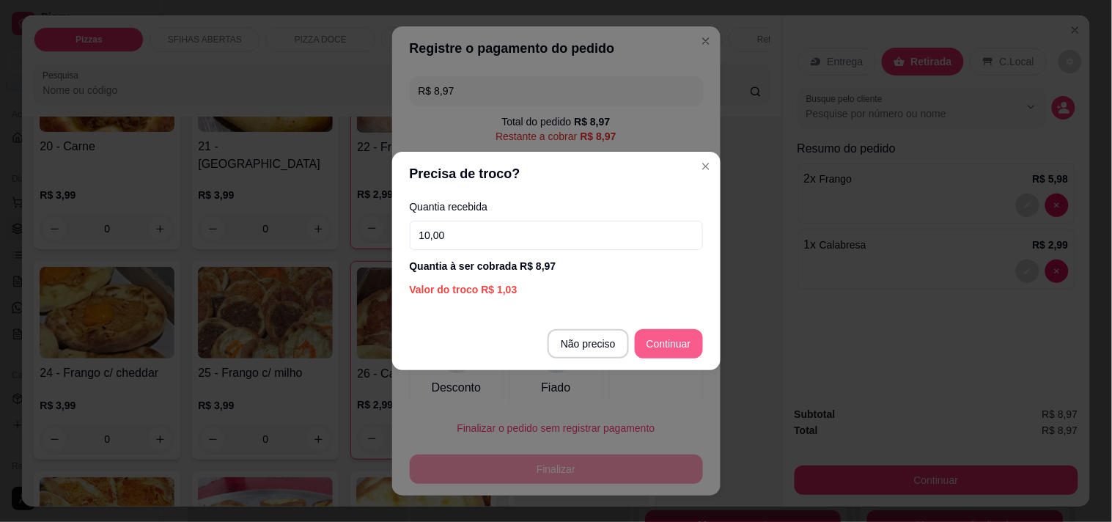
type input "10,00"
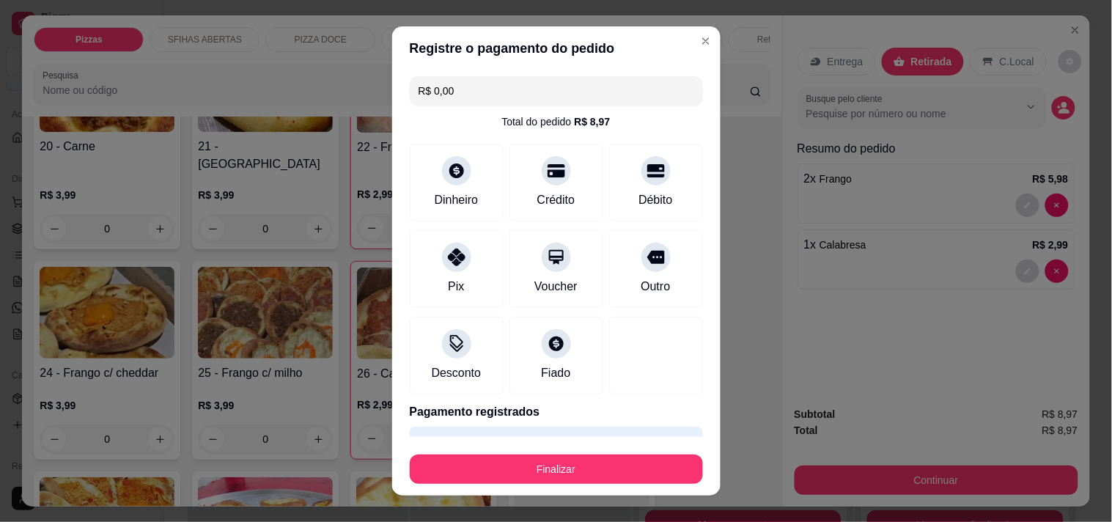
type input "R$ 0,00"
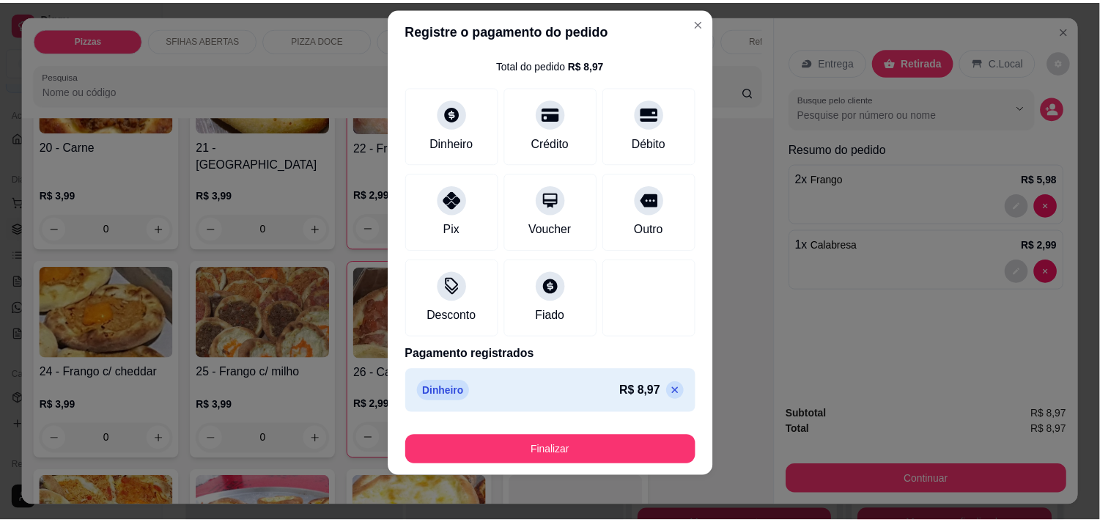
scroll to position [21, 0]
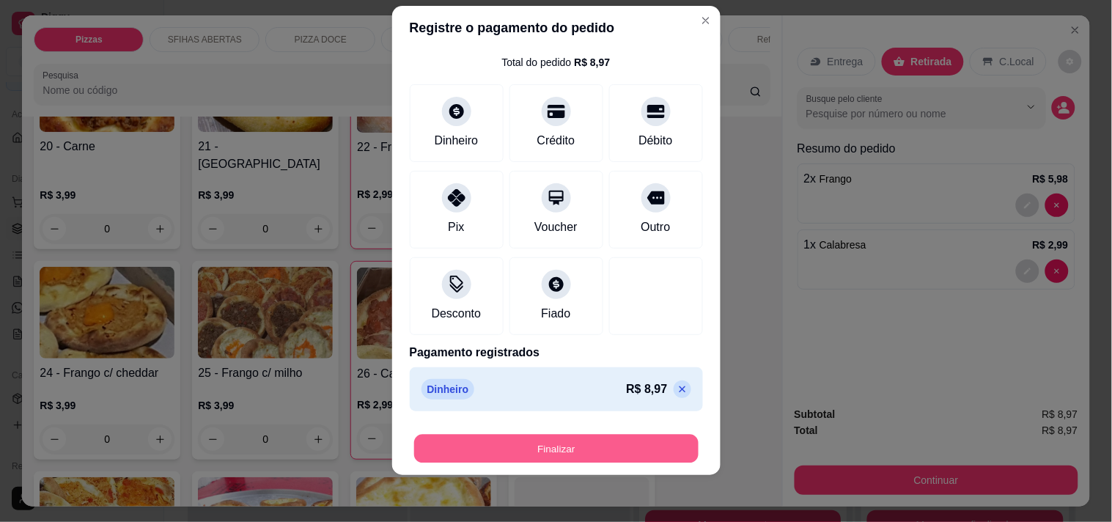
click at [583, 455] on button "Finalizar" at bounding box center [556, 449] width 284 height 29
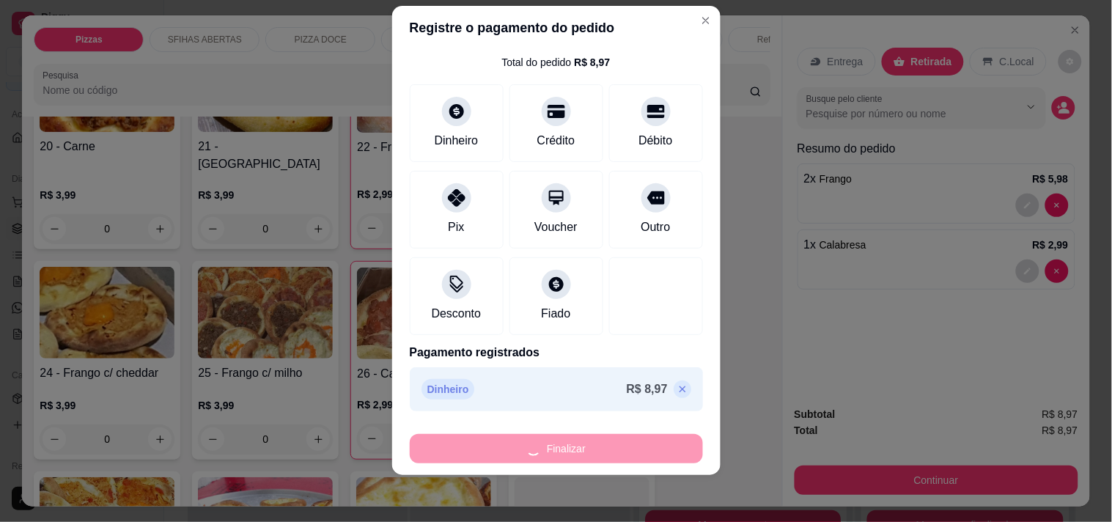
type input "0"
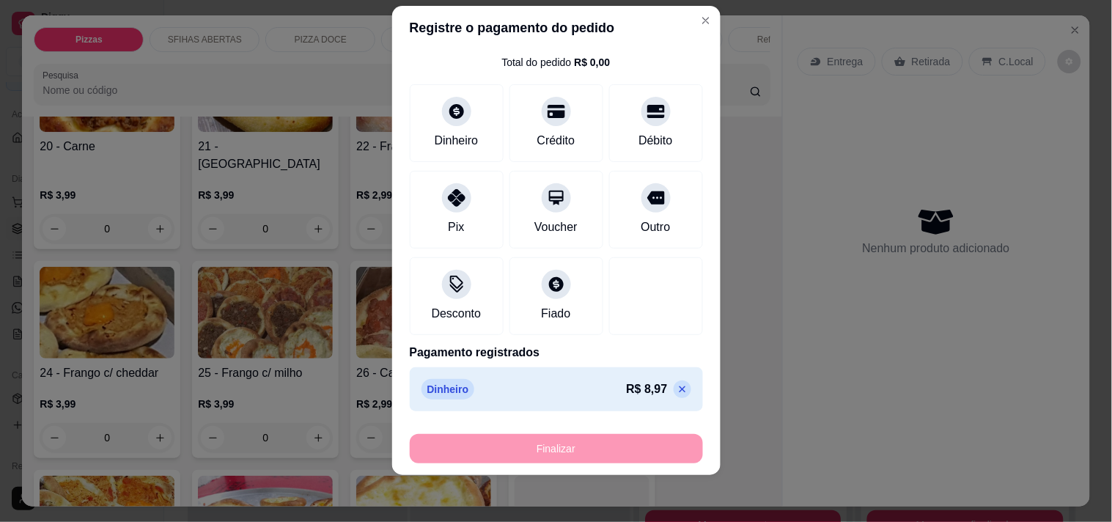
type input "-R$ 8,97"
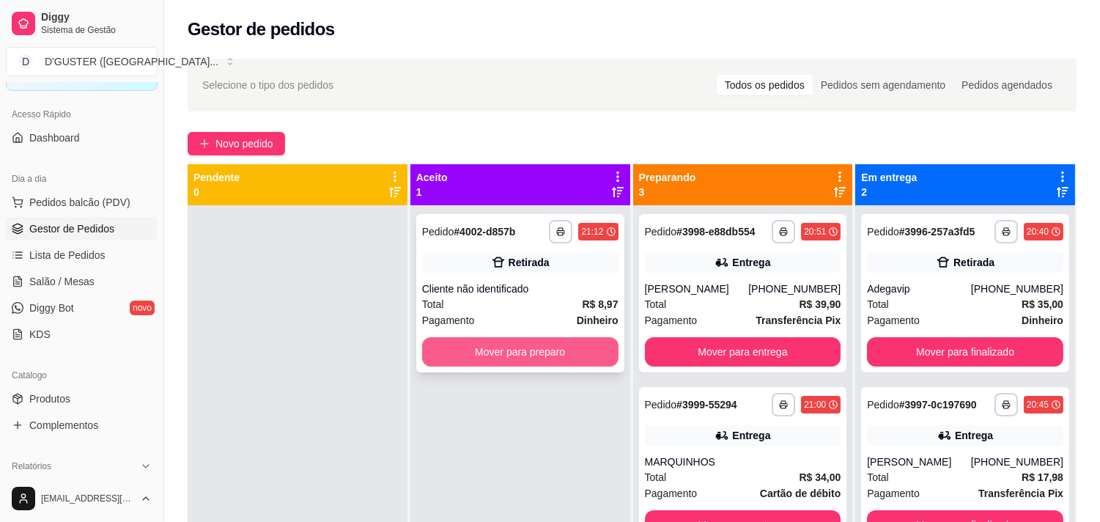
click at [540, 350] on button "Mover para preparo" at bounding box center [520, 351] width 196 height 29
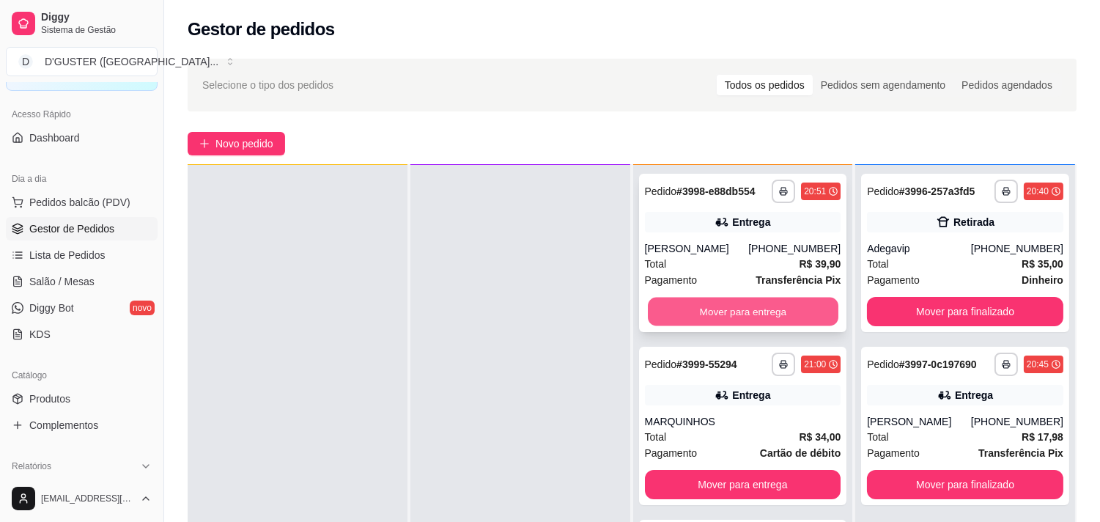
click at [711, 300] on button "Mover para entrega" at bounding box center [743, 312] width 191 height 29
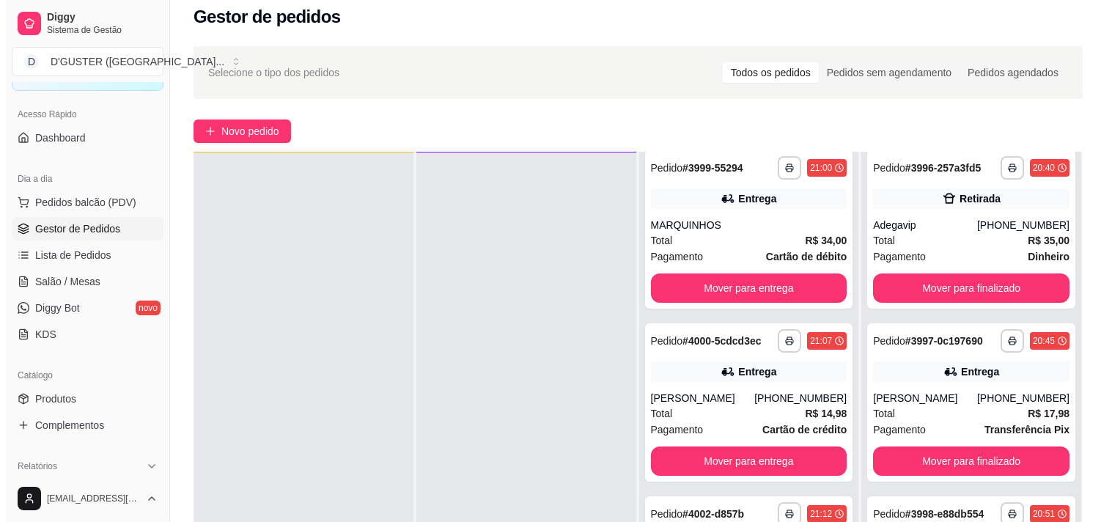
scroll to position [223, 0]
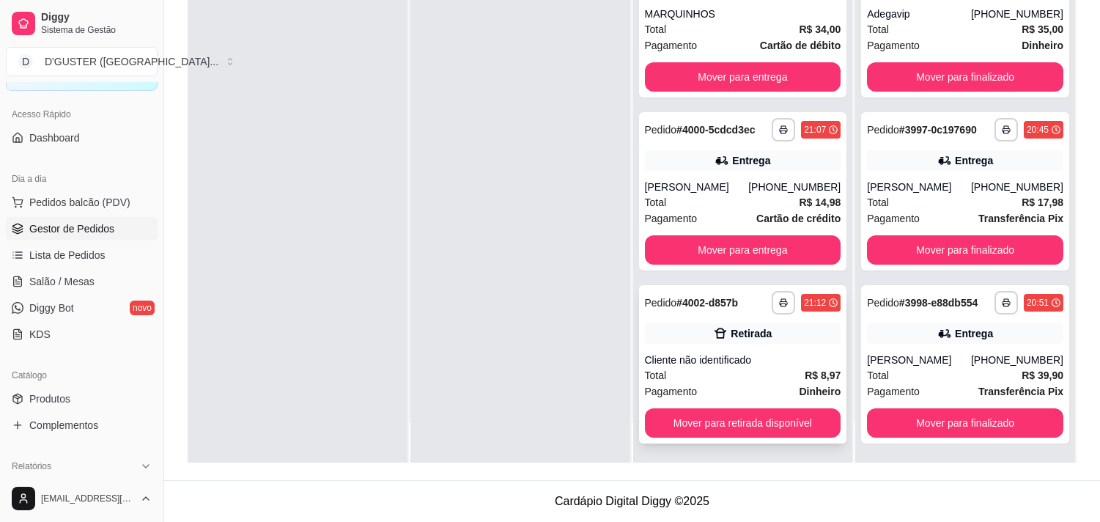
click at [714, 369] on div "Total R$ 8,97" at bounding box center [743, 375] width 196 height 16
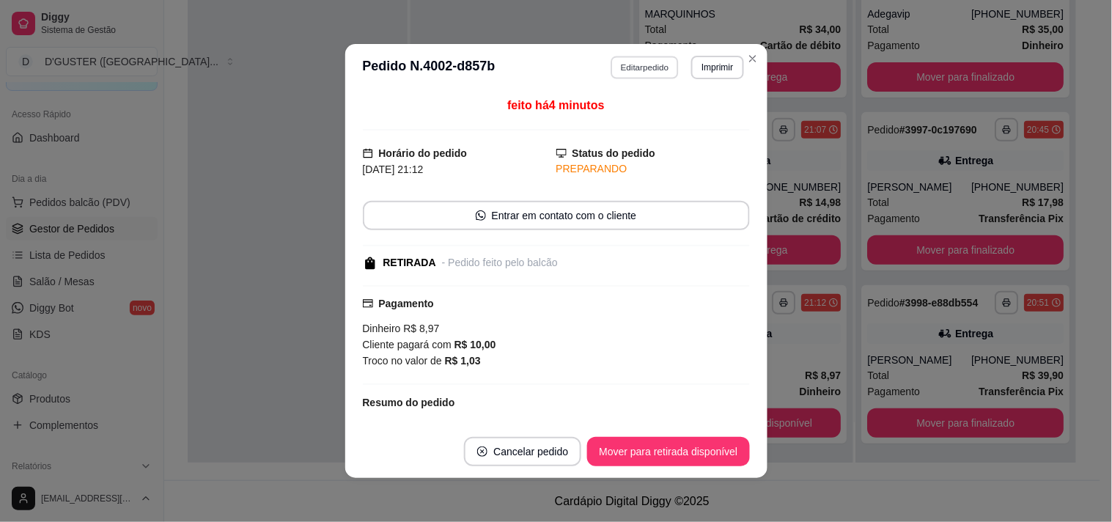
click at [635, 70] on button "Editar pedido" at bounding box center [644, 67] width 68 height 23
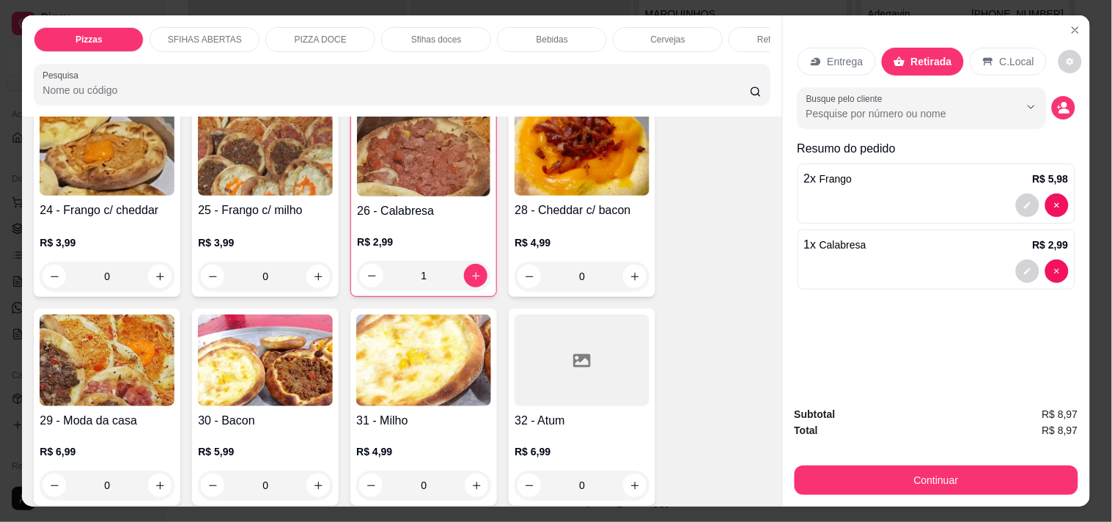
scroll to position [488, 0]
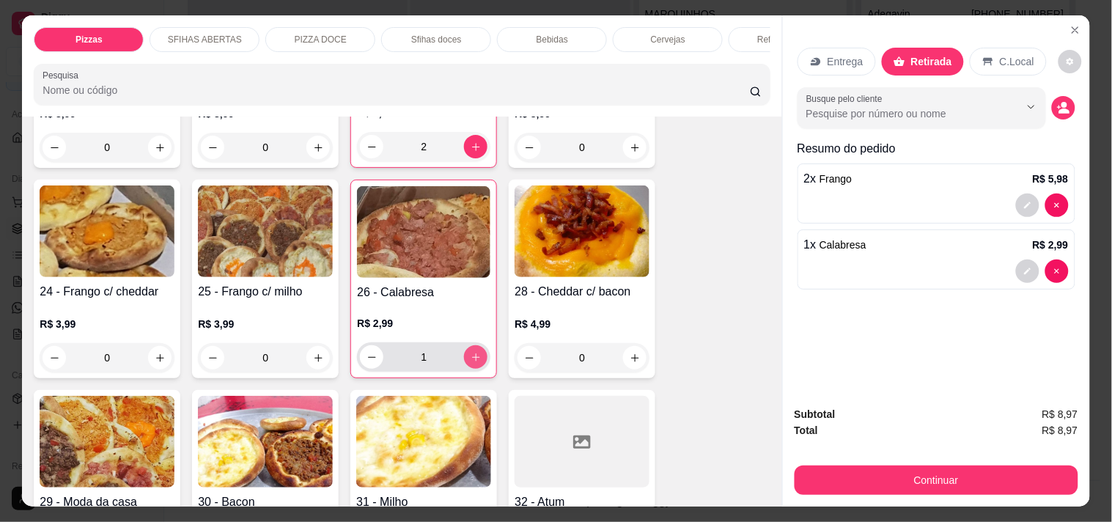
click at [470, 352] on icon "increase-product-quantity" at bounding box center [475, 357] width 11 height 11
type input "2"
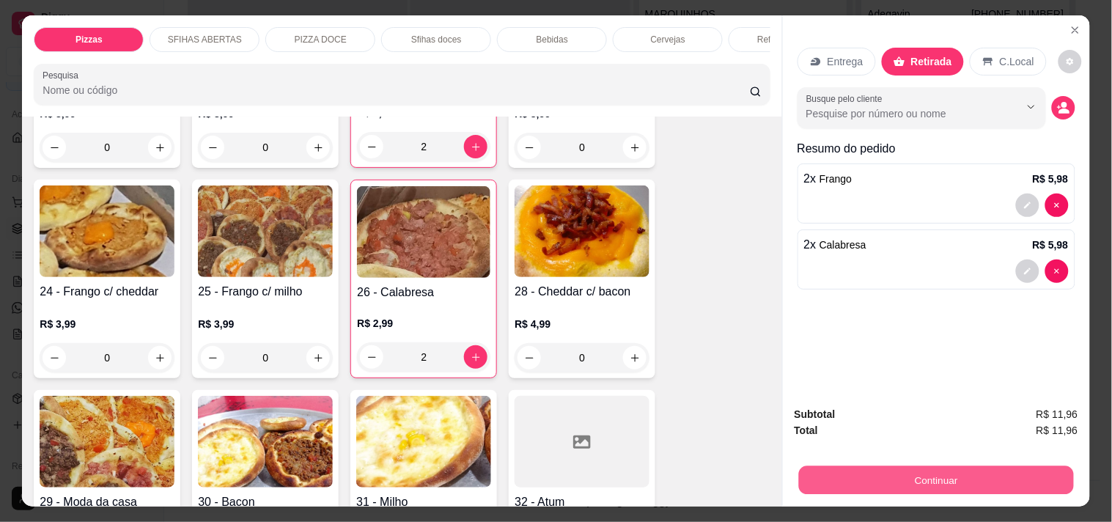
click at [982, 478] on button "Continuar" at bounding box center [935, 479] width 275 height 29
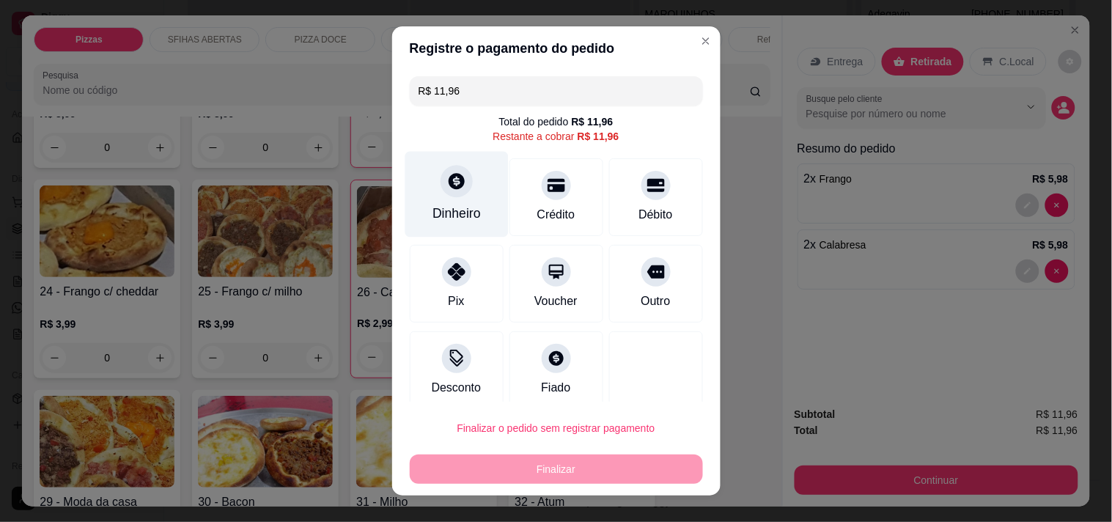
click at [442, 202] on div "Dinheiro" at bounding box center [455, 194] width 103 height 86
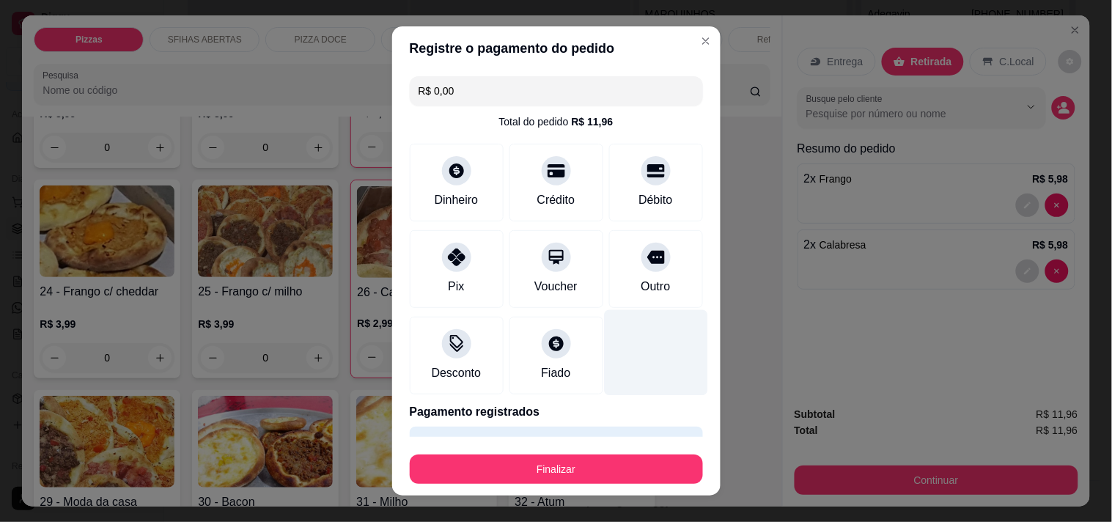
type input "R$ 0,00"
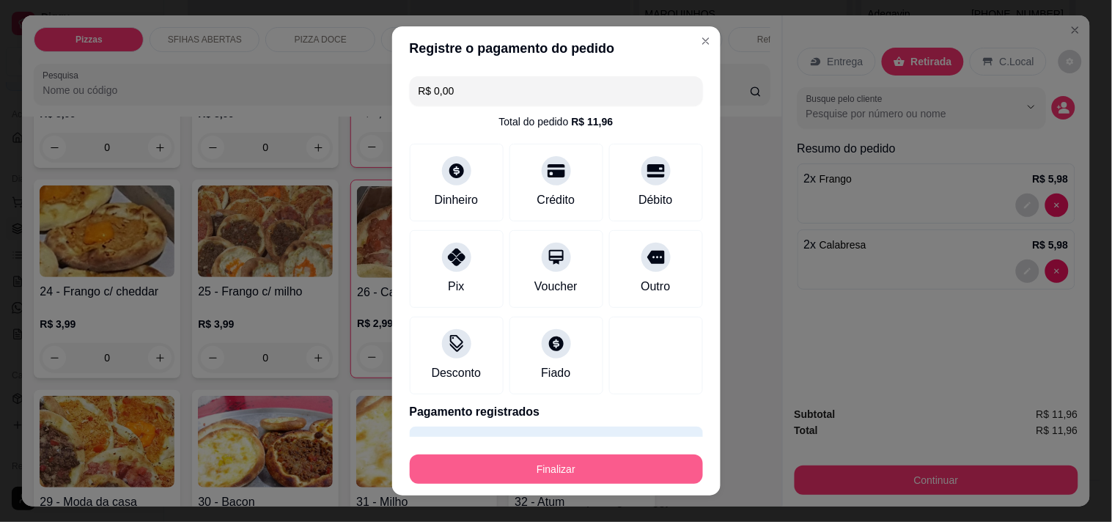
click at [654, 472] on button "Finalizar" at bounding box center [556, 468] width 293 height 29
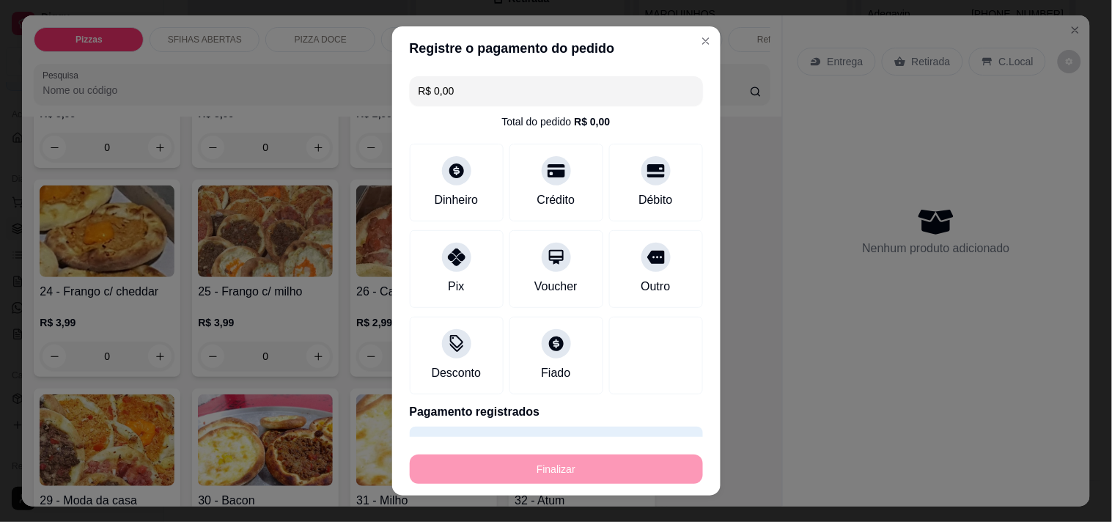
type input "0"
type input "-R$ 11,96"
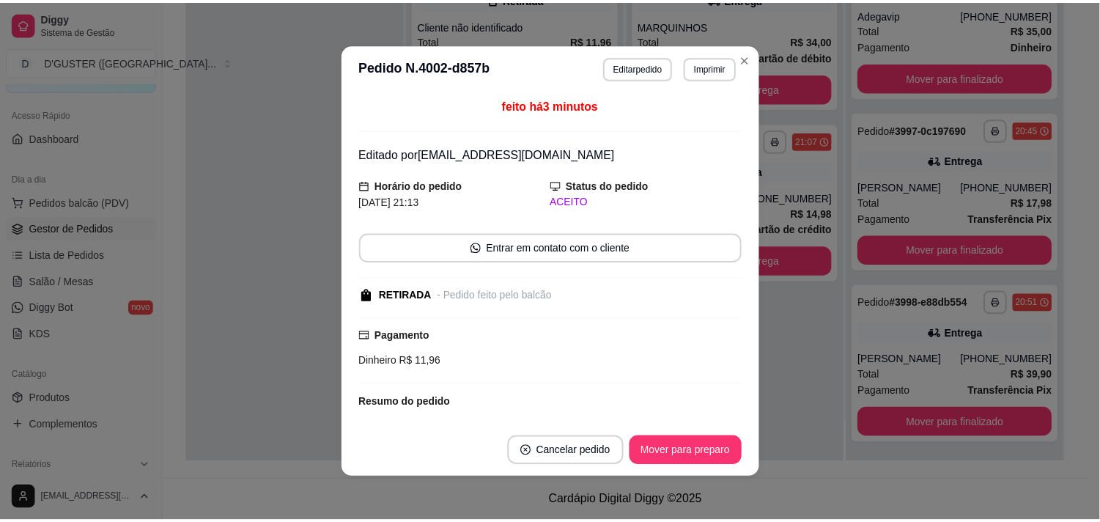
scroll to position [0, 0]
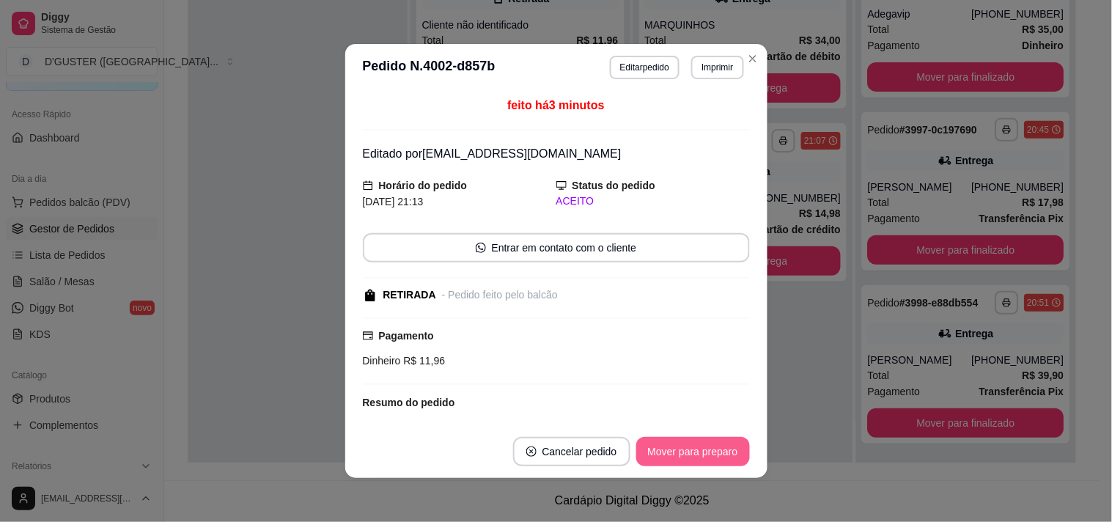
click at [676, 451] on button "Mover para preparo" at bounding box center [693, 451] width 114 height 29
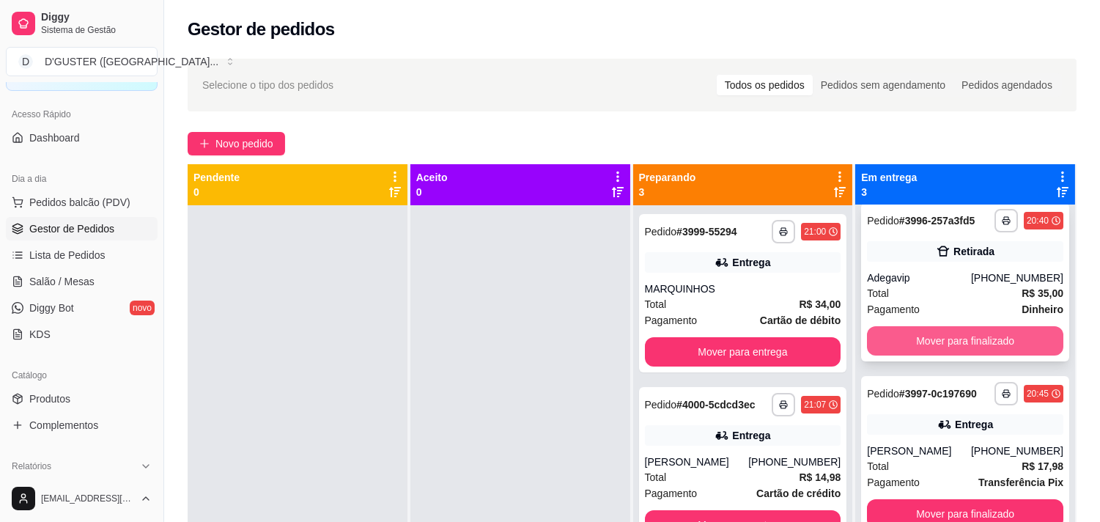
click at [999, 341] on button "Mover para finalizado" at bounding box center [965, 340] width 196 height 29
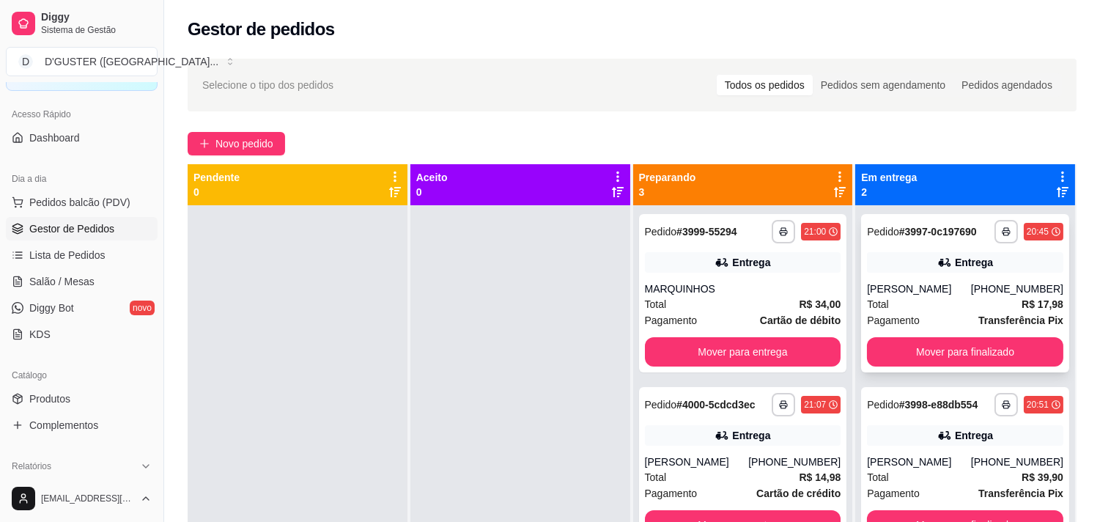
click at [934, 293] on div "[PERSON_NAME]" at bounding box center [919, 288] width 104 height 15
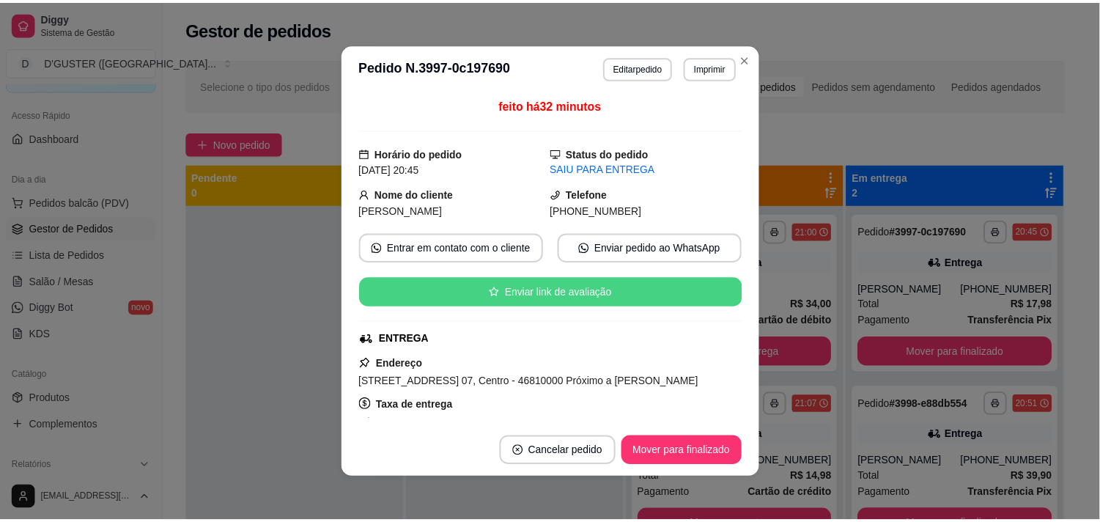
scroll to position [163, 0]
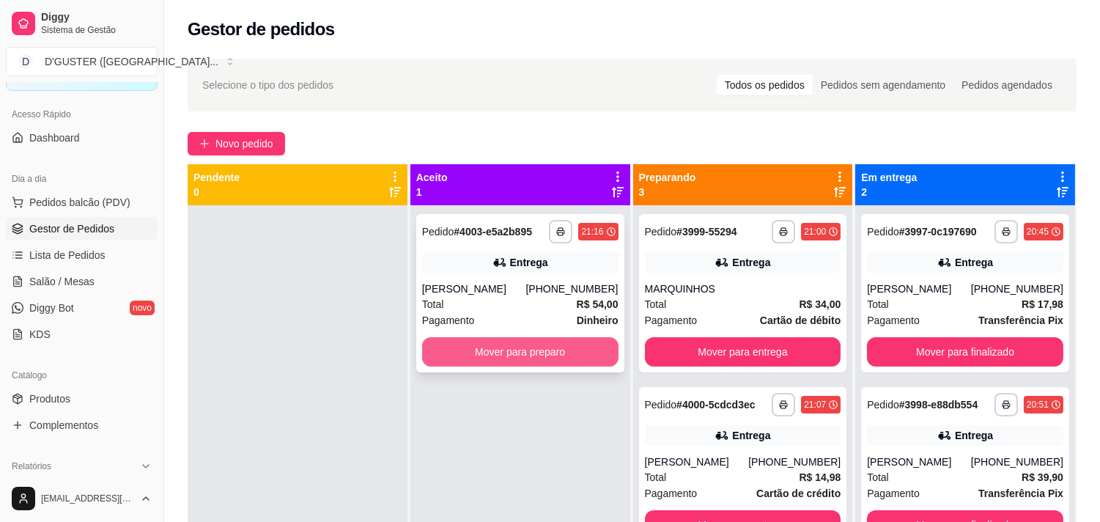
click at [502, 366] on button "Mover para preparo" at bounding box center [520, 351] width 196 height 29
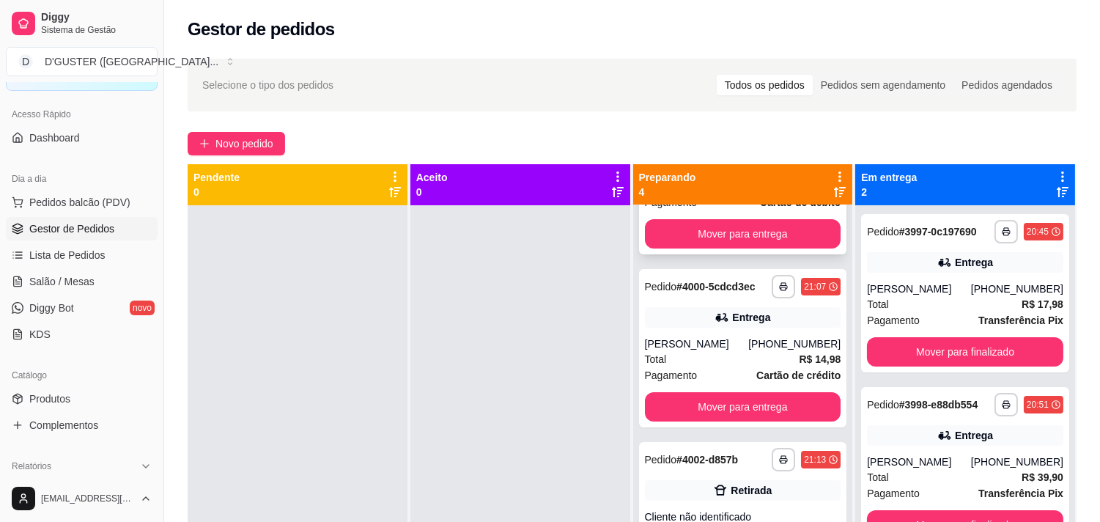
scroll to position [0, 0]
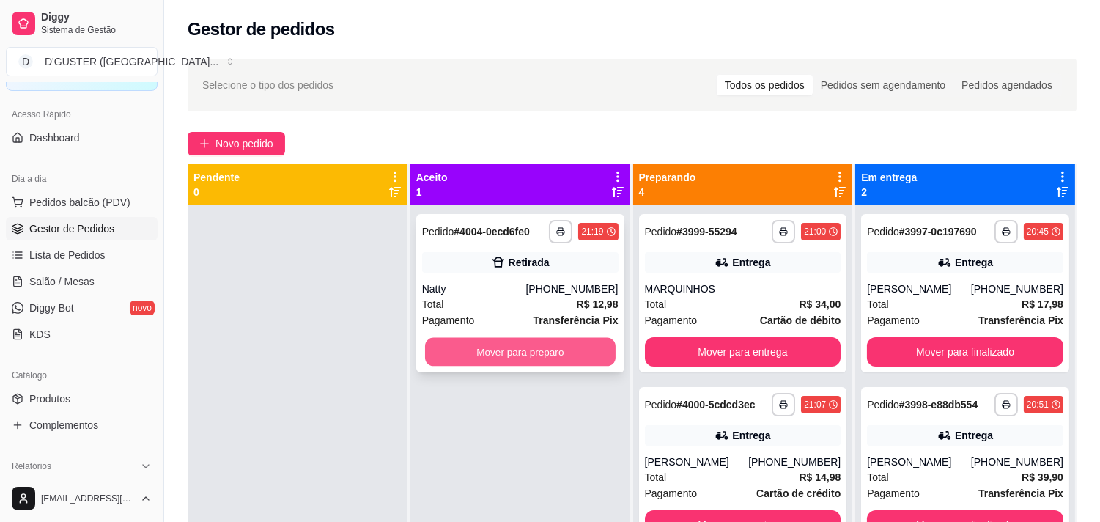
click at [542, 350] on button "Mover para preparo" at bounding box center [520, 352] width 191 height 29
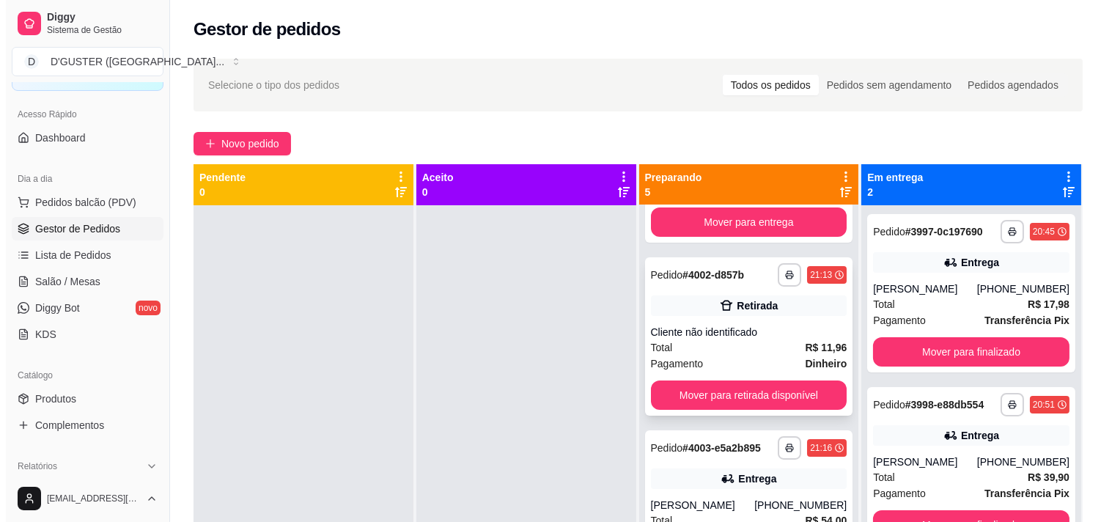
scroll to position [371, 0]
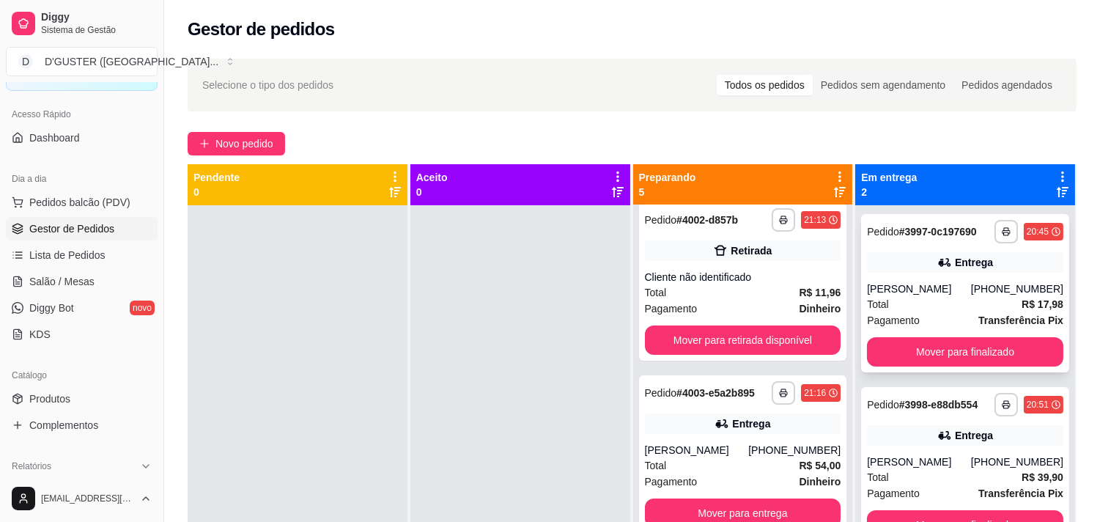
click at [939, 310] on div "Total R$ 17,98" at bounding box center [965, 304] width 196 height 16
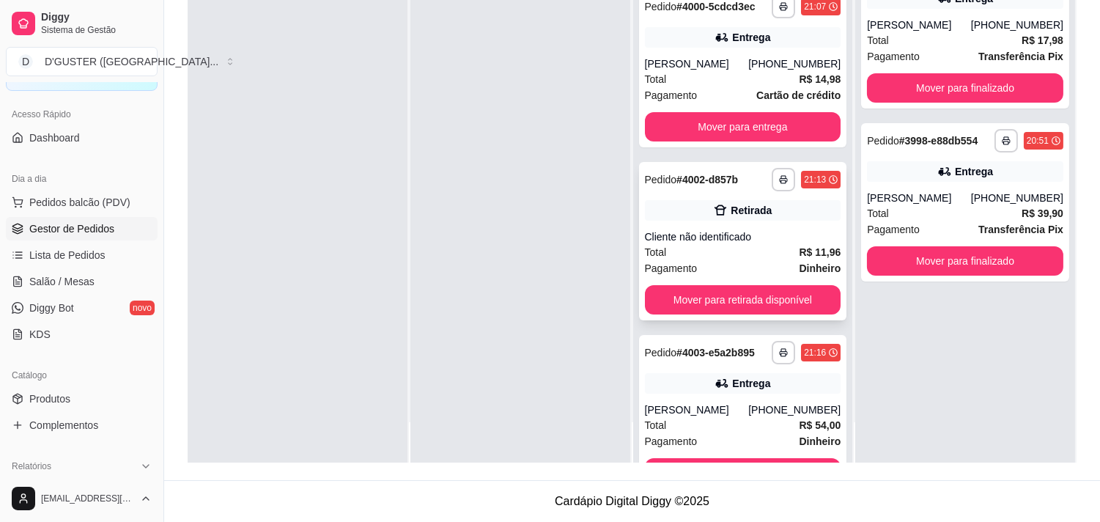
scroll to position [163, 0]
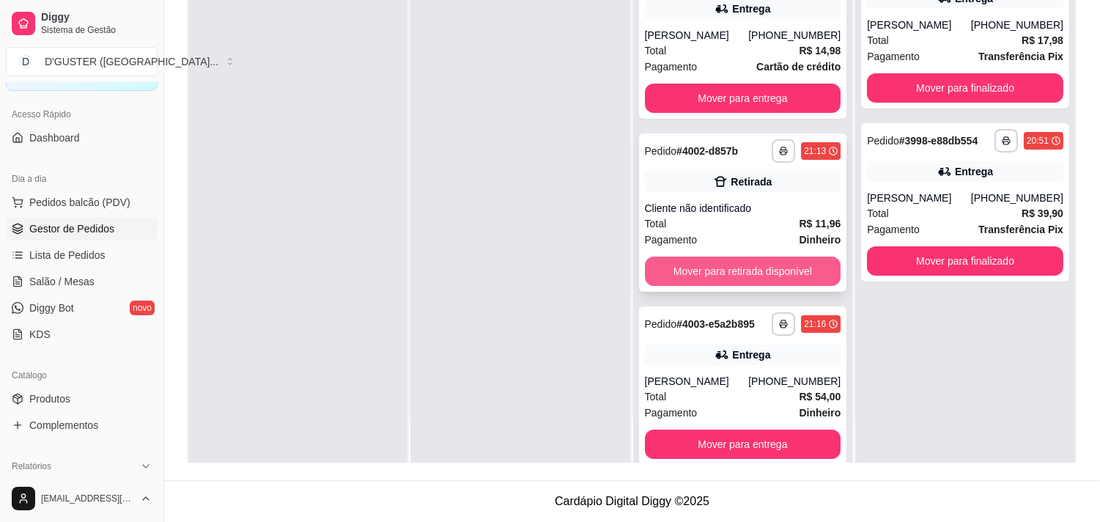
click at [727, 256] on button "Mover para retirada disponível" at bounding box center [743, 270] width 196 height 29
click at [749, 275] on button "Mover para retirada disponível" at bounding box center [743, 271] width 191 height 29
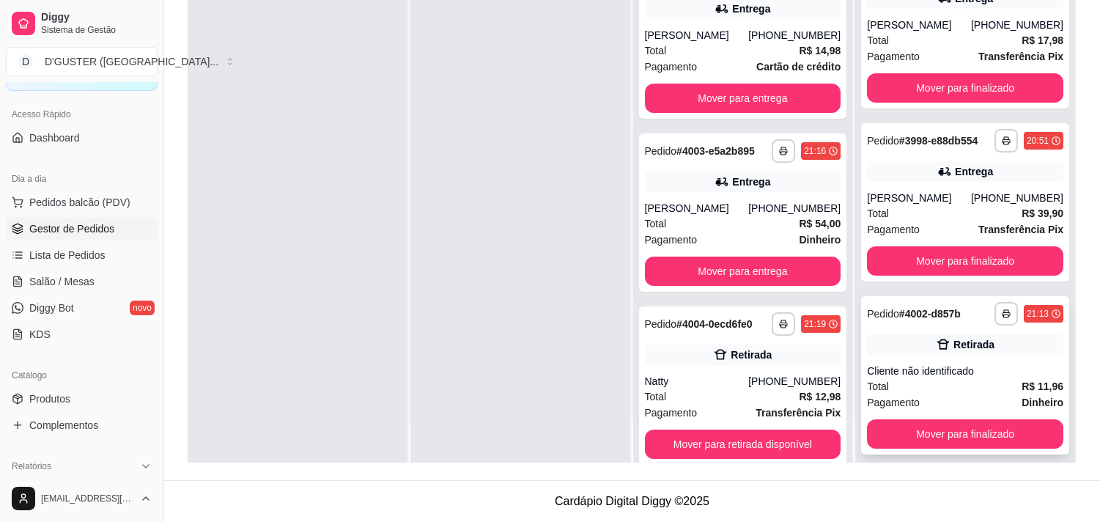
scroll to position [11, 0]
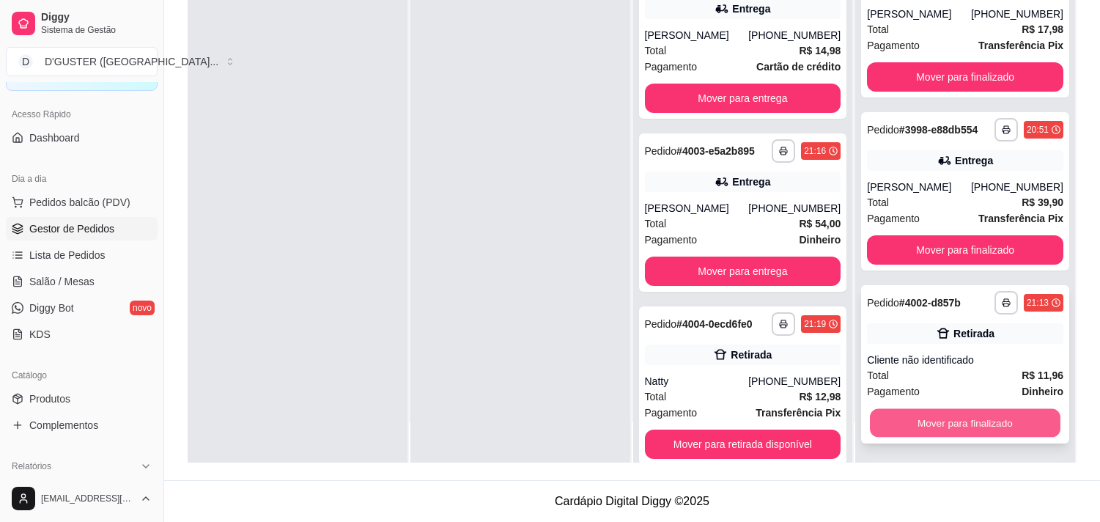
click at [957, 409] on button "Mover para finalizado" at bounding box center [965, 423] width 191 height 29
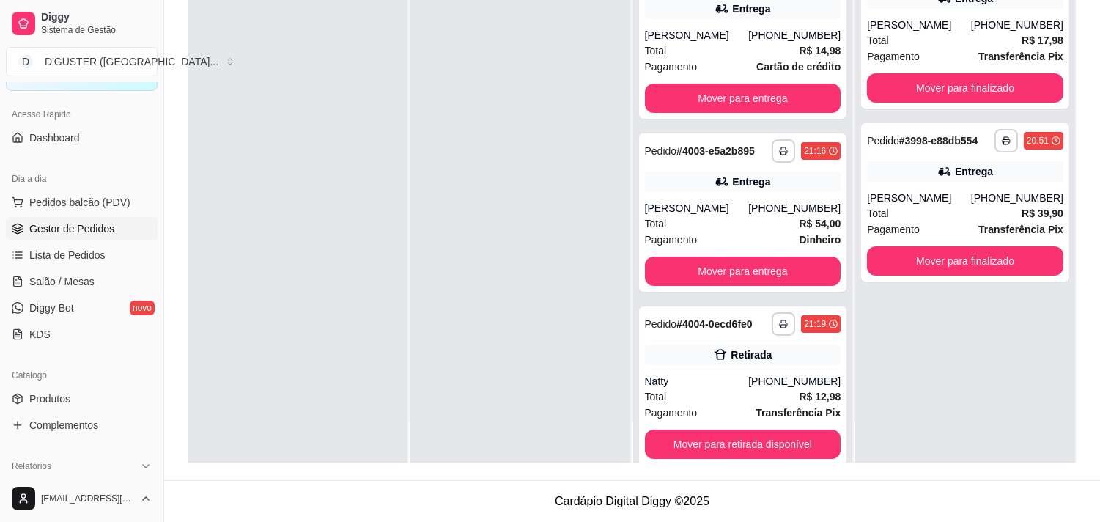
scroll to position [0, 0]
click at [731, 97] on button "Mover para entrega" at bounding box center [743, 98] width 196 height 29
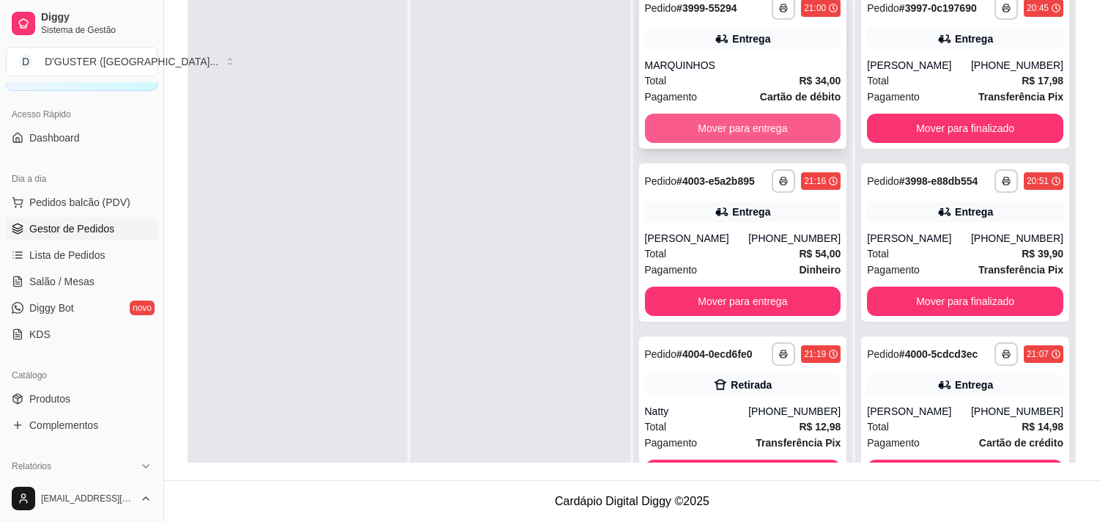
click at [743, 133] on button "Mover para entrega" at bounding box center [743, 128] width 196 height 29
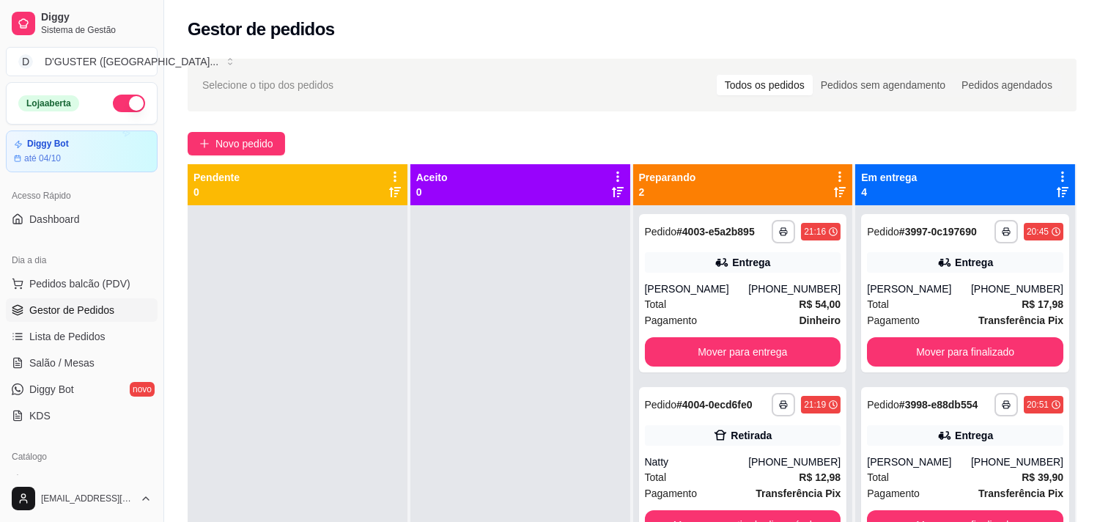
click at [113, 105] on button "button" at bounding box center [129, 104] width 32 height 18
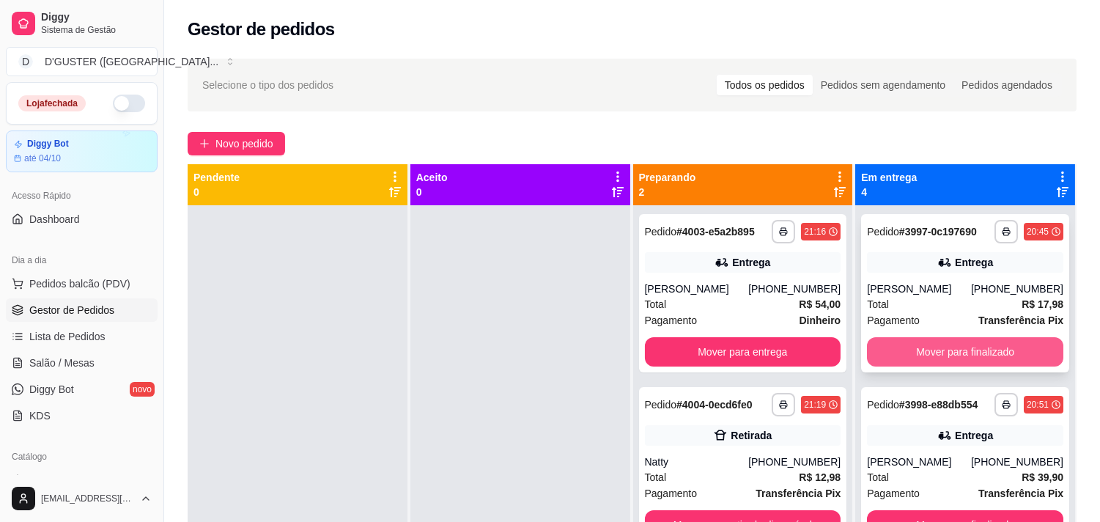
click at [978, 347] on button "Mover para finalizado" at bounding box center [965, 351] width 196 height 29
click at [989, 349] on button "Mover para finalizado" at bounding box center [965, 352] width 191 height 29
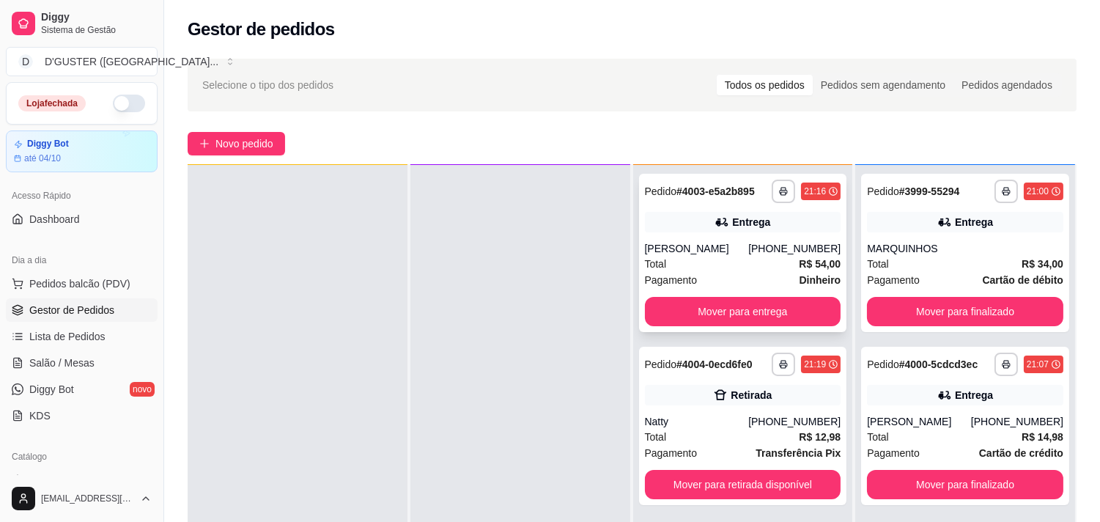
click at [736, 254] on div "[PERSON_NAME]" at bounding box center [697, 248] width 104 height 15
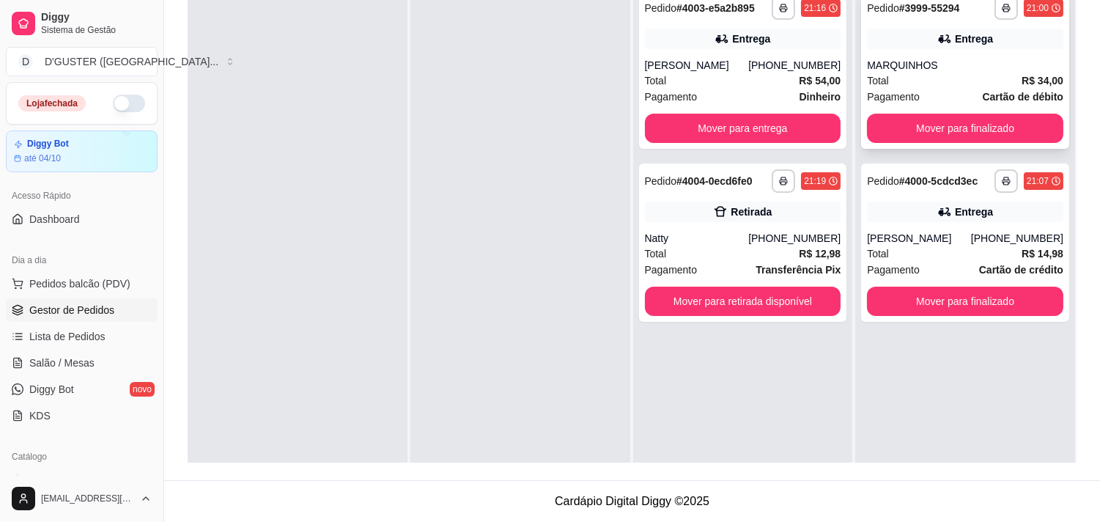
click at [955, 75] on div "Total R$ 34,00" at bounding box center [965, 81] width 196 height 16
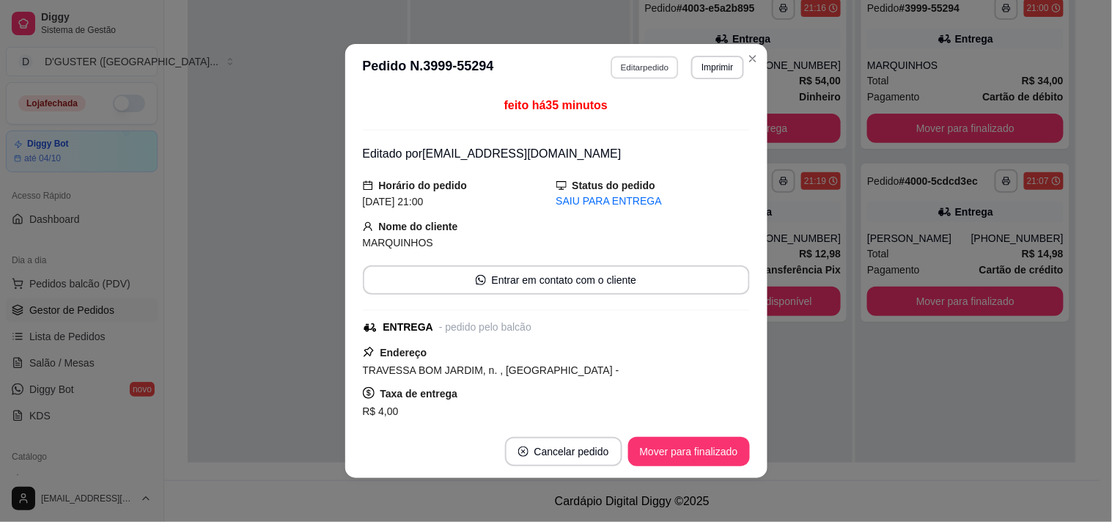
click at [656, 64] on button "Editar pedido" at bounding box center [644, 67] width 68 height 23
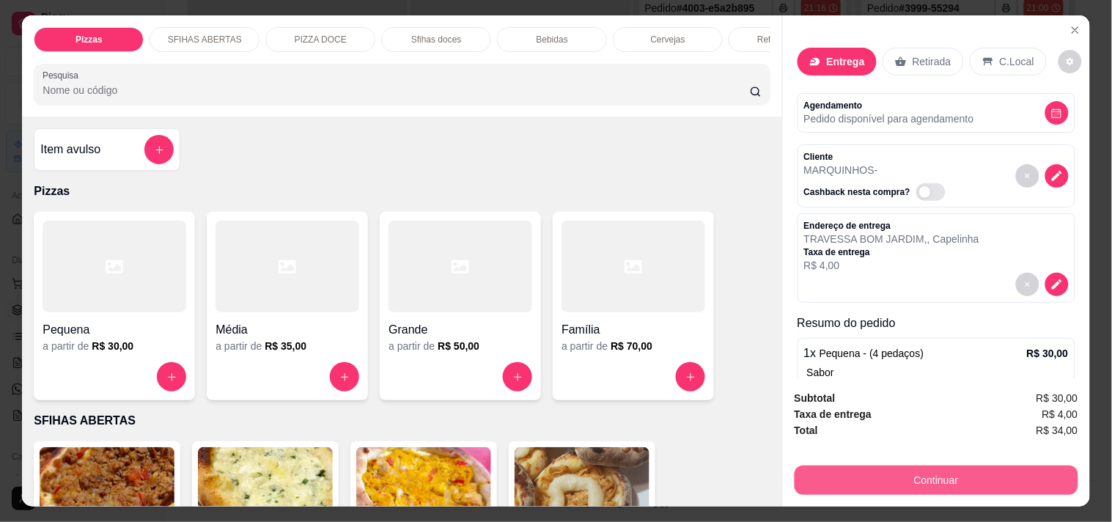
click at [901, 471] on button "Continuar" at bounding box center [936, 479] width 284 height 29
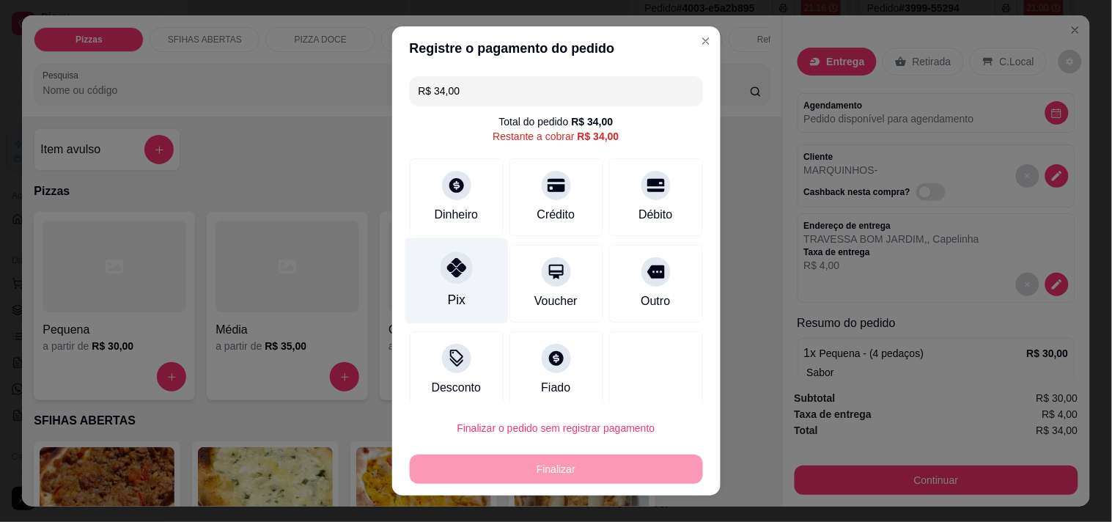
click at [444, 284] on div "Pix" at bounding box center [455, 280] width 103 height 86
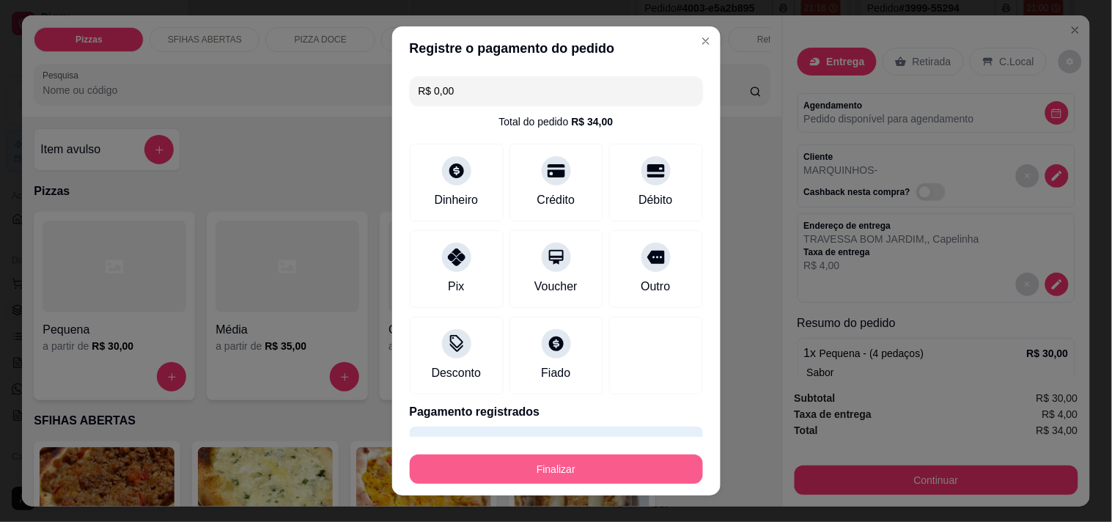
click at [613, 473] on button "Finalizar" at bounding box center [556, 468] width 293 height 29
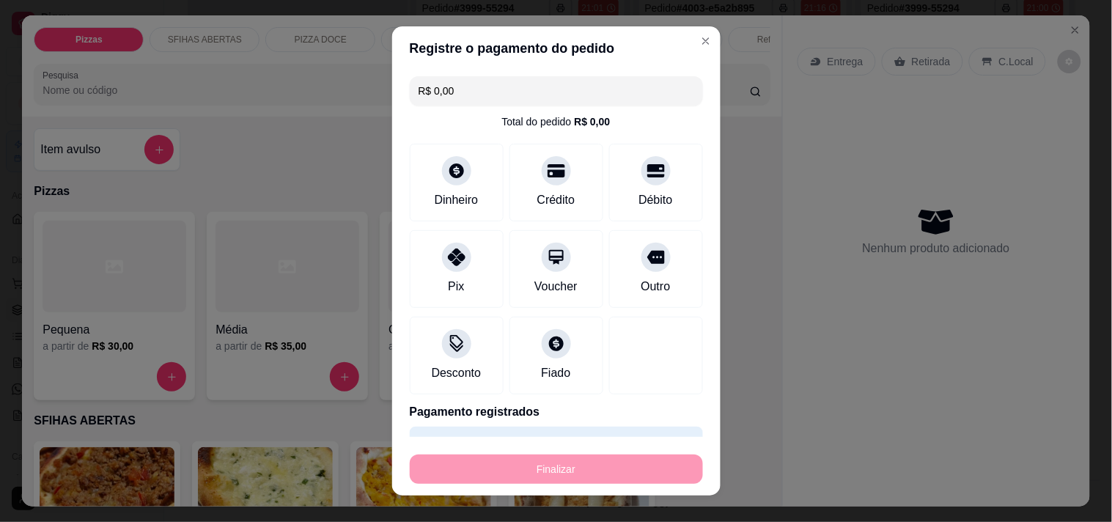
type input "-R$ 34,00"
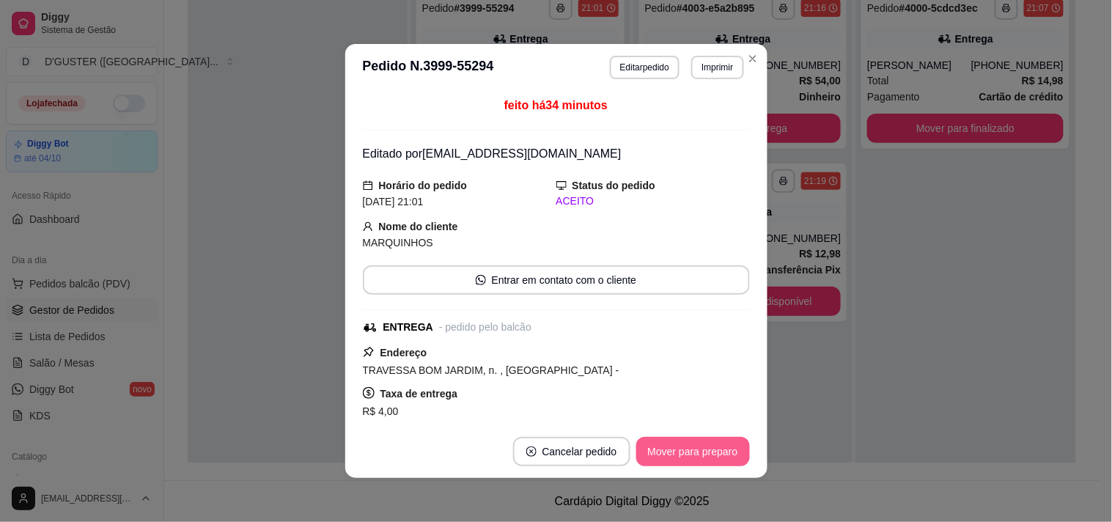
click at [682, 451] on button "Mover para preparo" at bounding box center [693, 451] width 114 height 29
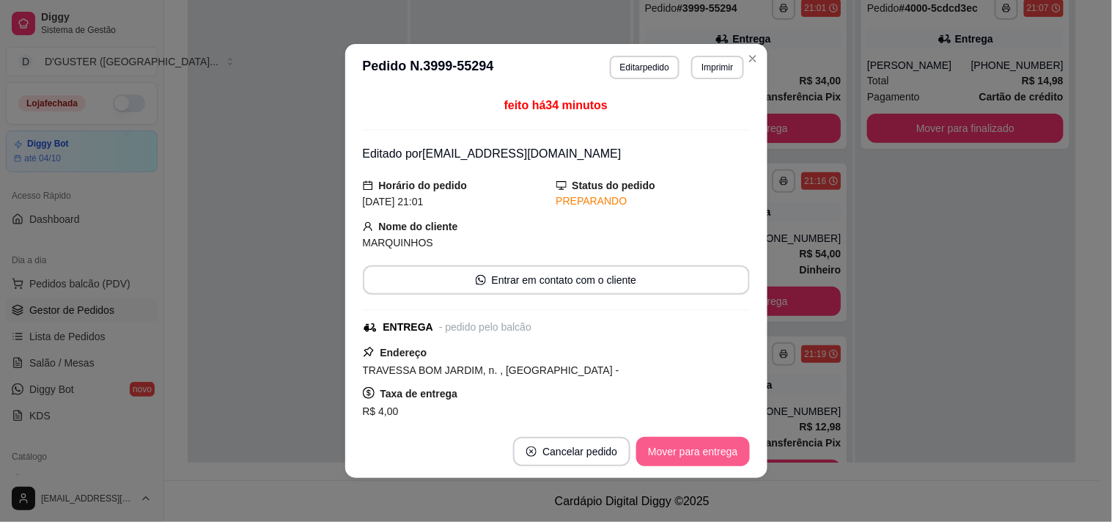
click at [687, 451] on button "Mover para entrega" at bounding box center [692, 451] width 113 height 29
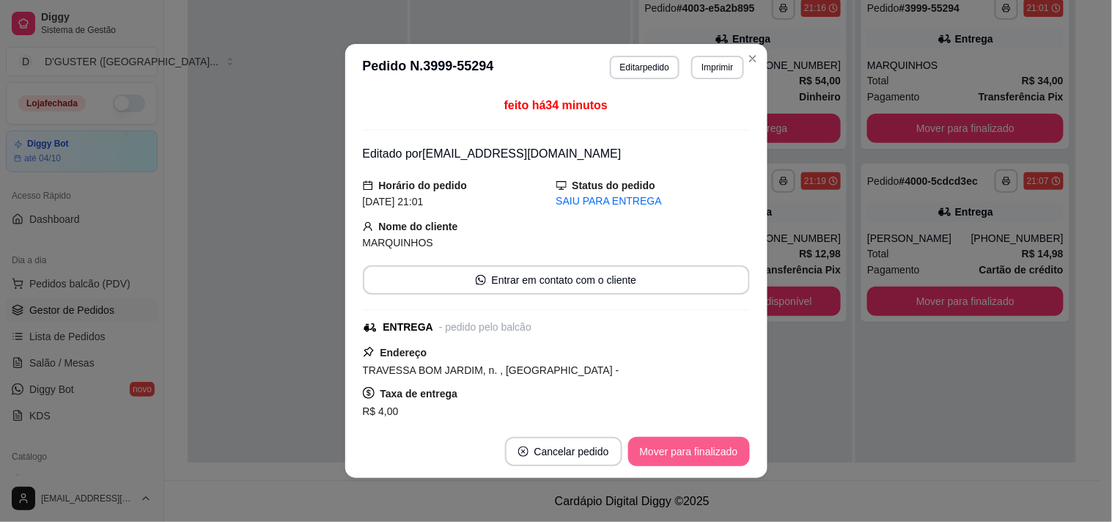
click at [687, 451] on button "Mover para finalizado" at bounding box center [689, 451] width 122 height 29
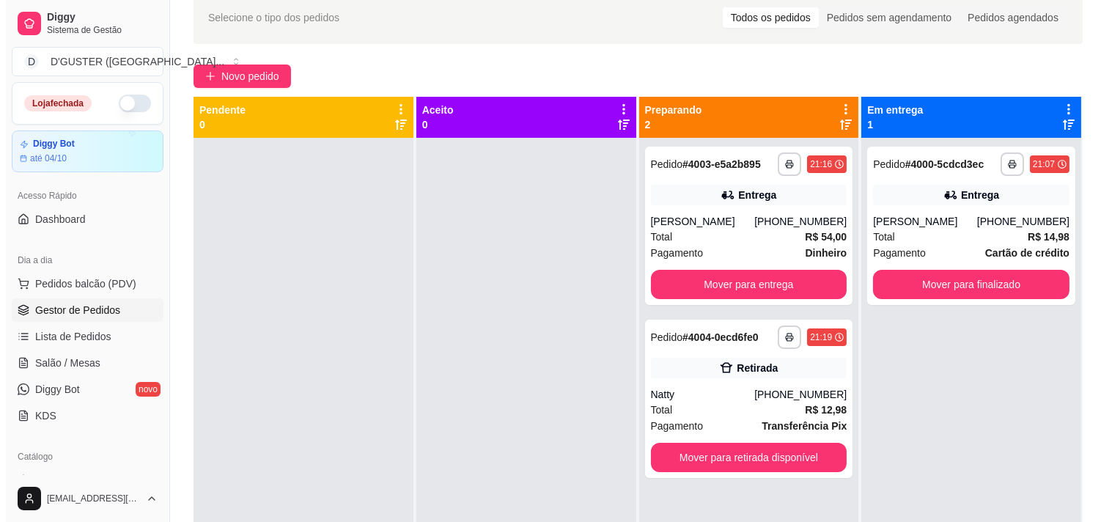
scroll to position [61, 0]
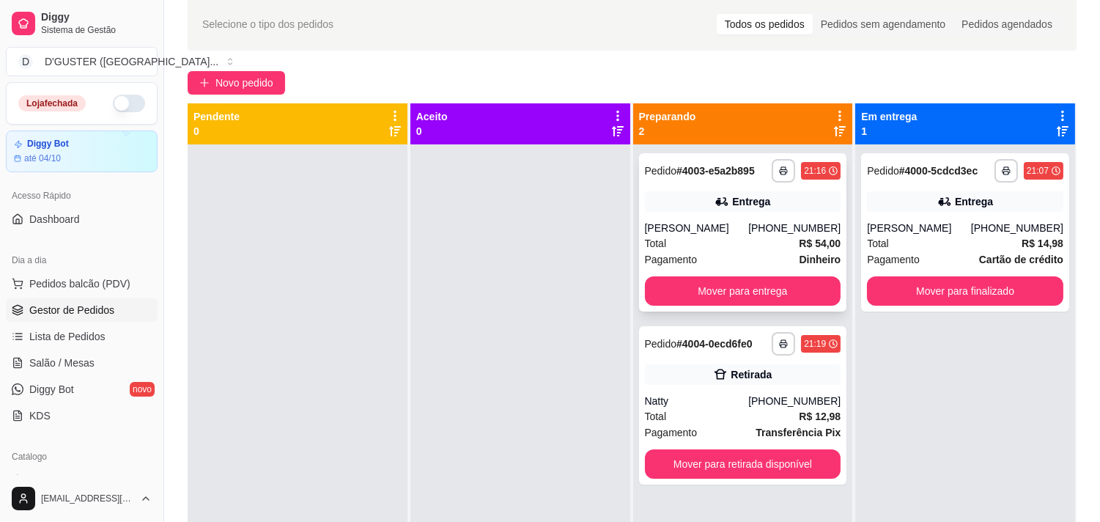
click at [778, 235] on div "[PHONE_NUMBER]" at bounding box center [794, 228] width 92 height 15
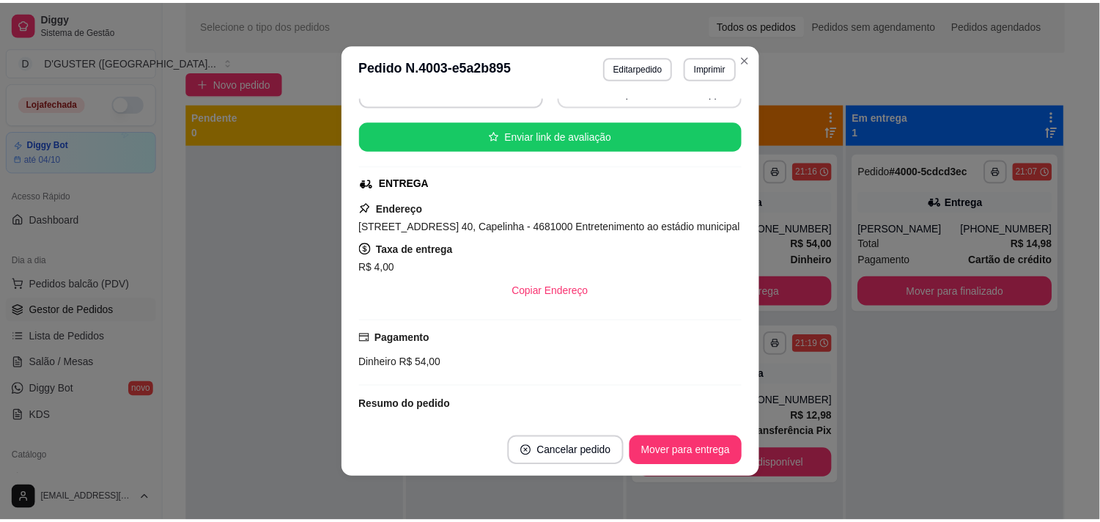
scroll to position [163, 0]
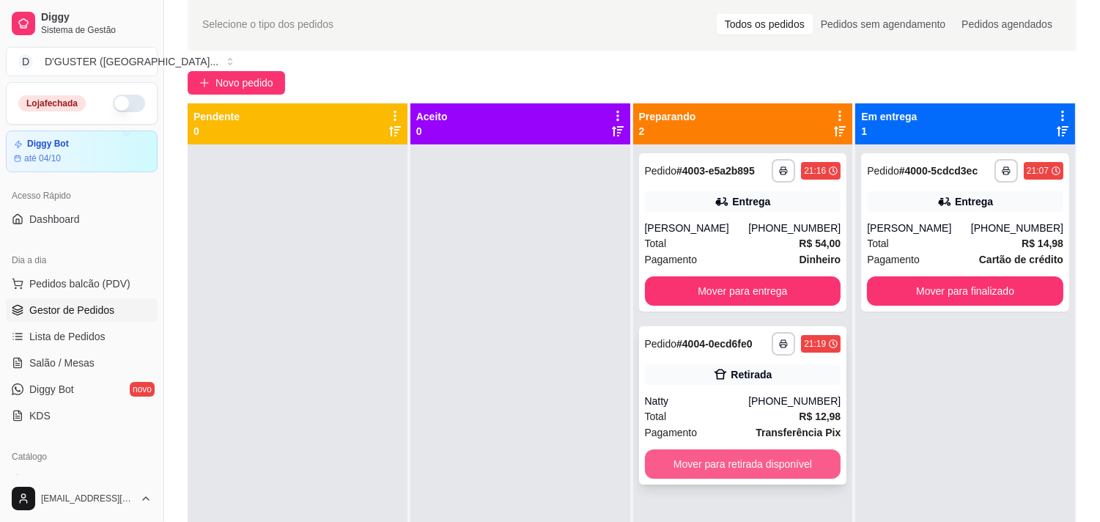
click at [719, 478] on button "Mover para retirada disponível" at bounding box center [743, 463] width 196 height 29
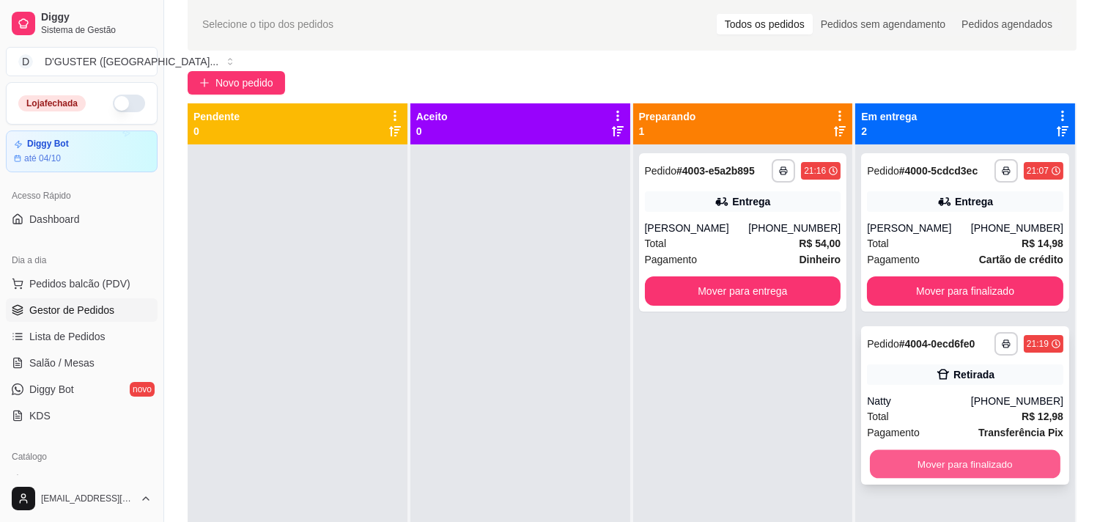
click at [936, 465] on button "Mover para finalizado" at bounding box center [965, 464] width 191 height 29
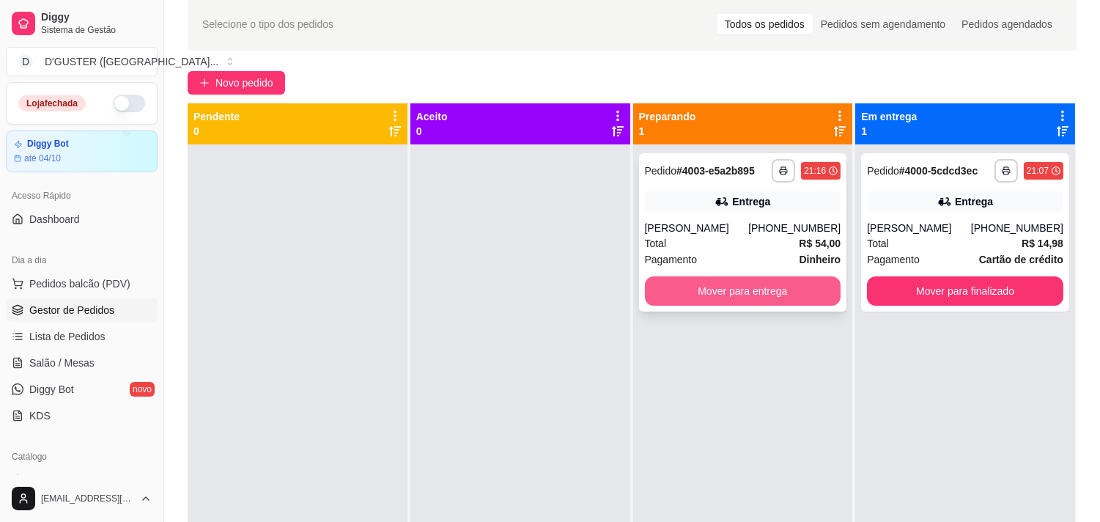
click at [698, 301] on button "Mover para entrega" at bounding box center [743, 290] width 196 height 29
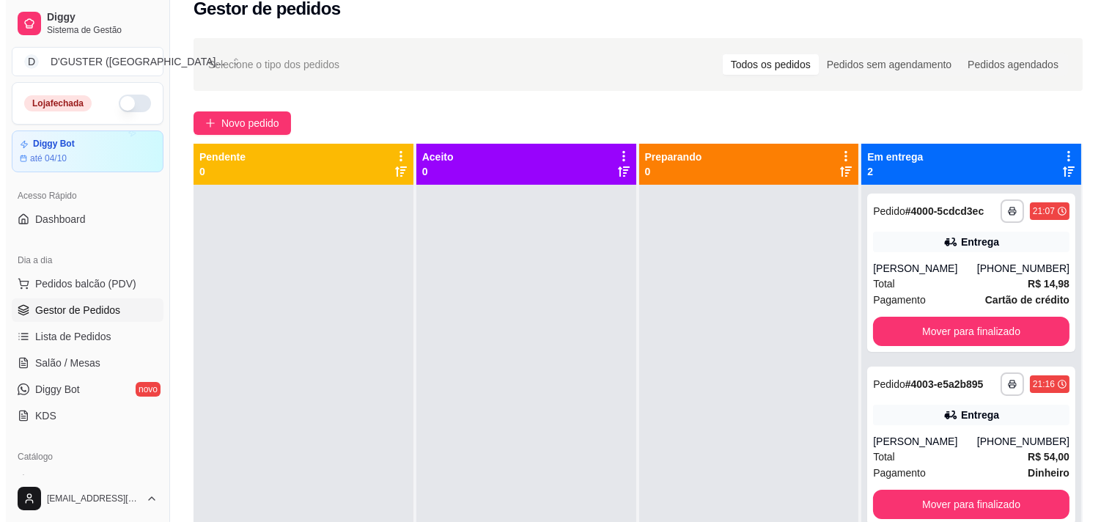
scroll to position [0, 0]
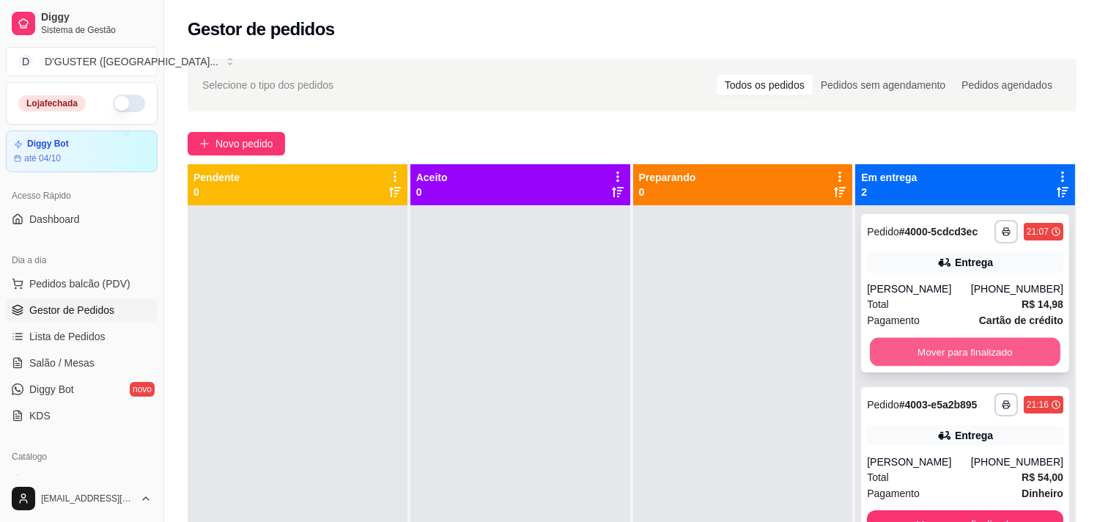
click at [926, 347] on button "Mover para finalizado" at bounding box center [965, 352] width 191 height 29
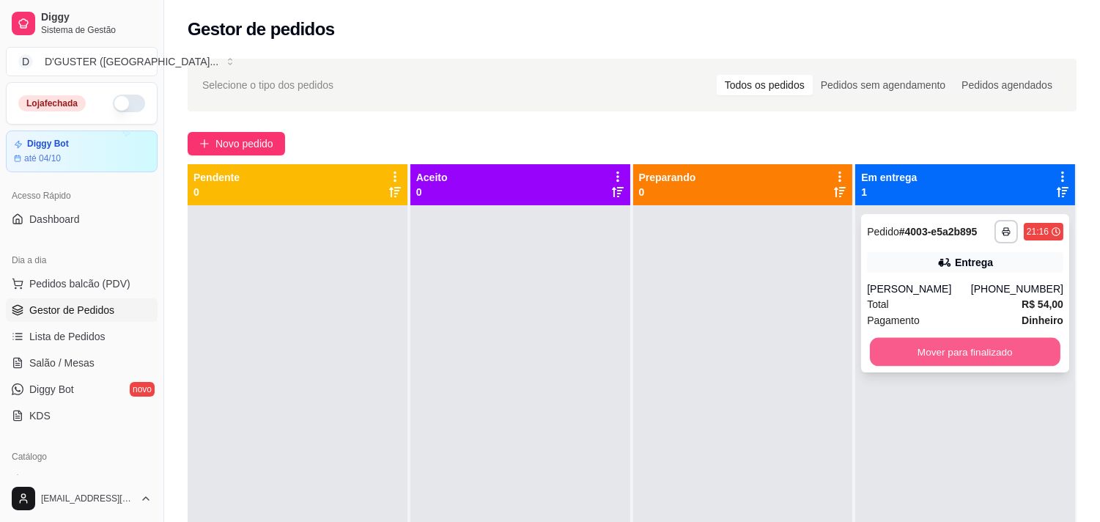
click at [953, 355] on button "Mover para finalizado" at bounding box center [965, 352] width 191 height 29
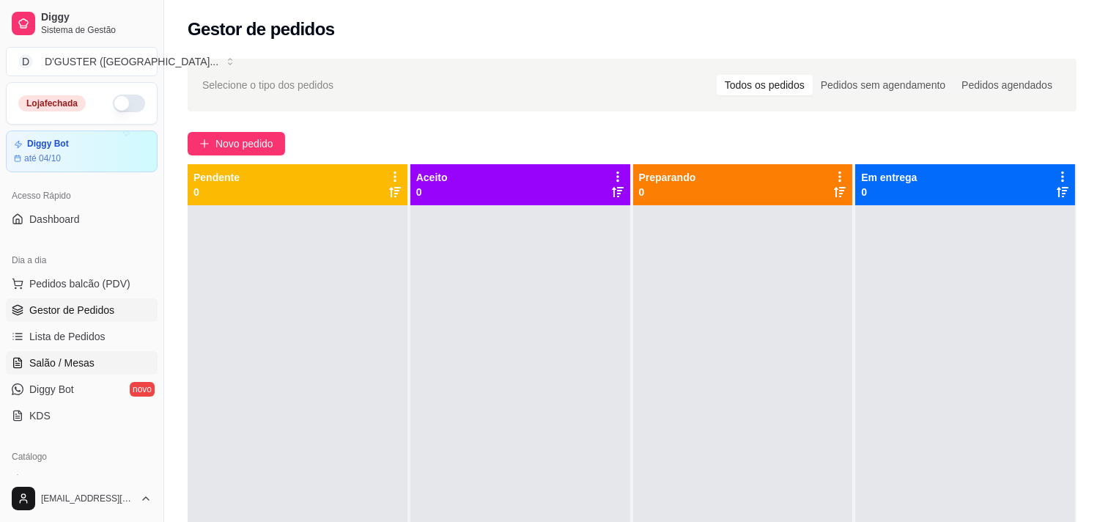
click at [56, 369] on span "Salão / Mesas" at bounding box center [61, 362] width 65 height 15
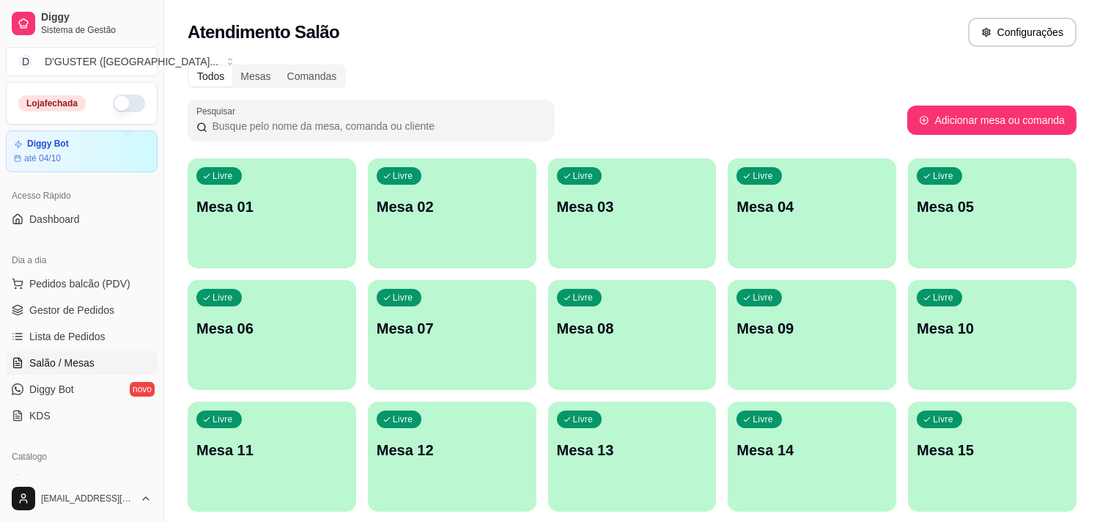
click at [239, 198] on p "Mesa 01" at bounding box center [271, 206] width 151 height 21
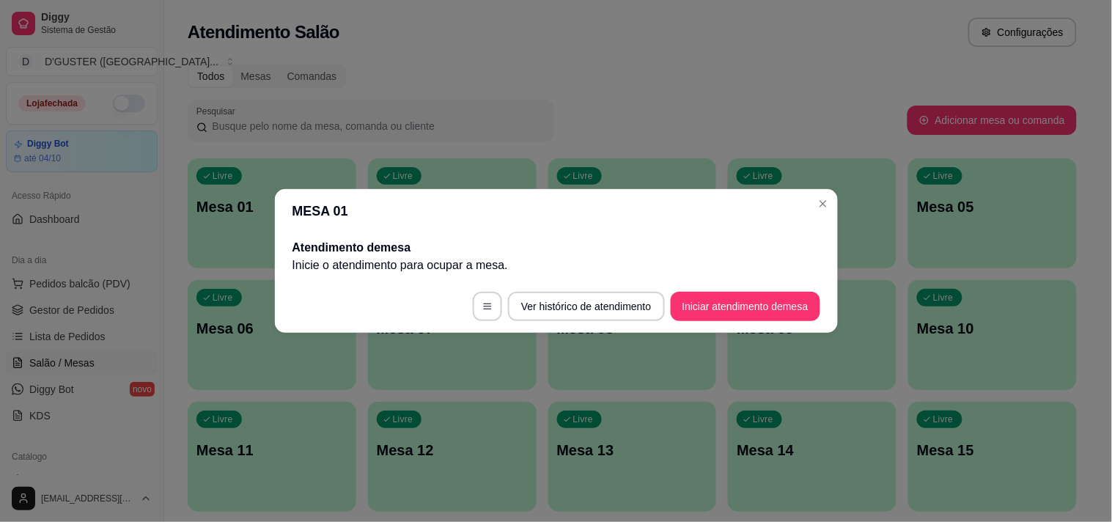
click at [736, 289] on footer "Ver histórico de atendimento Iniciar atendimento de mesa" at bounding box center [556, 306] width 563 height 53
click at [763, 305] on button "Iniciar atendimento de mesa" at bounding box center [744, 306] width 149 height 29
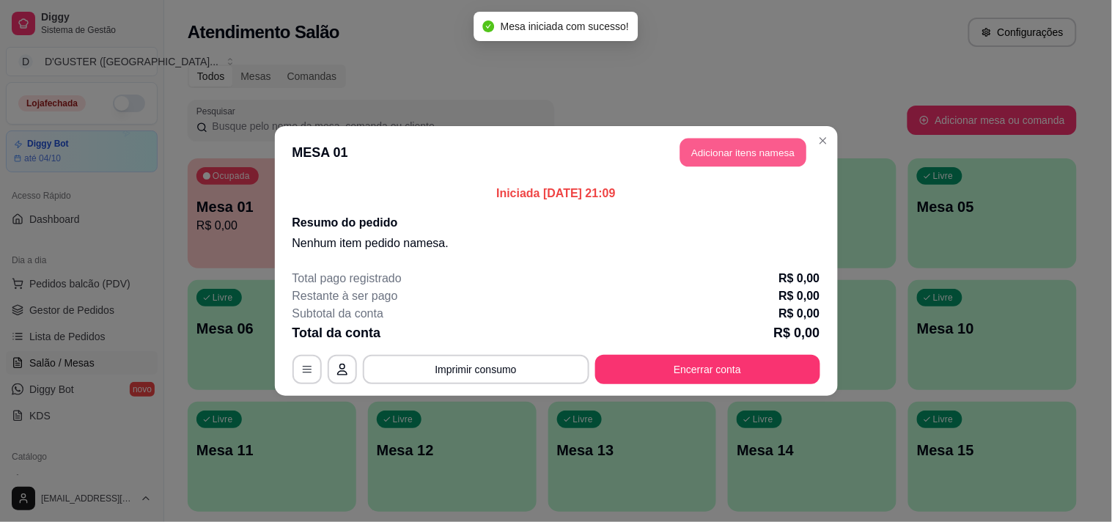
click at [730, 138] on button "Adicionar itens na mesa" at bounding box center [743, 152] width 126 height 29
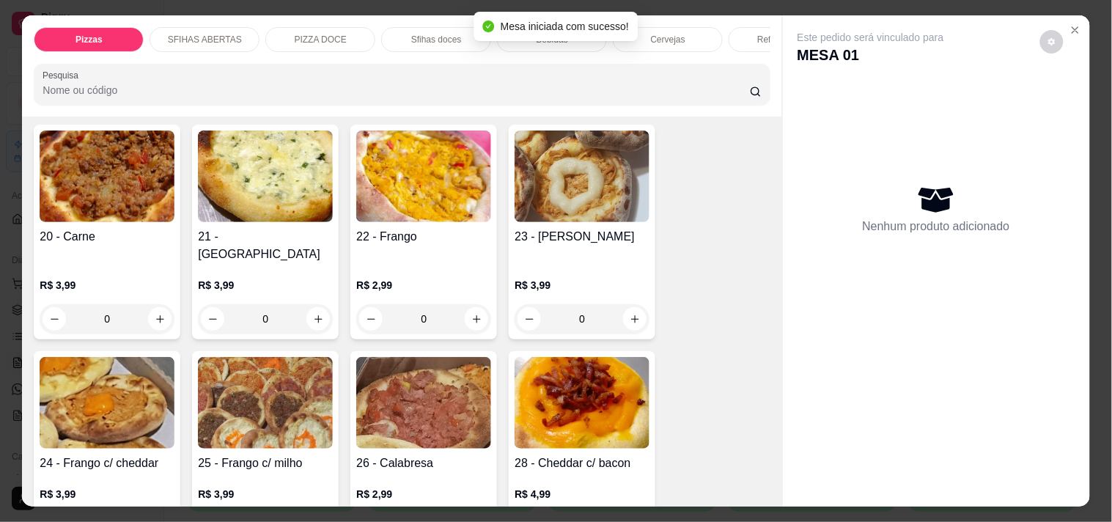
scroll to position [407, 0]
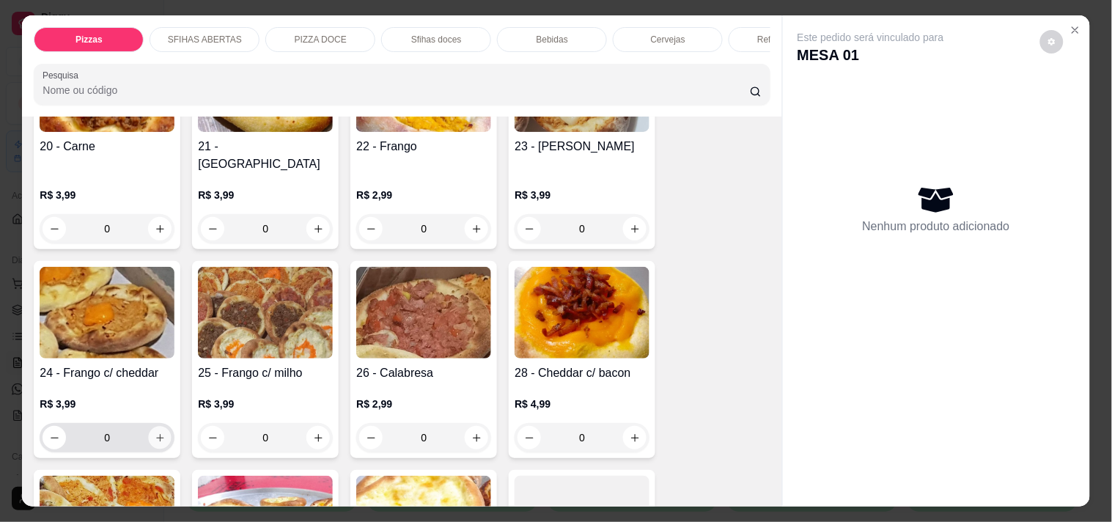
click at [155, 426] on button "increase-product-quantity" at bounding box center [160, 437] width 23 height 23
type input "1"
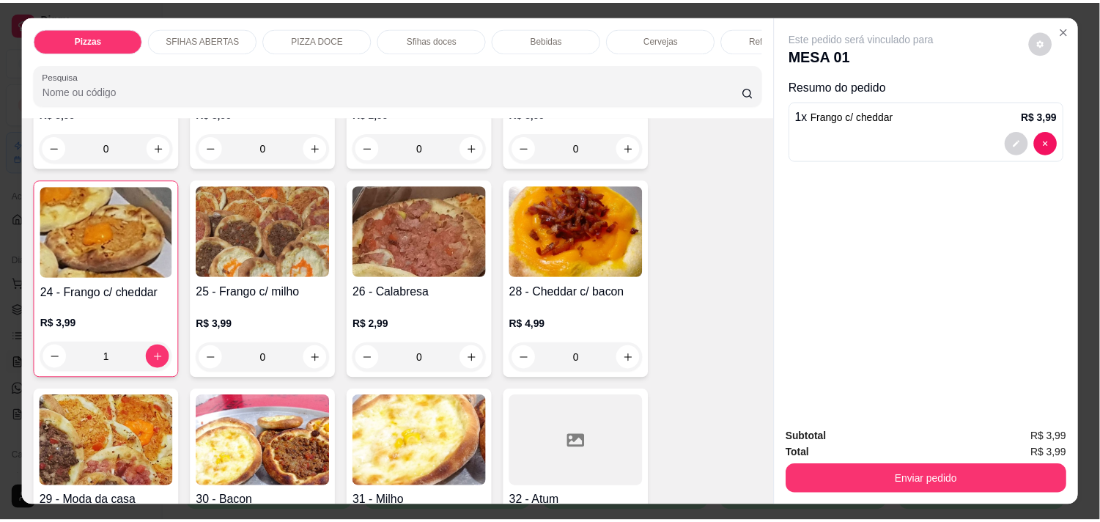
scroll to position [651, 0]
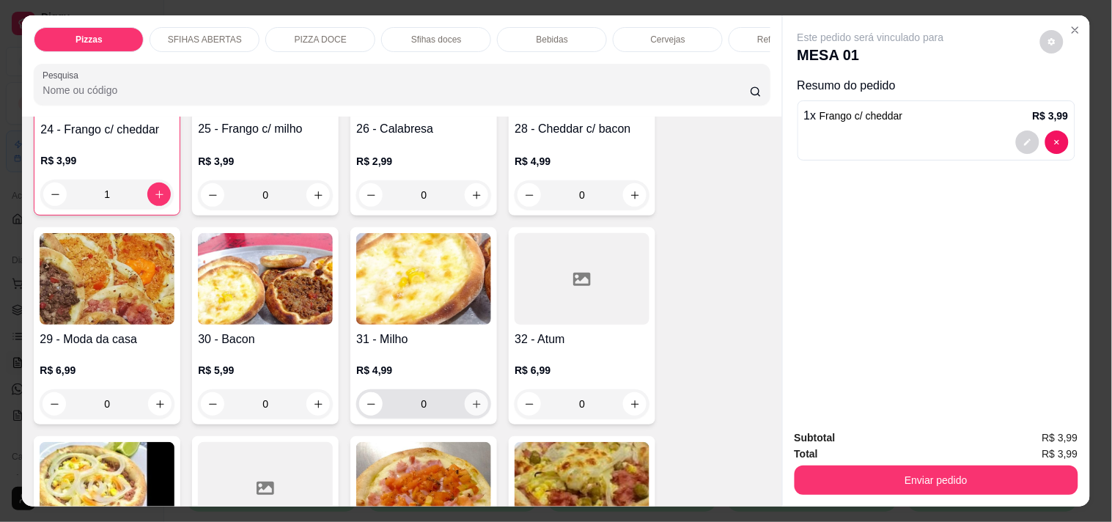
click at [471, 399] on icon "increase-product-quantity" at bounding box center [476, 404] width 11 height 11
type input "1"
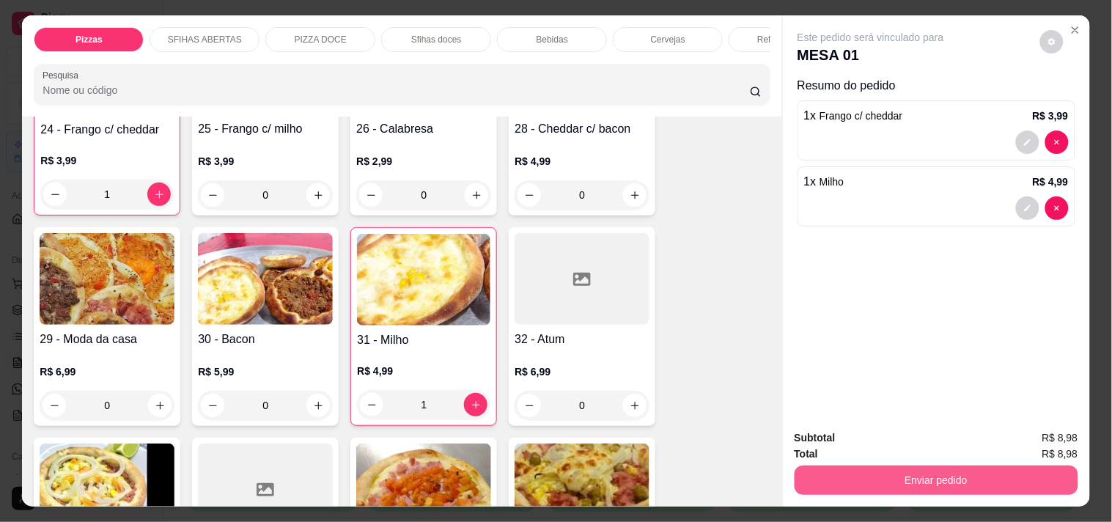
click at [1041, 465] on button "Enviar pedido" at bounding box center [936, 479] width 284 height 29
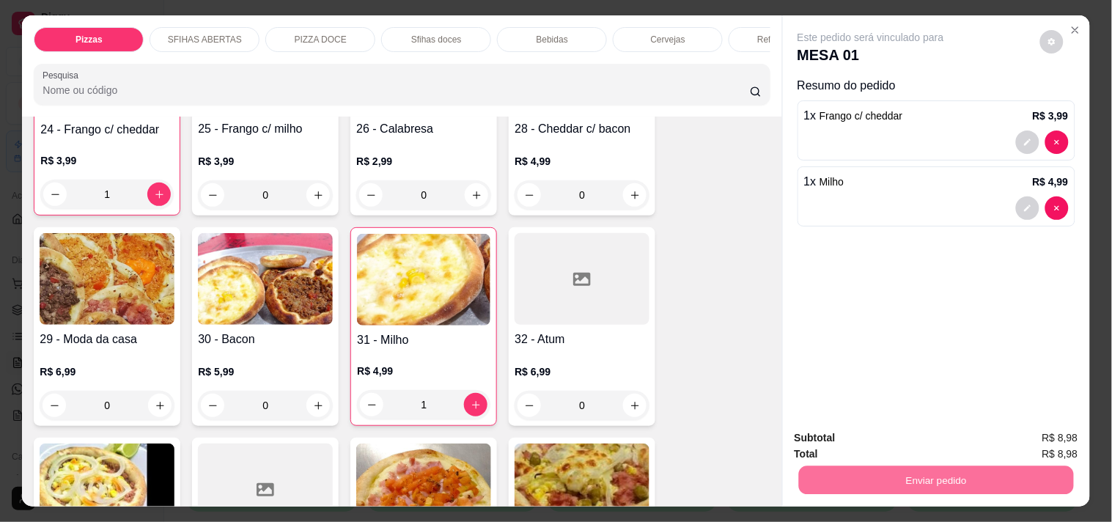
click at [909, 443] on button "Não registrar e enviar pedido" at bounding box center [887, 438] width 152 height 28
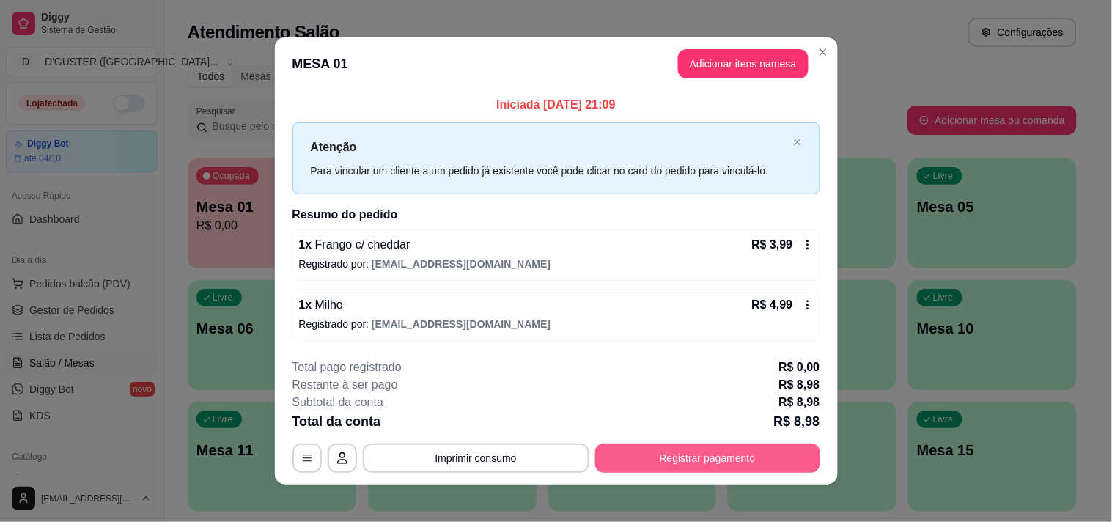
click at [743, 453] on button "Registrar pagamento" at bounding box center [707, 457] width 225 height 29
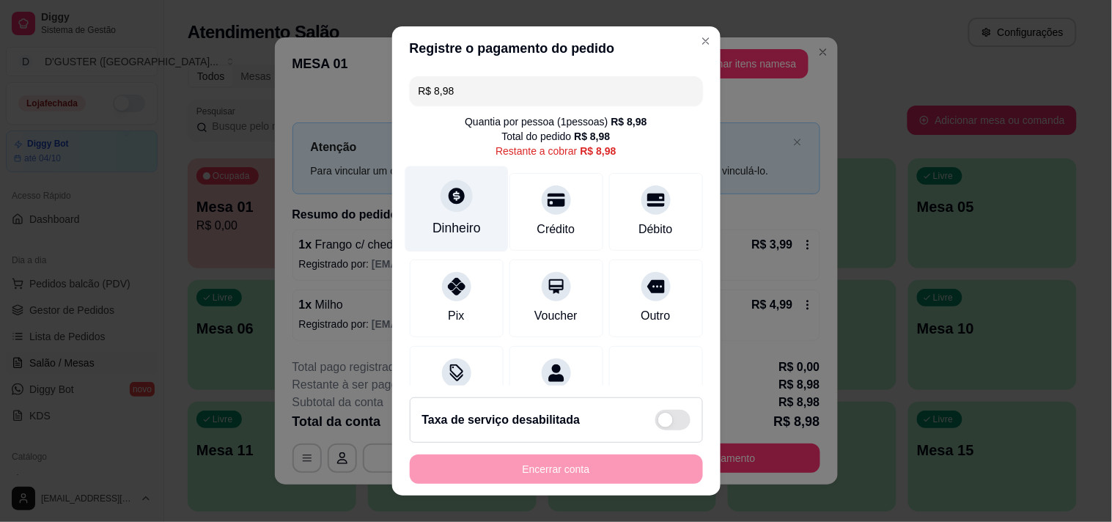
click at [466, 210] on div "Dinheiro" at bounding box center [455, 209] width 103 height 86
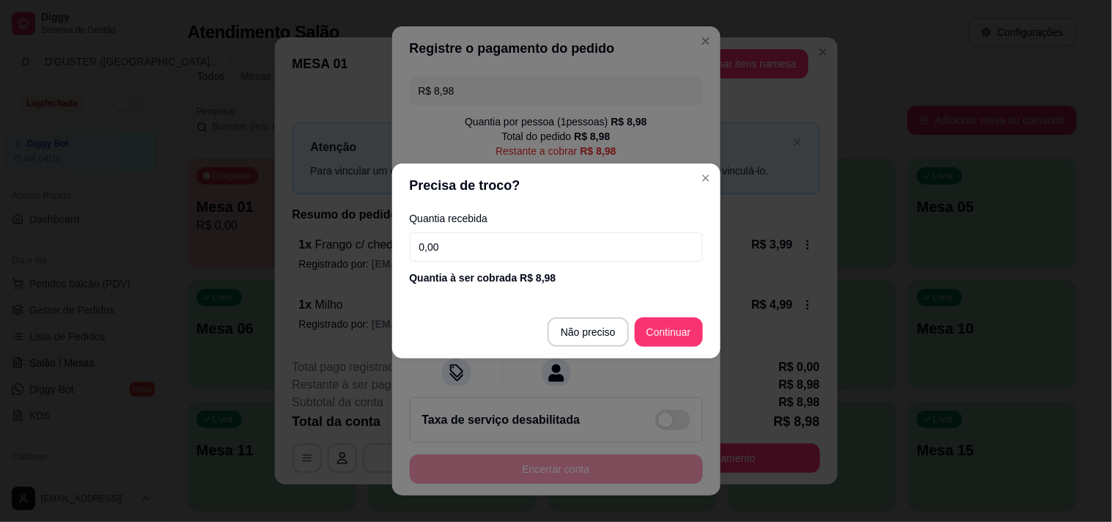
click at [591, 246] on input "0,00" at bounding box center [556, 246] width 293 height 29
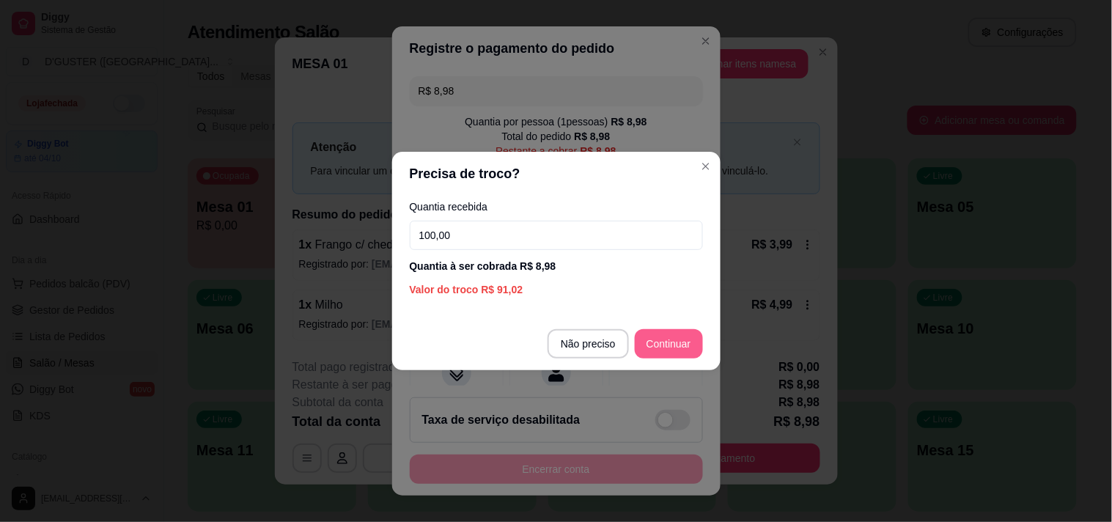
type input "100,00"
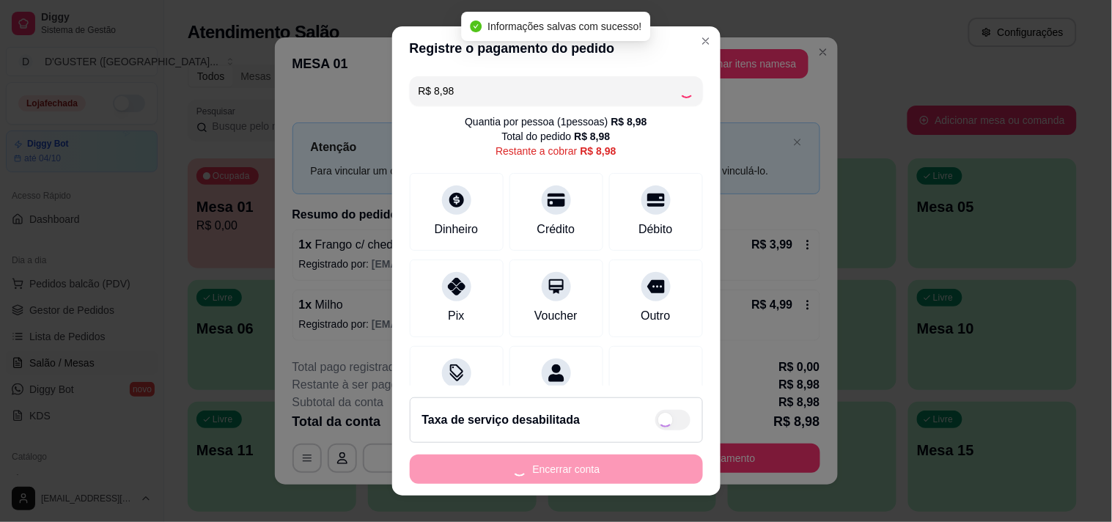
type input "R$ 0,00"
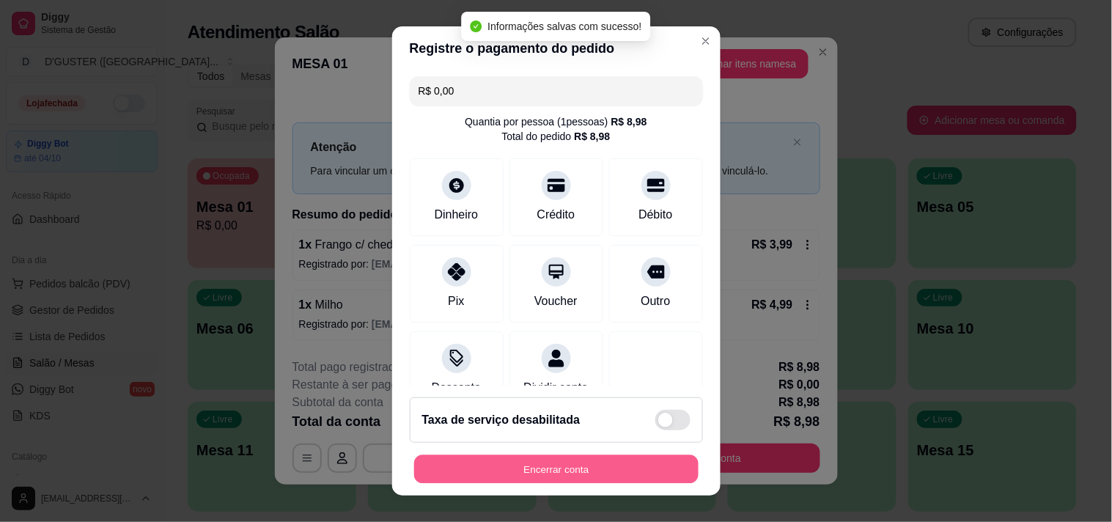
click at [598, 468] on button "Encerrar conta" at bounding box center [556, 469] width 284 height 29
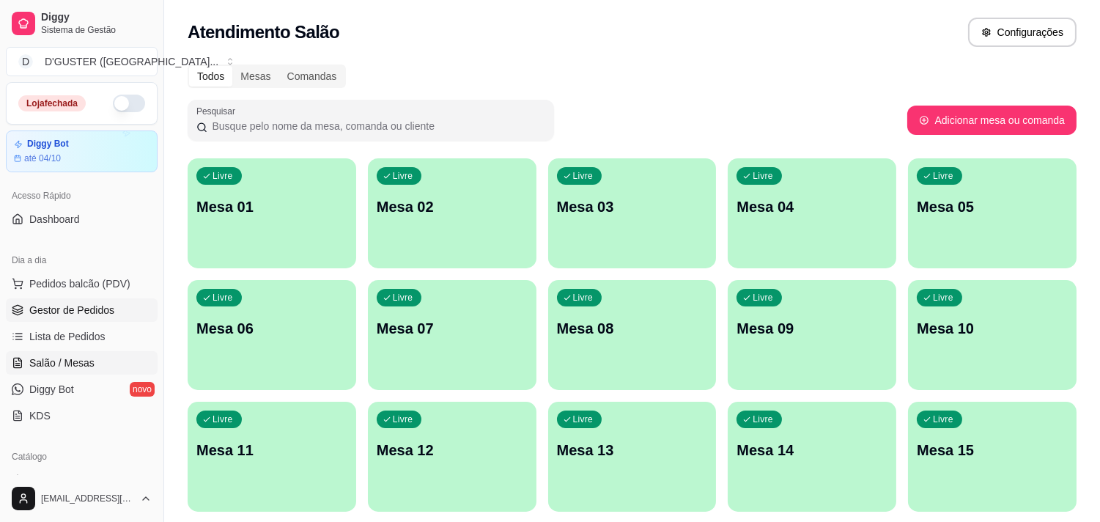
click at [118, 308] on link "Gestor de Pedidos" at bounding box center [82, 309] width 152 height 23
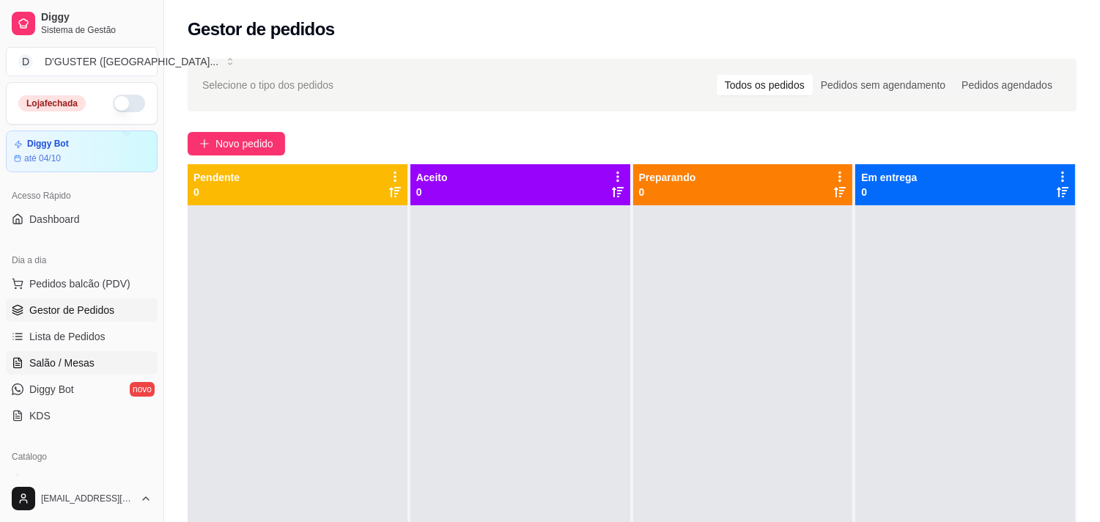
click at [94, 372] on link "Salão / Mesas" at bounding box center [82, 362] width 152 height 23
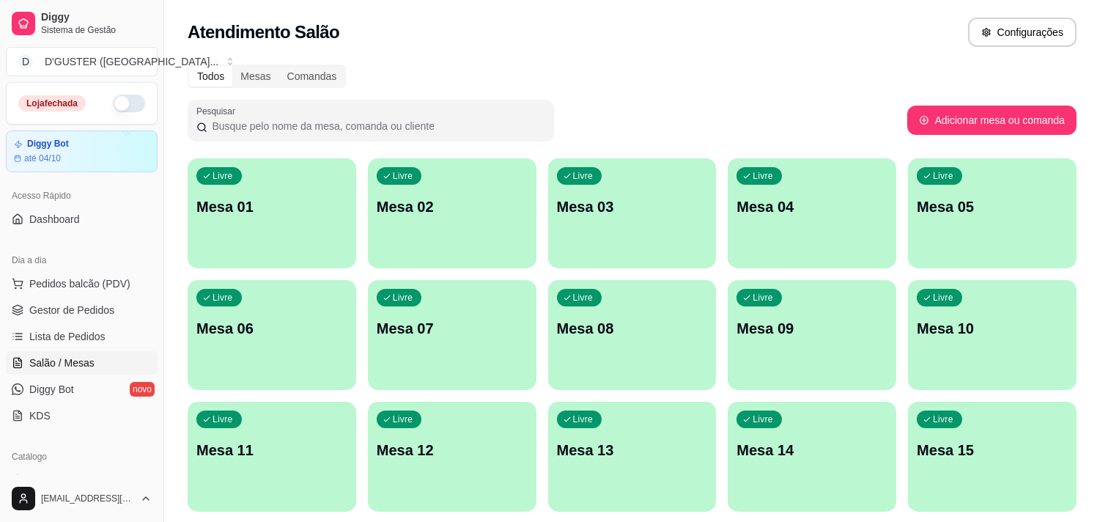
click at [240, 207] on p "Mesa 01" at bounding box center [271, 206] width 151 height 21
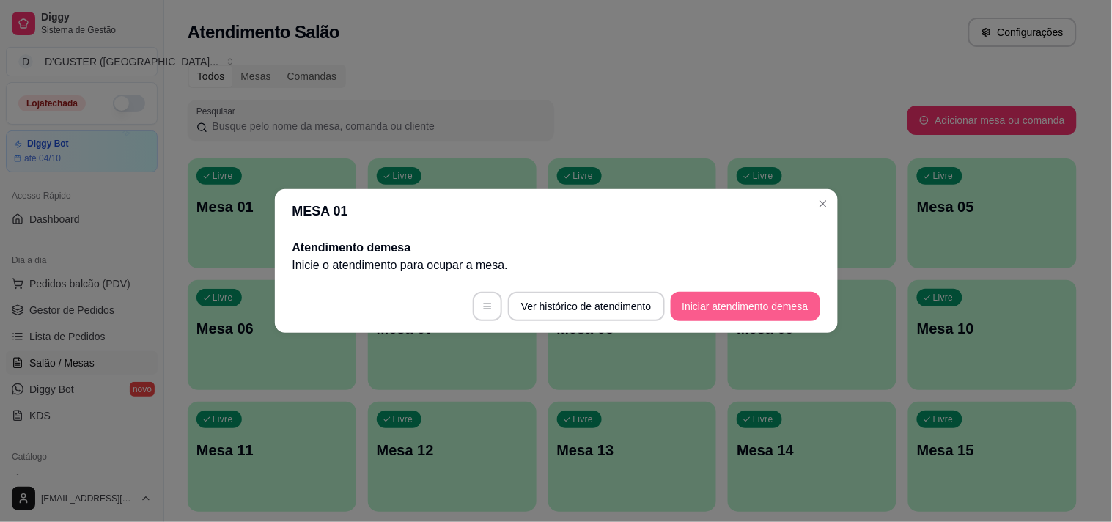
click at [711, 308] on button "Iniciar atendimento de mesa" at bounding box center [744, 306] width 149 height 29
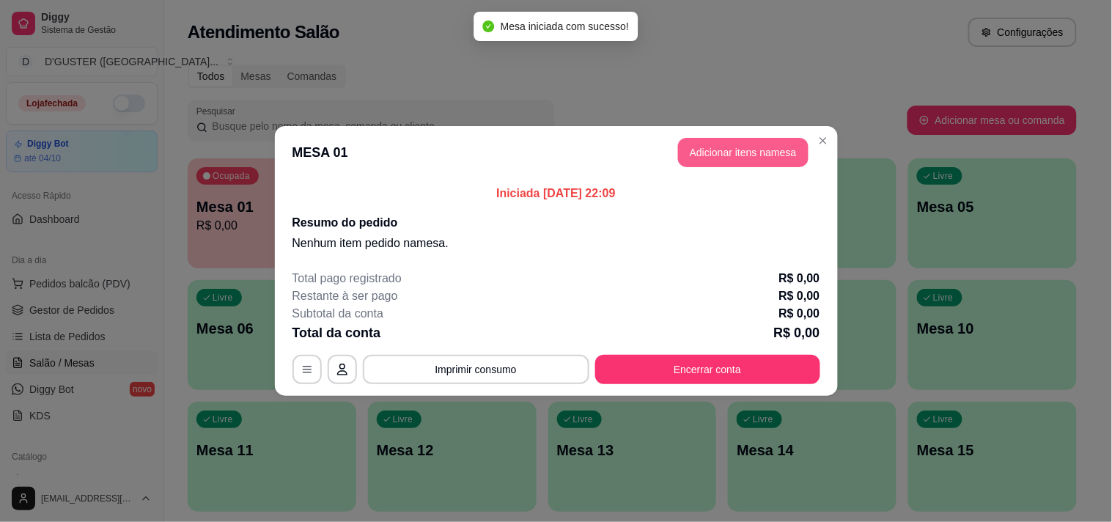
click at [759, 154] on button "Adicionar itens na mesa" at bounding box center [743, 152] width 130 height 29
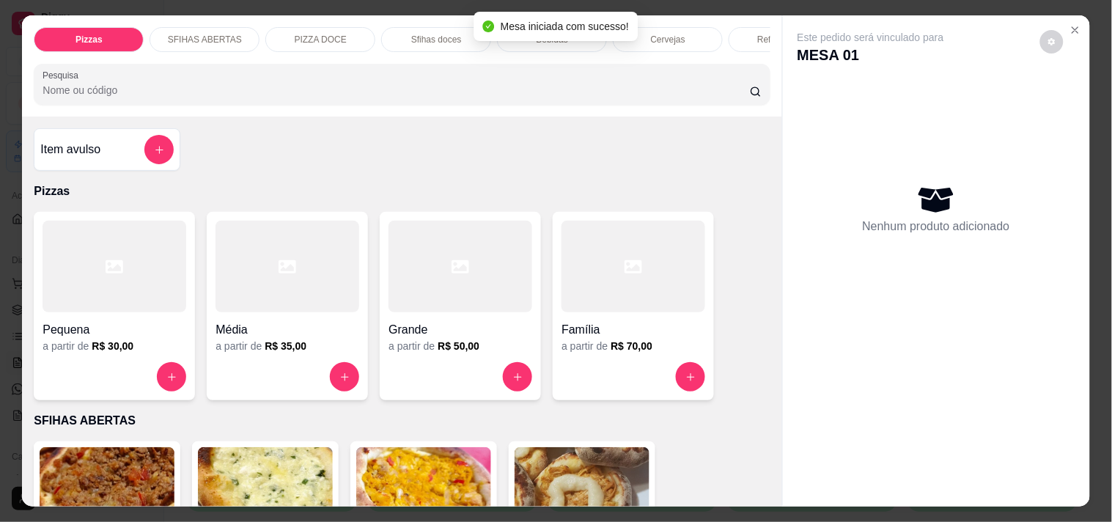
click at [71, 164] on div "Item avulso" at bounding box center [106, 149] width 133 height 29
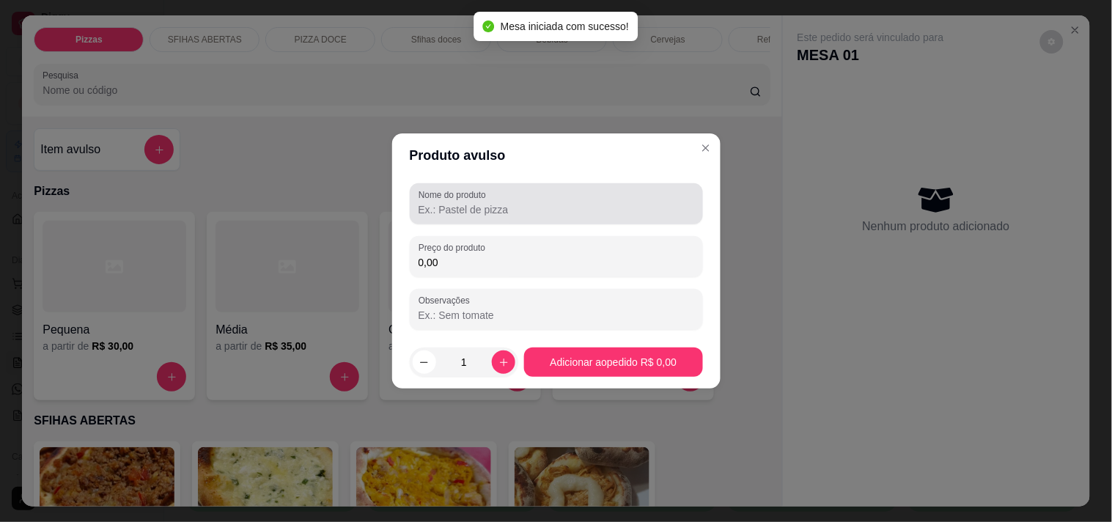
click at [484, 207] on input "Nome do produto" at bounding box center [556, 209] width 276 height 15
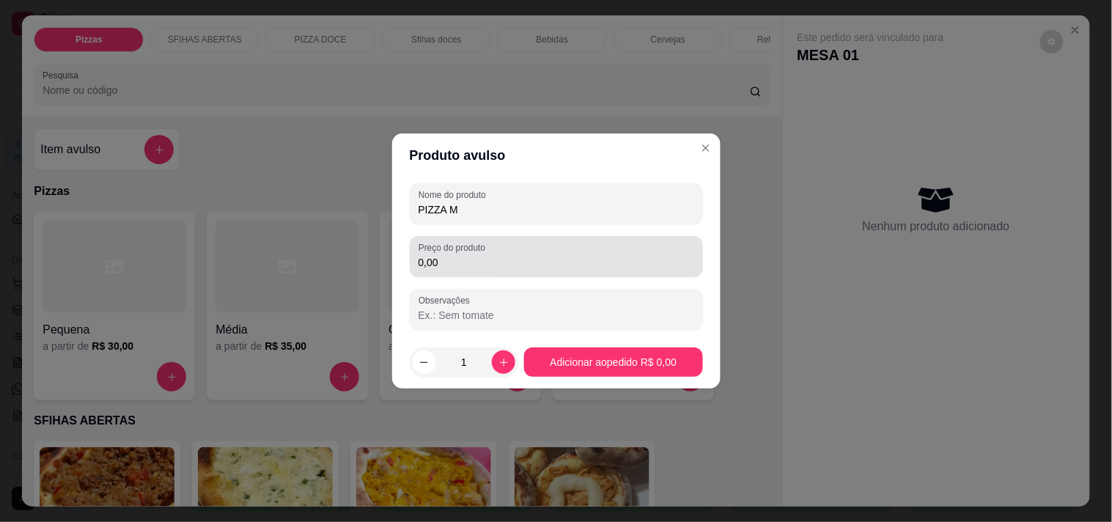
type input "PIZZA M"
click at [517, 242] on div "0,00" at bounding box center [556, 256] width 276 height 29
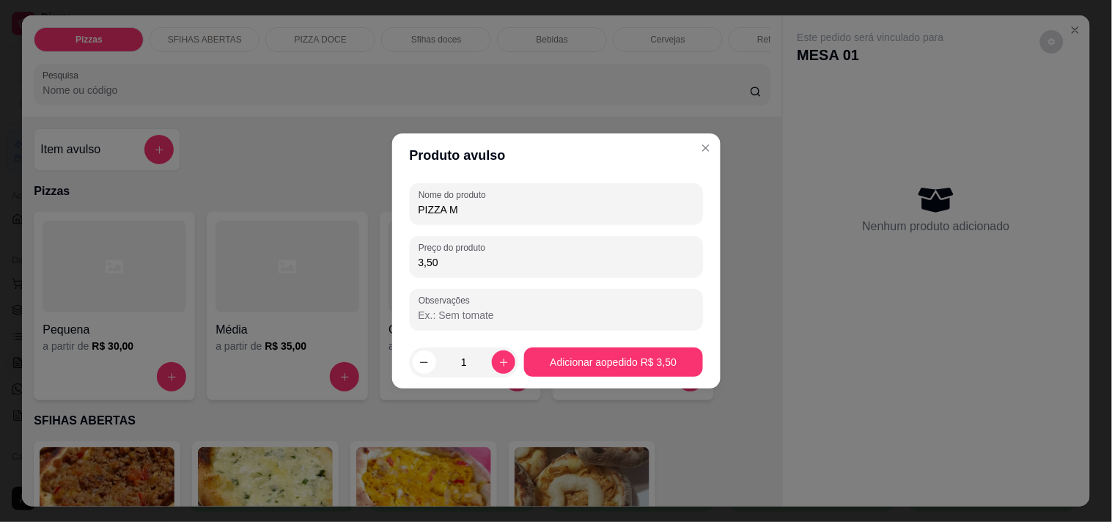
type input "35,00"
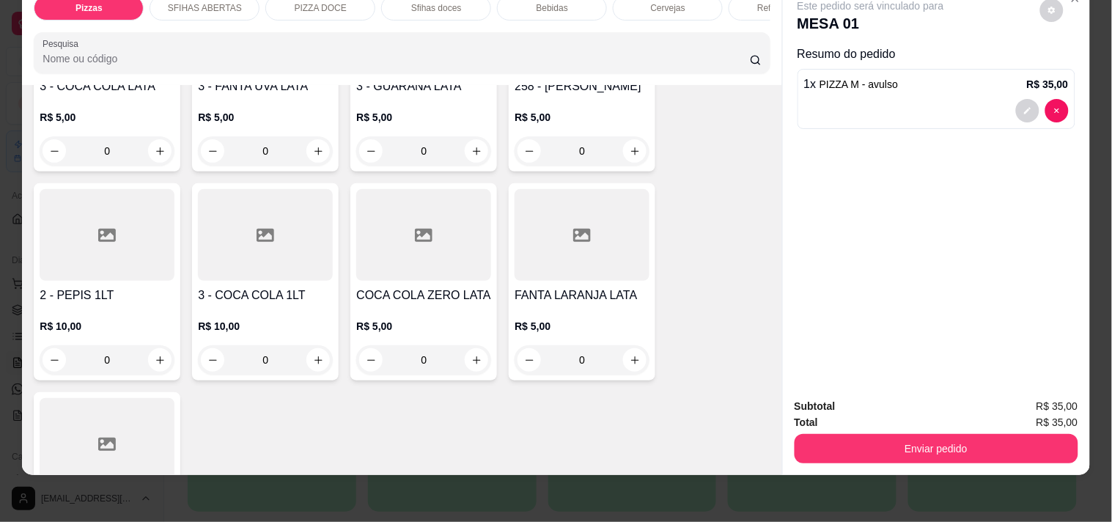
scroll to position [4315, 0]
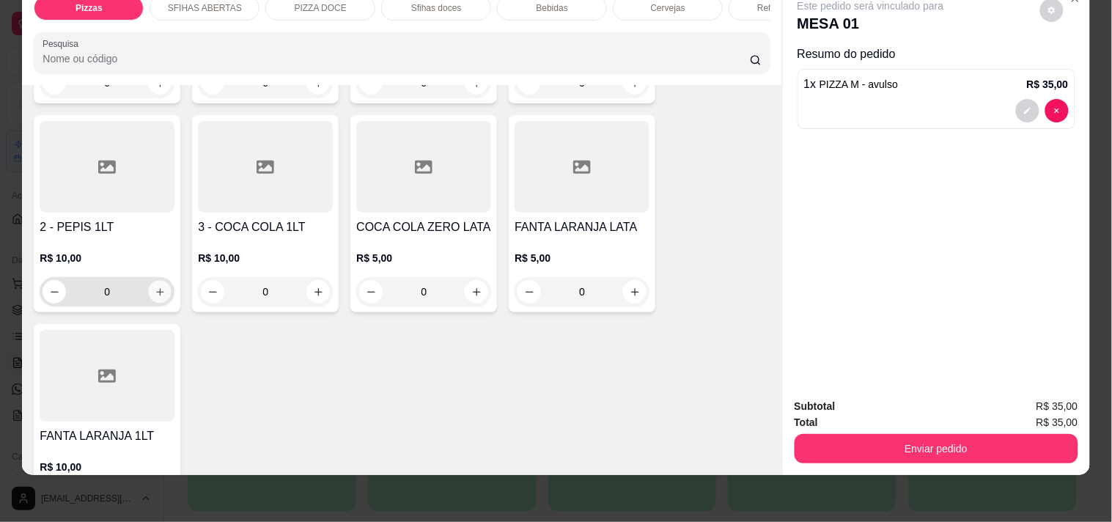
click at [155, 287] on icon "increase-product-quantity" at bounding box center [160, 292] width 11 height 11
type input "1"
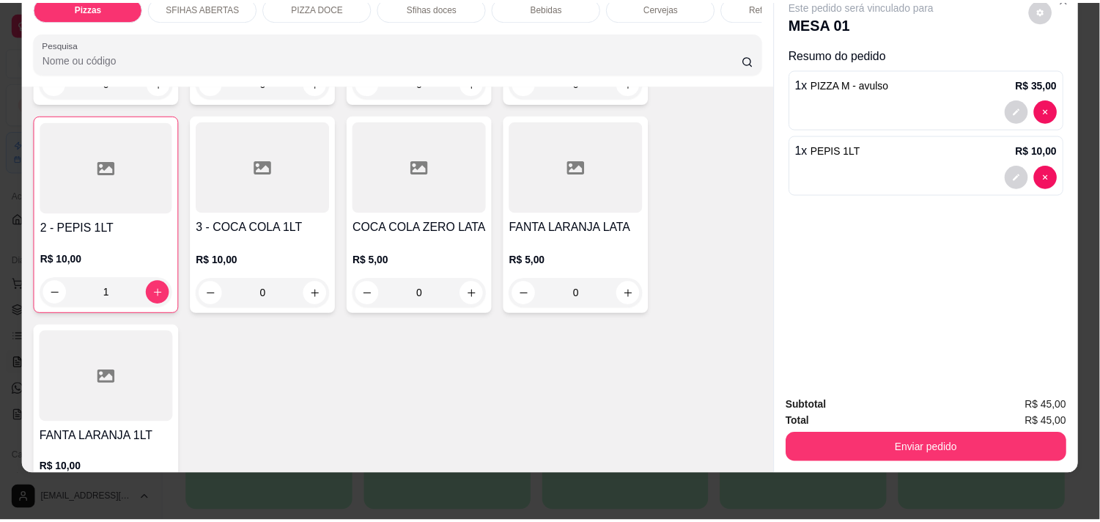
scroll to position [4316, 0]
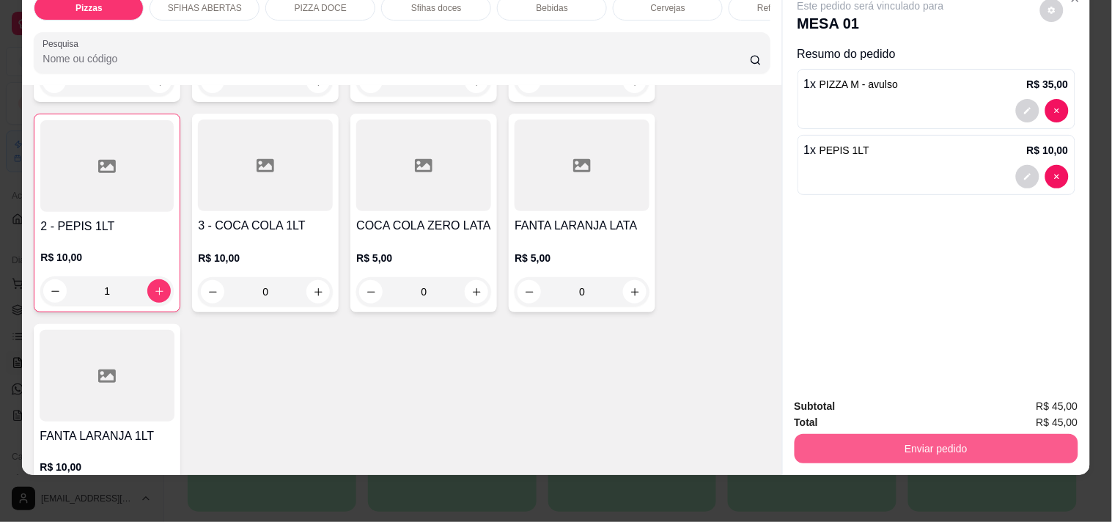
click at [941, 435] on button "Enviar pedido" at bounding box center [936, 448] width 284 height 29
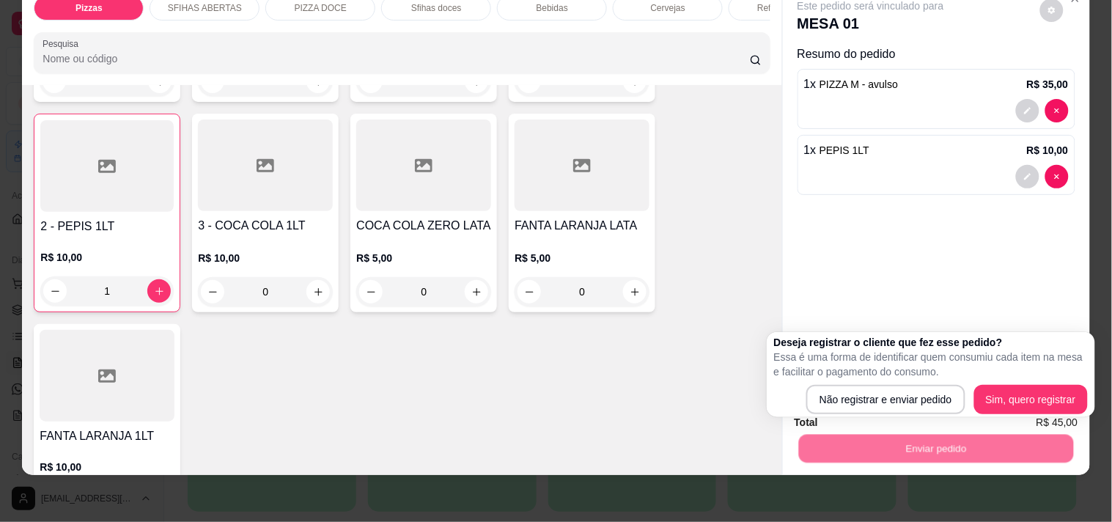
click at [837, 383] on div "Deseja registrar o cliente que fez esse pedido? Essa é uma forma de identificar…" at bounding box center [931, 374] width 314 height 79
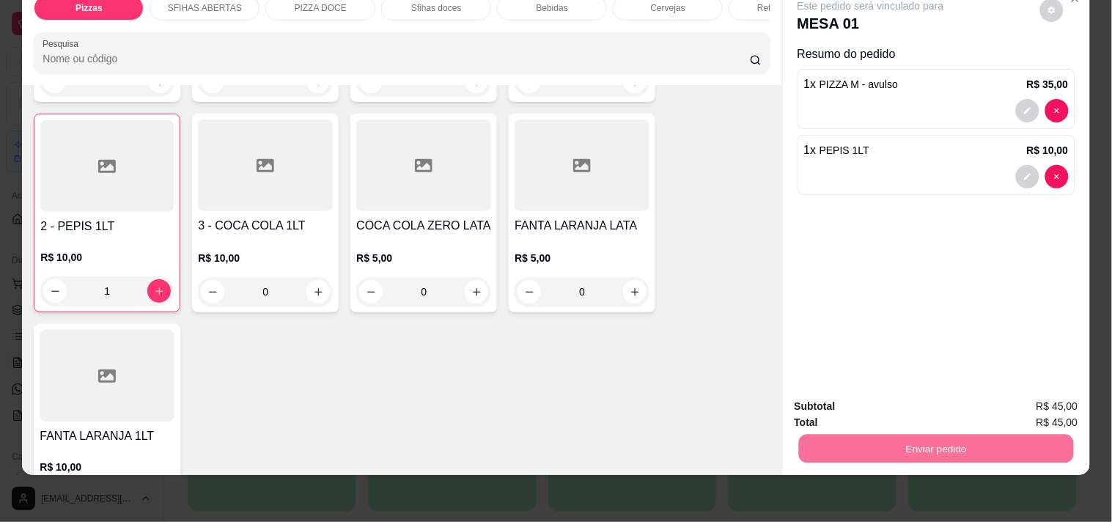
click at [851, 396] on button "Não registrar e enviar pedido" at bounding box center [887, 399] width 148 height 27
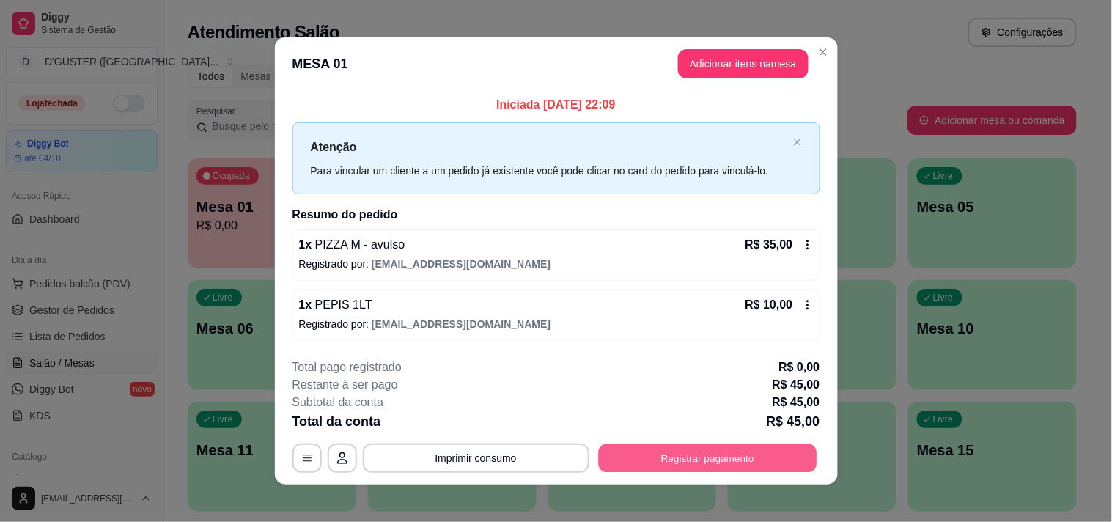
click at [729, 459] on button "Registrar pagamento" at bounding box center [707, 457] width 218 height 29
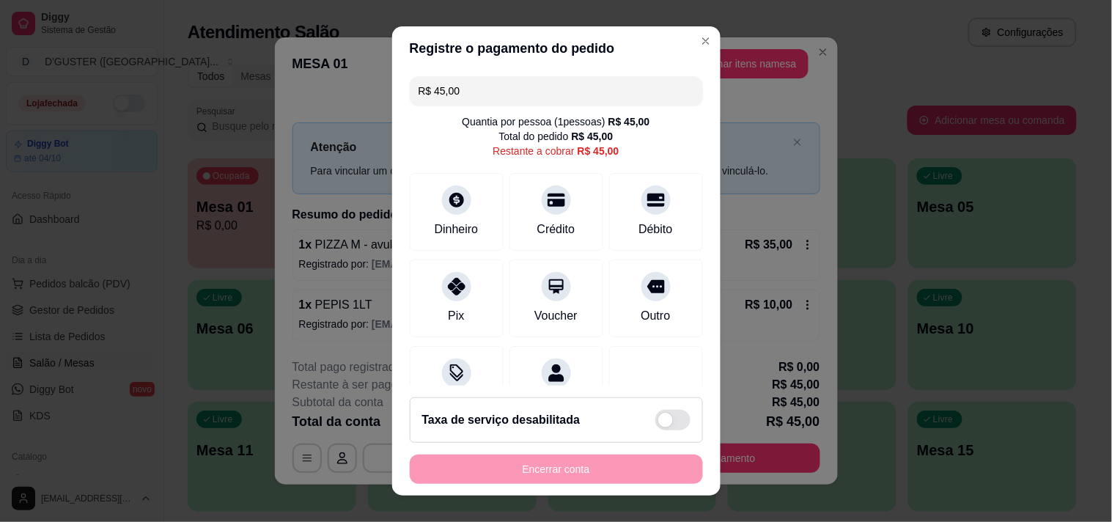
click at [393, 230] on div "R$ 45,00 Quantia por pessoa ( 1 pessoas) R$ 45,00 Total do pedido R$ 45,00 Rest…" at bounding box center [556, 228] width 328 height 316
click at [463, 216] on div "Dinheiro" at bounding box center [455, 209] width 103 height 86
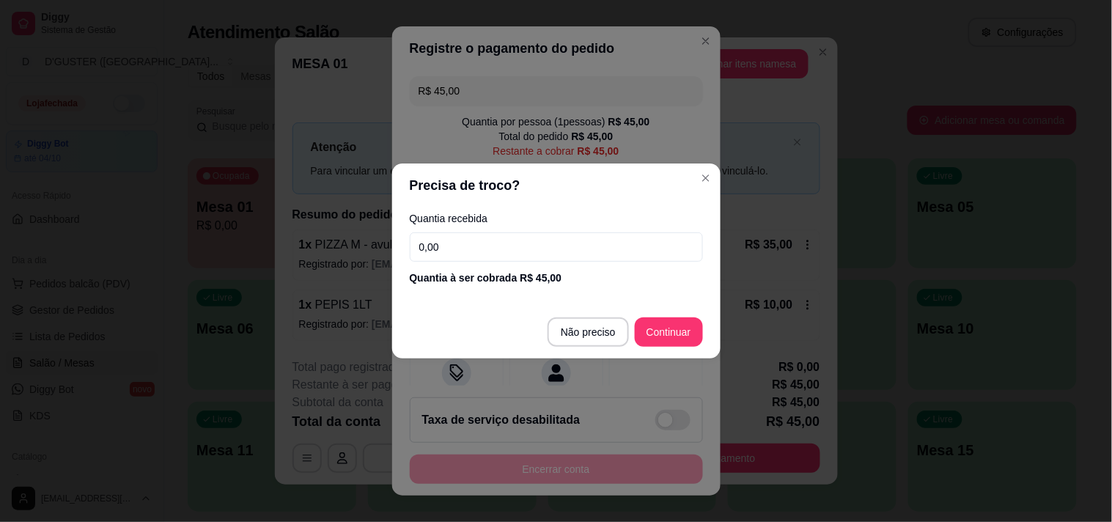
click at [488, 243] on input "0,00" at bounding box center [556, 246] width 293 height 29
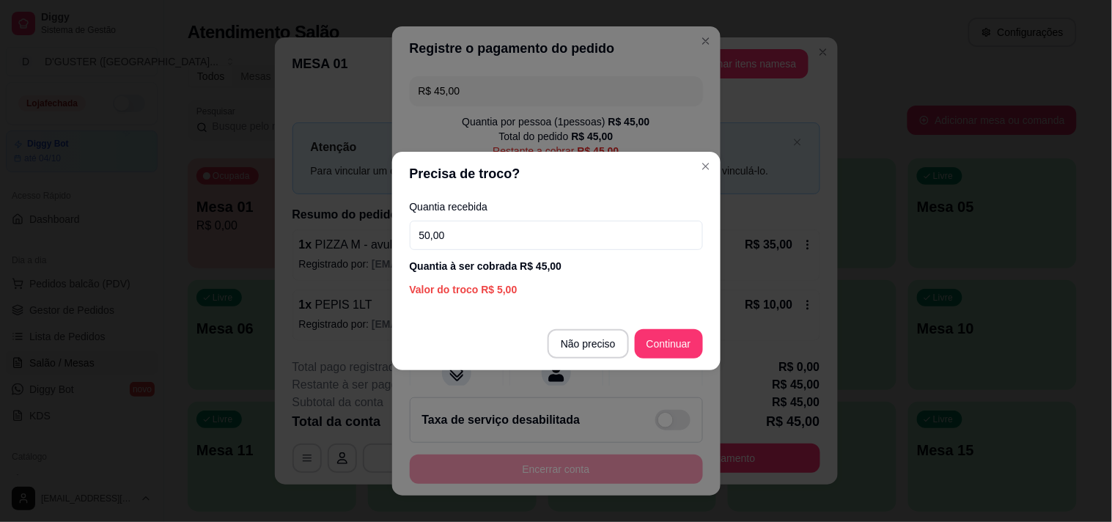
type input "50,00"
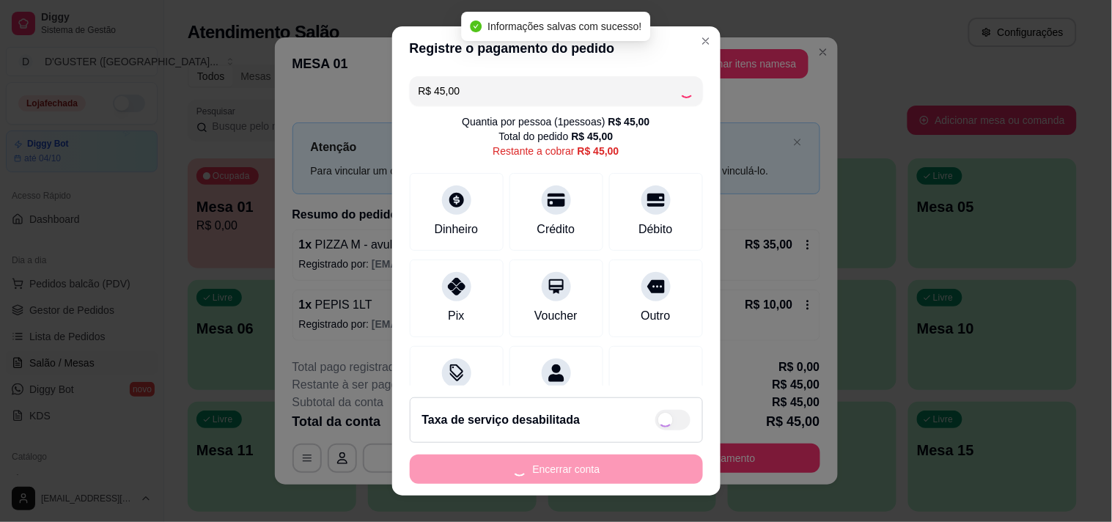
type input "R$ 0,00"
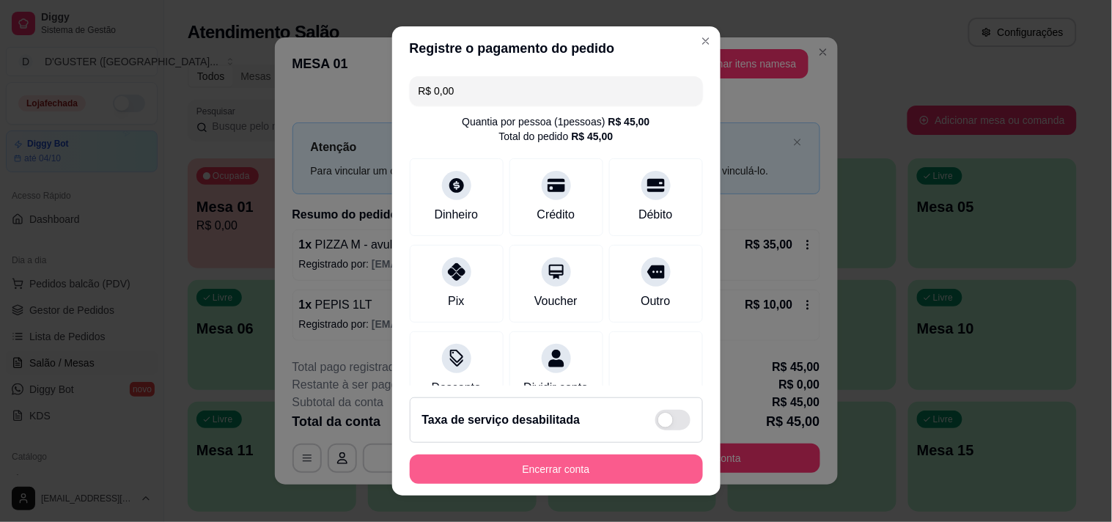
click at [624, 473] on button "Encerrar conta" at bounding box center [556, 468] width 293 height 29
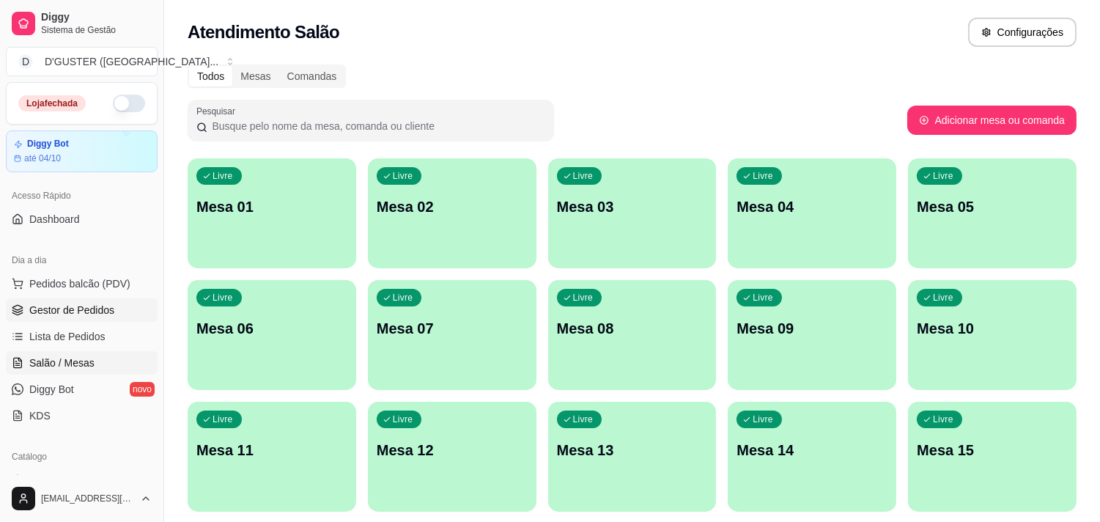
click at [81, 311] on span "Gestor de Pedidos" at bounding box center [71, 310] width 85 height 15
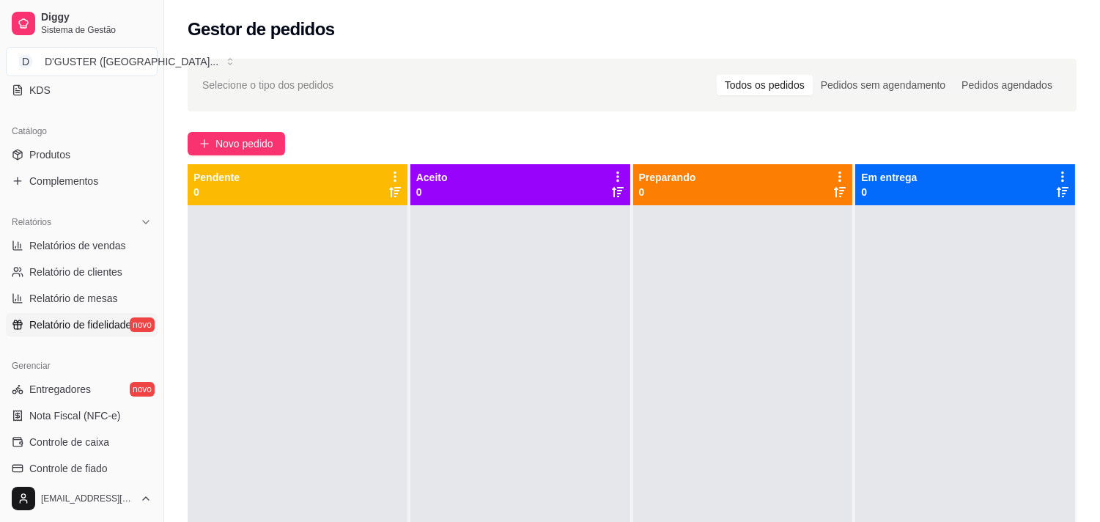
scroll to position [488, 0]
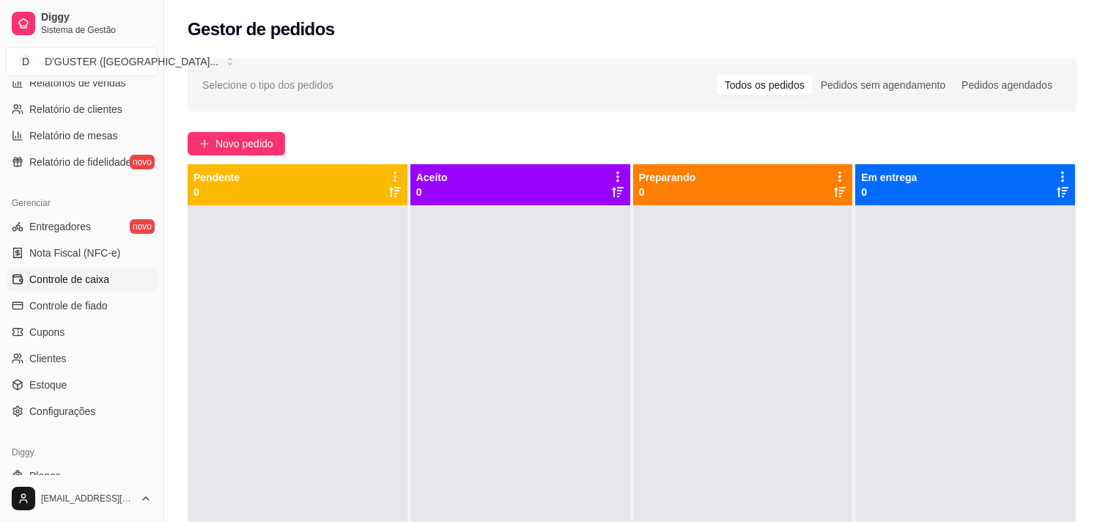
click at [86, 287] on link "Controle de caixa" at bounding box center [82, 278] width 152 height 23
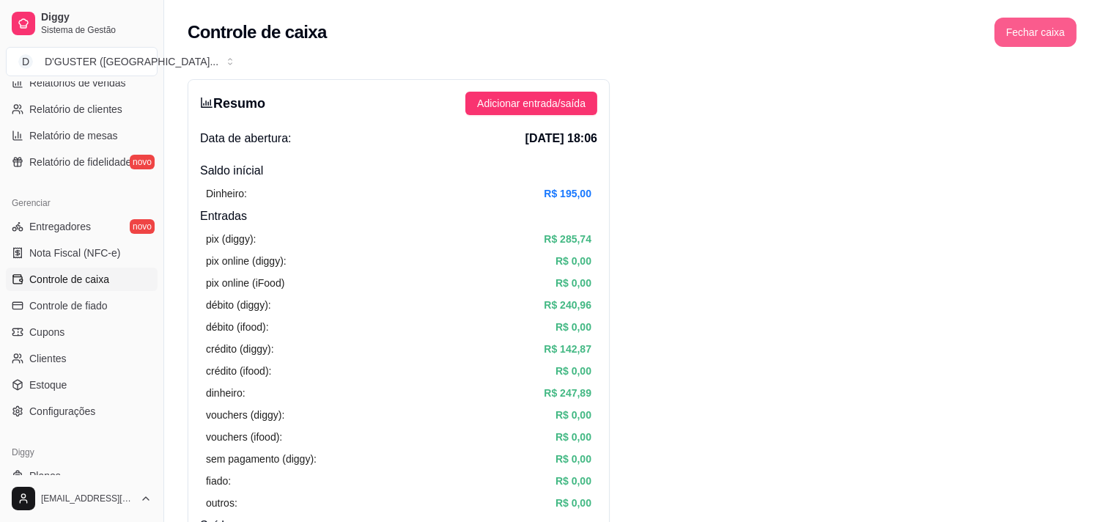
click at [1043, 34] on button "Fechar caixa" at bounding box center [1035, 32] width 82 height 29
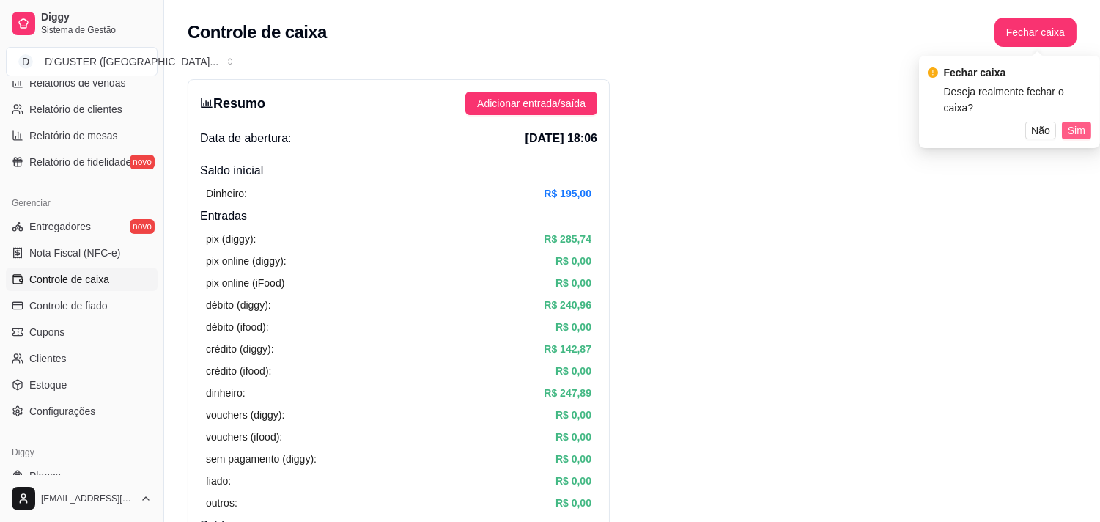
click at [1079, 122] on span "Sim" at bounding box center [1077, 130] width 18 height 16
